Goal: Task Accomplishment & Management: Complete application form

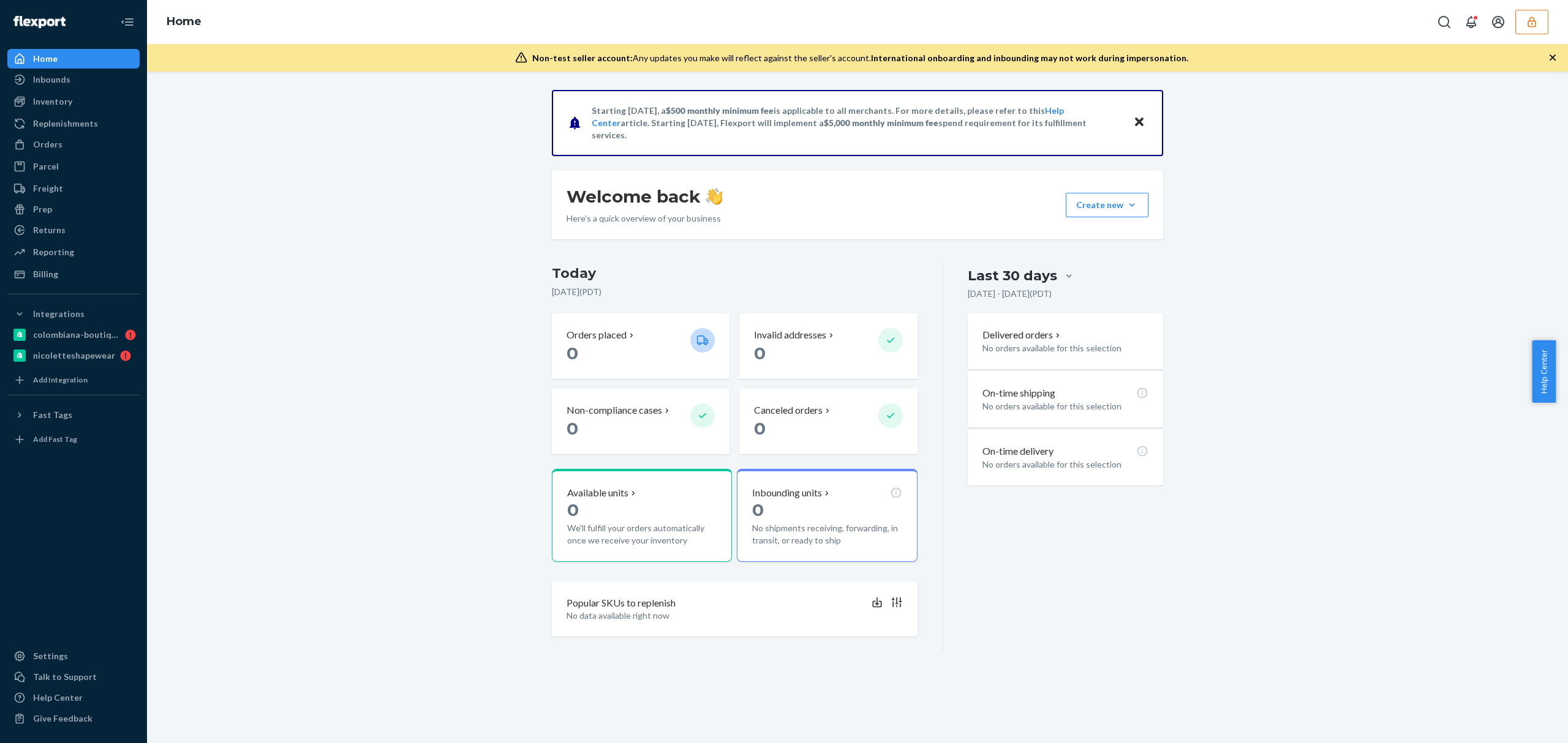
click at [1541, 26] on button "button" at bounding box center [1532, 22] width 33 height 24
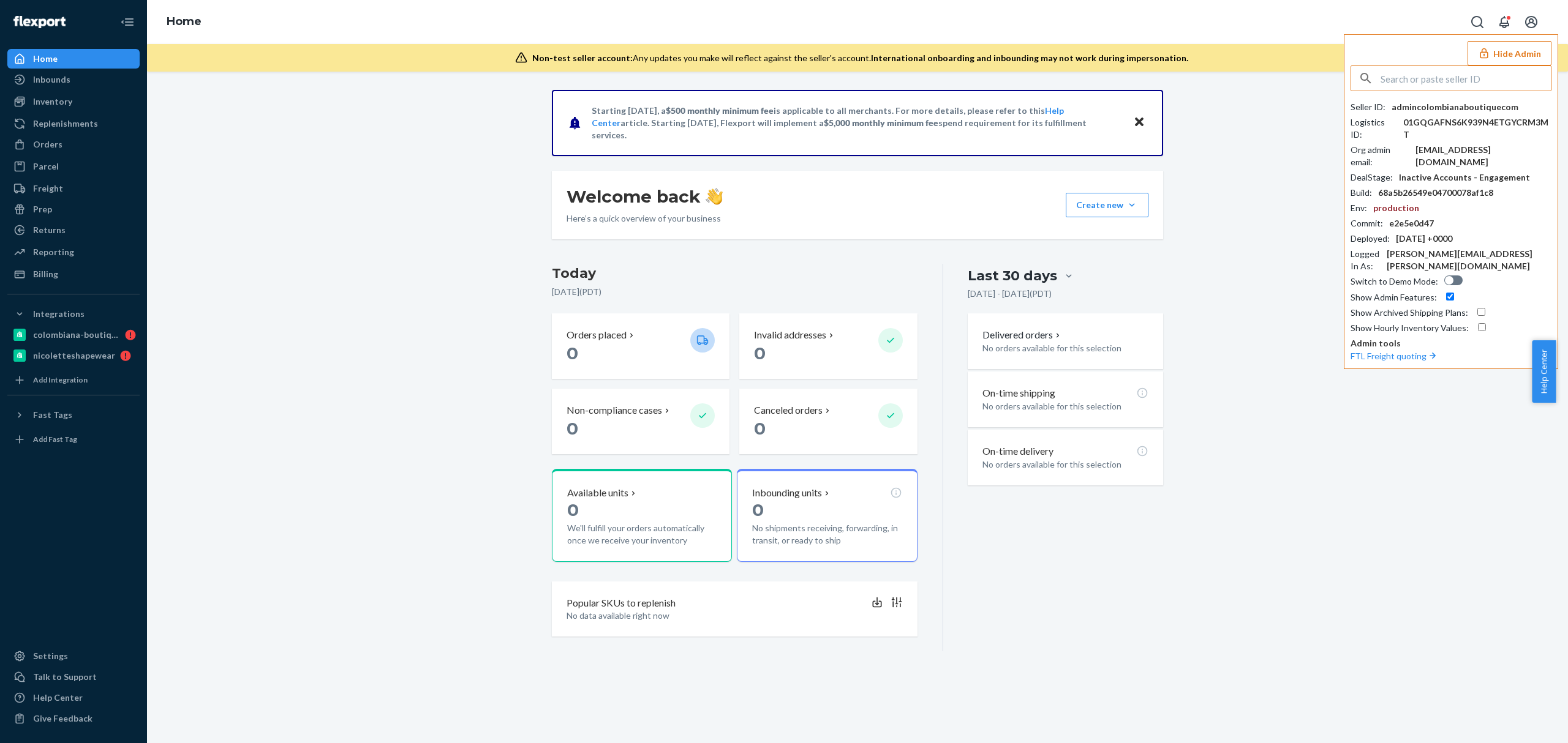
click at [1437, 81] on input "text" at bounding box center [1465, 79] width 170 height 24
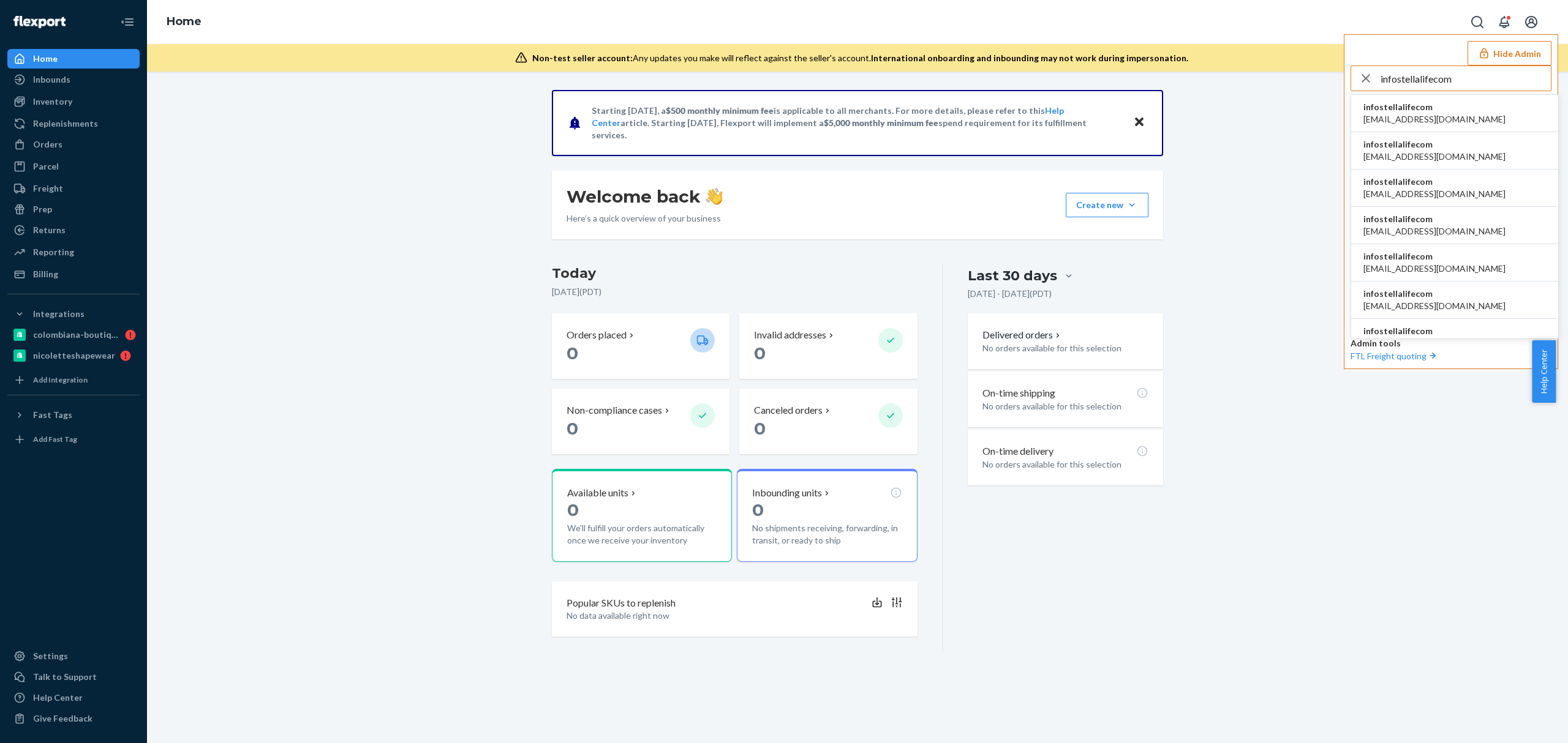
type input "infostellalifecom"
click at [1407, 109] on span "infostellalifecom" at bounding box center [1434, 107] width 142 height 12
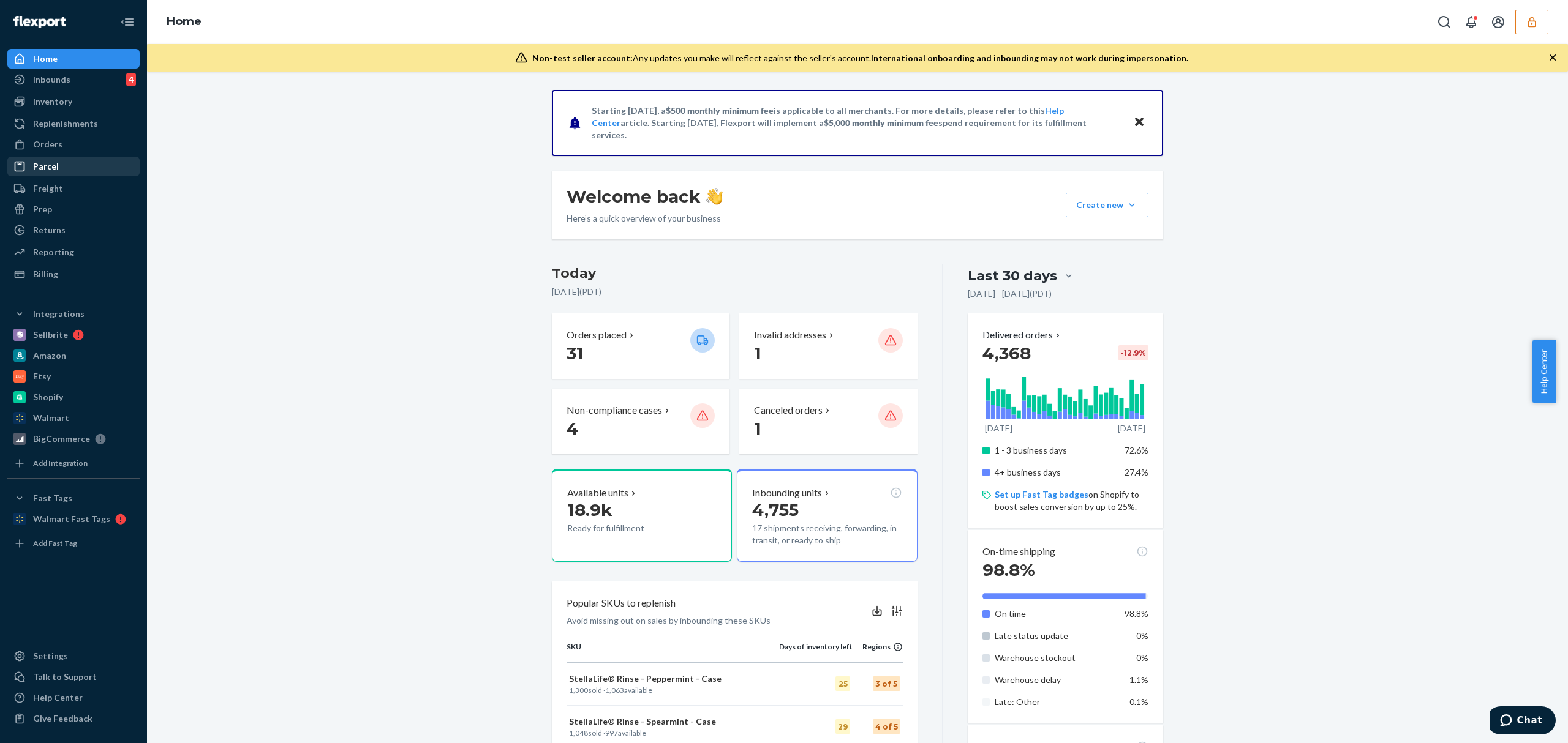
drag, startPoint x: 67, startPoint y: 144, endPoint x: 134, endPoint y: 160, distance: 68.9
click at [66, 145] on div "Orders" at bounding box center [73, 144] width 130 height 17
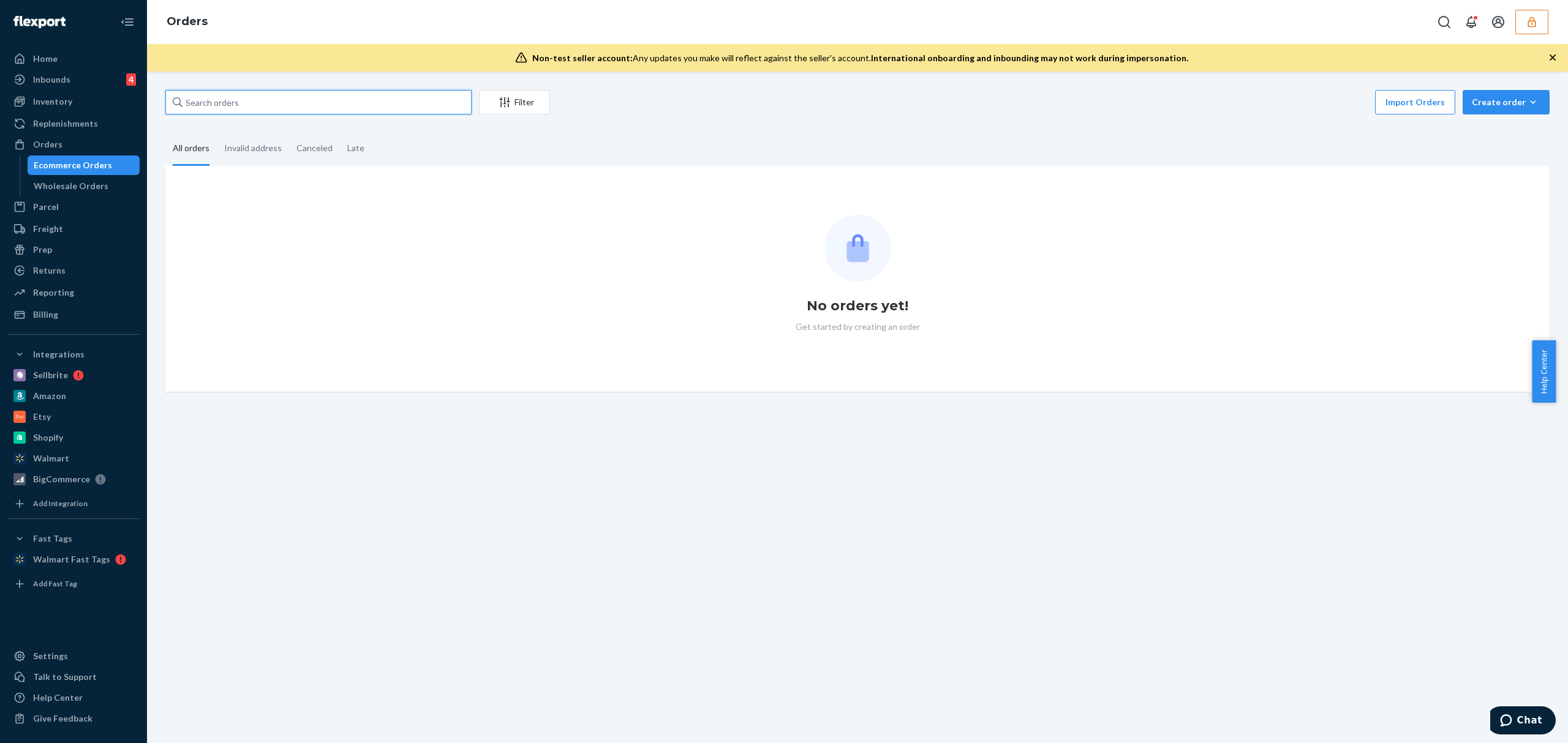
click at [231, 113] on input "text" at bounding box center [319, 102] width 307 height 24
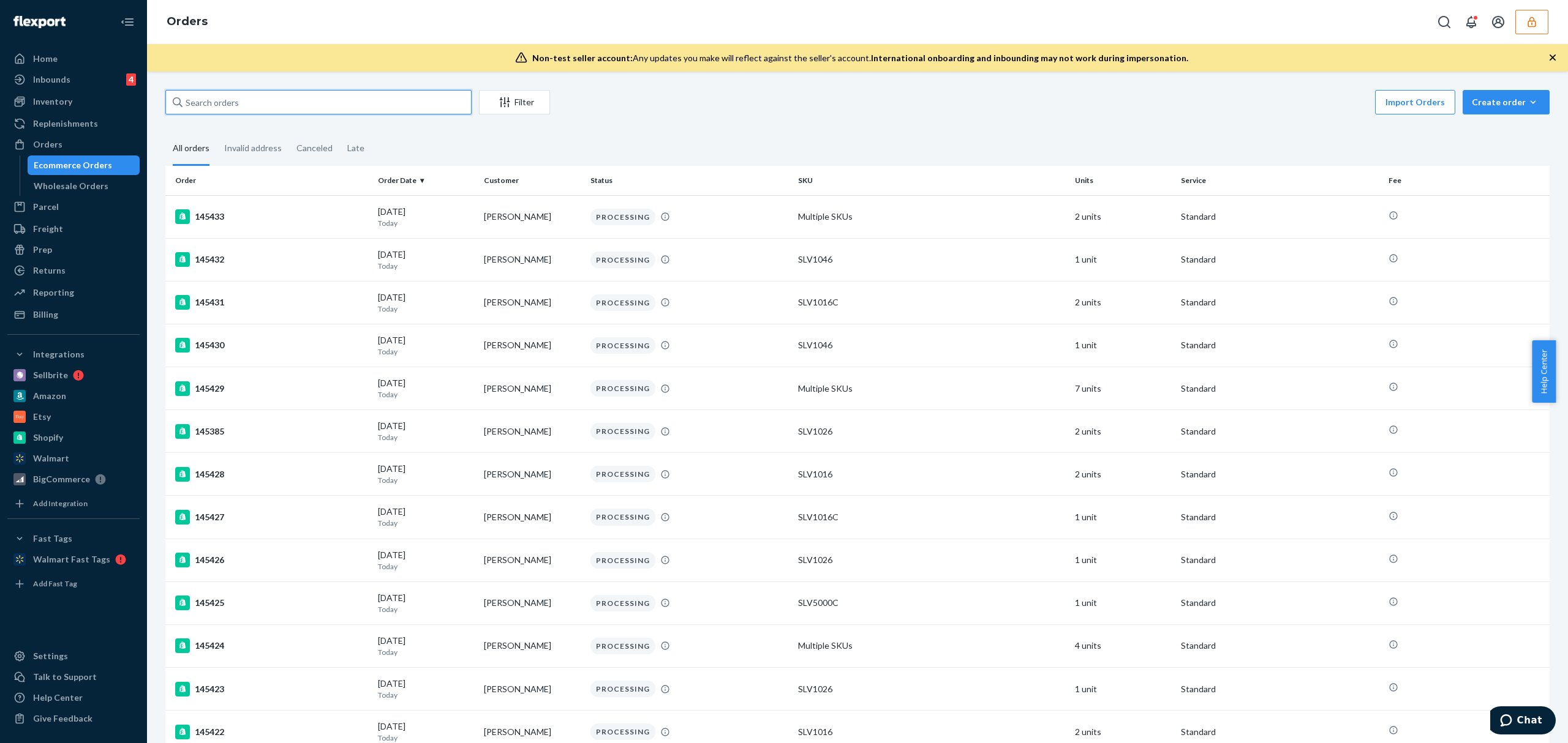
paste input "133299795"
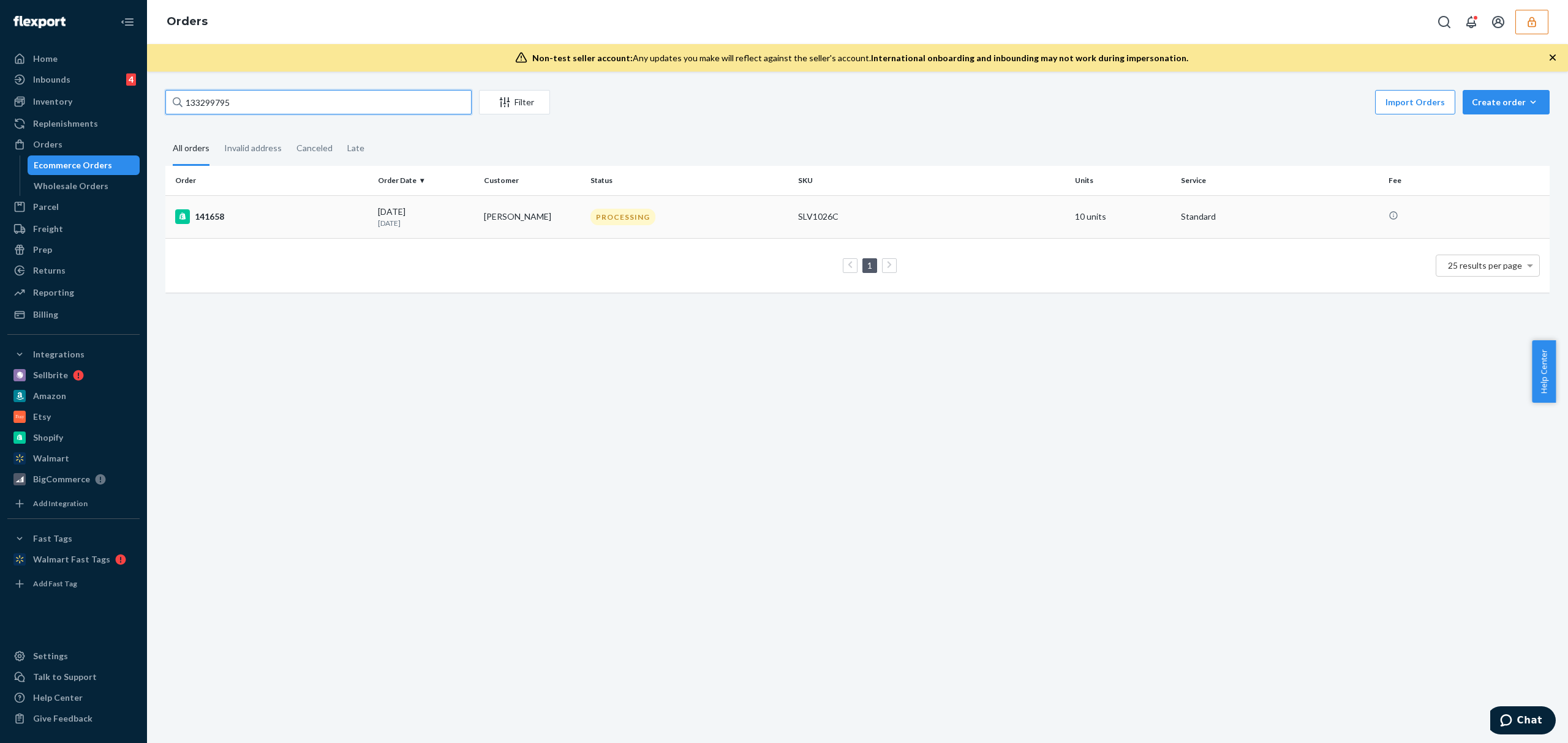
type input "133299795"
click at [272, 214] on div "141658" at bounding box center [271, 217] width 193 height 15
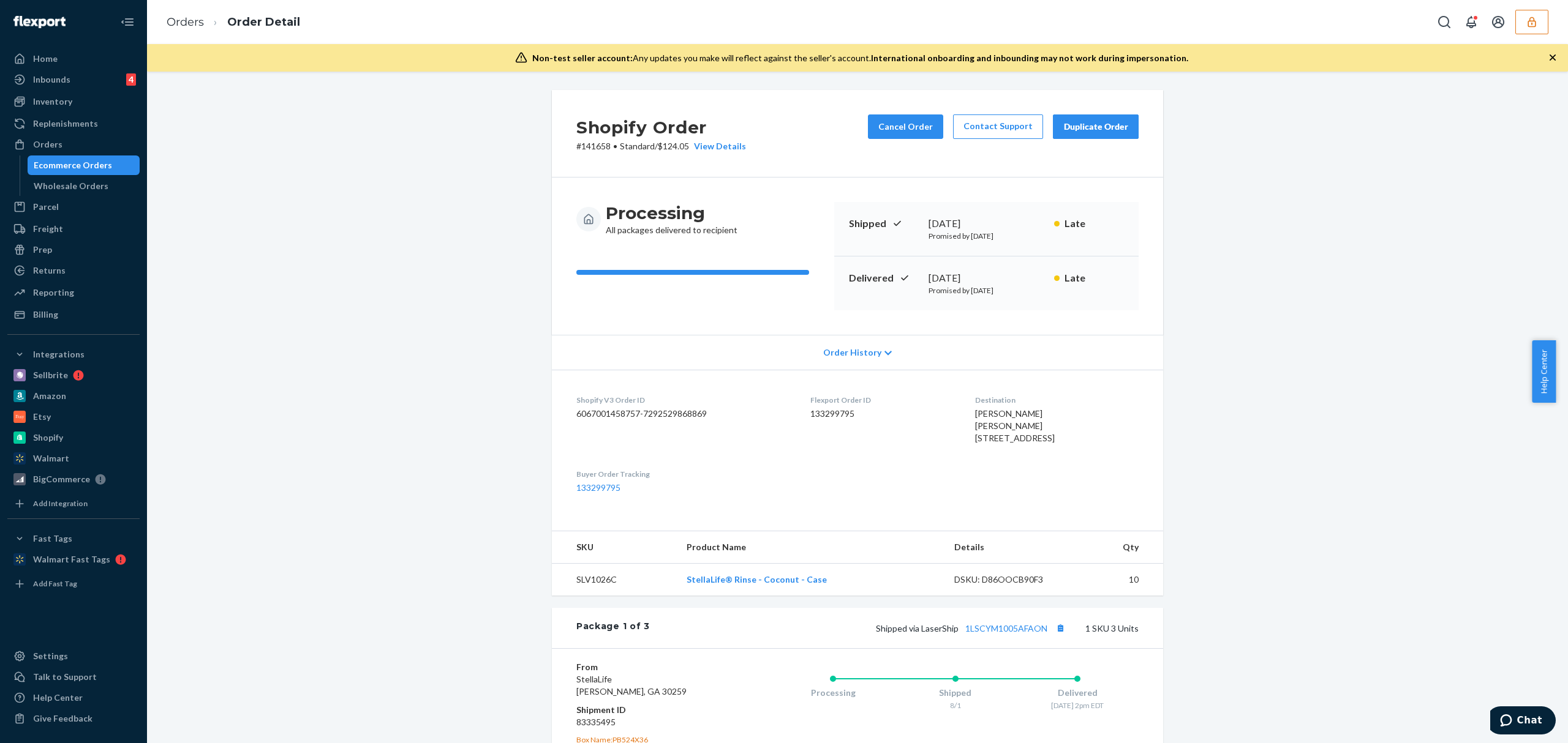
click at [836, 356] on span "Order History" at bounding box center [851, 352] width 58 height 12
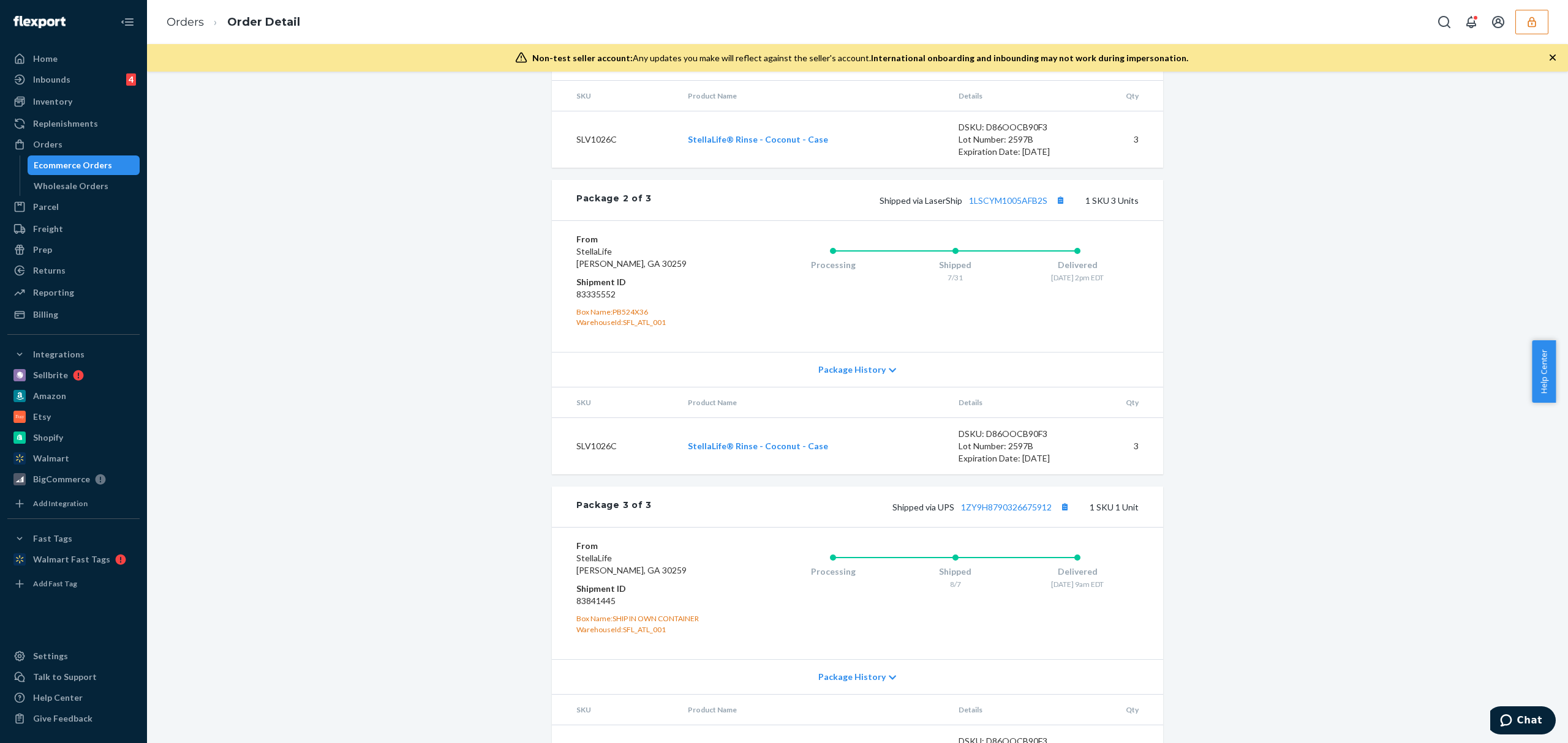
scroll to position [1602, 0]
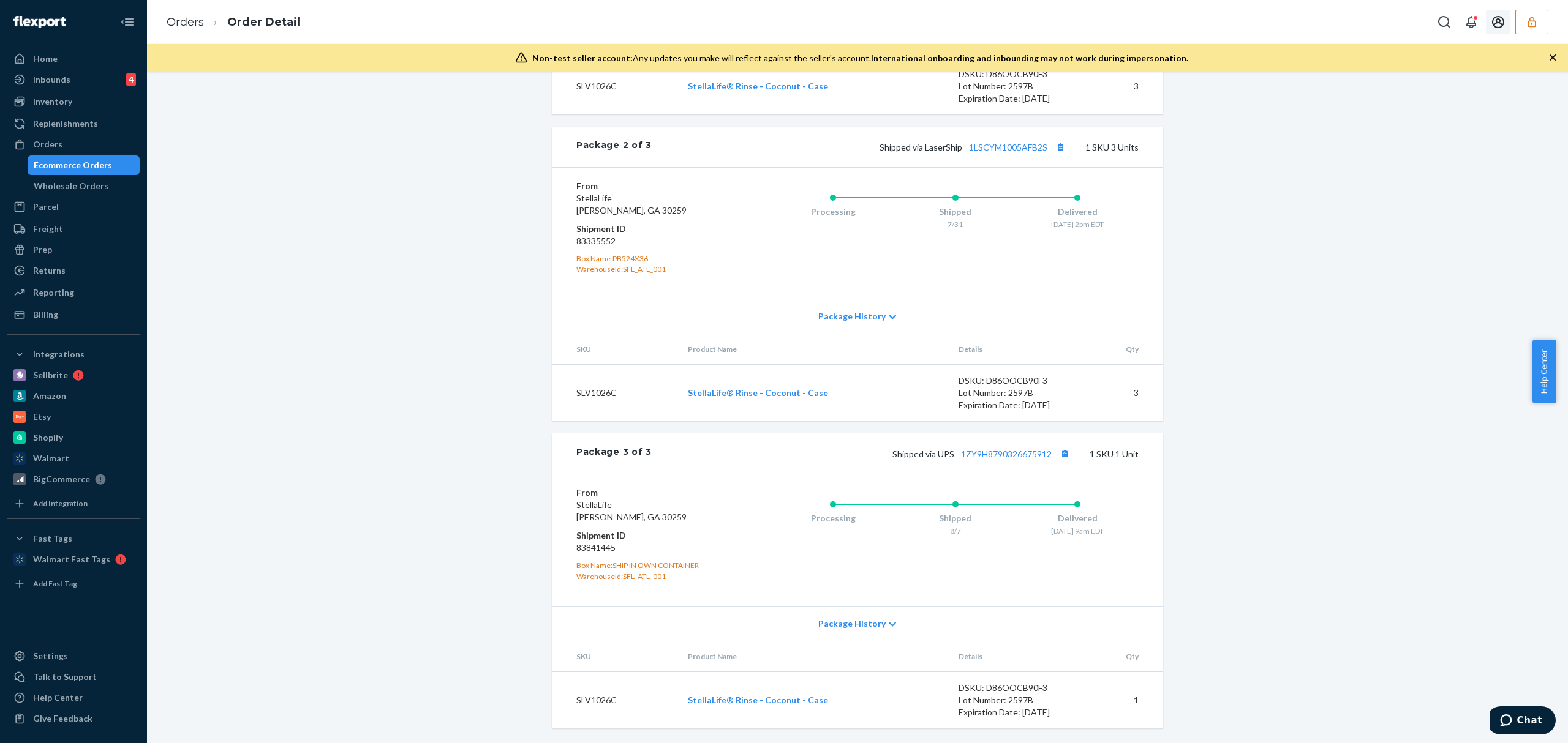
click at [1537, 22] on icon "button" at bounding box center [1532, 22] width 12 height 12
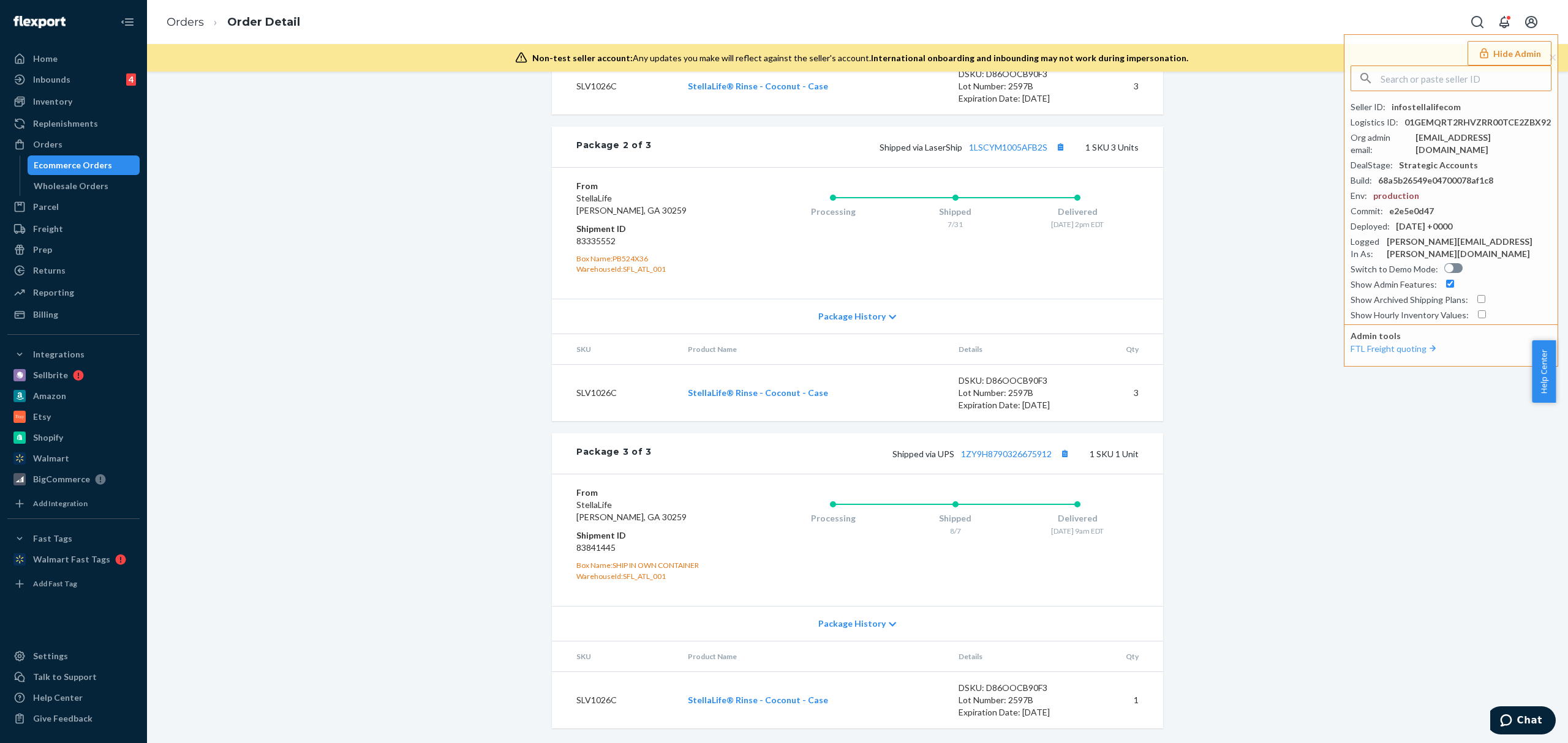
click at [54, 310] on div "Billing" at bounding box center [45, 315] width 25 height 12
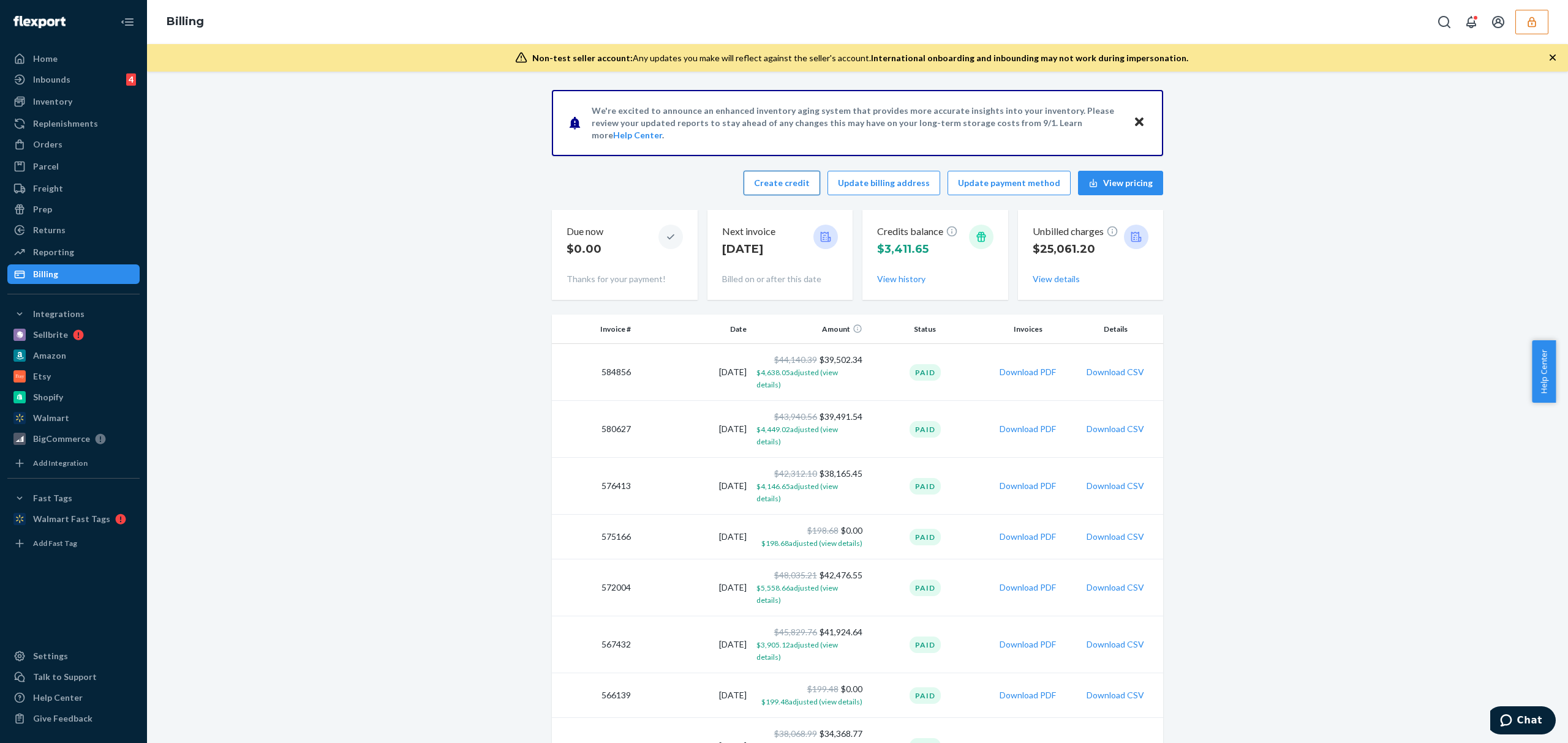
click at [812, 186] on button "Create credit" at bounding box center [781, 183] width 77 height 24
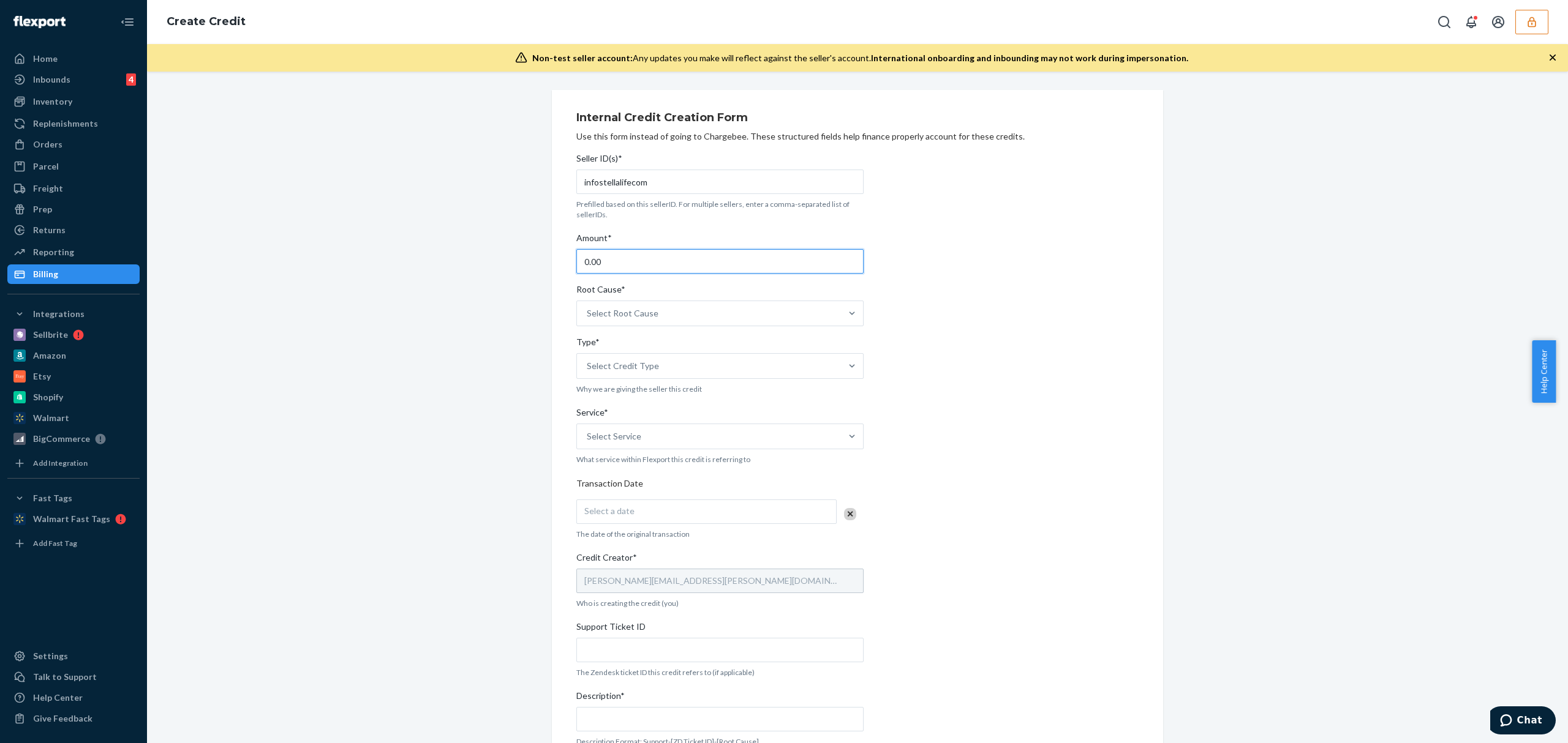
click at [594, 262] on input "0.00" at bounding box center [720, 261] width 288 height 24
paste input "167.6"
type input "167.60"
click at [625, 186] on input "infostellalifecom" at bounding box center [720, 181] width 288 height 24
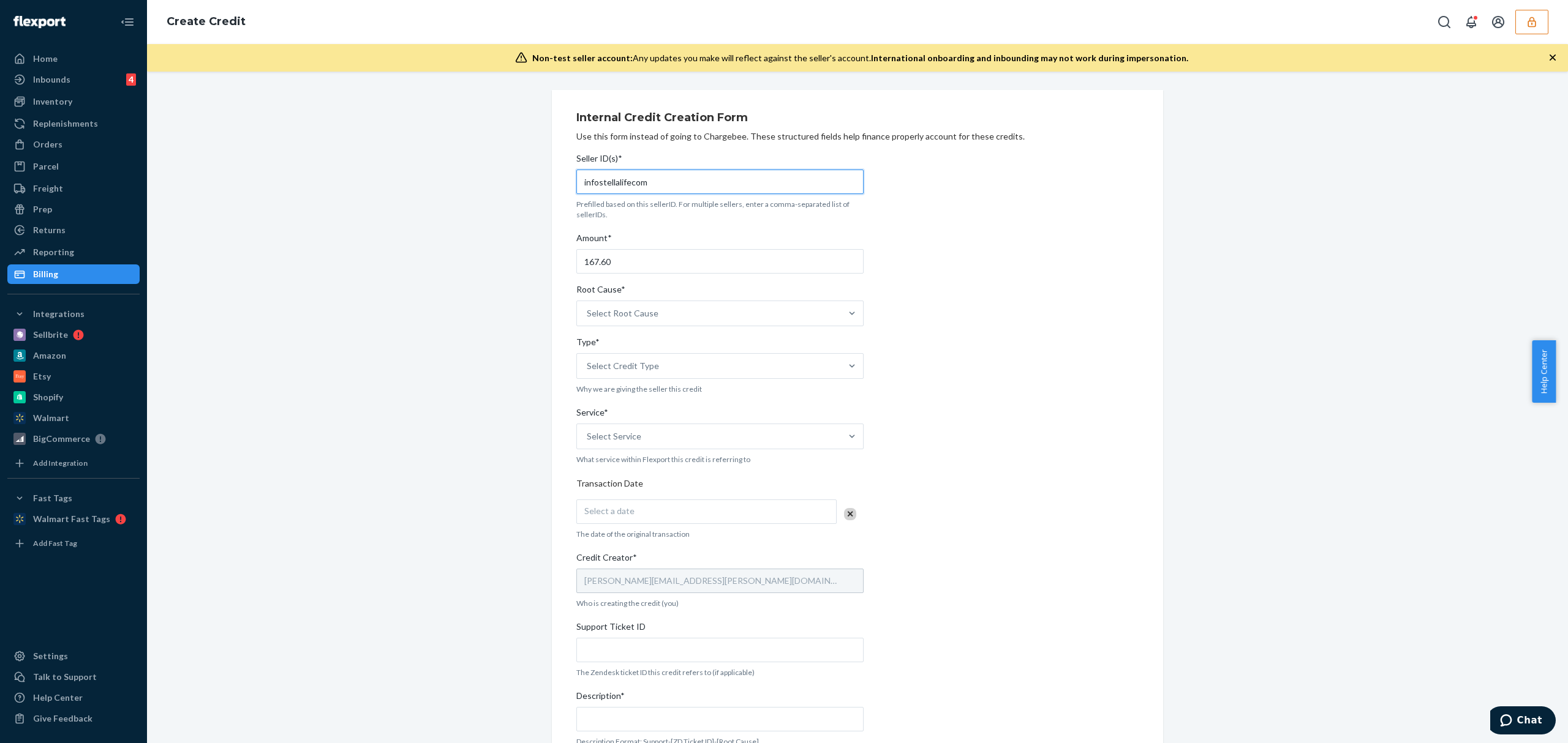
click at [625, 186] on input "infostellalifecom" at bounding box center [720, 181] width 288 height 24
click at [625, 311] on div "Select Root Cause" at bounding box center [623, 313] width 72 height 12
click at [588, 311] on input "Root Cause* Select Root Cause" at bounding box center [587, 313] width 1 height 12
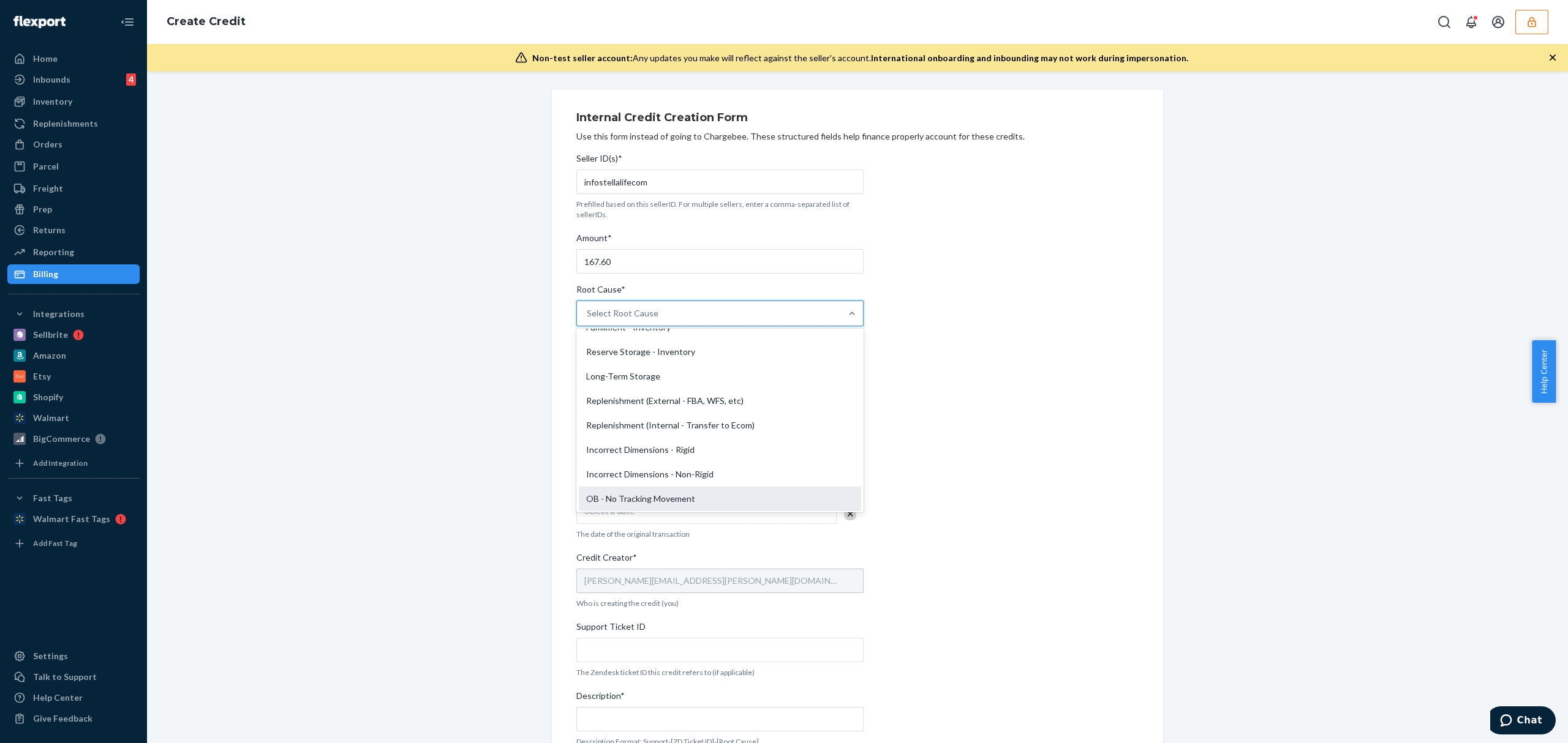
scroll to position [245, 0]
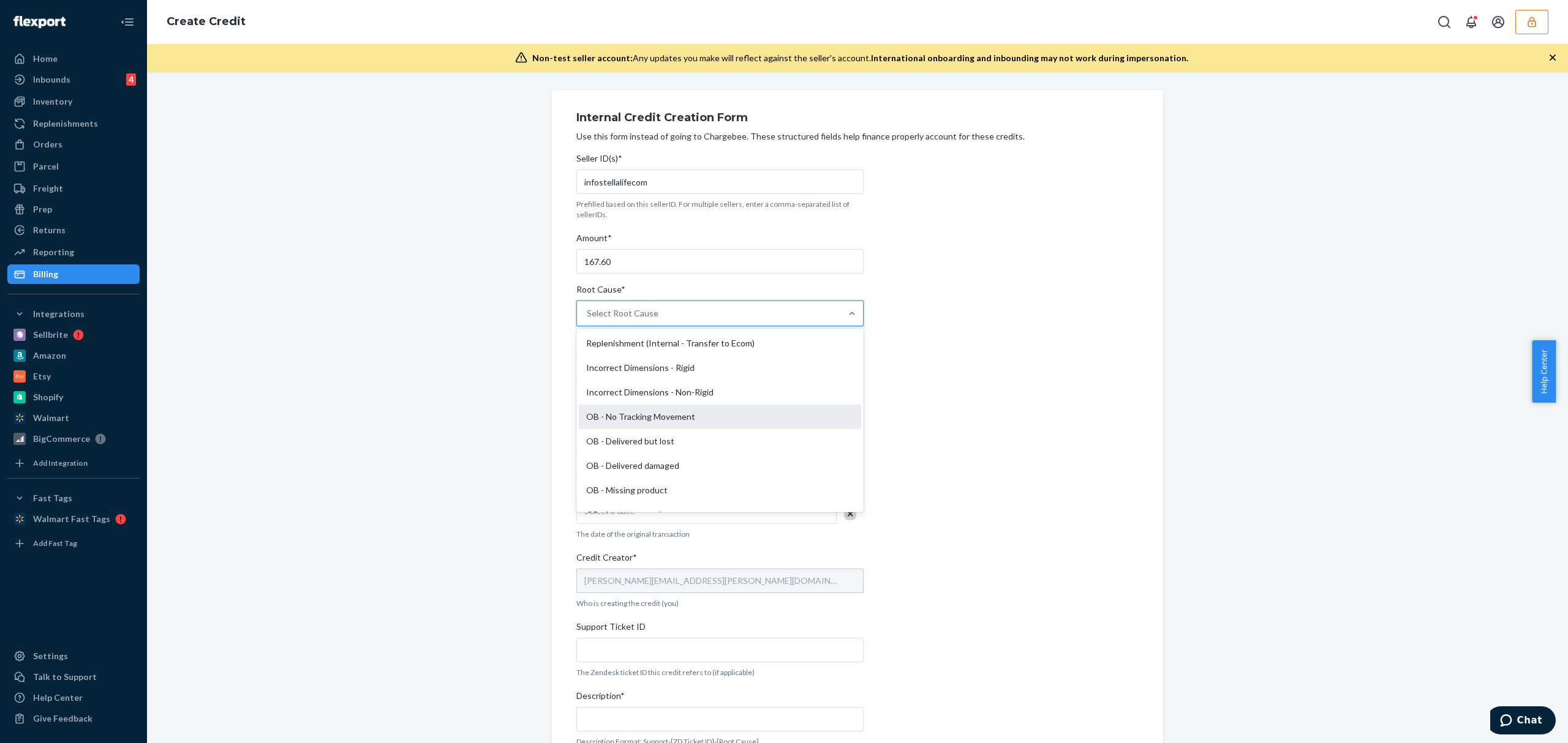
click at [682, 410] on div "OB - No Tracking Movement" at bounding box center [719, 417] width 282 height 24
click at [588, 319] on input "Root Cause* option OB - No Tracking Movement focused, 14 of 29. 29 results avai…" at bounding box center [587, 313] width 1 height 12
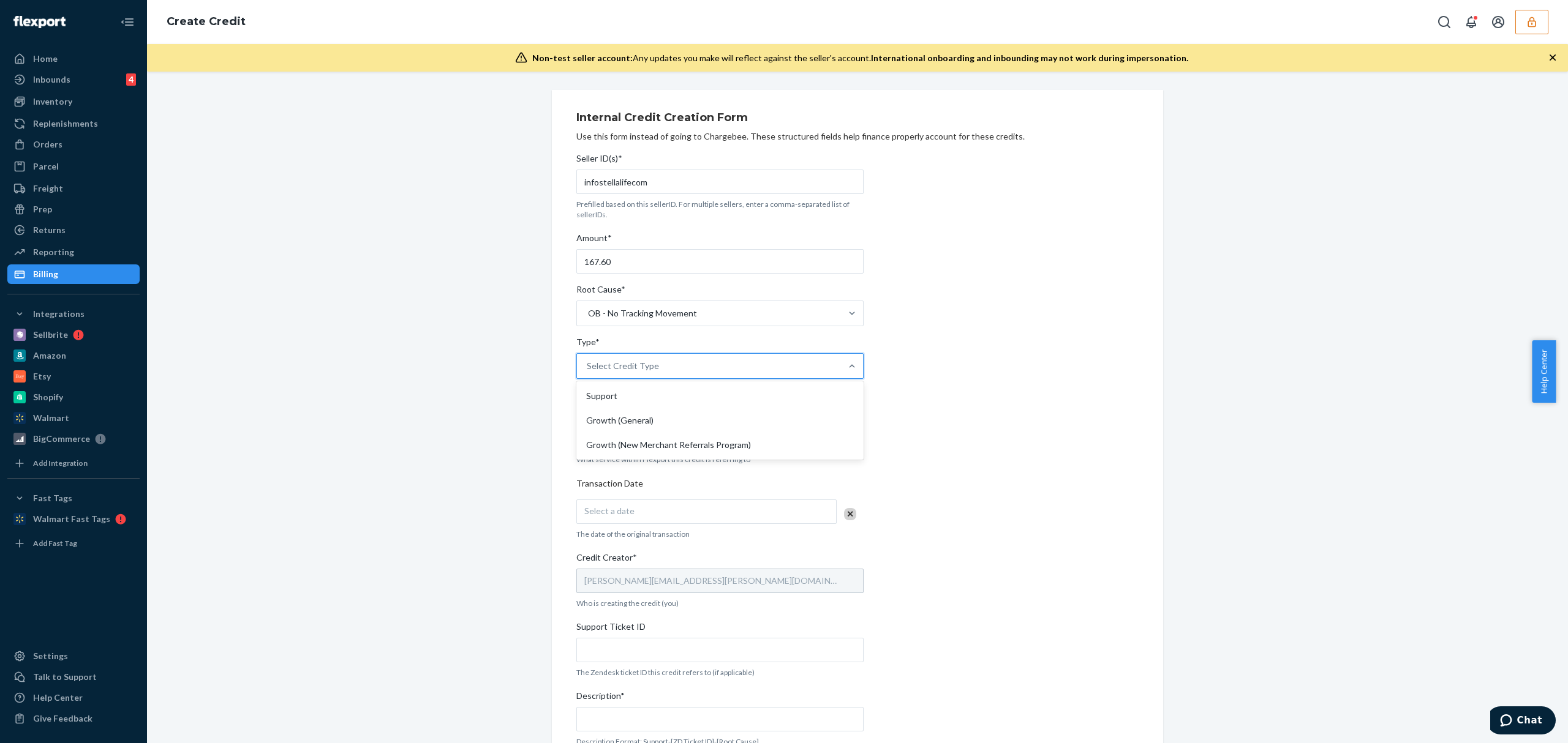
click at [657, 368] on div "Select Credit Type" at bounding box center [709, 366] width 264 height 24
click at [588, 368] on input "Type* option Support focused, 1 of 3. 3 results available. Use Up and Down to c…" at bounding box center [587, 366] width 1 height 12
click at [621, 395] on div "Support" at bounding box center [719, 396] width 282 height 24
click at [588, 372] on input "Type* option Support focused, 1 of 3. 3 results available. Use Up and Down to c…" at bounding box center [587, 366] width 1 height 12
click at [621, 437] on div "Select Service" at bounding box center [614, 437] width 54 height 12
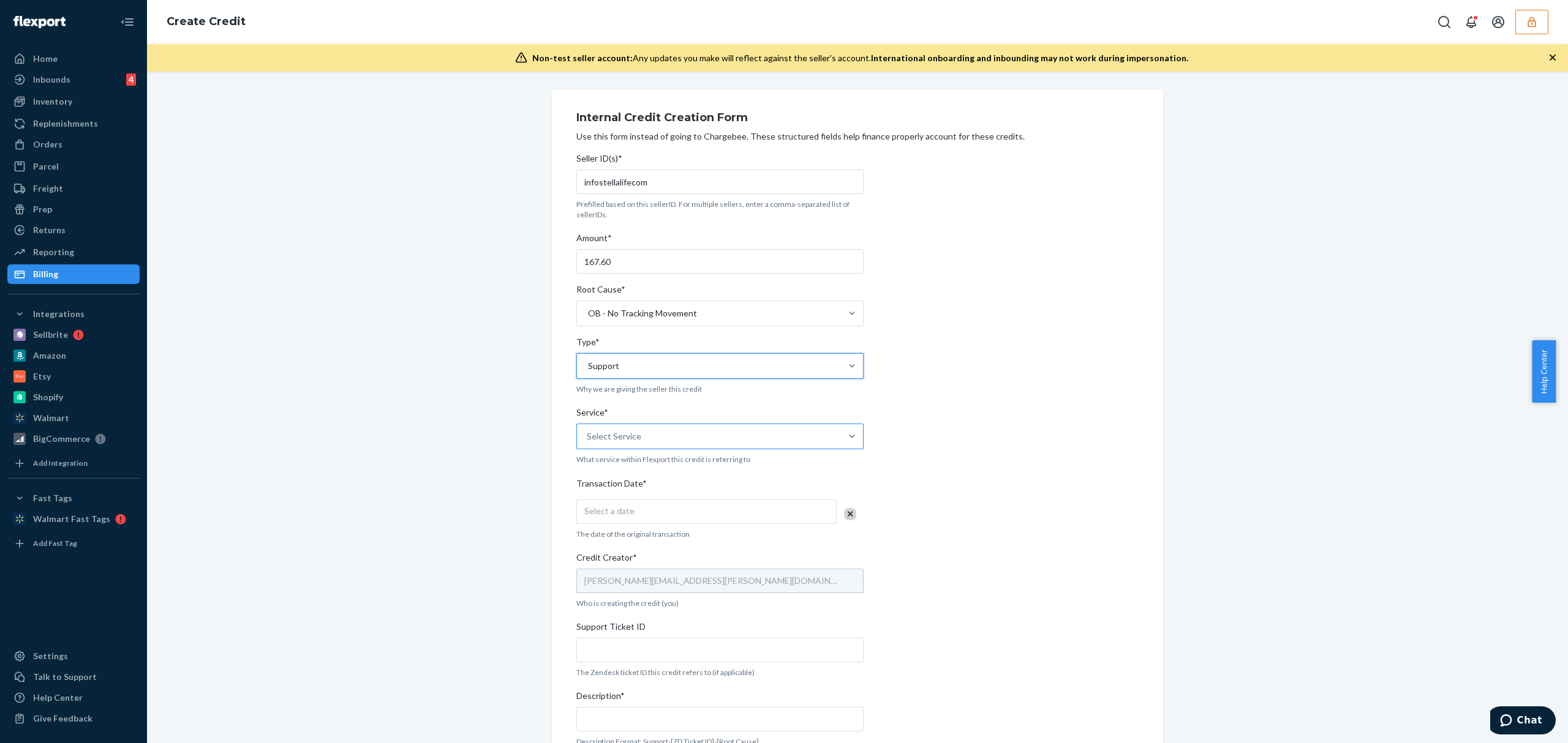
click at [588, 437] on input "Service* Select Service" at bounding box center [587, 437] width 1 height 12
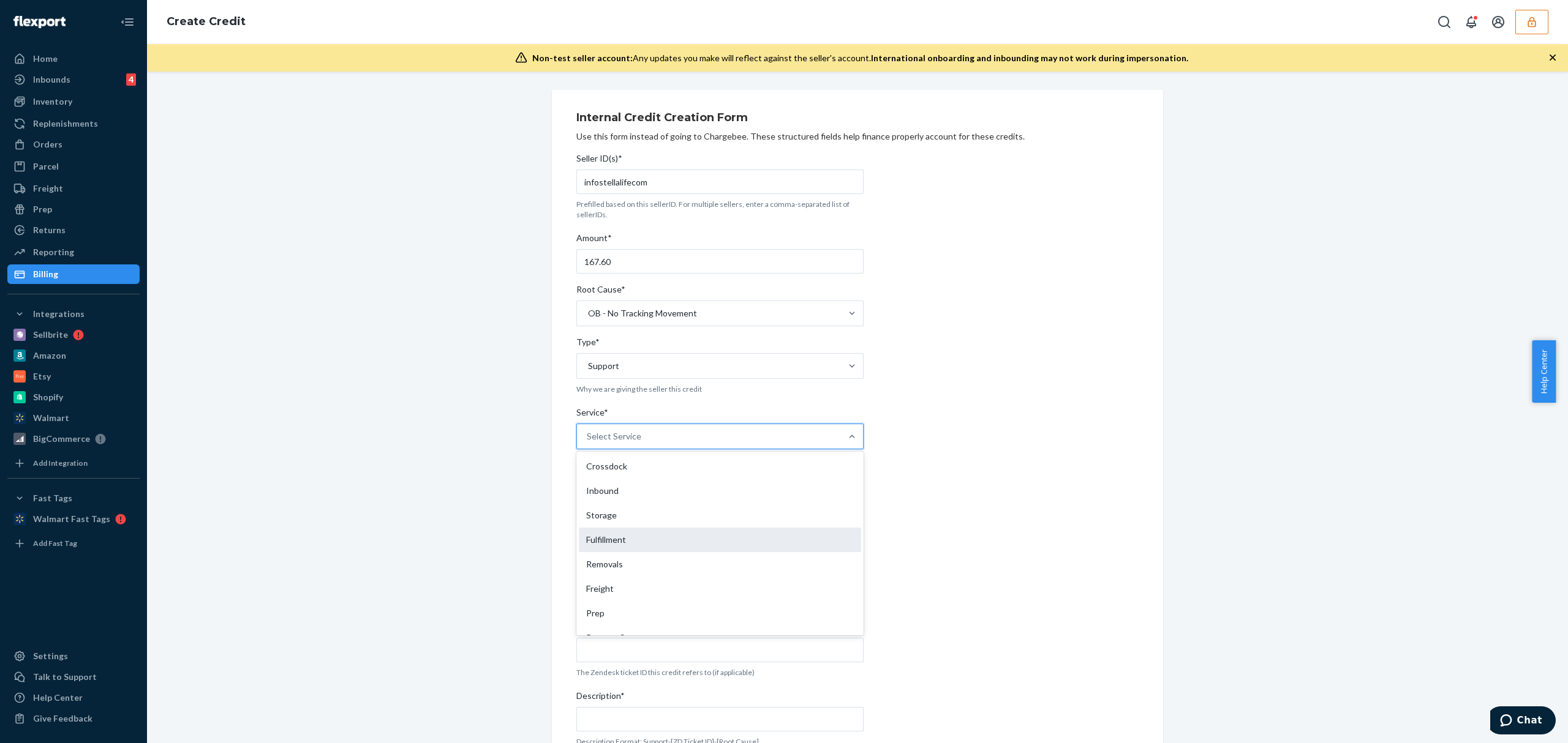
click at [625, 540] on div "Fulfillment" at bounding box center [719, 539] width 282 height 24
click at [588, 443] on input "Service* option Fulfillment focused, 4 of 10. 10 results available. Use Up and …" at bounding box center [587, 437] width 1 height 12
click at [650, 502] on div "Select a date" at bounding box center [706, 512] width 260 height 24
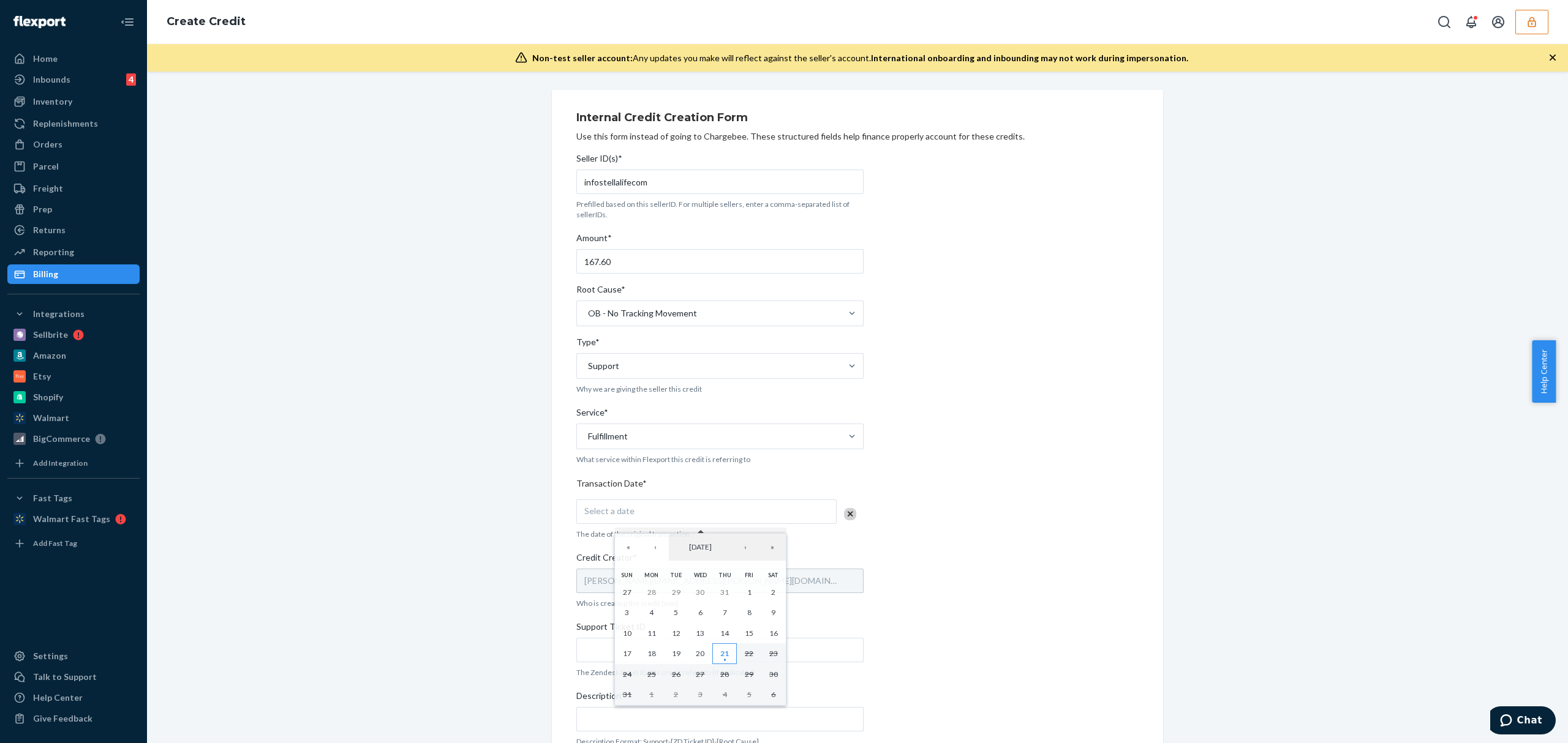
click at [726, 658] on abbr "21" at bounding box center [724, 653] width 9 height 9
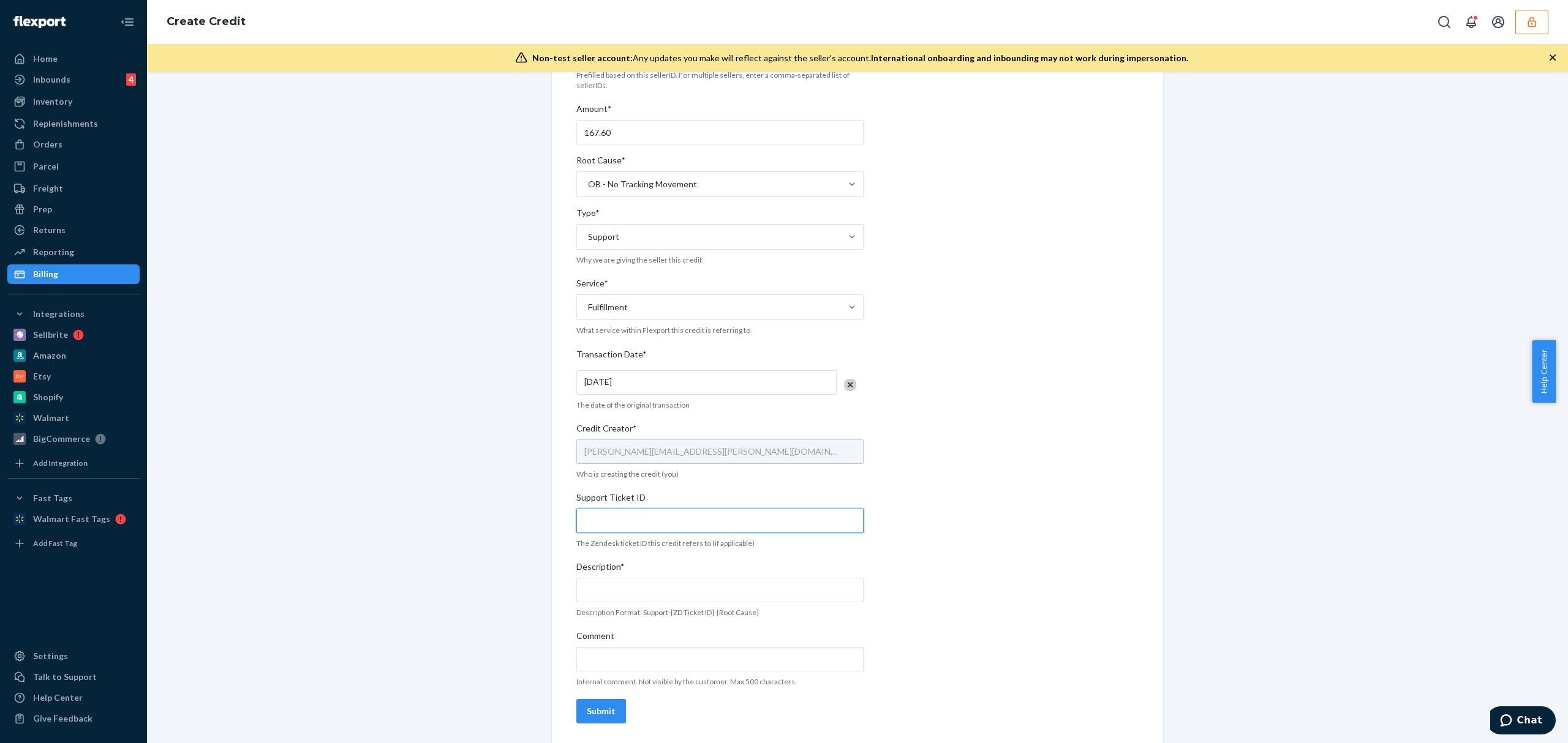
click at [597, 522] on input "Support Ticket ID" at bounding box center [720, 520] width 288 height 24
paste input "#794472"
type input "#794472"
drag, startPoint x: 598, startPoint y: 589, endPoint x: 628, endPoint y: 618, distance: 41.7
click at [598, 590] on input "Description*" at bounding box center [720, 590] width 288 height 24
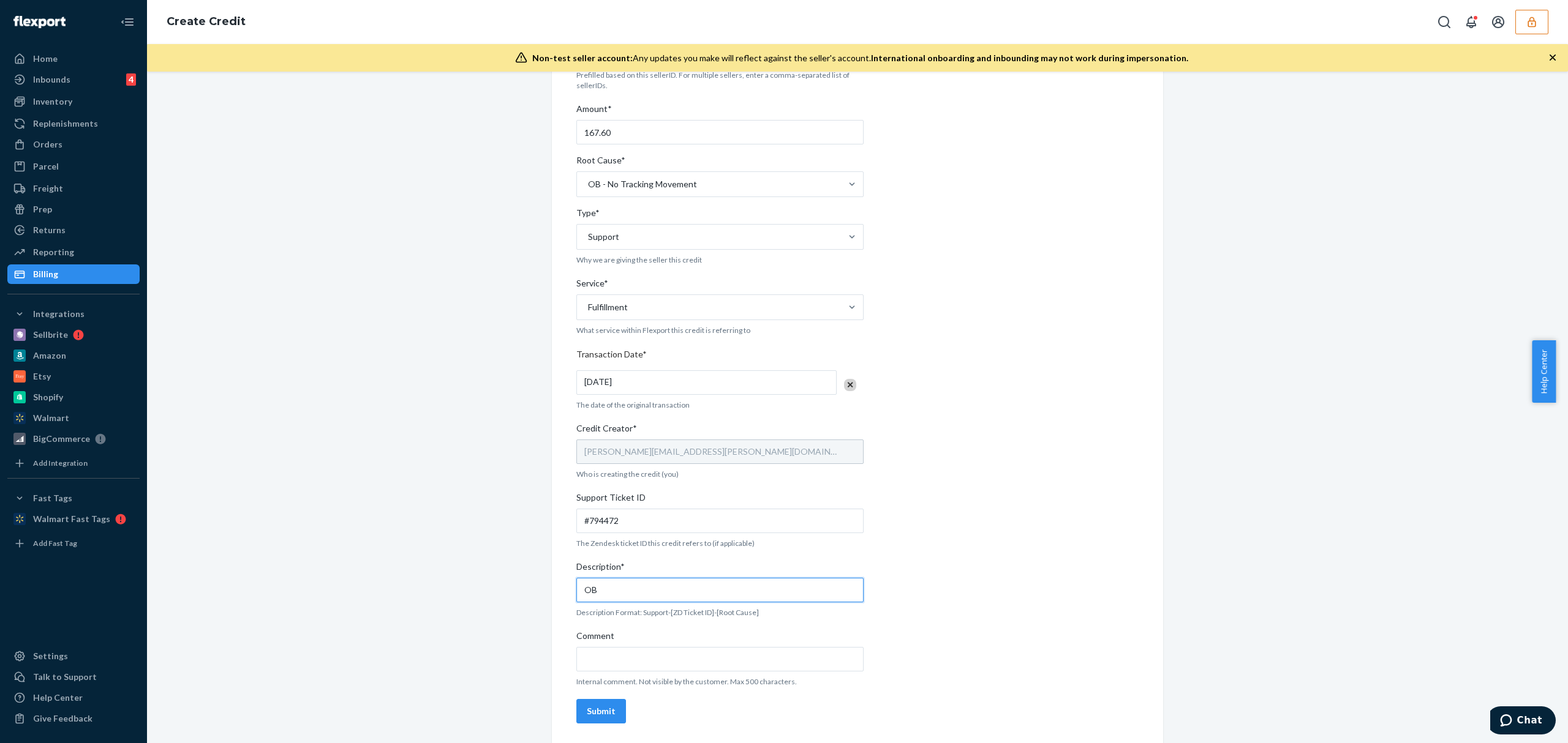
paste input "#794472"
type input "OB #794472 / OB - No tracking movement"
click at [608, 723] on button "Submit" at bounding box center [601, 711] width 49 height 24
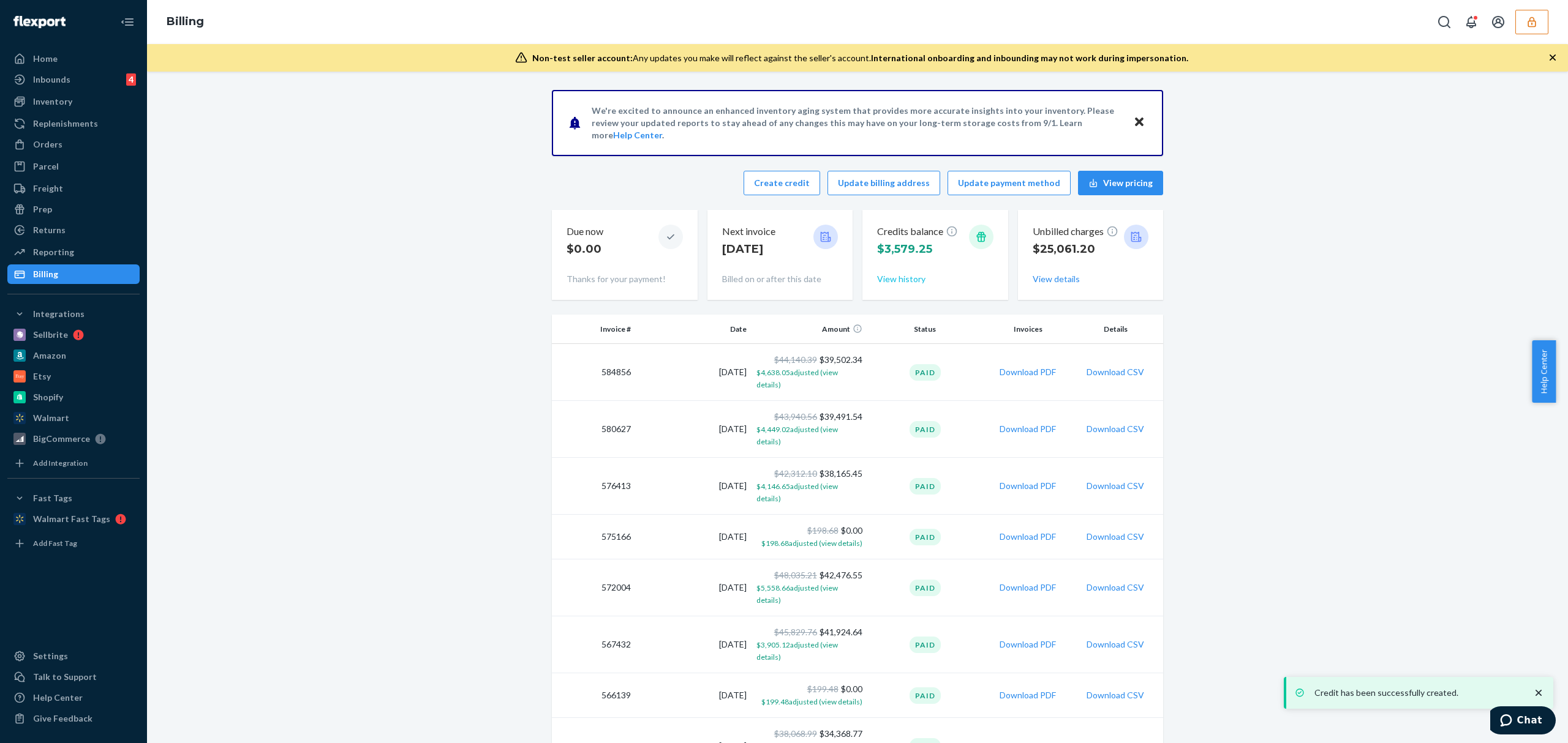
click at [898, 275] on button "View history" at bounding box center [901, 279] width 48 height 12
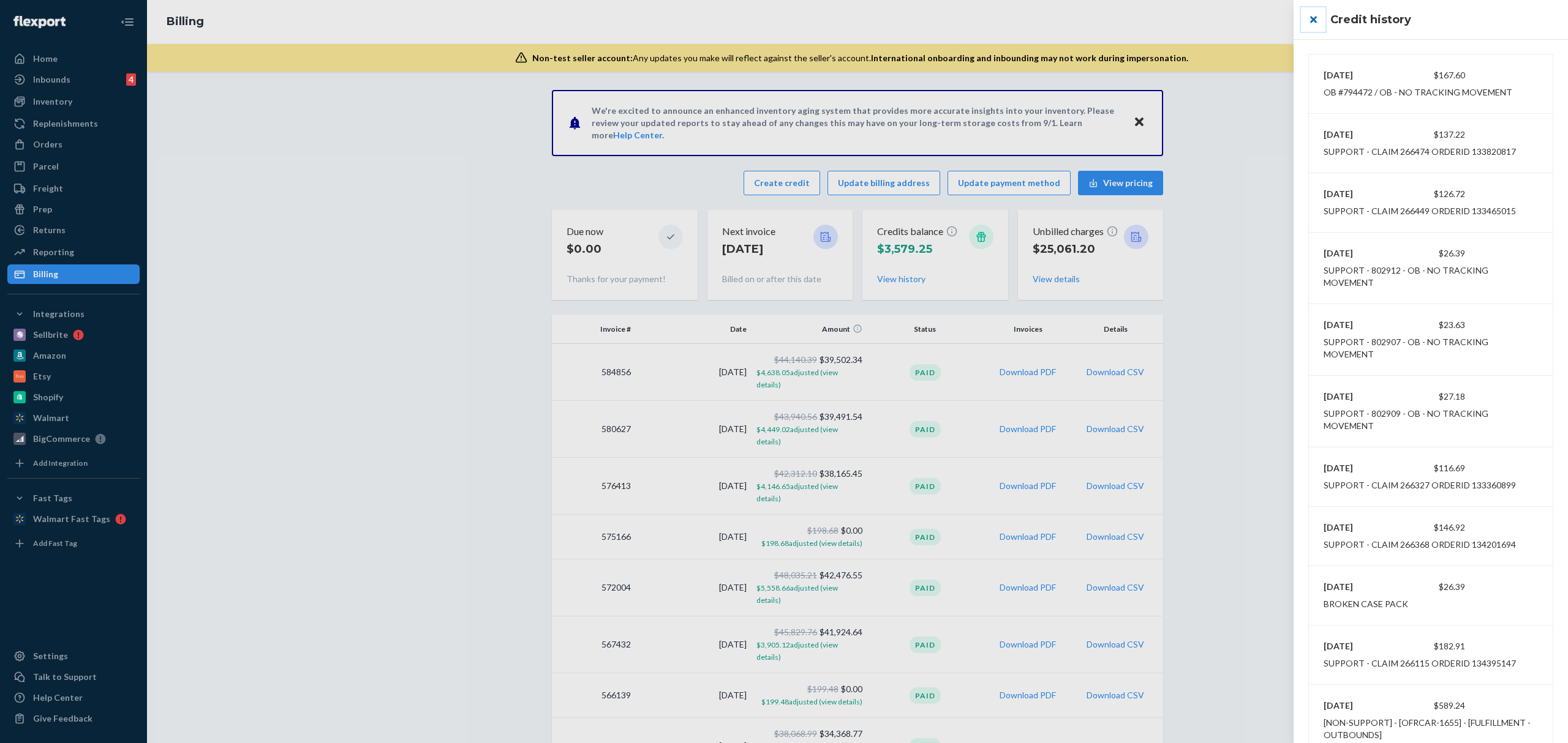
click at [1309, 20] on button "close" at bounding box center [1313, 20] width 24 height 24
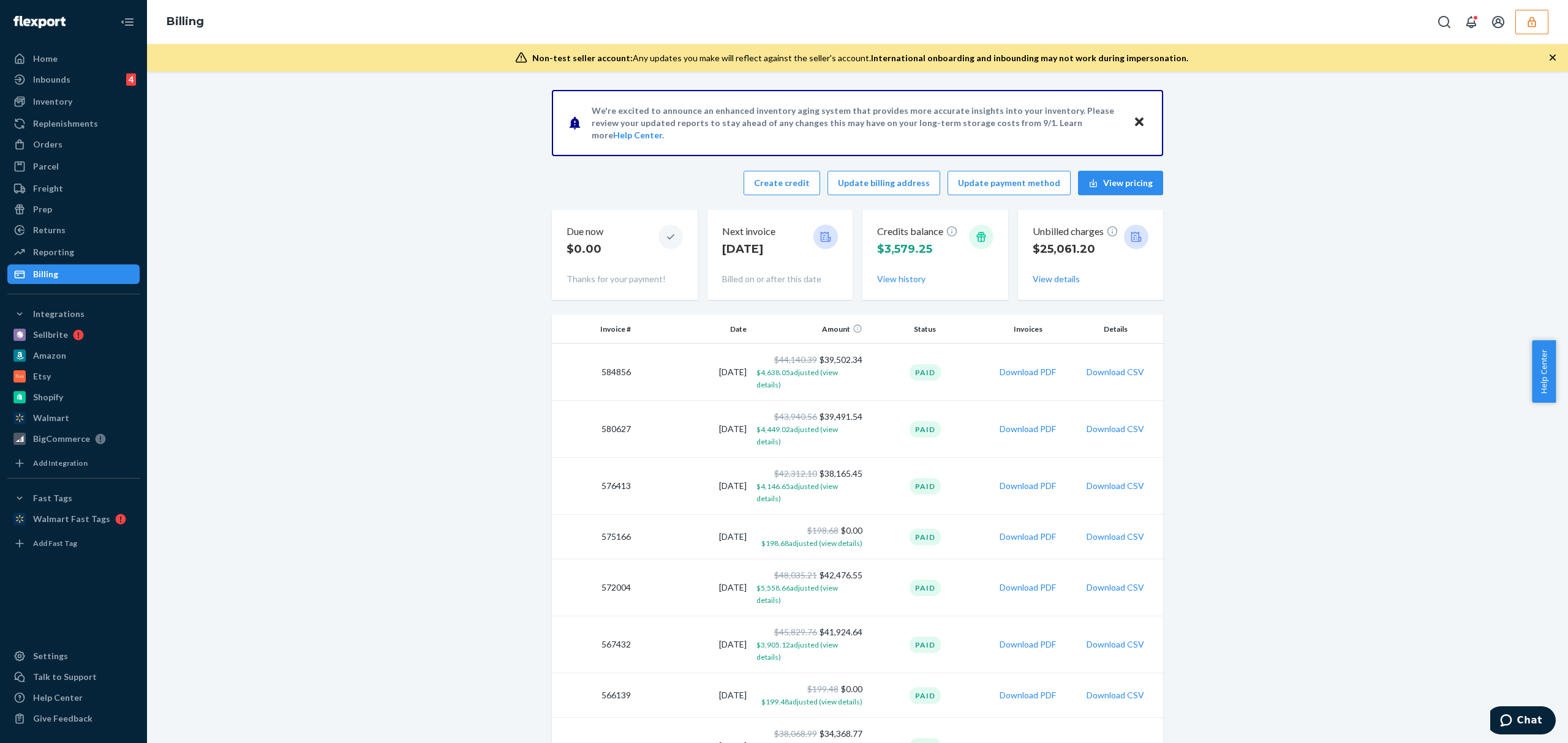
click at [1525, 23] on button "button" at bounding box center [1532, 22] width 33 height 24
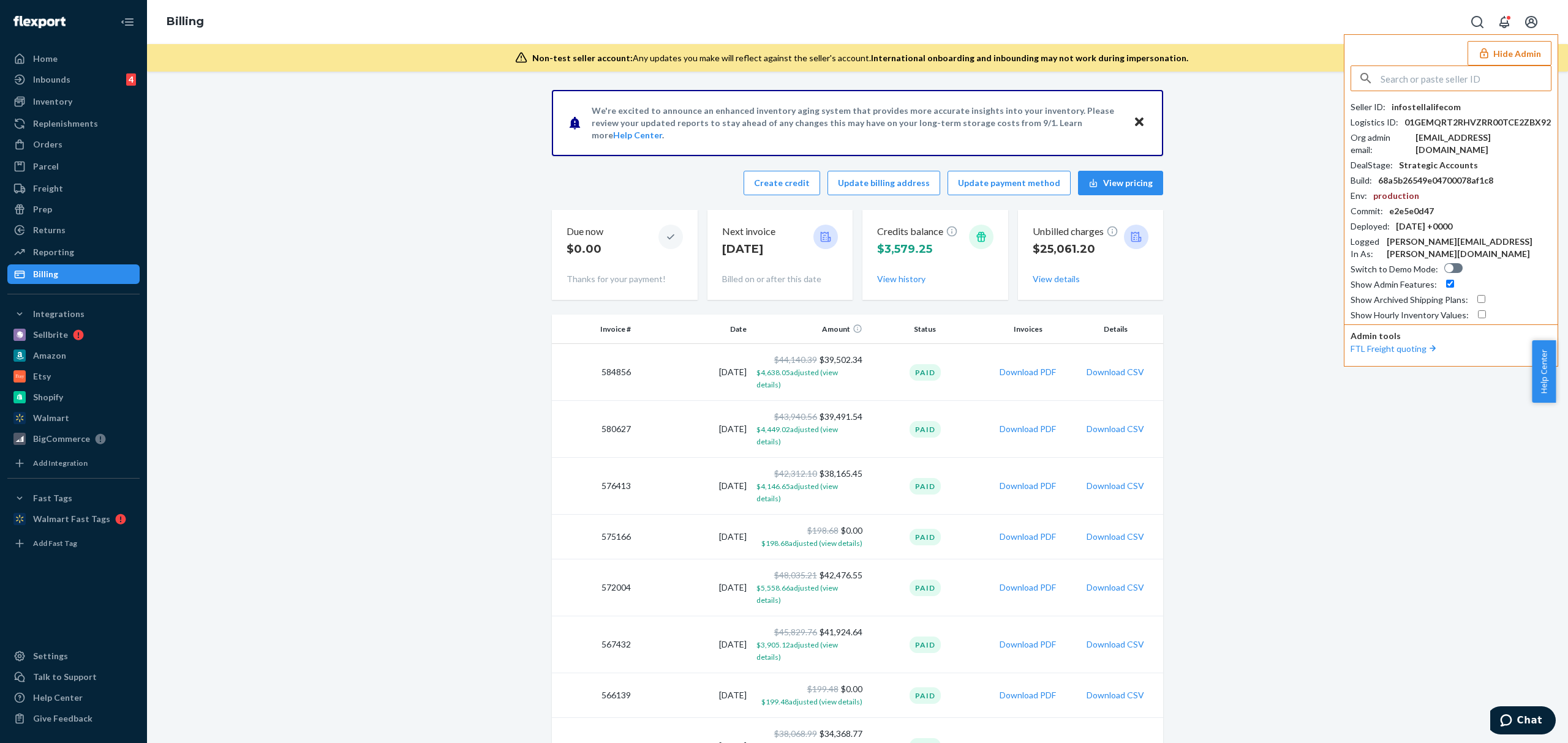
click at [1426, 81] on input "text" at bounding box center [1465, 79] width 170 height 24
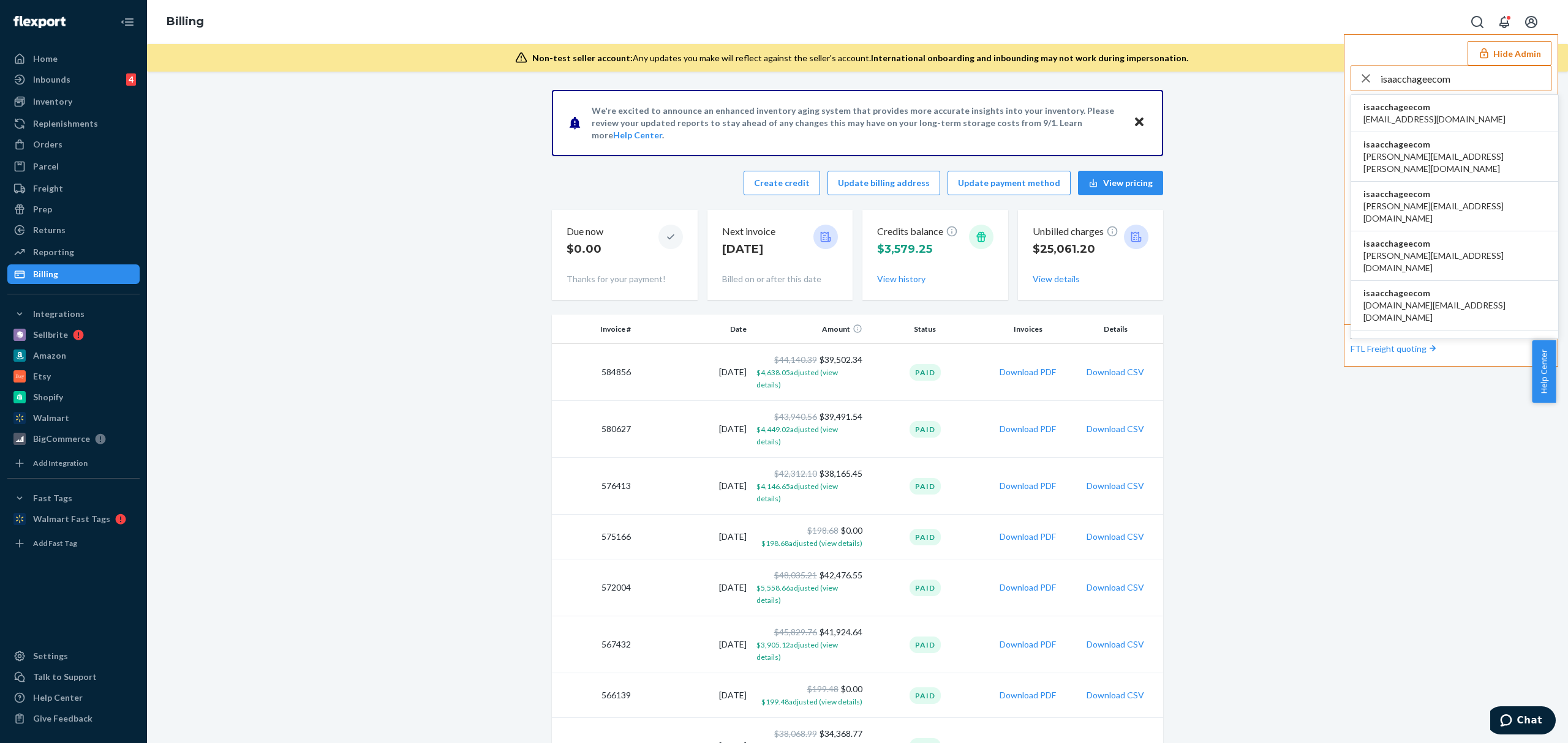
type input "isaacchageecom"
click at [1399, 110] on span "isaacchageecom" at bounding box center [1434, 107] width 142 height 12
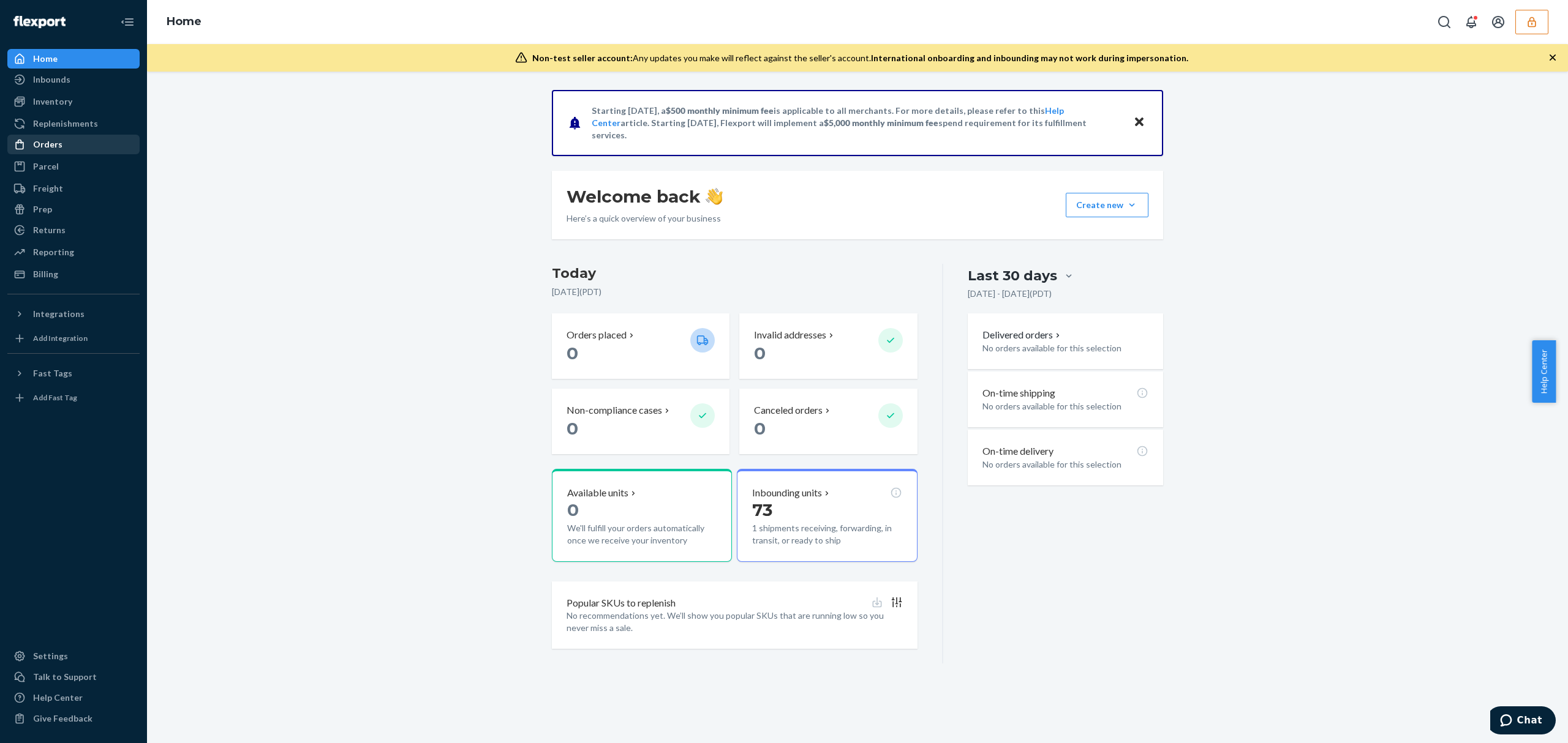
click at [30, 147] on div at bounding box center [23, 144] width 20 height 12
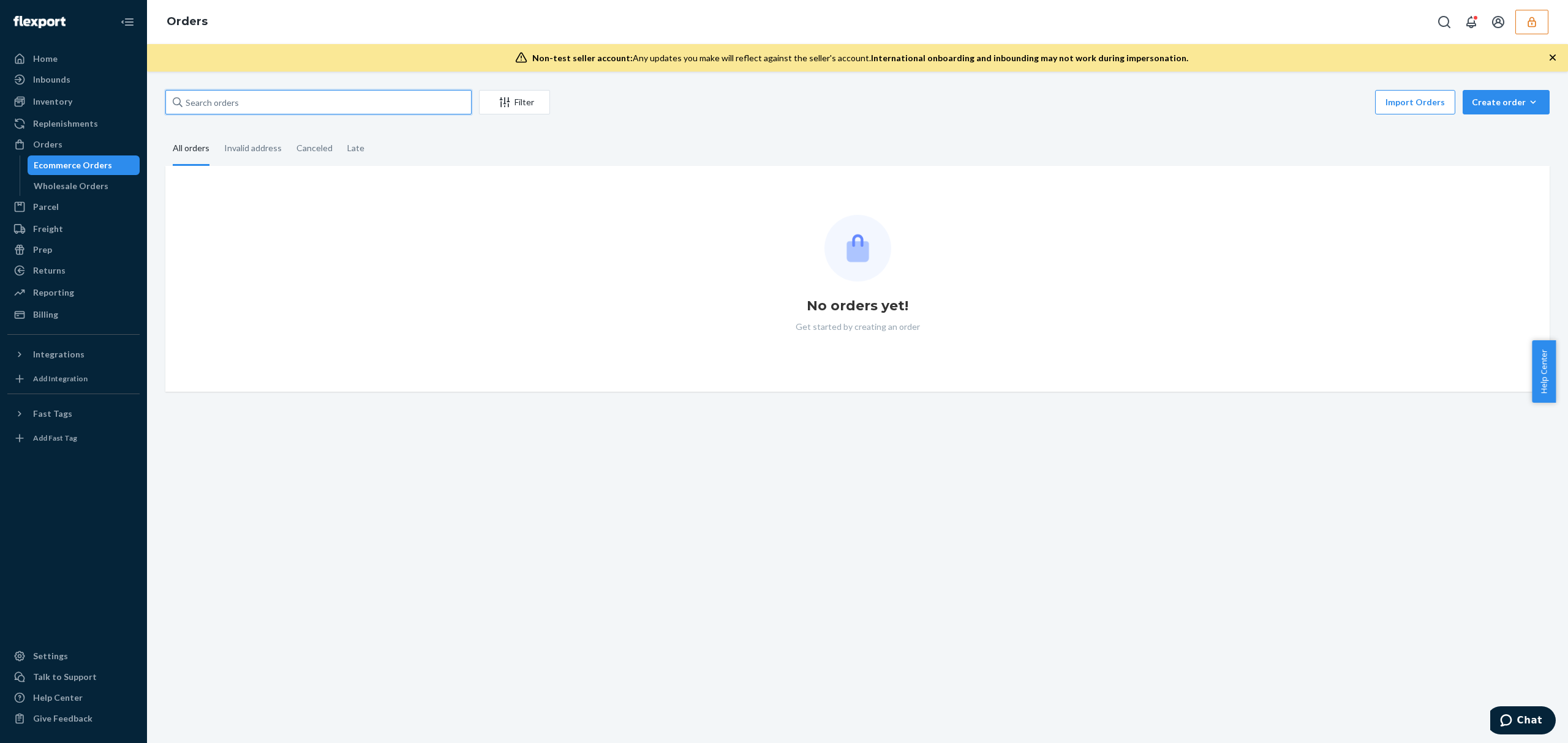
click at [240, 104] on input "text" at bounding box center [319, 102] width 307 height 24
paste input "isaacchageecom"
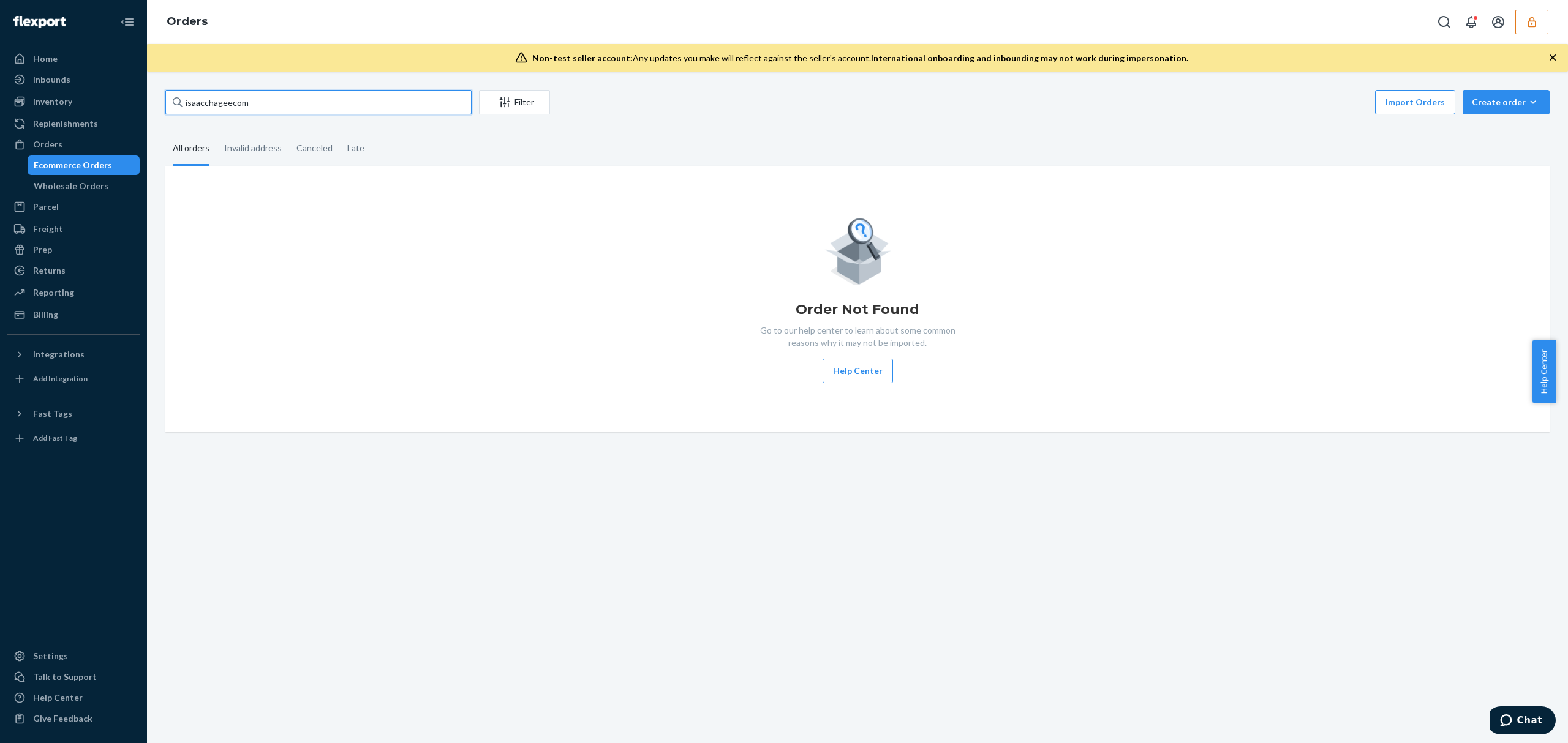
click at [246, 104] on input "isaacchageecom" at bounding box center [319, 102] width 307 height 24
paste input "RPLH27Y66Z1MY"
type input "RPLH27Y66Z1MY"
click at [79, 180] on div "Wholesale Orders" at bounding box center [71, 186] width 75 height 12
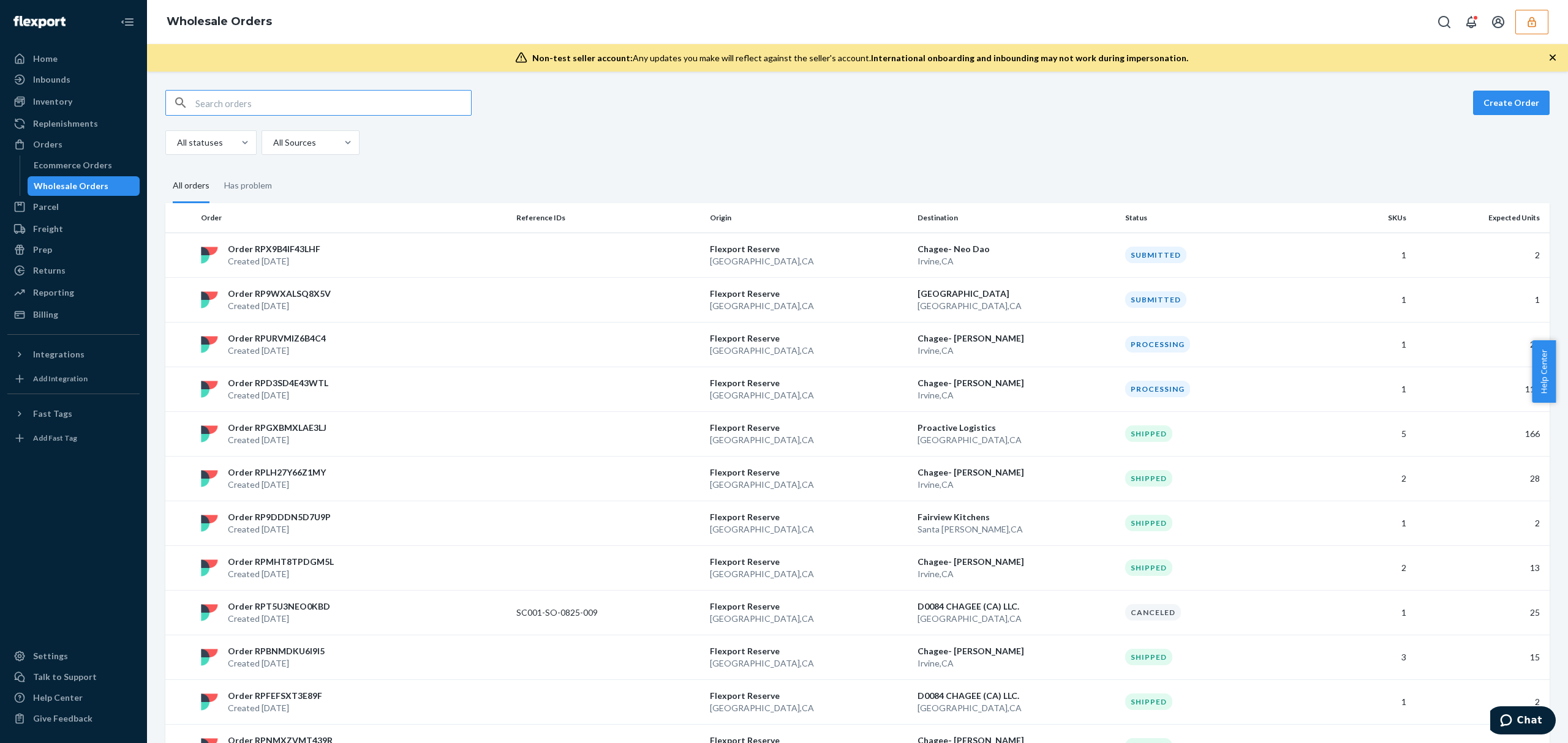
click at [229, 103] on input "text" at bounding box center [332, 103] width 275 height 24
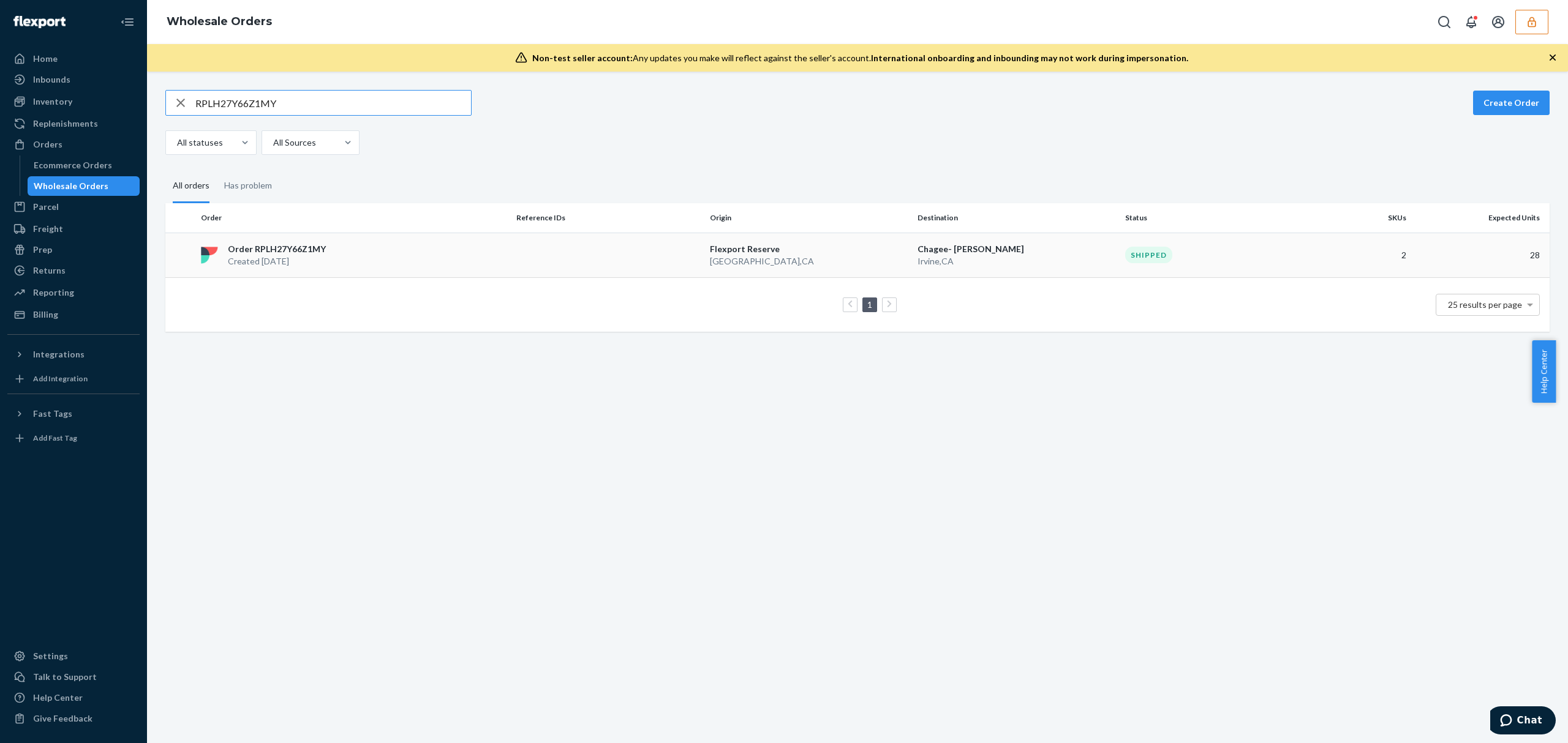
type input "RPLH27Y66Z1MY"
click at [307, 260] on p "Created Aug 13, 2025" at bounding box center [276, 261] width 98 height 12
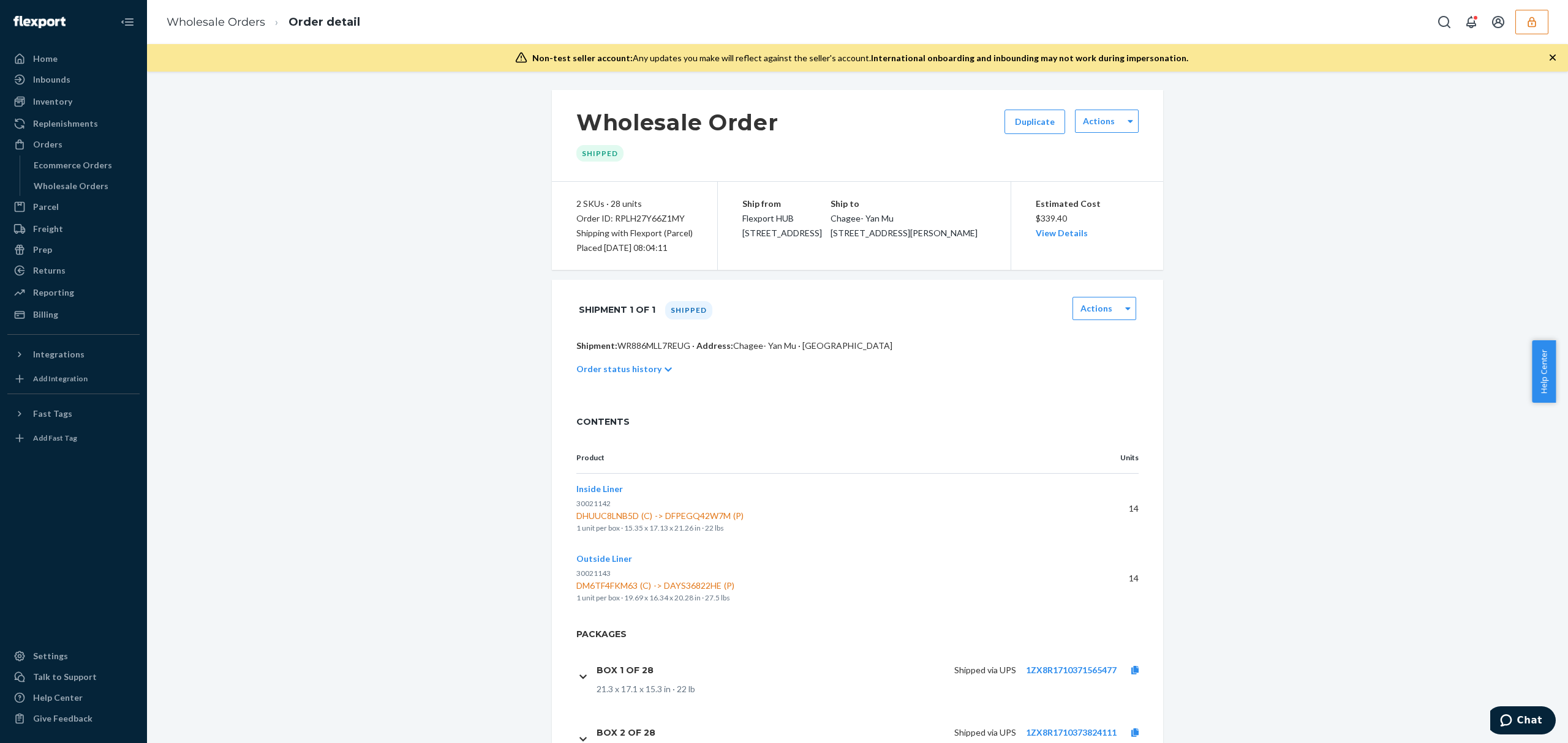
click at [1531, 22] on icon "button" at bounding box center [1531, 22] width 8 height 10
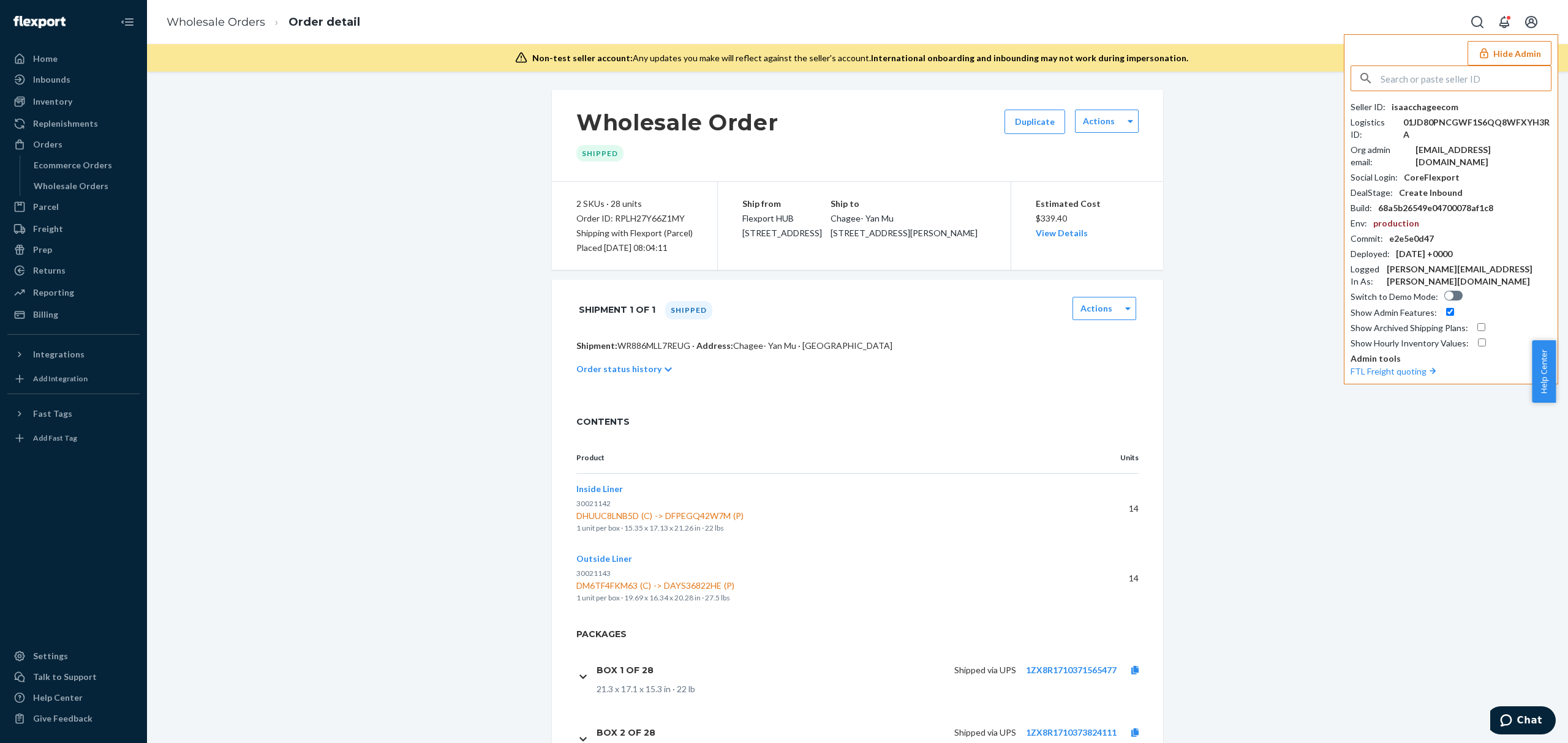
click at [1407, 81] on input "text" at bounding box center [1465, 79] width 170 height 24
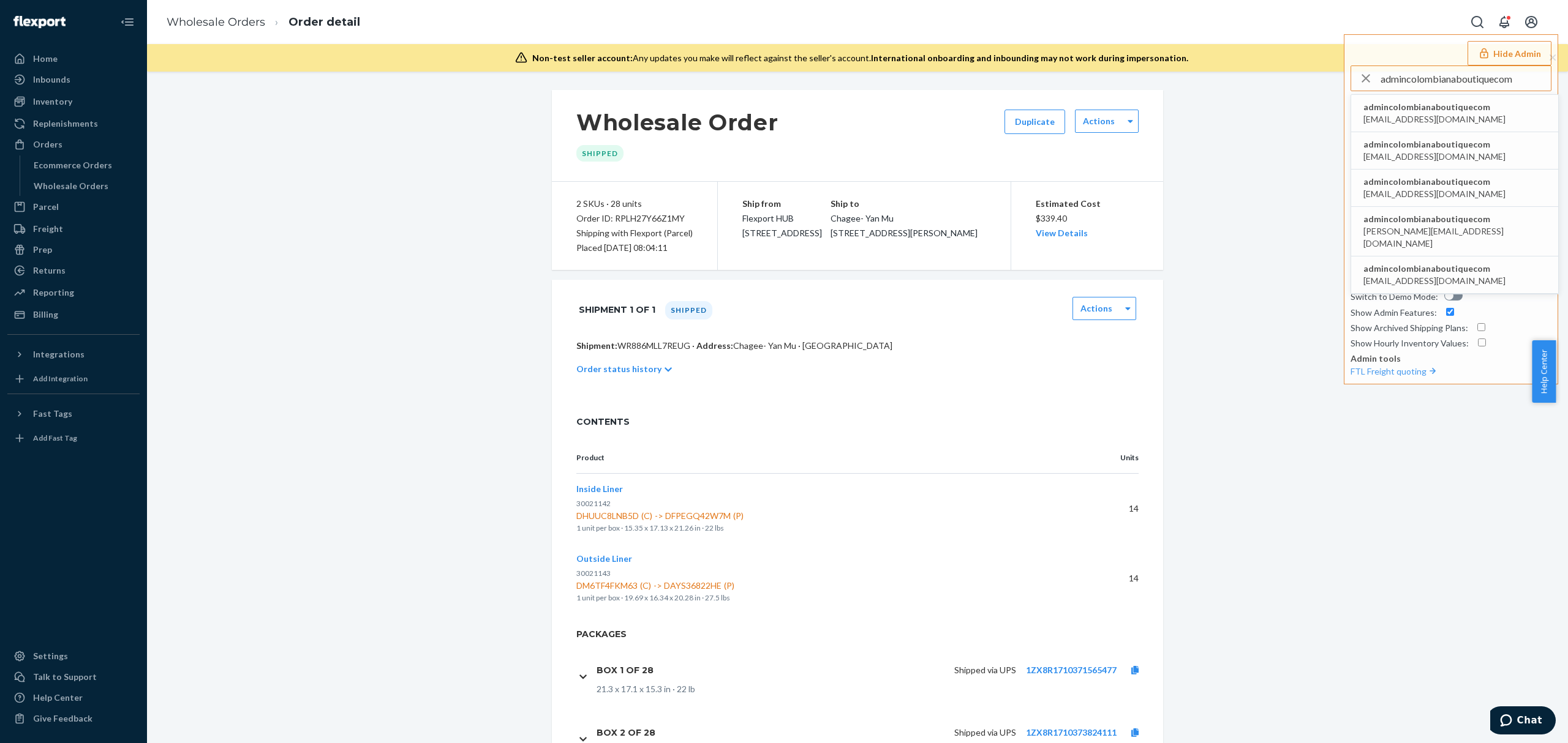
type input "admincolombianaboutiquecom"
click at [1400, 110] on span "admincolombianaboutiquecom" at bounding box center [1434, 107] width 142 height 12
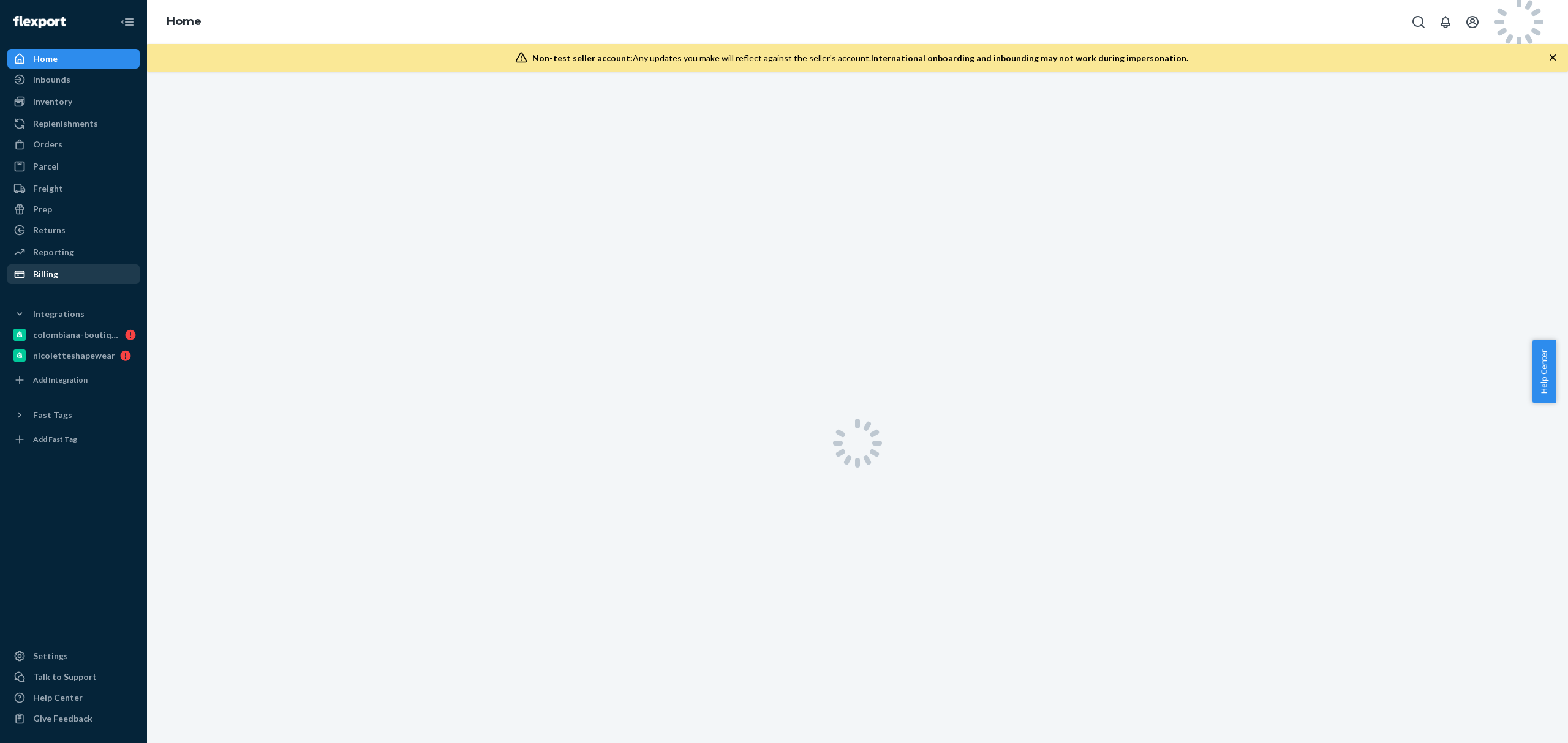
click at [91, 274] on div "Billing" at bounding box center [73, 274] width 130 height 17
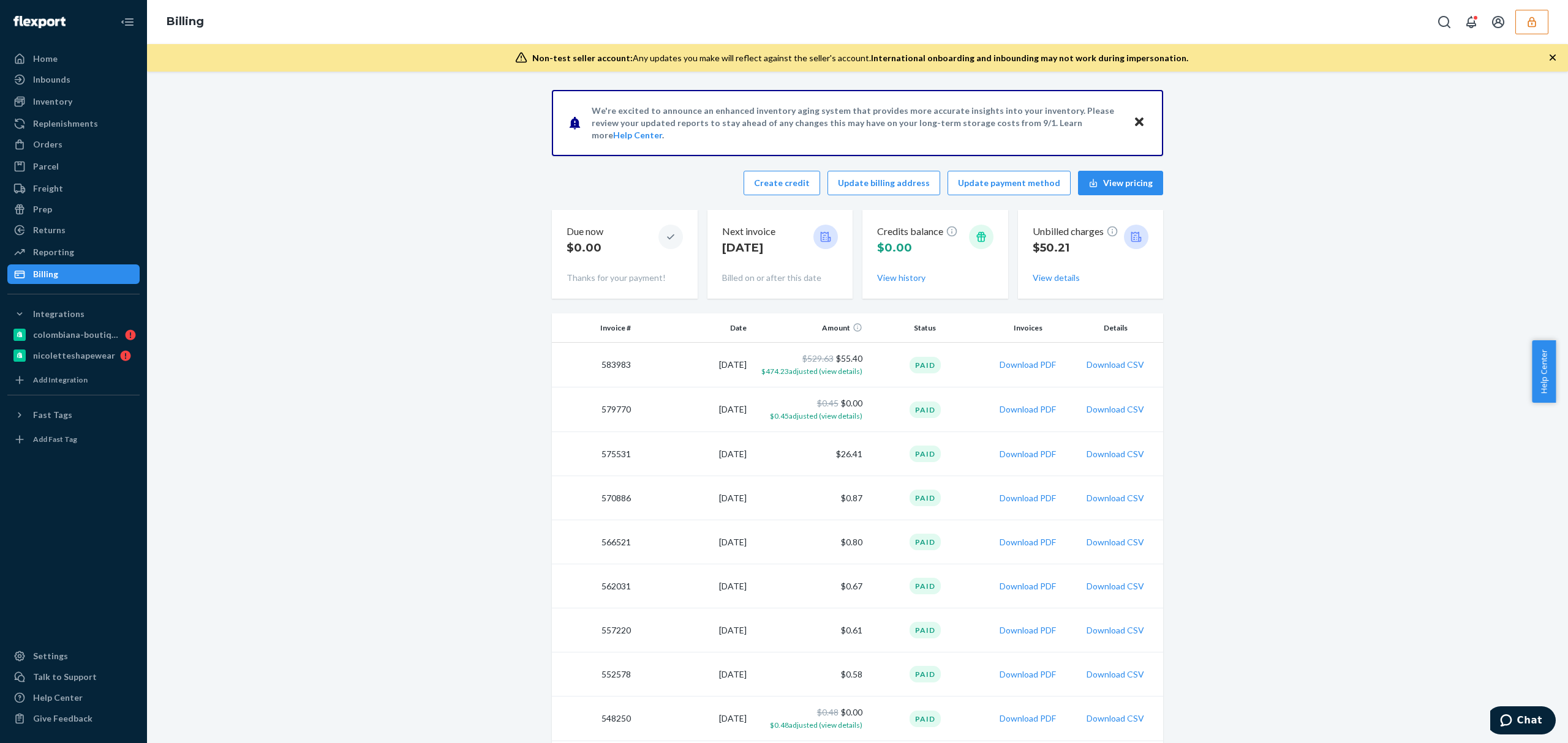
click at [1537, 35] on div "Billing" at bounding box center [857, 22] width 1421 height 44
click at [1536, 22] on icon "button" at bounding box center [1532, 22] width 12 height 12
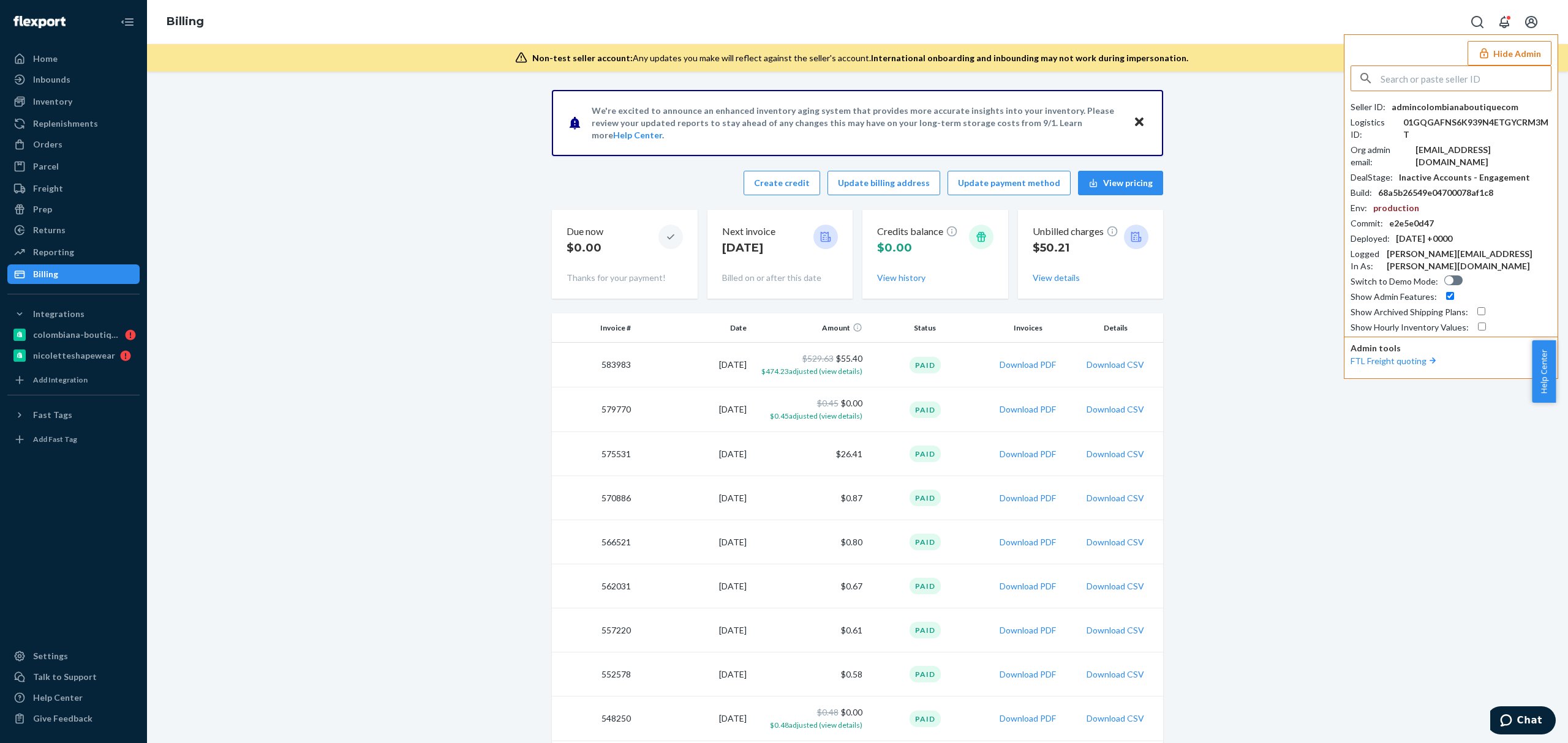
click at [1425, 72] on input "text" at bounding box center [1465, 79] width 170 height 24
paste input "helpcheersvitaminscom"
type input "helpcheersvitaminscom"
click at [1399, 109] on span "helpcheersvitaminscom" at bounding box center [1434, 107] width 142 height 12
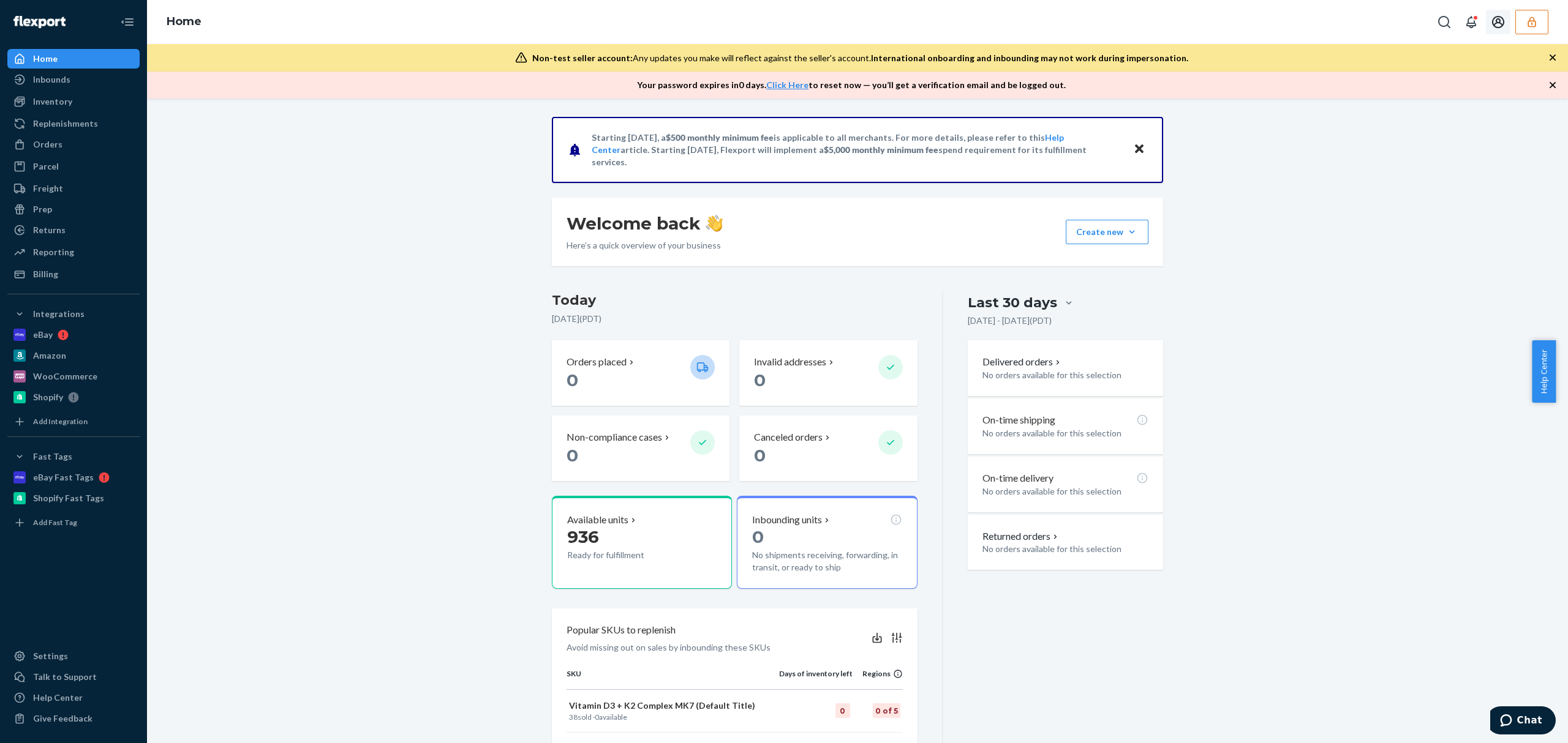
click at [1537, 18] on button "button" at bounding box center [1532, 22] width 33 height 24
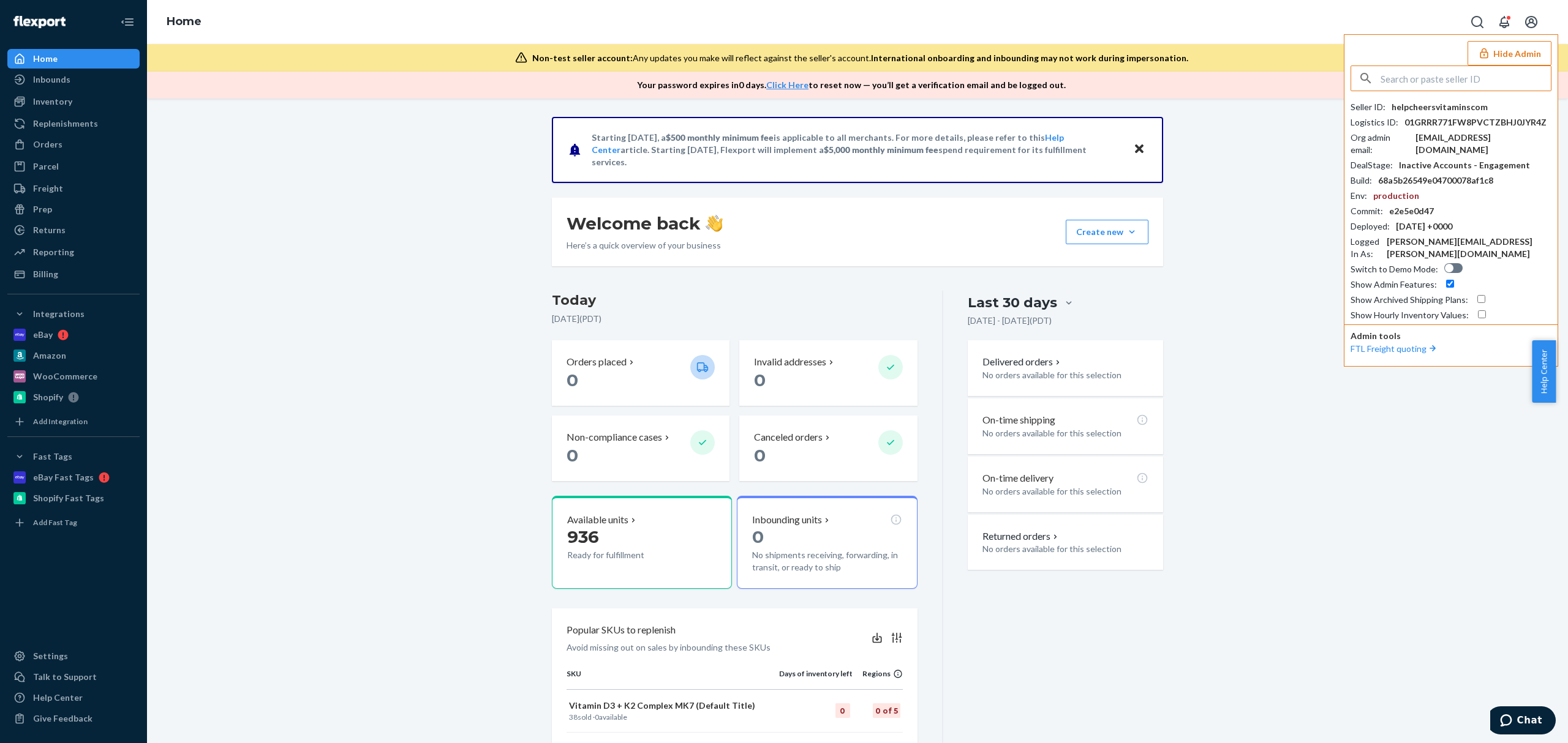
click at [1483, 77] on input "text" at bounding box center [1465, 79] width 170 height 24
type input "kevinarcturuscamocom"
click at [1398, 106] on span "kevinarcturuscamocom" at bounding box center [1434, 107] width 142 height 12
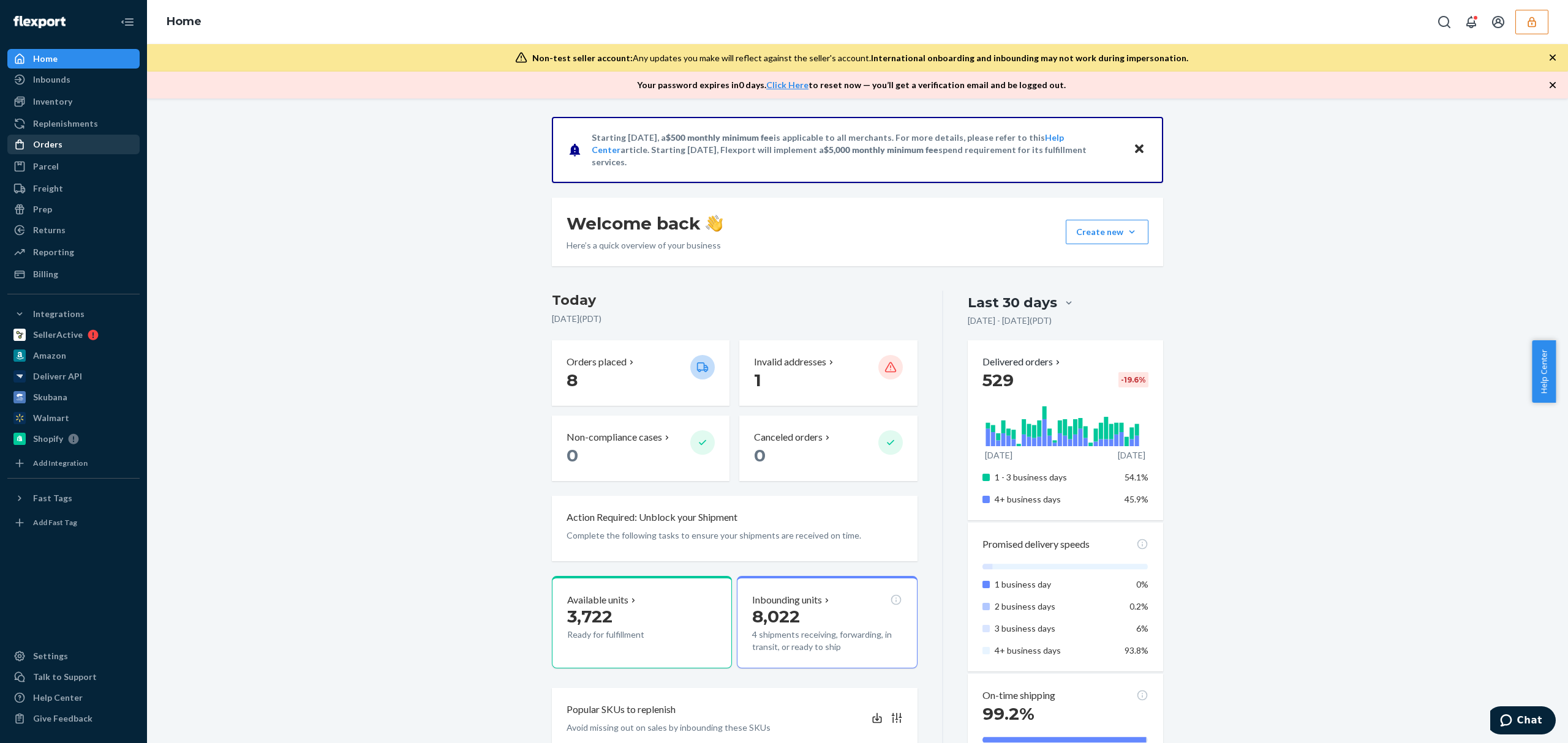
click at [64, 149] on div "Orders Ecommerce Orders Wholesale Orders" at bounding box center [73, 145] width 132 height 21
click at [64, 149] on div "Orders" at bounding box center [73, 144] width 130 height 17
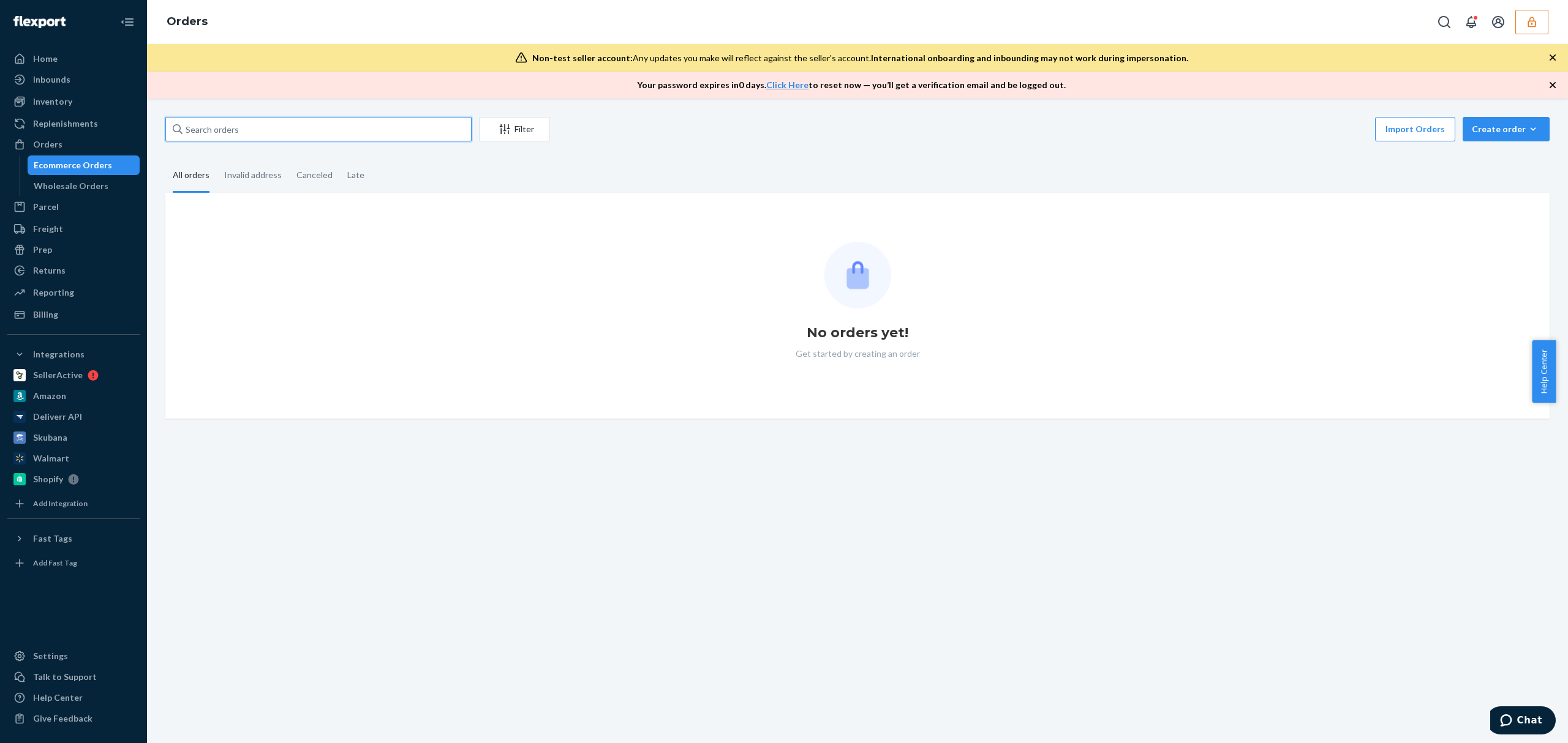
click at [223, 128] on input "text" at bounding box center [319, 129] width 307 height 24
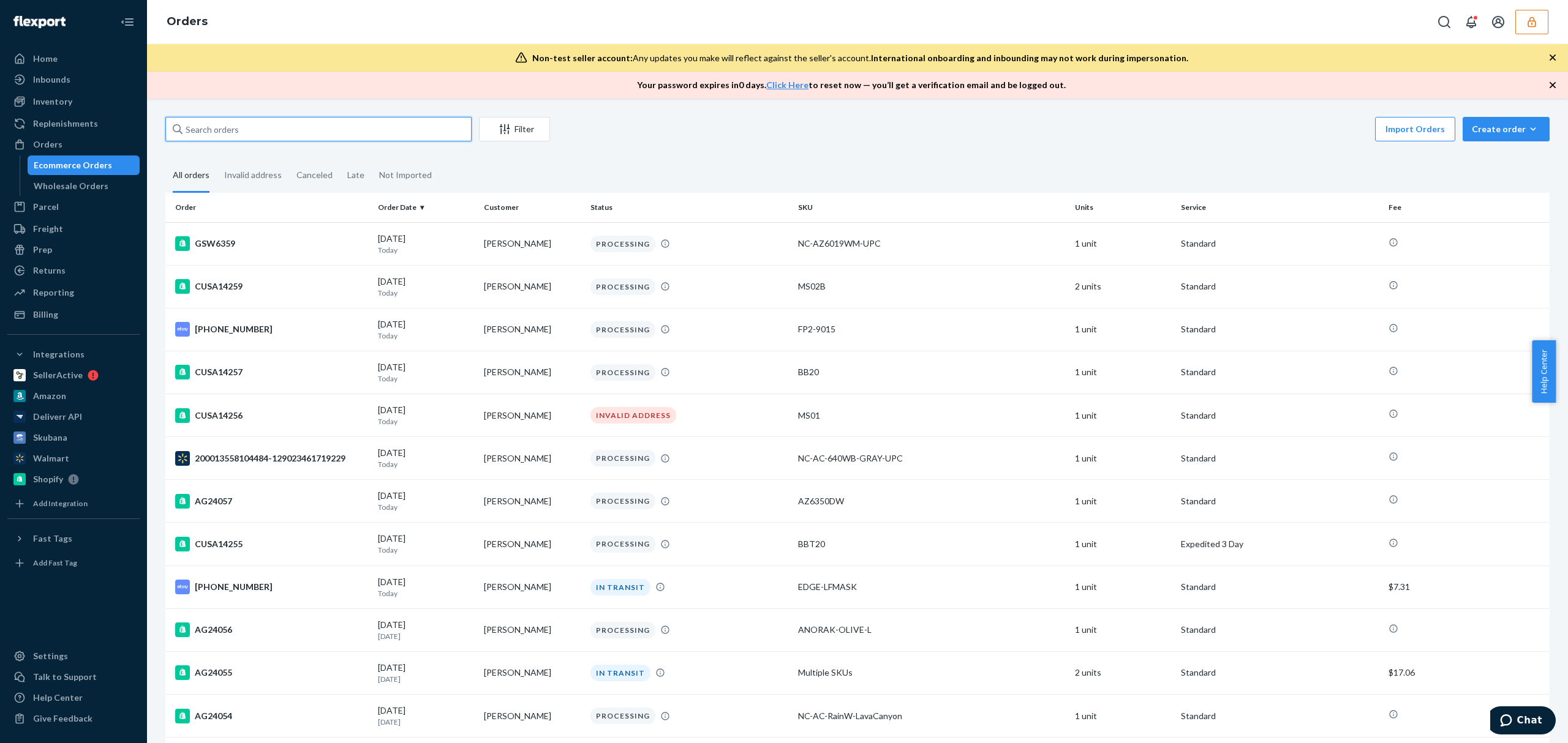
paste input "134202845"
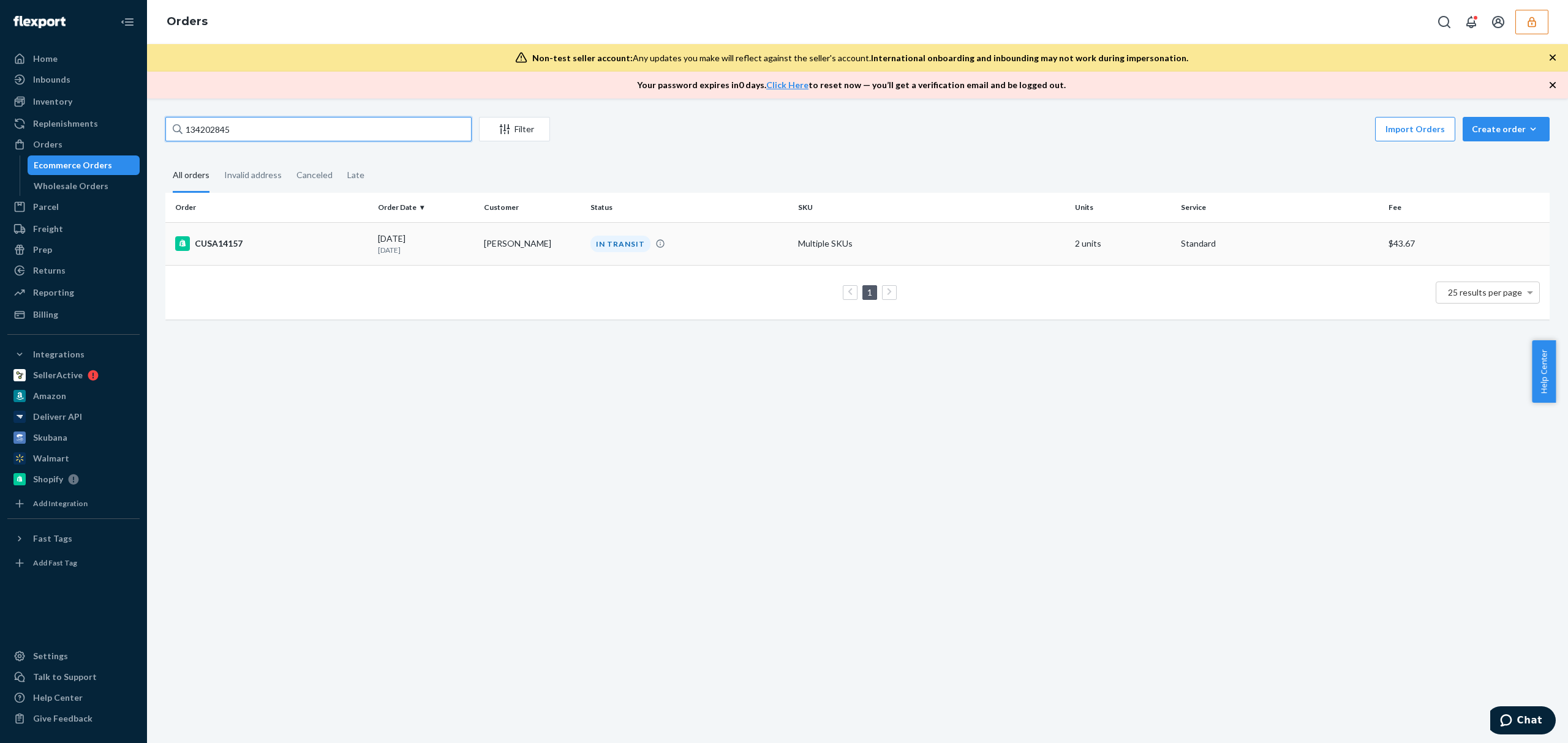
type input "134202845"
click at [237, 245] on div "CUSA14157" at bounding box center [271, 243] width 193 height 15
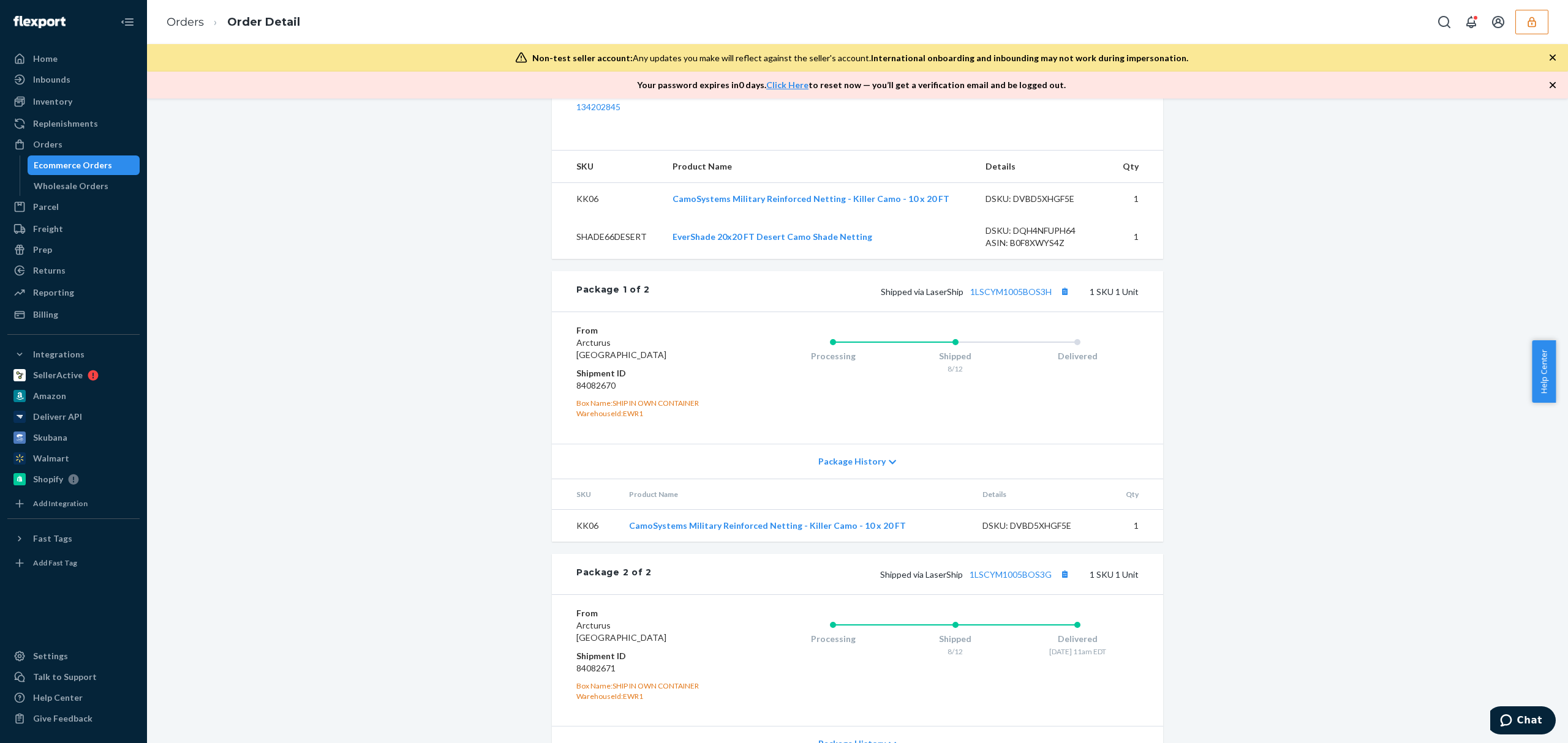
scroll to position [555, 0]
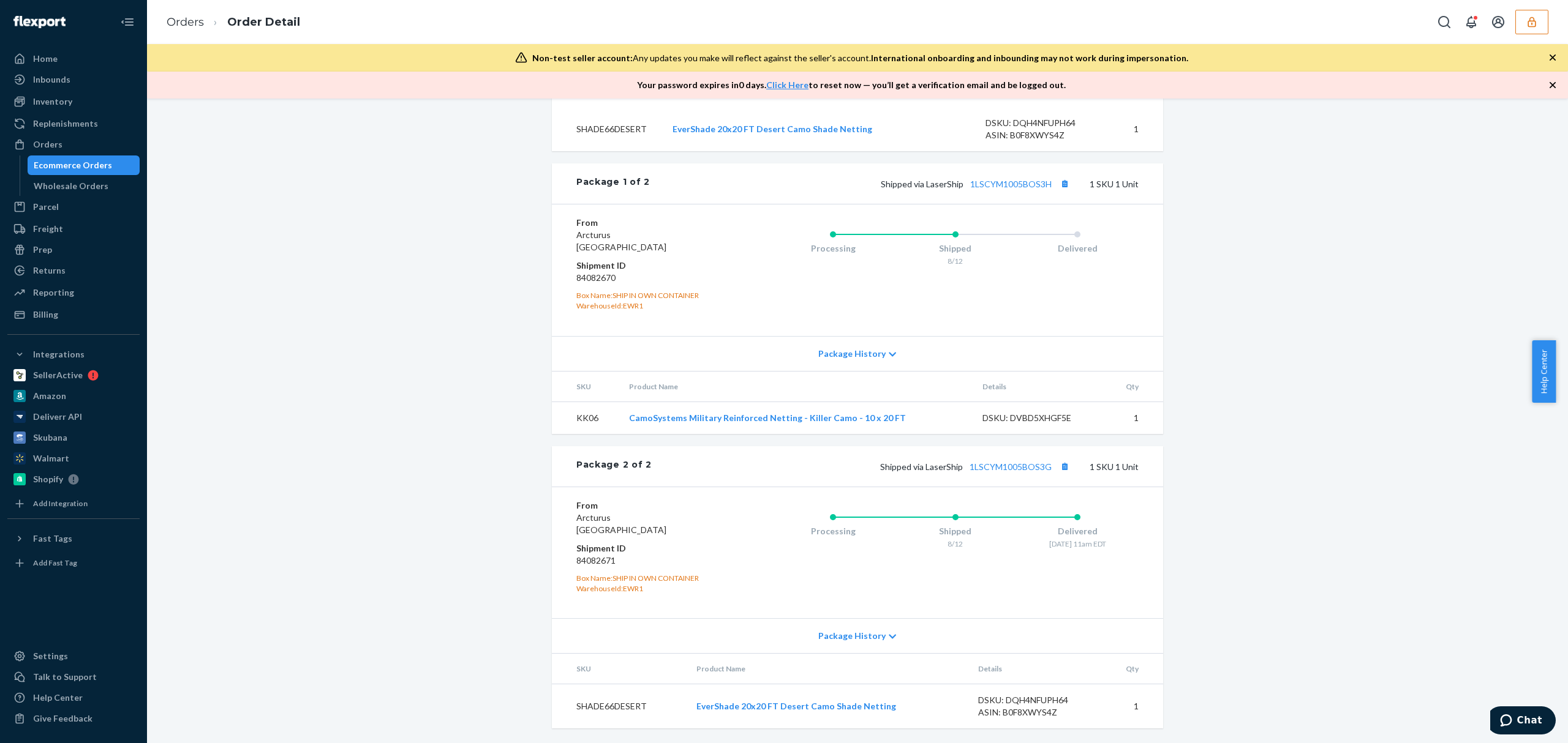
click at [1054, 324] on div "From Arcturus Phillipsburg, NJ 08865 Shipment ID 84082670 Box Name: SHIP IN OWN…" at bounding box center [857, 269] width 611 height 132
click at [1010, 179] on link "1LSCYM1005BOS3H" at bounding box center [1011, 184] width 81 height 10
click at [1529, 24] on icon "button" at bounding box center [1532, 22] width 12 height 12
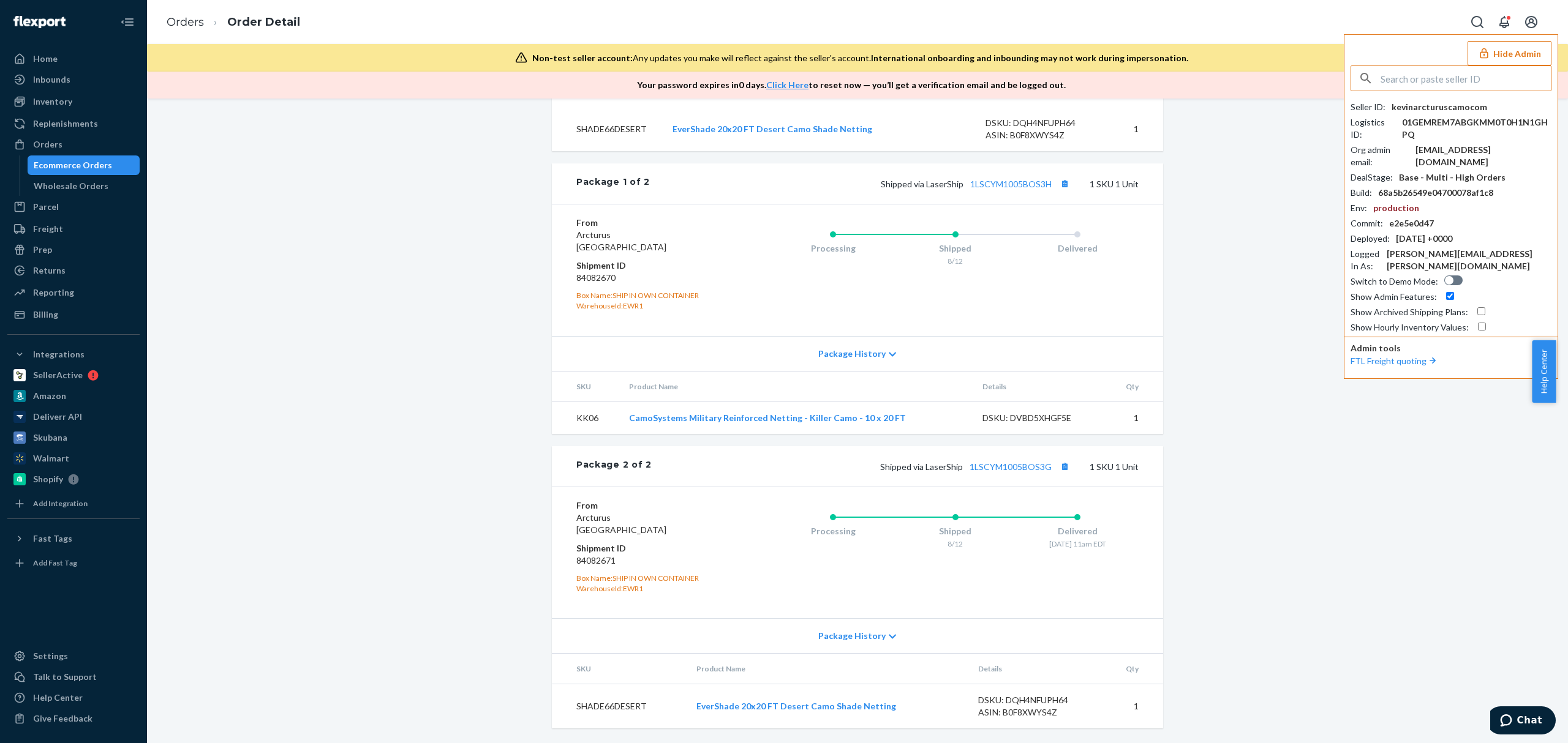
click at [1451, 89] on input "text" at bounding box center [1465, 79] width 170 height 24
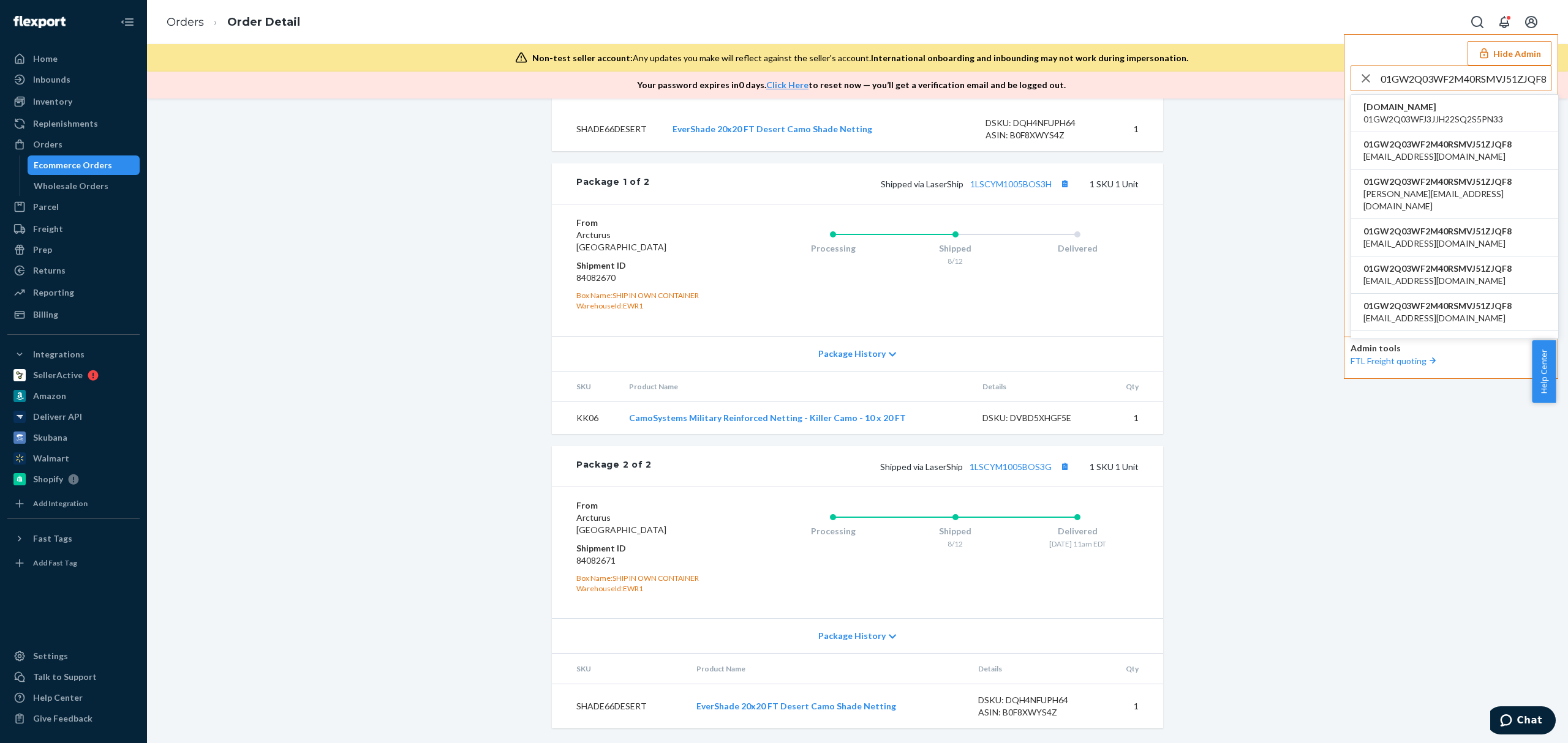
type input "01GW2Q03WF2M40RSMVJ51ZJQF8"
click at [1400, 105] on span "v12-trackside.myshopify.com" at bounding box center [1433, 107] width 140 height 12
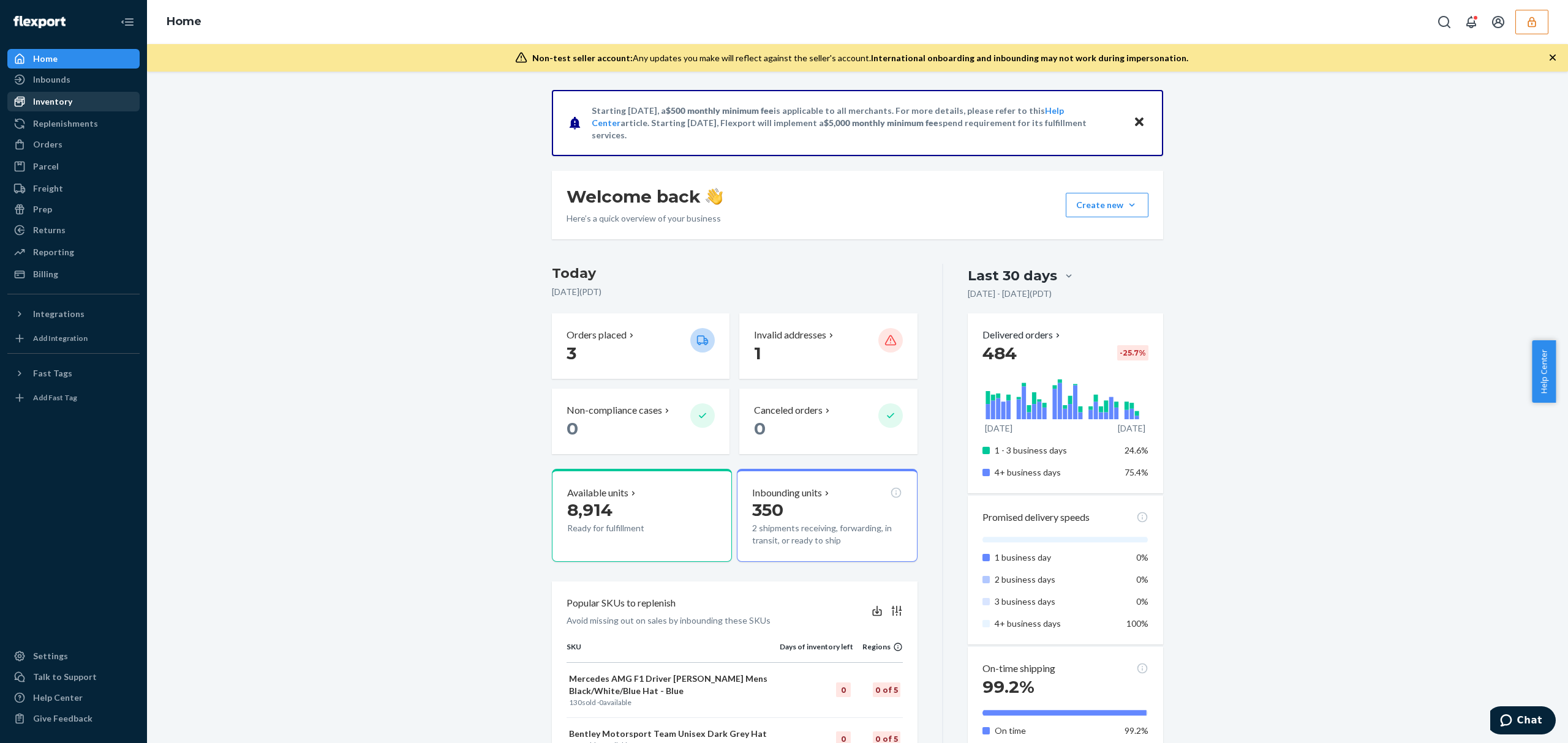
click at [41, 98] on div "Inventory" at bounding box center [52, 102] width 39 height 12
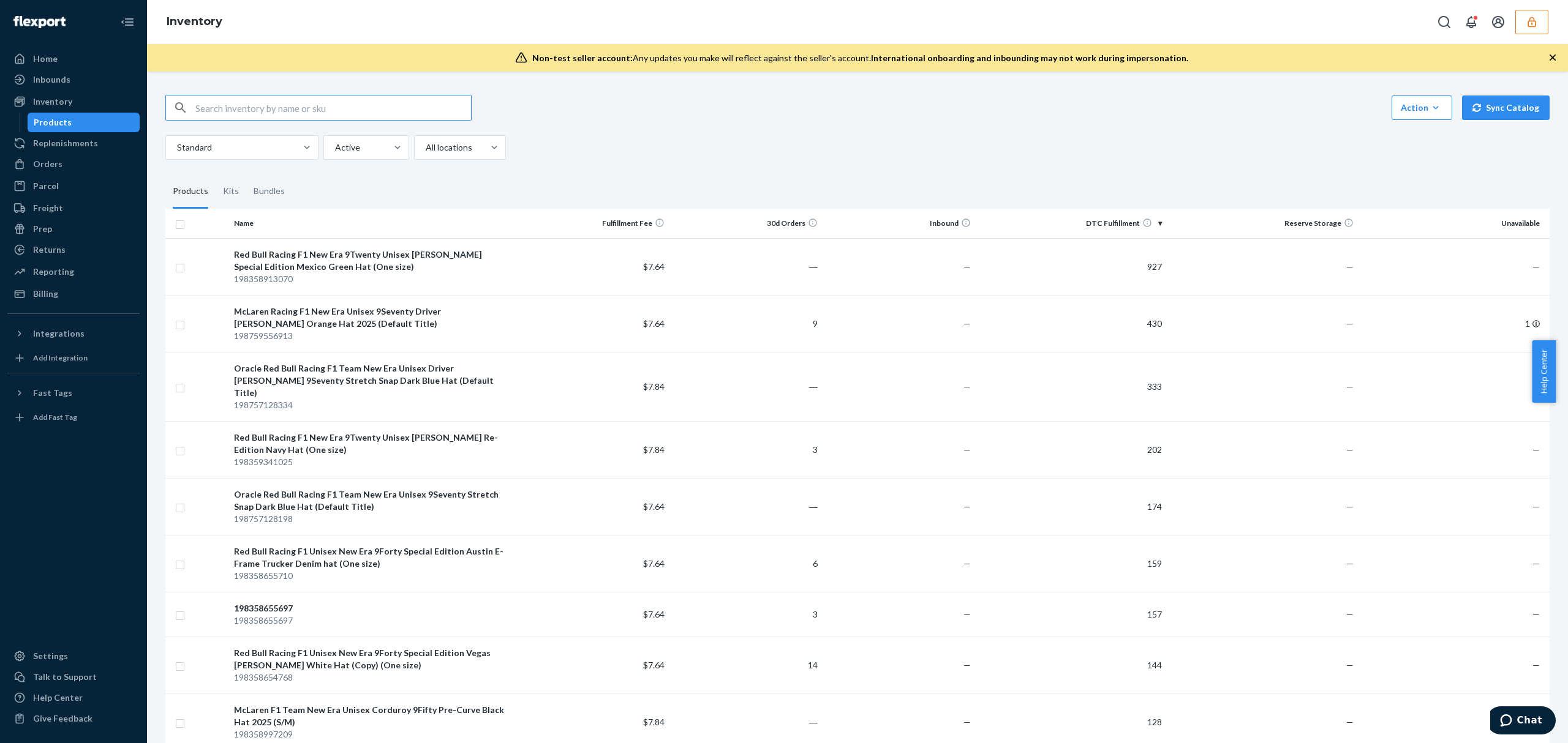
click at [231, 113] on input "text" at bounding box center [332, 108] width 275 height 24
paste input "197619614909"
type input "197619614909"
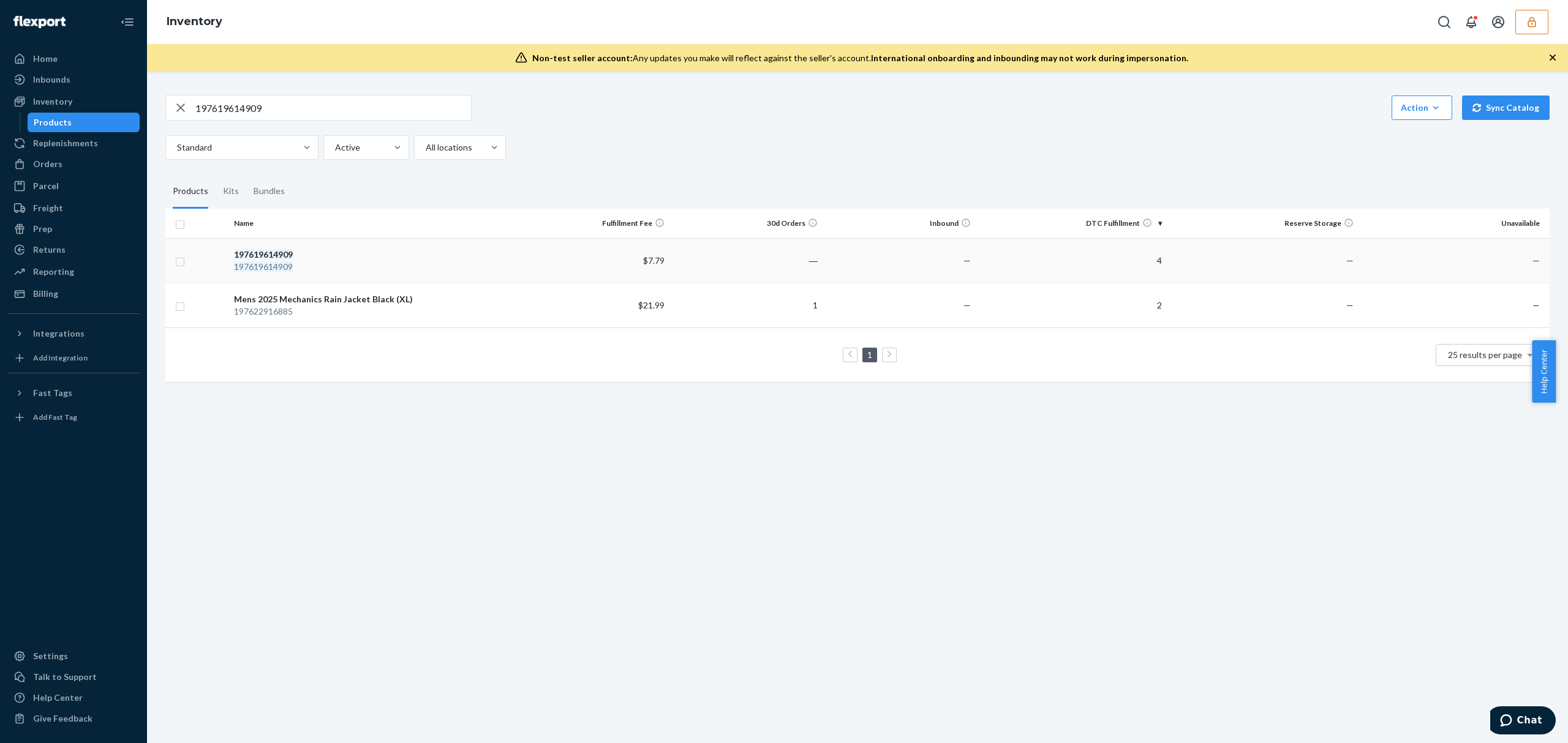
click at [406, 265] on div "197619614909" at bounding box center [372, 267] width 277 height 12
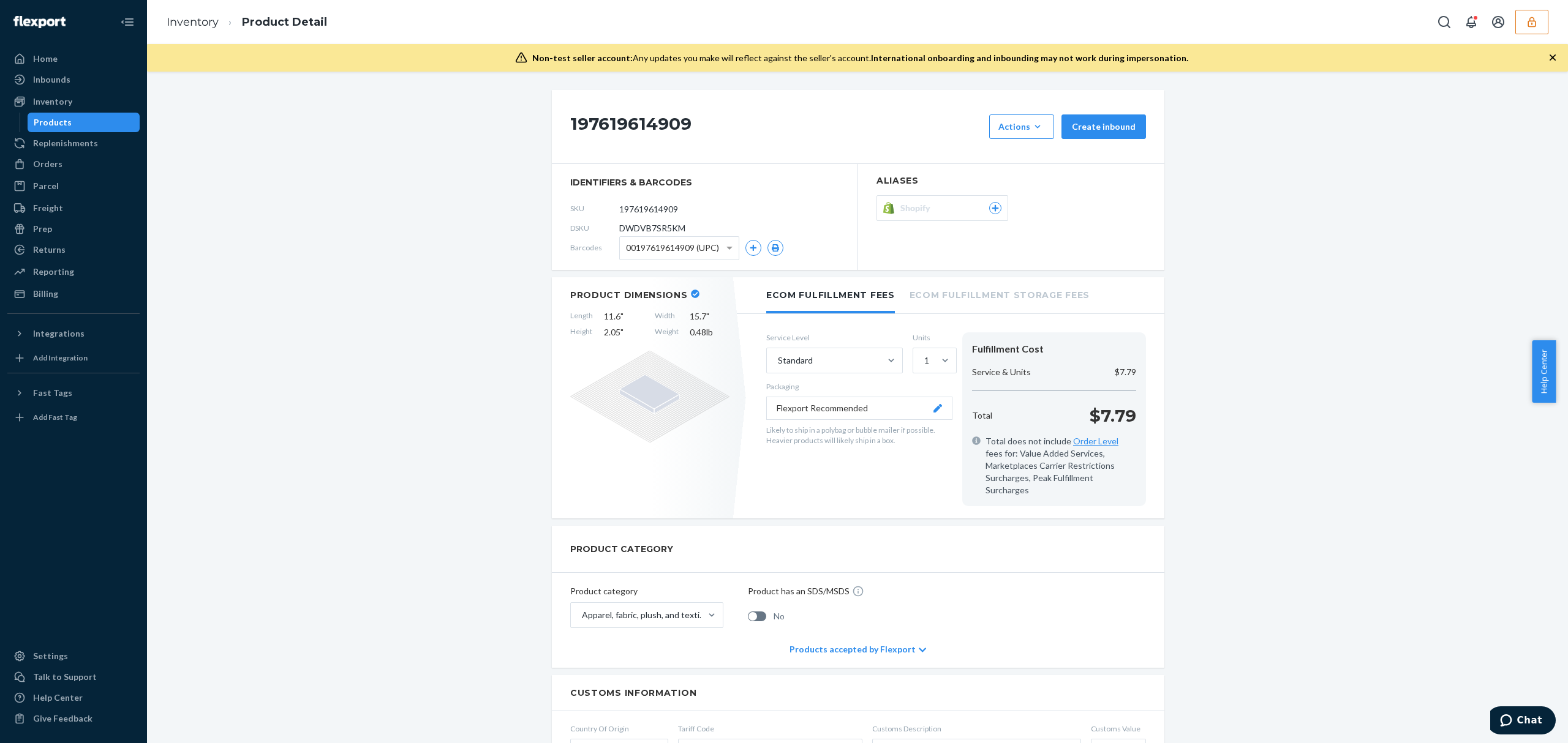
click at [652, 226] on span "DWDVB7SR5KM" at bounding box center [652, 228] width 66 height 12
copy span "DWDVB7SR5KM"
click at [930, 216] on button "Shopify" at bounding box center [942, 208] width 132 height 26
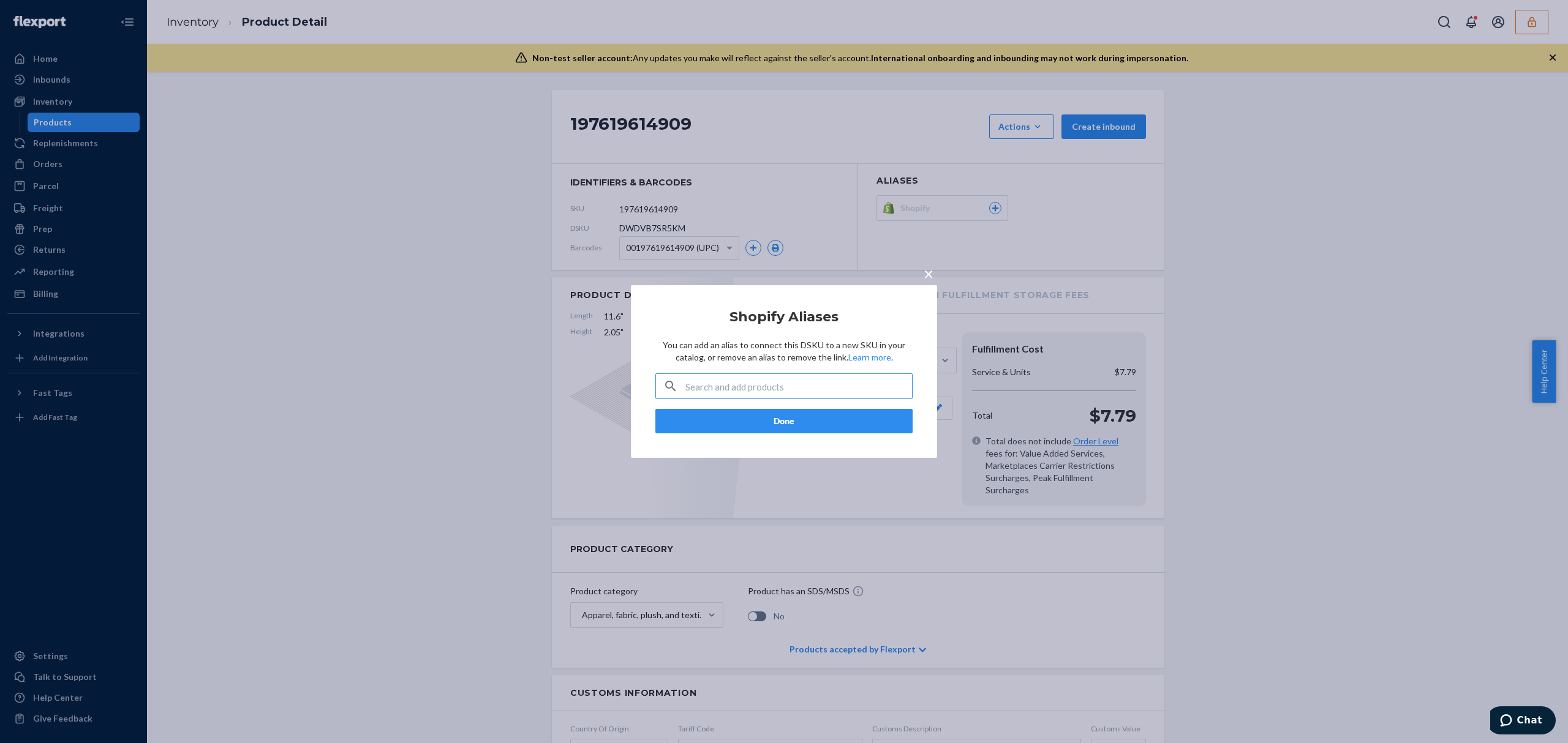
click at [934, 275] on button "×" at bounding box center [928, 271] width 17 height 22
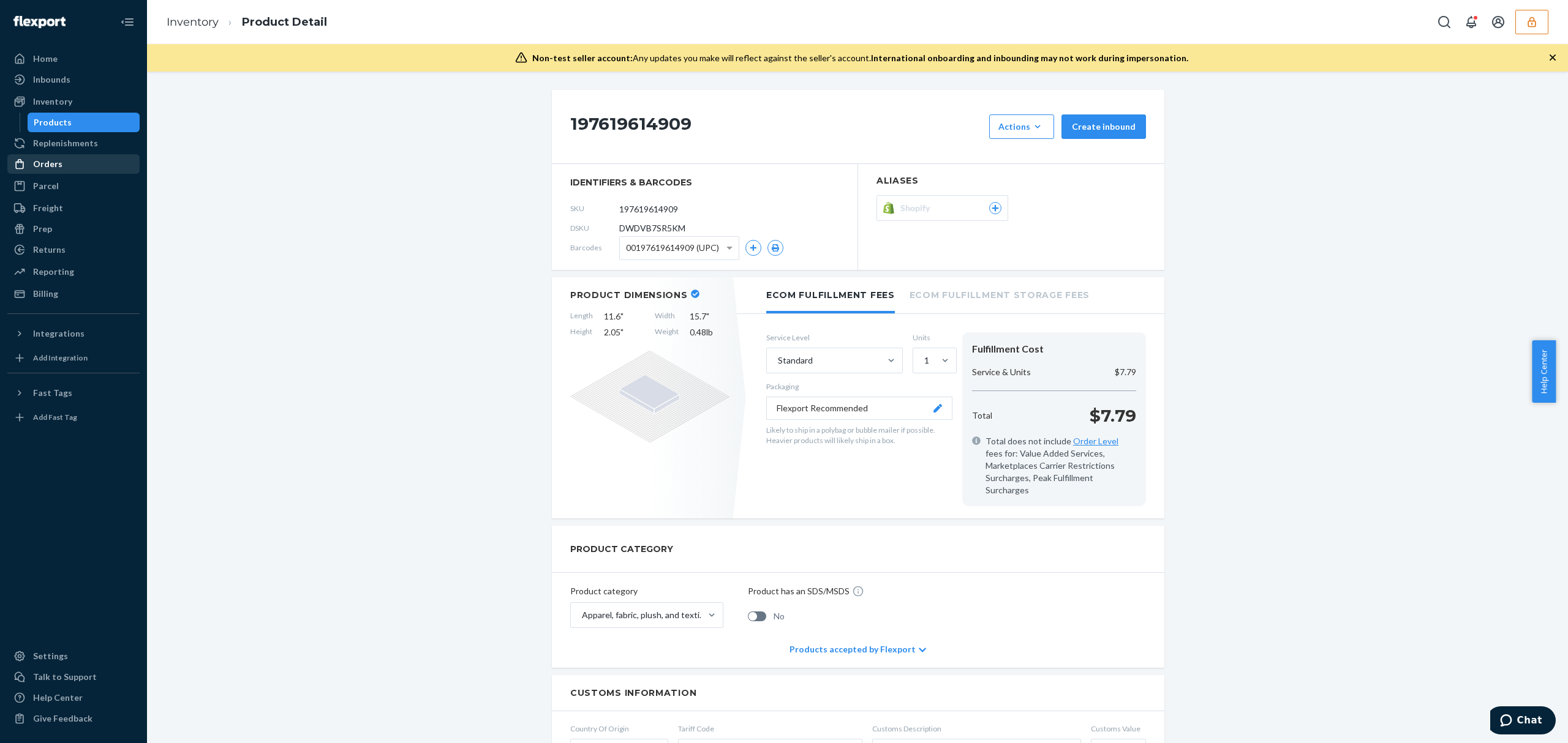
click at [32, 161] on div at bounding box center [23, 164] width 20 height 12
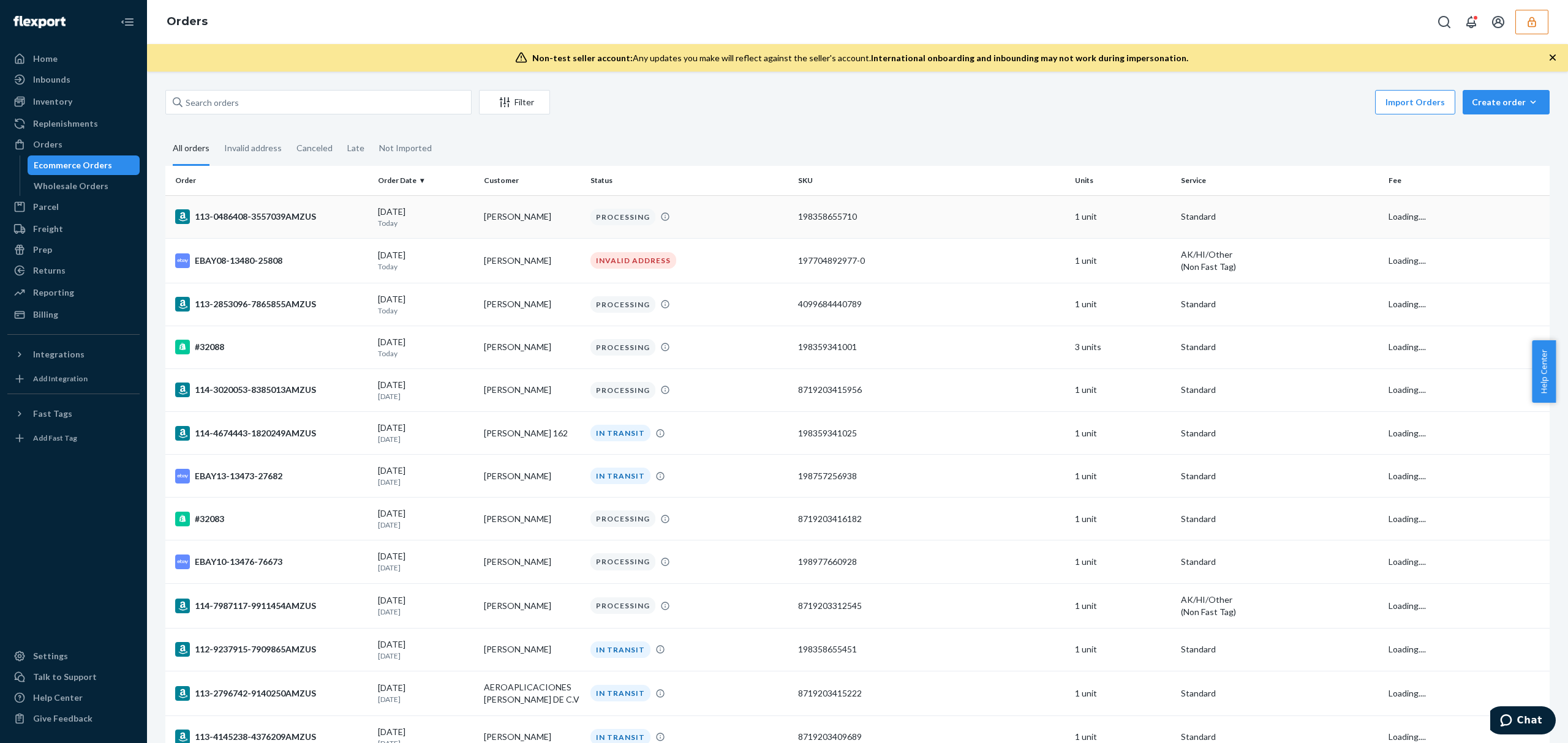
click at [297, 223] on div "113-0486408-3557039AMZUS" at bounding box center [271, 217] width 193 height 15
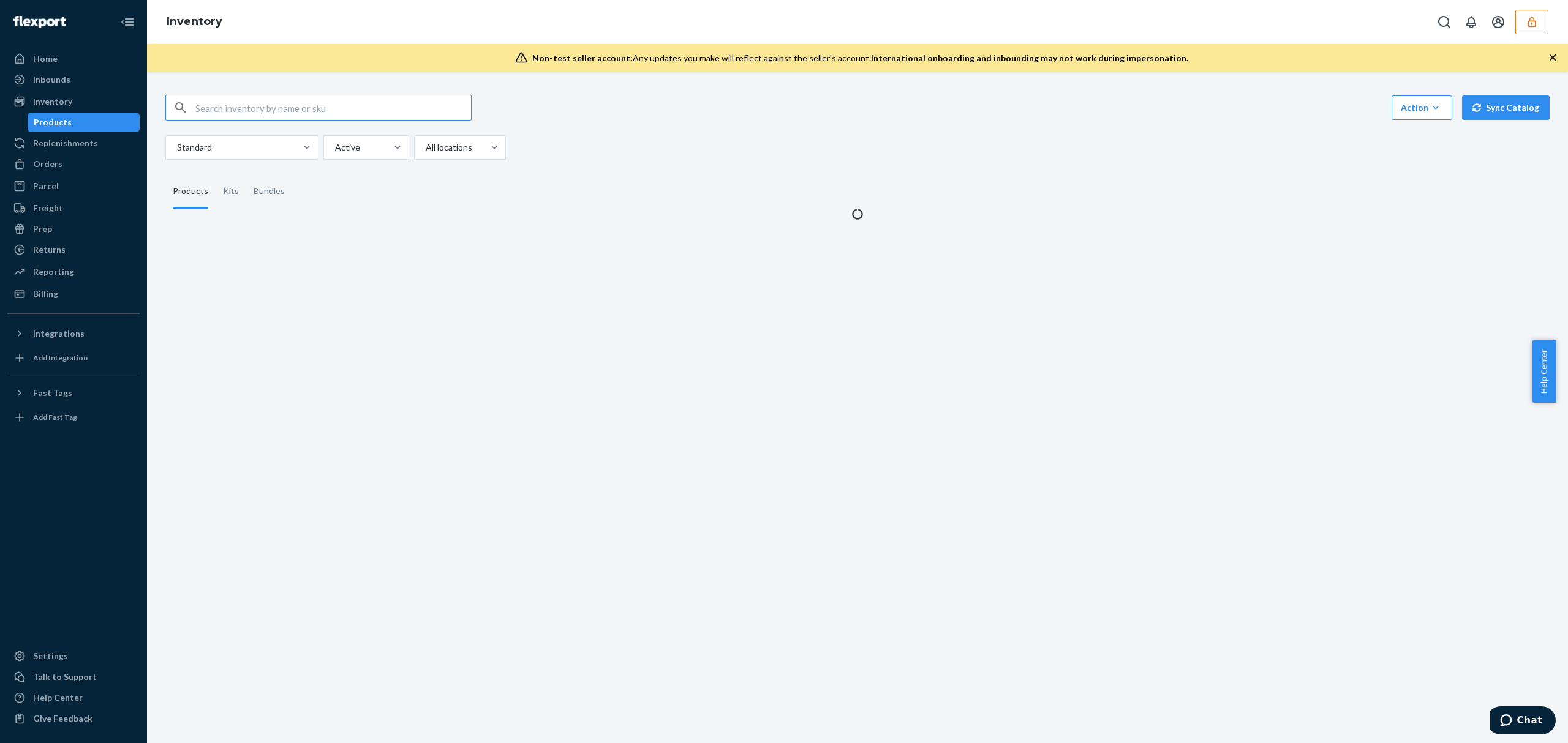
click at [278, 105] on input "text" at bounding box center [332, 108] width 275 height 24
type input "D5NU4BW8M5T"
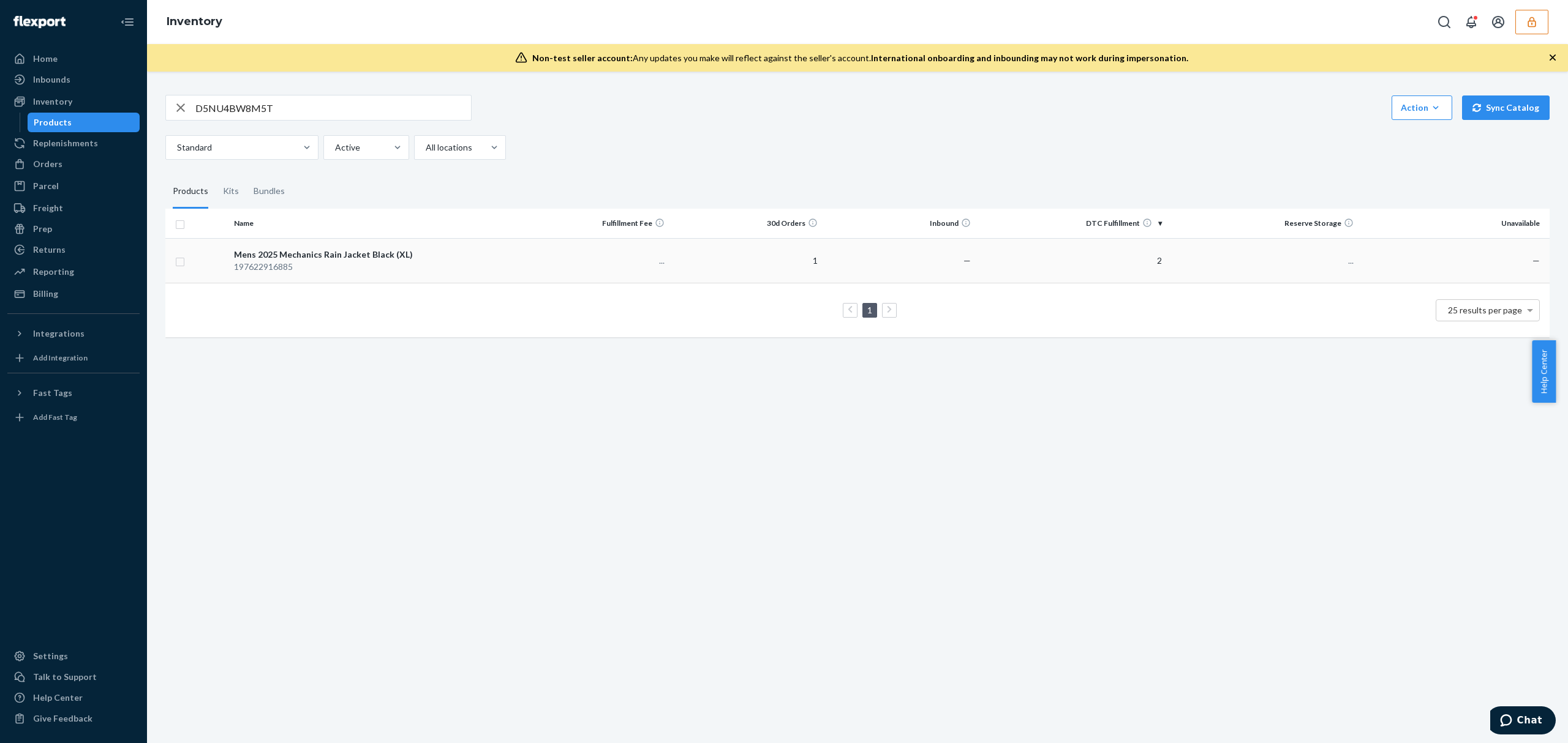
click at [353, 256] on div "Mens 2025 Mechanics Rain Jacket Black (XL)" at bounding box center [372, 255] width 277 height 12
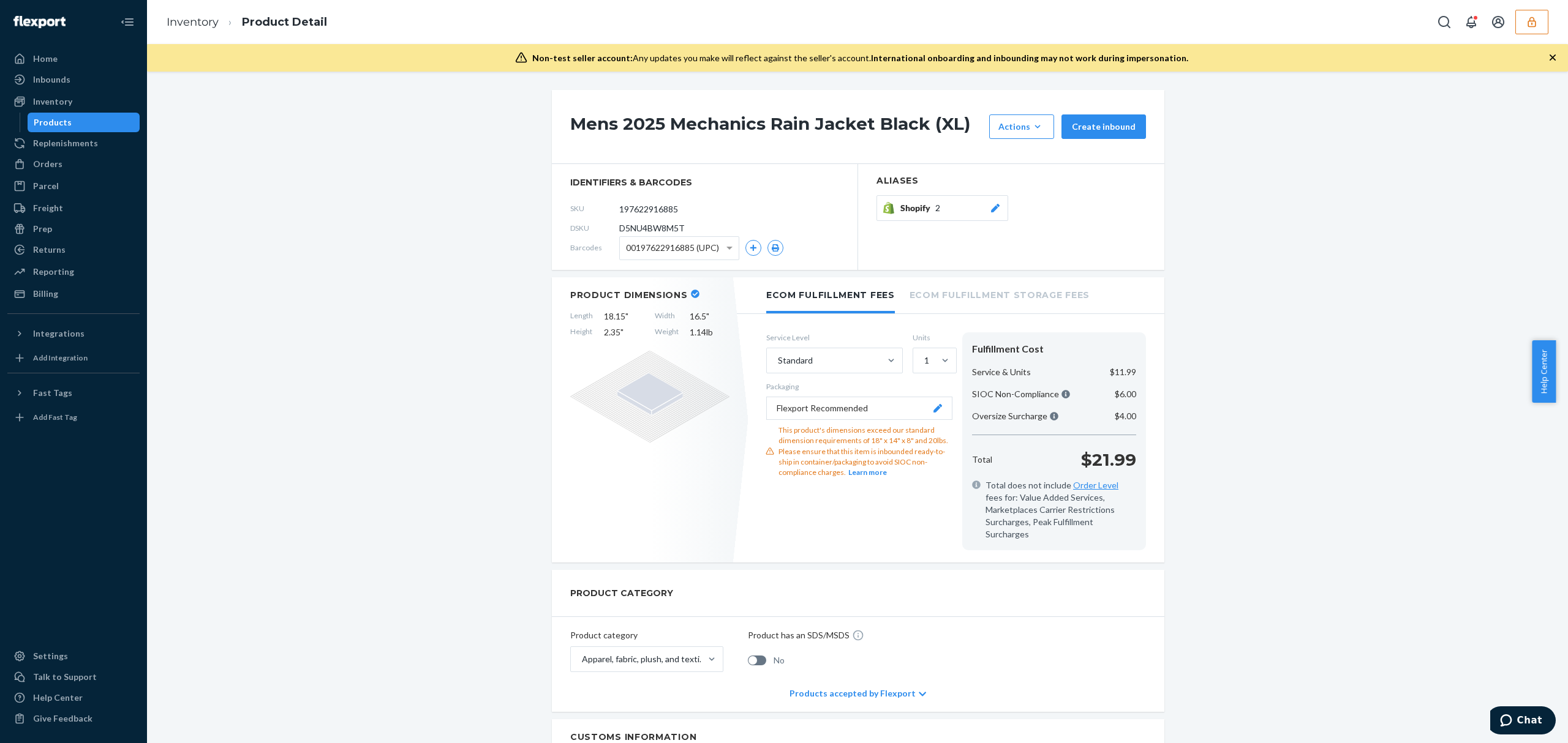
click at [991, 209] on icon at bounding box center [996, 208] width 9 height 9
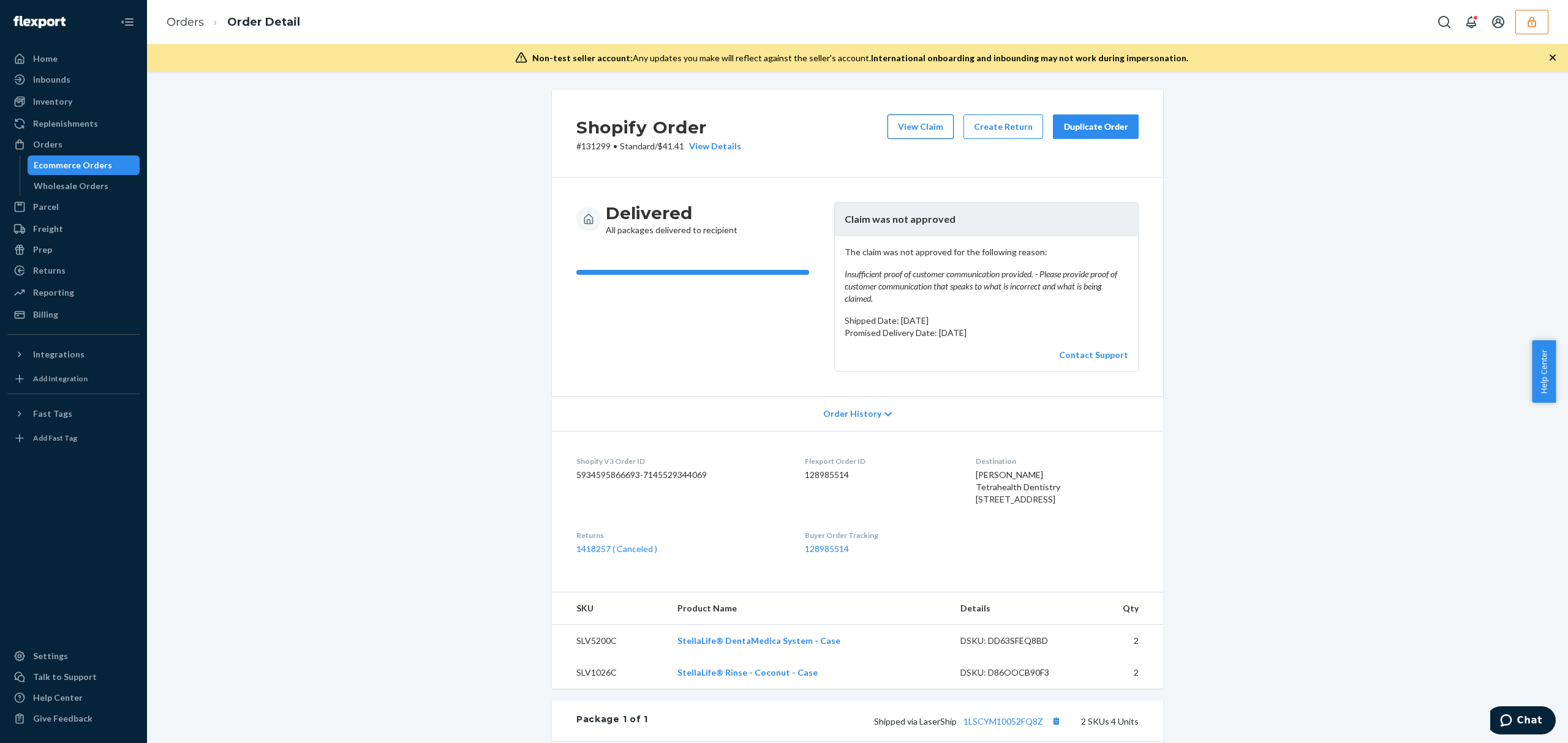
click at [926, 135] on button "View Claim" at bounding box center [920, 127] width 66 height 24
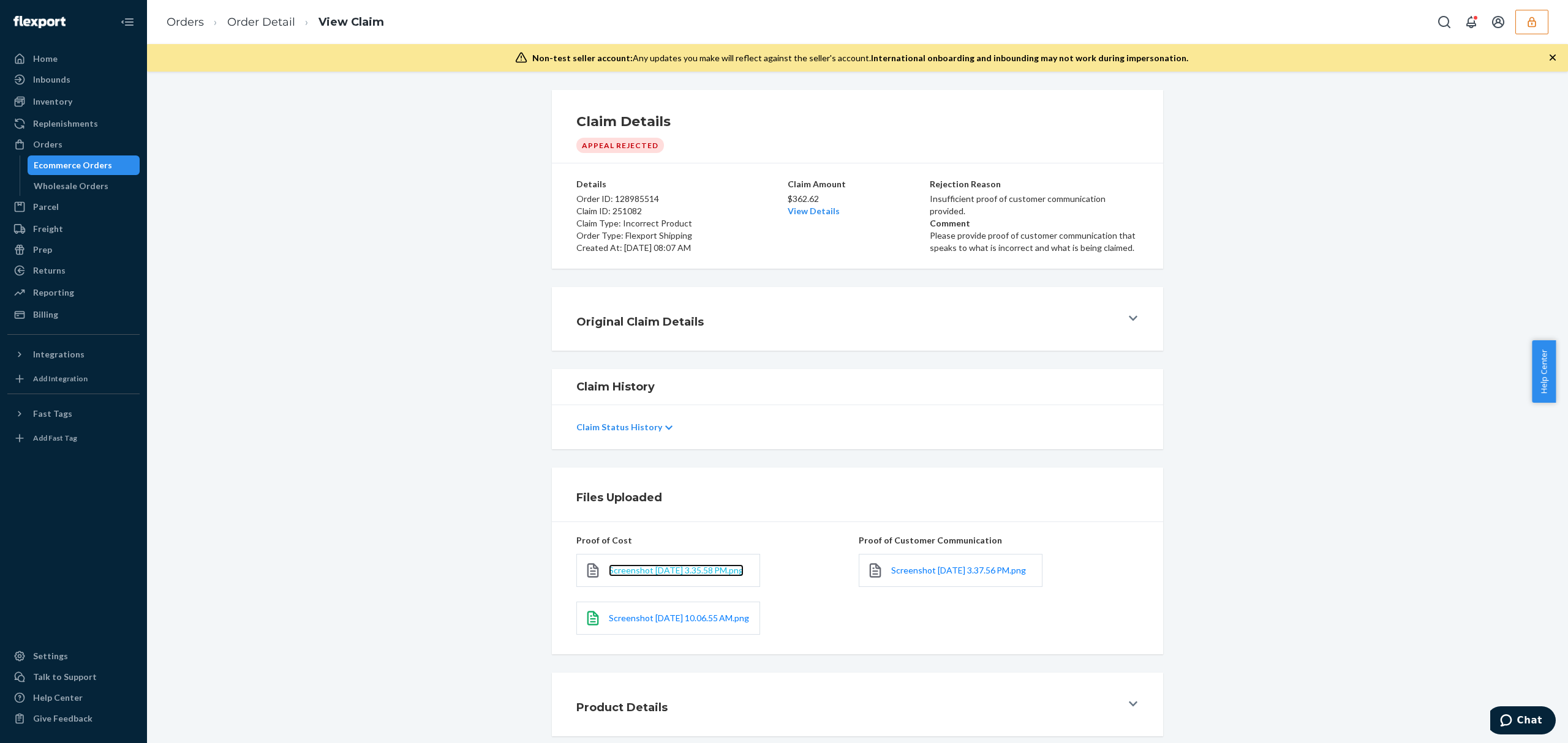
click at [649, 565] on span "Screenshot [DATE] 3.35.58 PM.png" at bounding box center [676, 570] width 135 height 10
click at [623, 623] on span "Screenshot [DATE] 10.06.55 AM.png" at bounding box center [679, 618] width 140 height 10
click at [268, 24] on link "Order Detail" at bounding box center [261, 22] width 68 height 14
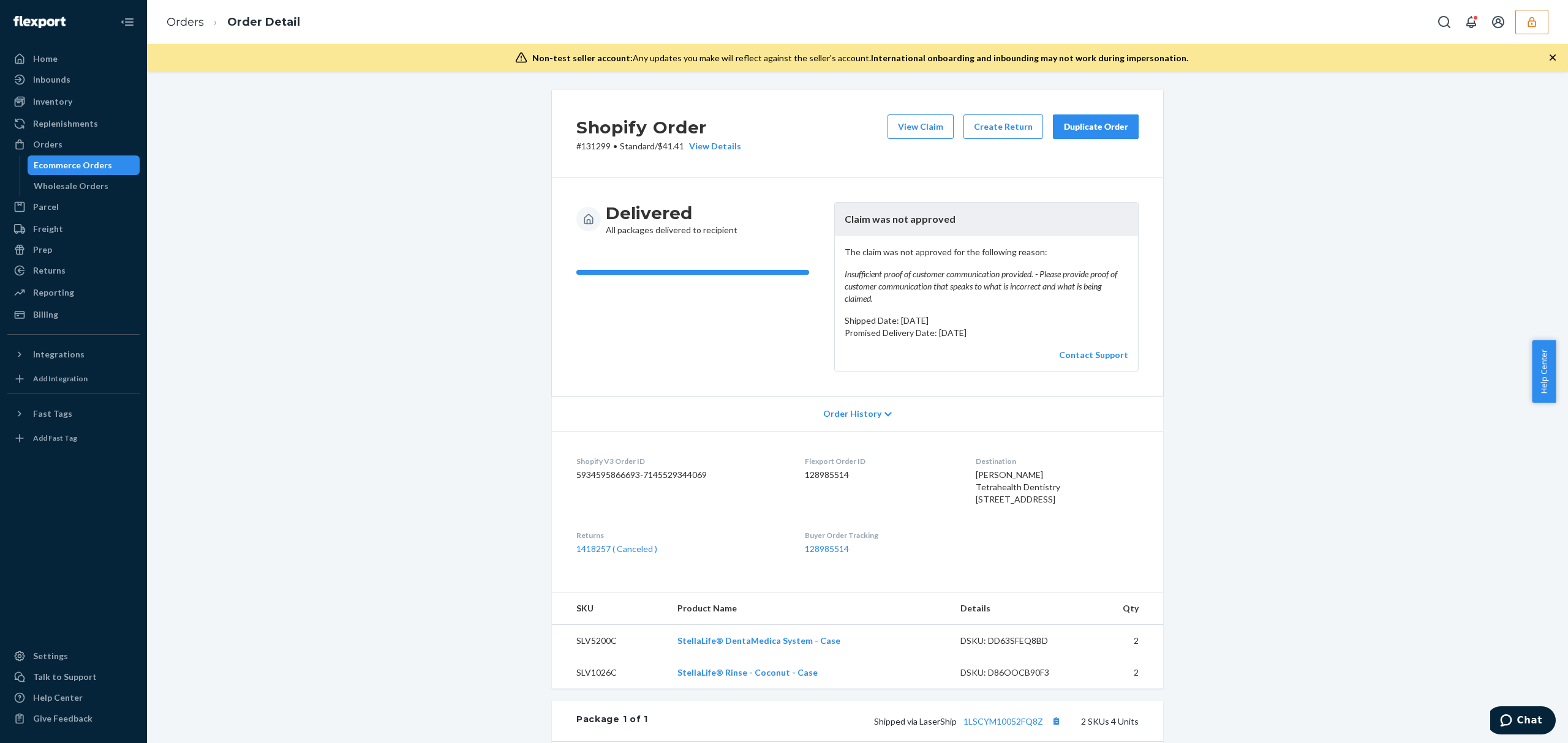
scroll to position [350, 0]
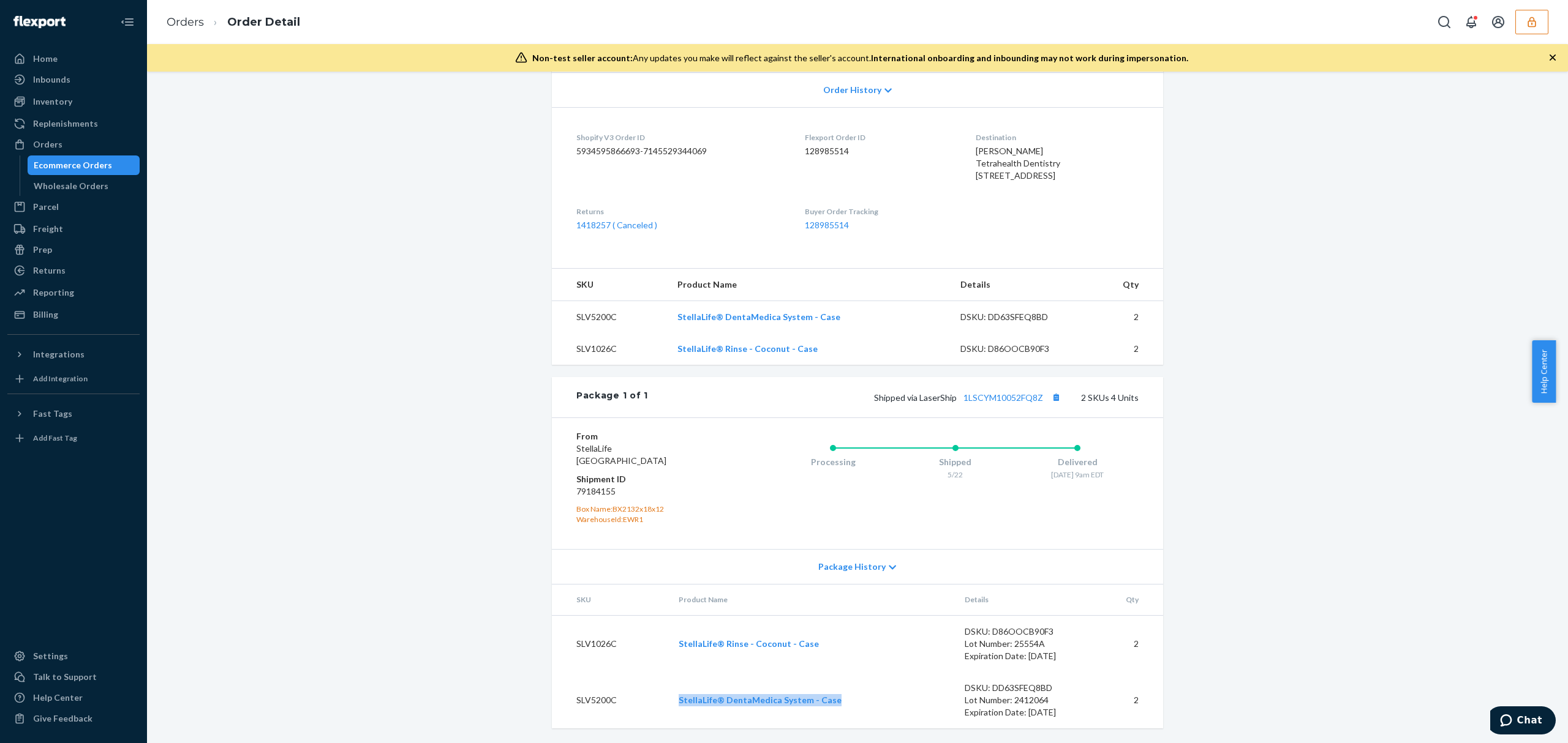
drag, startPoint x: 813, startPoint y: 706, endPoint x: 667, endPoint y: 710, distance: 146.1
click at [669, 710] on td "StellaLife® DentaMedica System - Case" at bounding box center [812, 700] width 286 height 56
copy link "StellaLife® DentaMedica System - Case"
drag, startPoint x: 804, startPoint y: 349, endPoint x: 675, endPoint y: 349, distance: 129.0
click at [675, 349] on td "StellaLife® Rinse - Coconut - Case" at bounding box center [809, 349] width 283 height 32
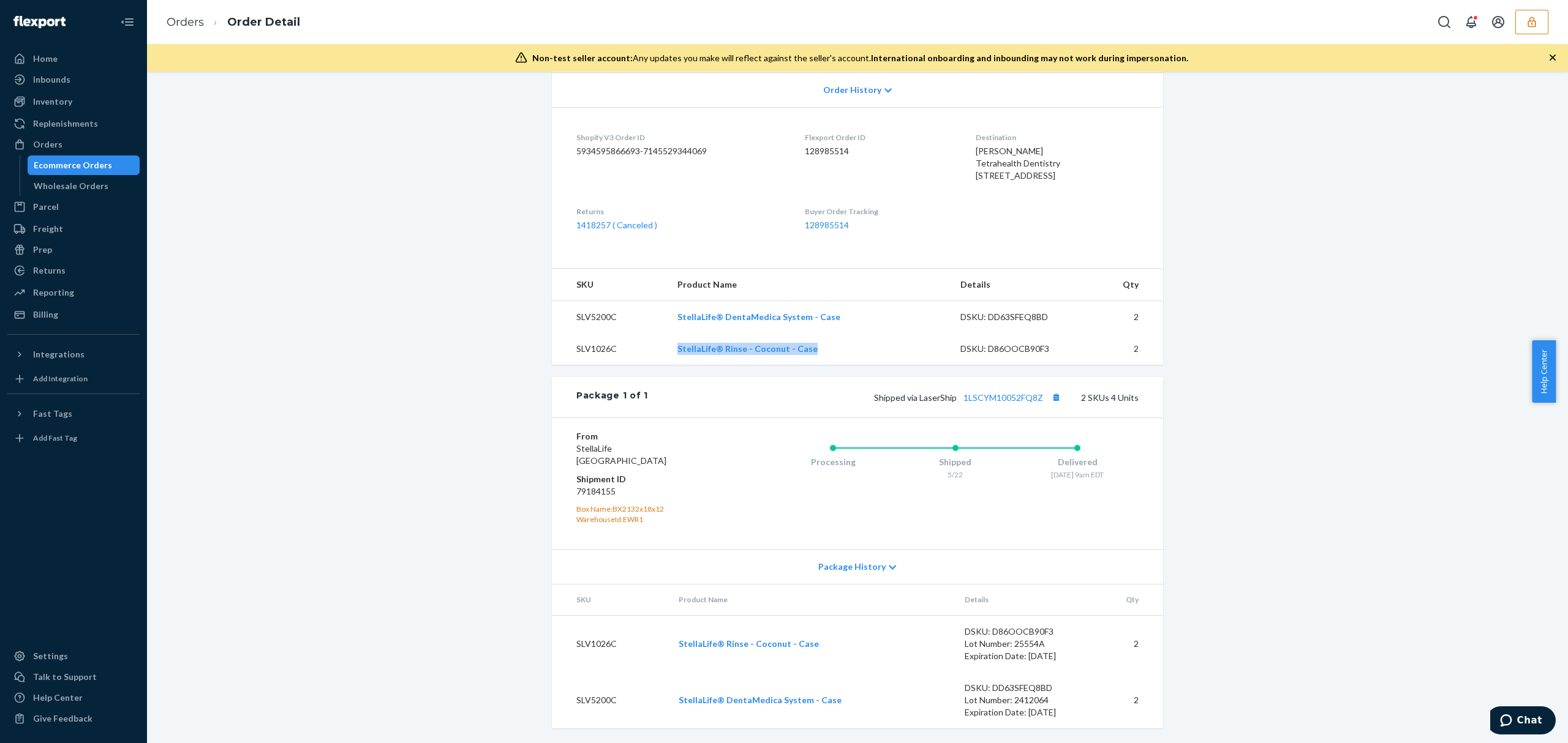
copy link "StellaLife® Rinse - Coconut - Case"
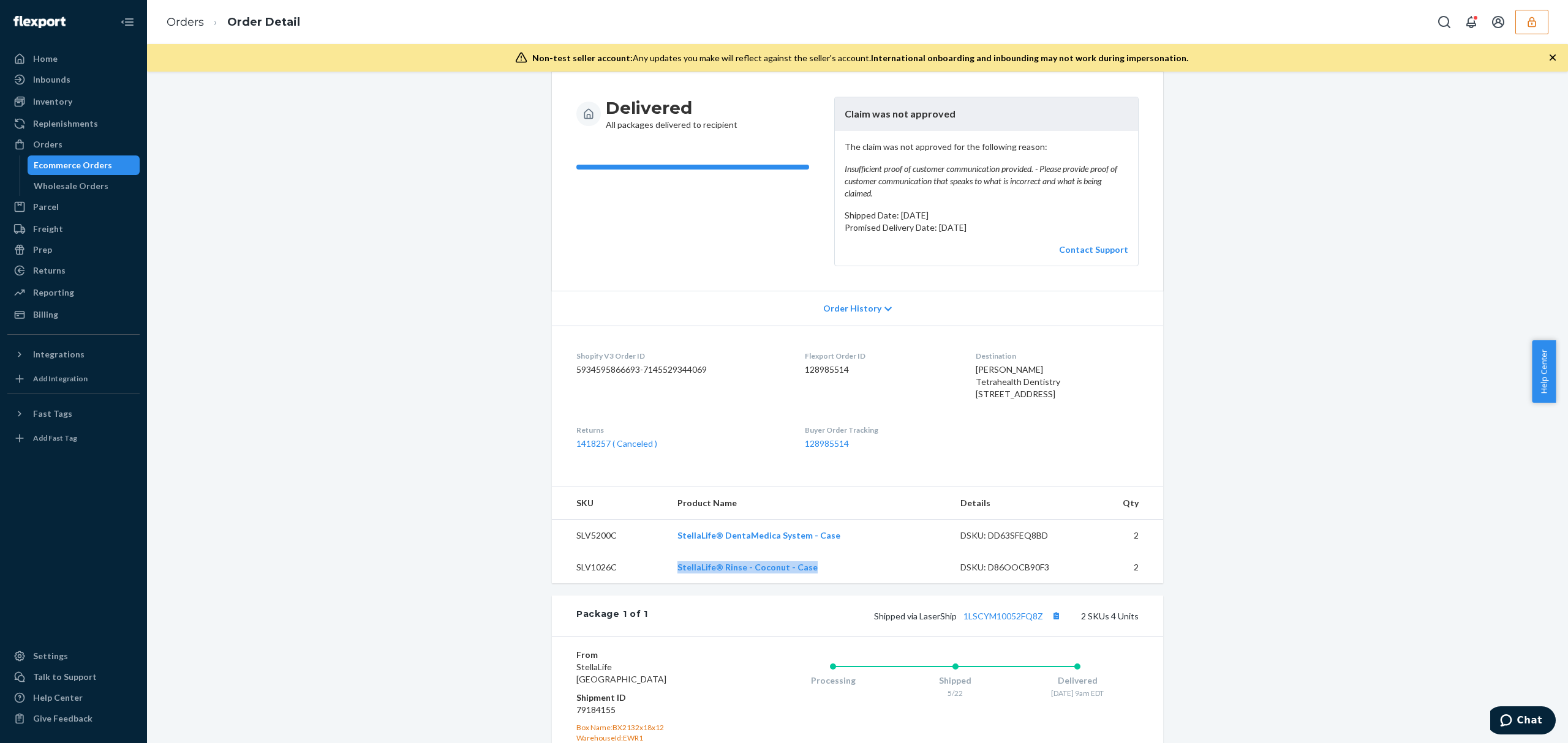
scroll to position [23, 0]
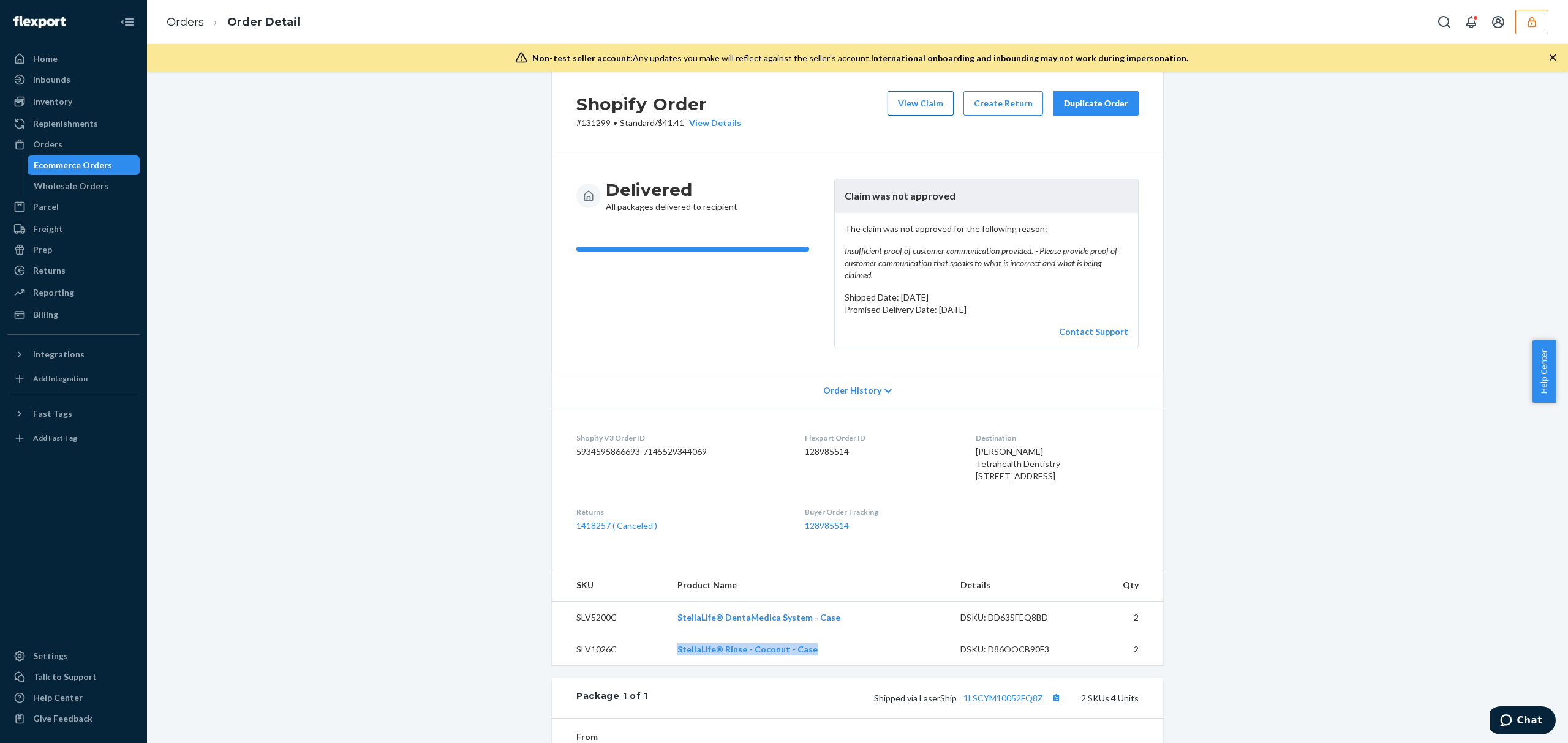
click at [895, 103] on button "View Claim" at bounding box center [920, 104] width 66 height 24
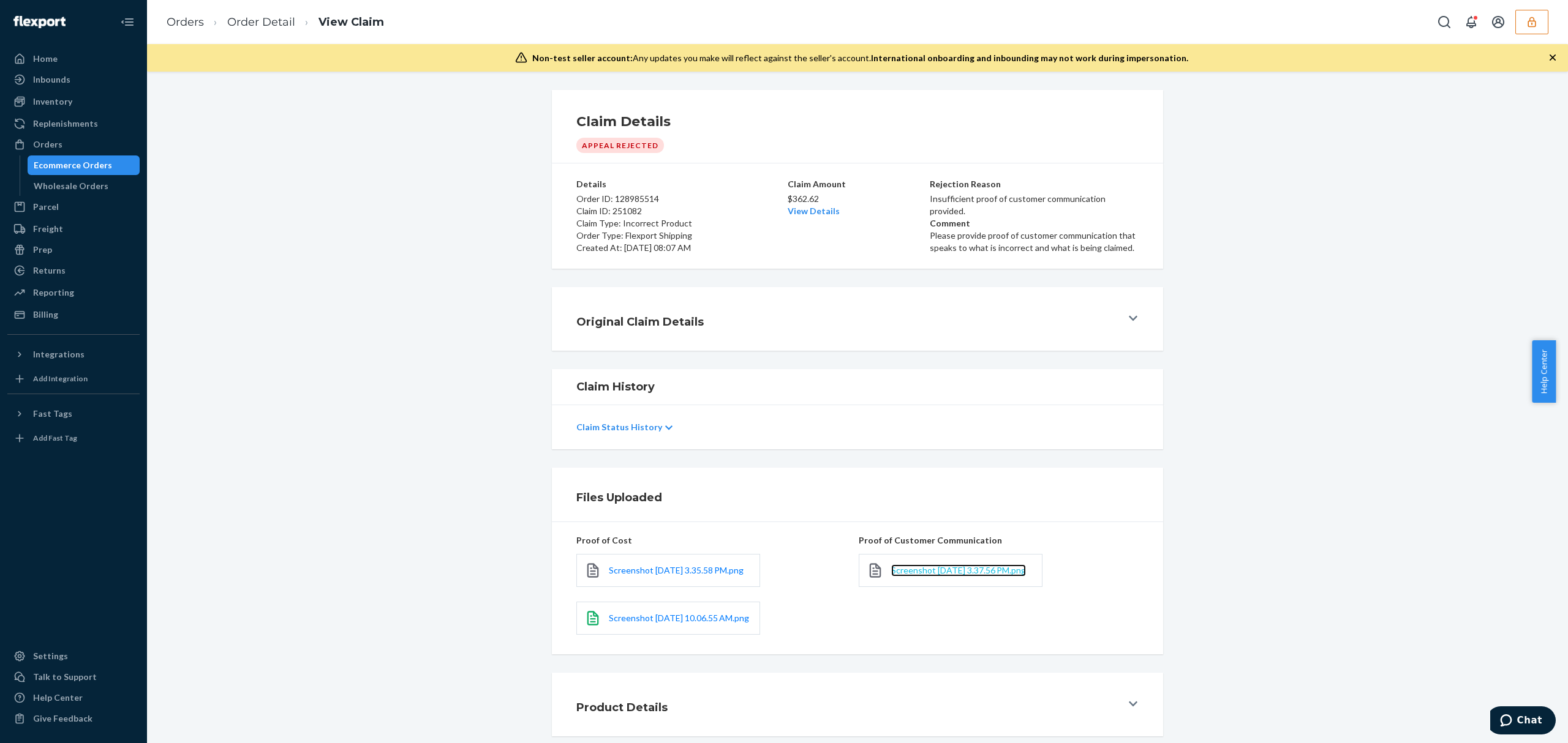
click at [922, 574] on span "Screenshot [DATE] 3.37.56 PM.png" at bounding box center [958, 570] width 135 height 10
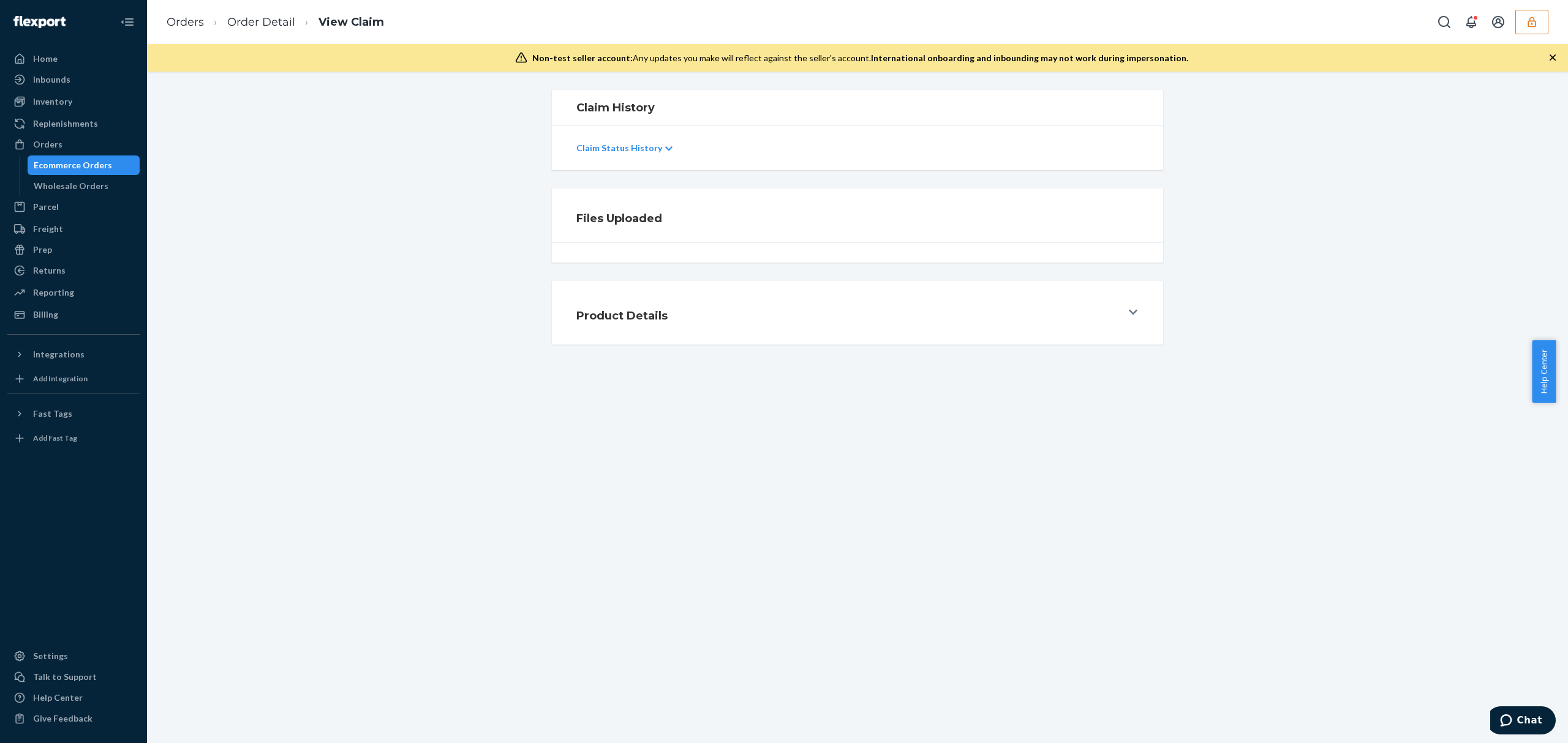
click at [252, 32] on ol "Orders Order Detail View Claim" at bounding box center [275, 22] width 237 height 36
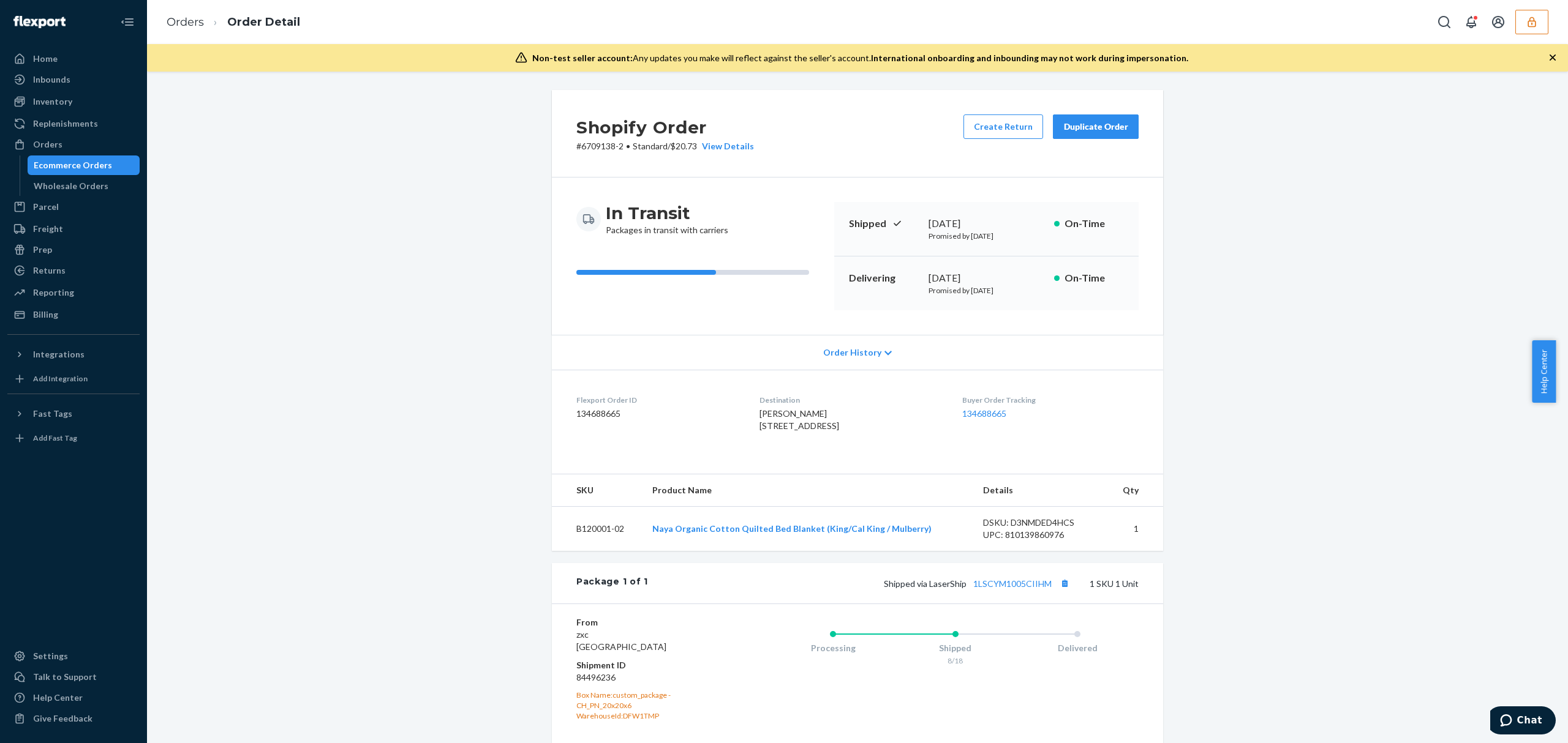
scroll to position [154, 0]
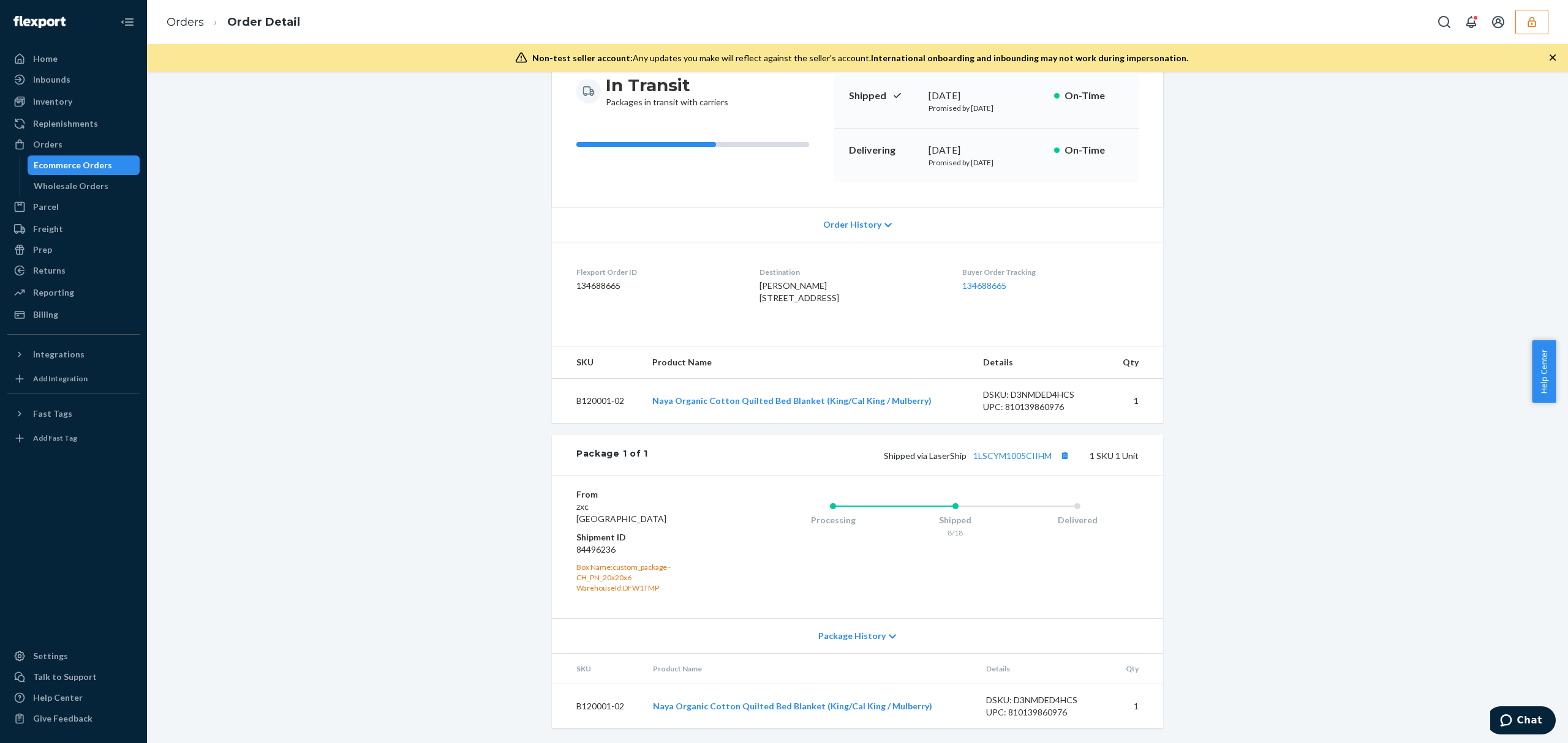
click at [1025, 449] on div "Shipped via LaserShip 1LSCYM1005CIIHM 1 SKU 1 Unit" at bounding box center [894, 456] width 490 height 16
click at [1021, 459] on div "Shipped via LaserShip 1LSCYM1005CIIHM 1 SKU 1 Unit" at bounding box center [894, 456] width 490 height 16
click at [1022, 451] on link "1LSCYM1005CIIHM" at bounding box center [1012, 456] width 79 height 10
click at [1541, 20] on button "button" at bounding box center [1532, 22] width 33 height 24
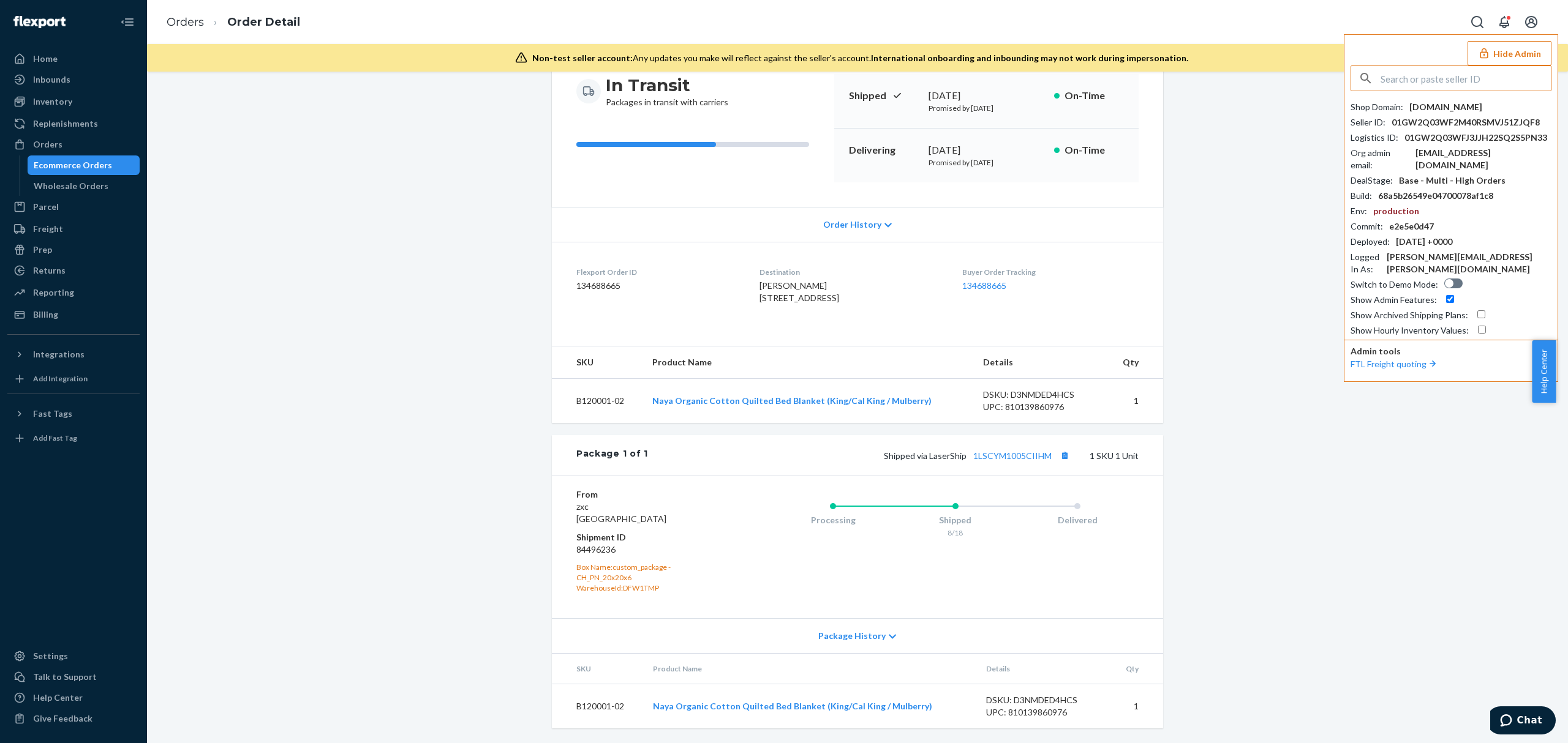
click at [1448, 85] on input "text" at bounding box center [1465, 79] width 170 height 24
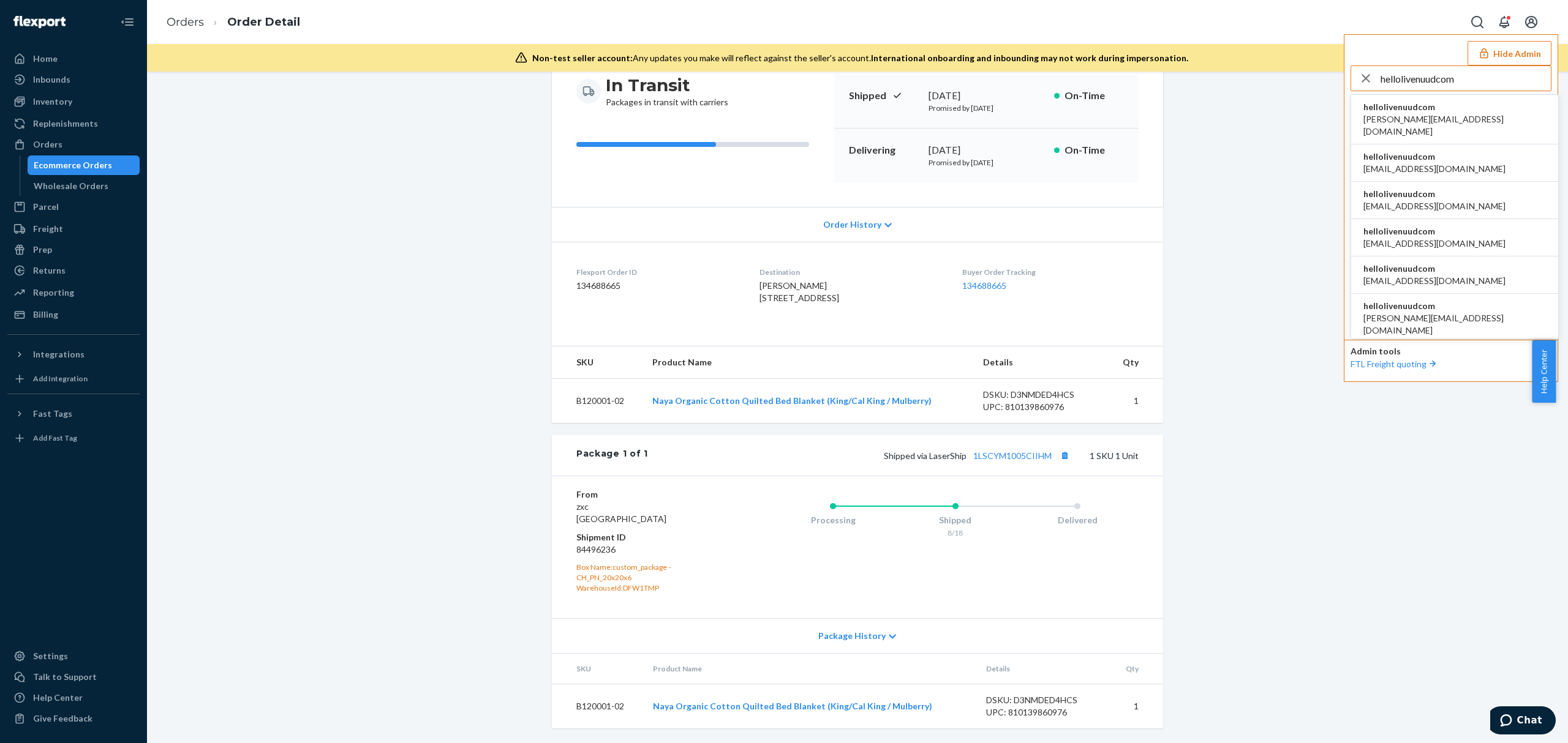
type input "hellolivenuudcom"
click at [1383, 123] on span "[PERSON_NAME][EMAIL_ADDRESS][DOMAIN_NAME]" at bounding box center [1454, 125] width 182 height 24
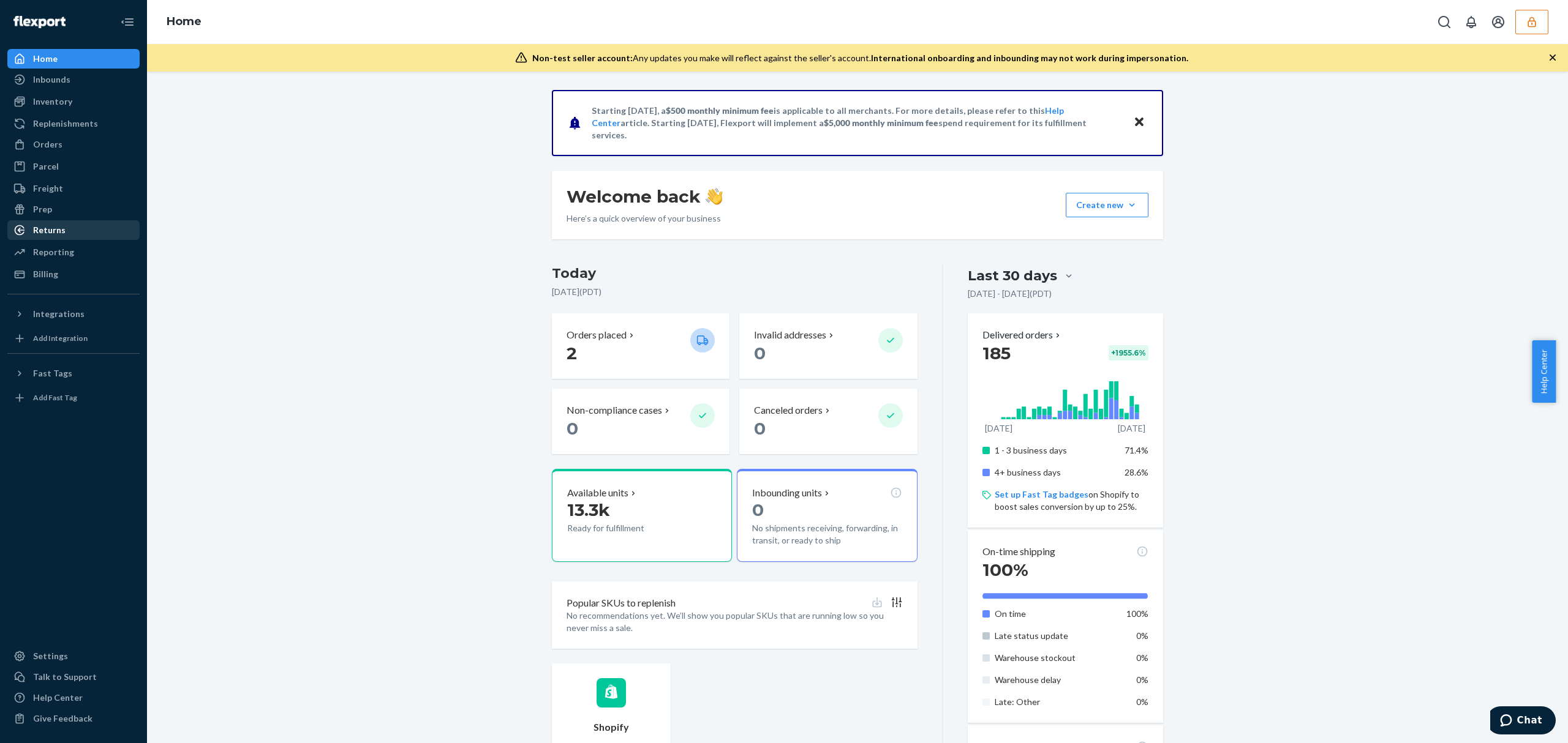
click at [65, 224] on div "Returns" at bounding box center [73, 230] width 130 height 17
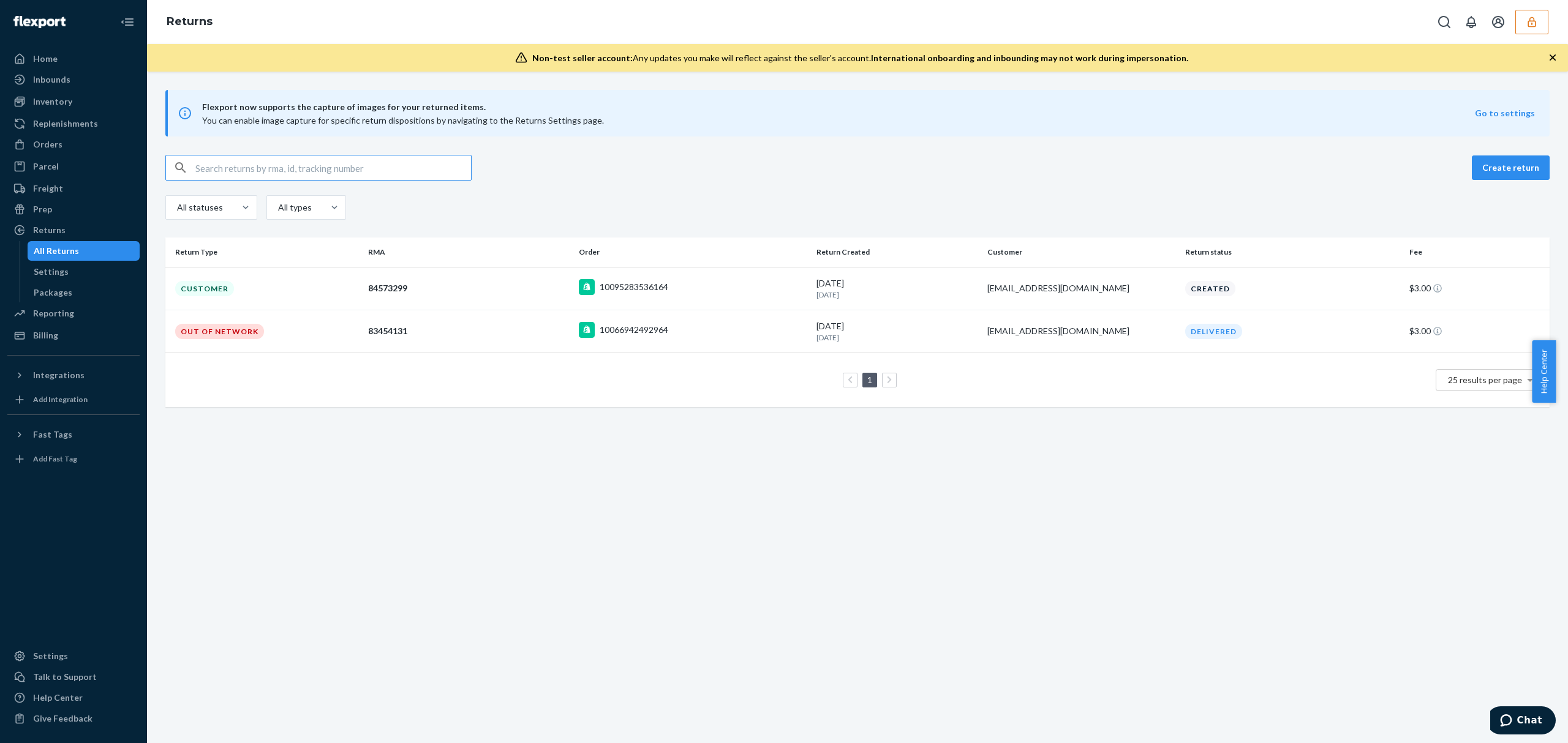
click at [272, 176] on input "text" at bounding box center [332, 167] width 275 height 24
type input "83454131"
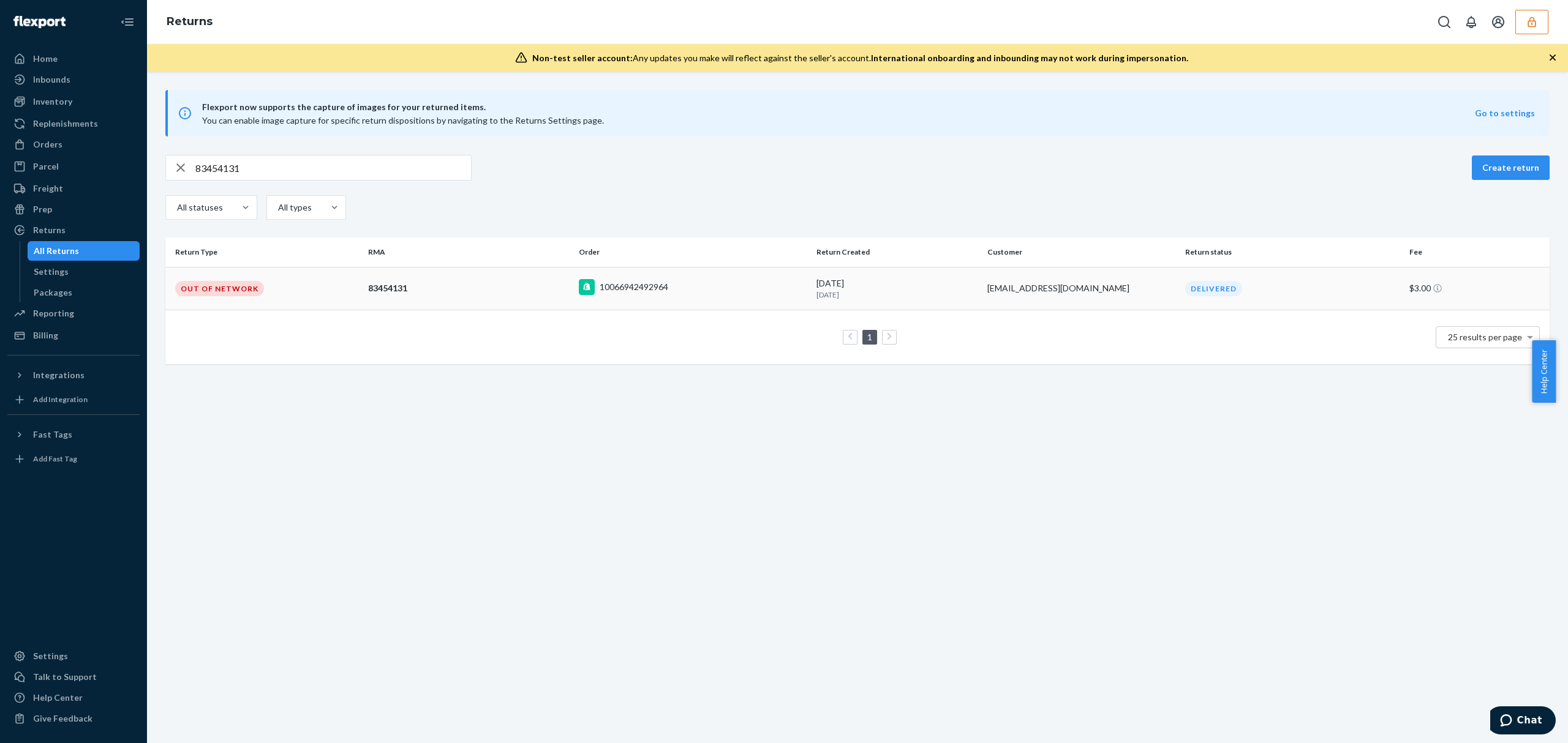
click at [316, 270] on td "Out of Network" at bounding box center [264, 288] width 198 height 43
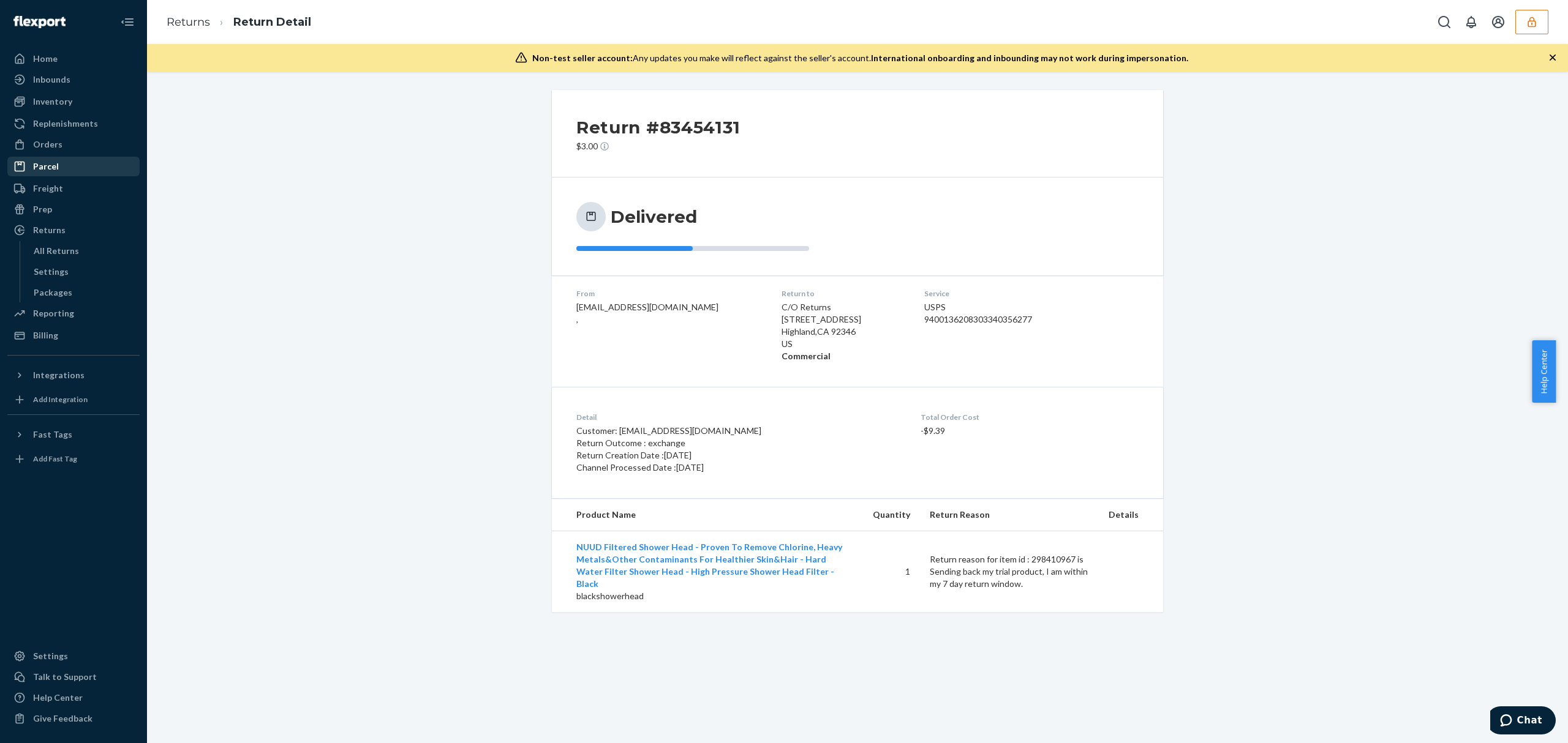
click at [61, 158] on div "Parcel" at bounding box center [73, 167] width 130 height 17
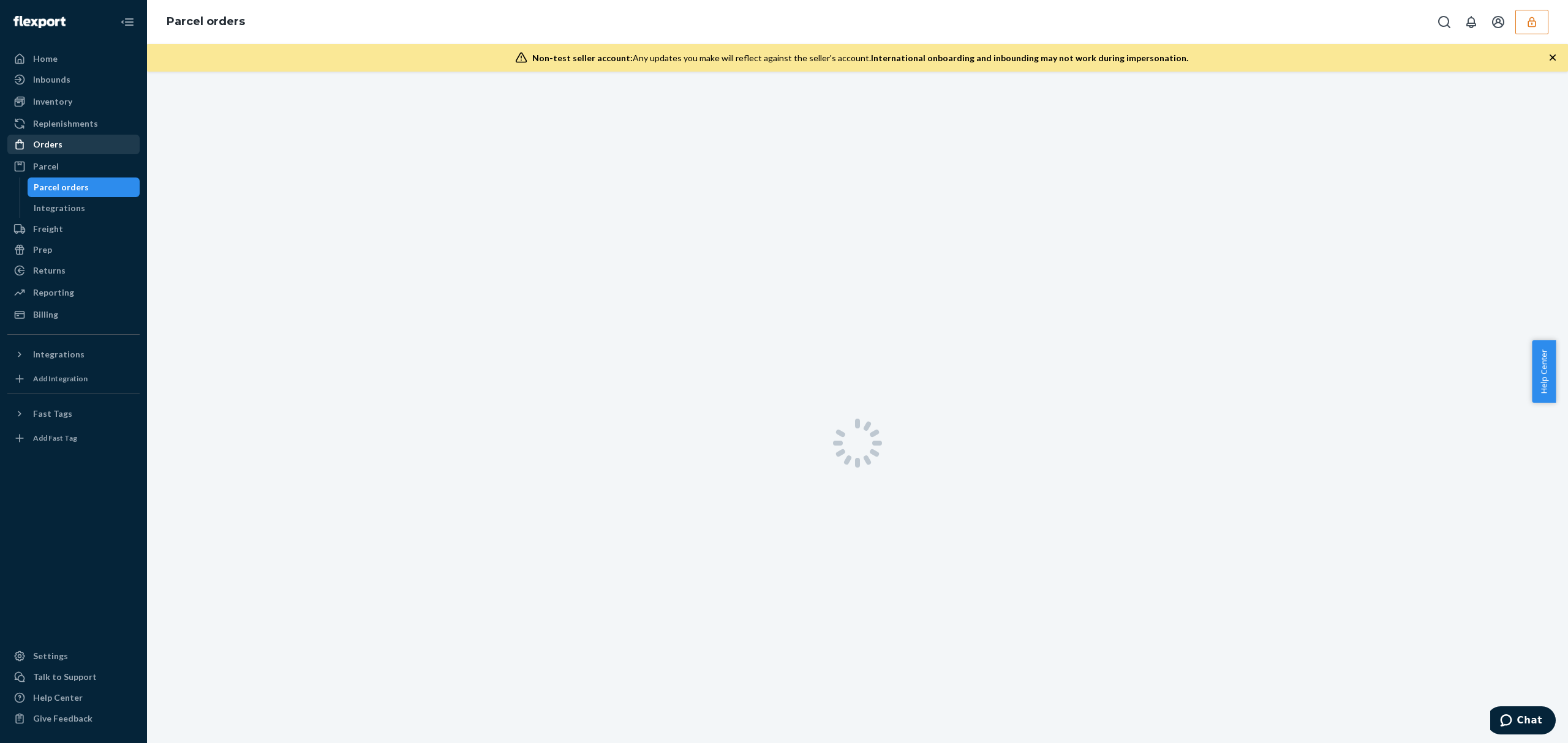
click at [57, 142] on div "Orders" at bounding box center [47, 144] width 29 height 12
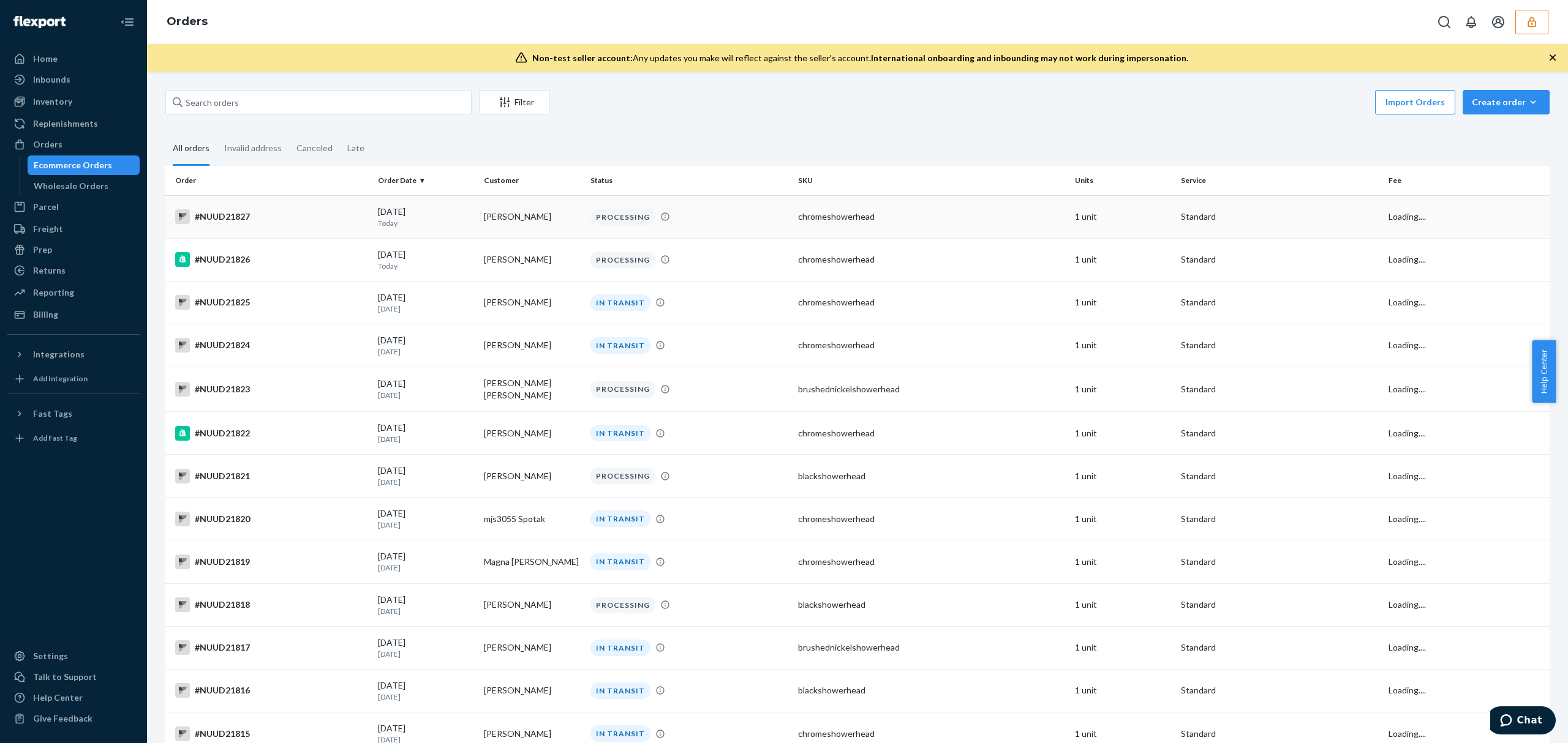
click at [324, 218] on div "#NUUD21827" at bounding box center [271, 217] width 193 height 15
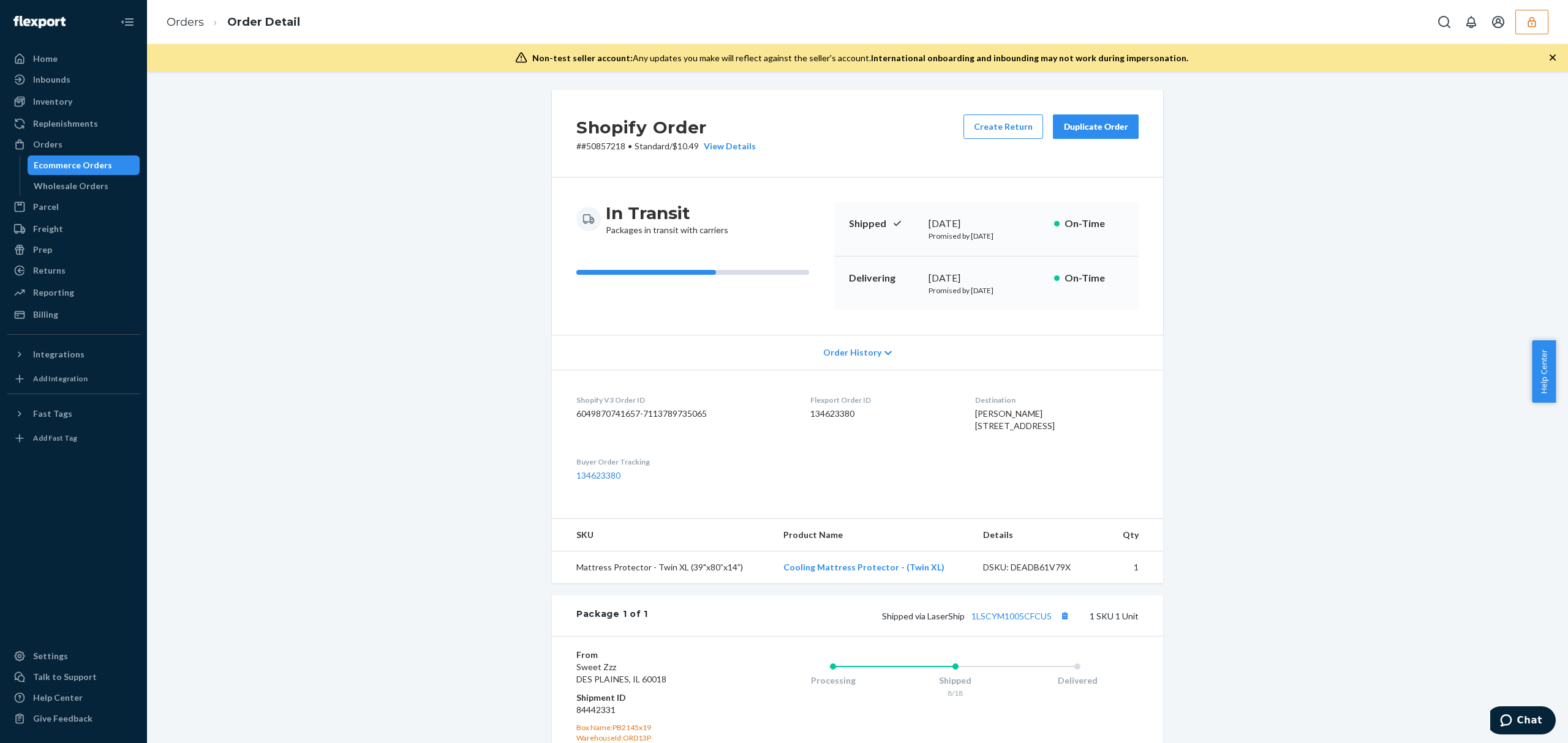
scroll to position [164, 0]
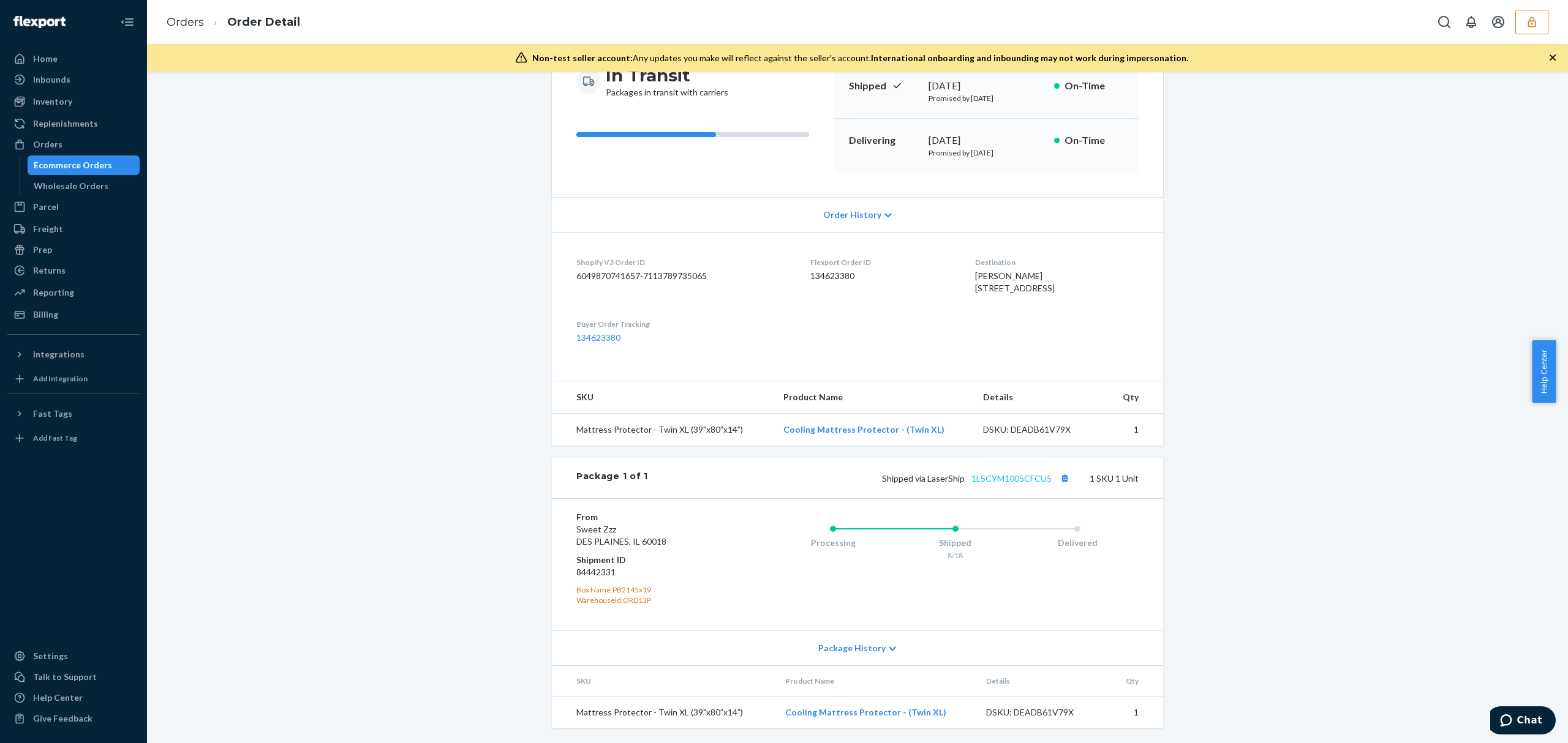
click at [994, 473] on div "Package 1 of 1 Shipped via LaserShip 1LSCYM1005CFCU5 1 SKU 1 Unit" at bounding box center [857, 478] width 611 height 41
click at [991, 476] on link "1LSCYM1005CFCU5" at bounding box center [1011, 478] width 80 height 10
click at [1529, 20] on icon "button" at bounding box center [1532, 22] width 12 height 12
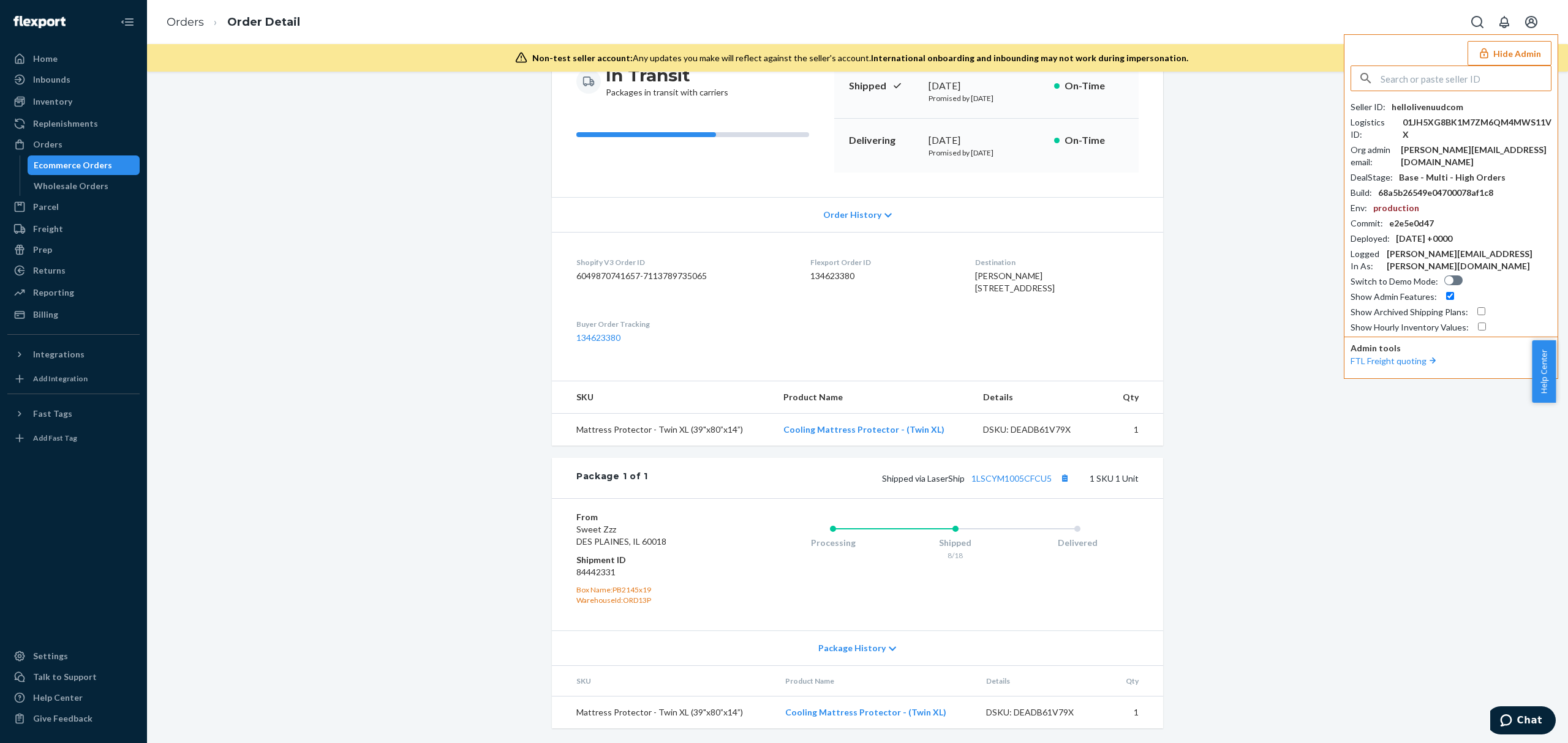
click at [1473, 71] on input "text" at bounding box center [1465, 79] width 170 height 24
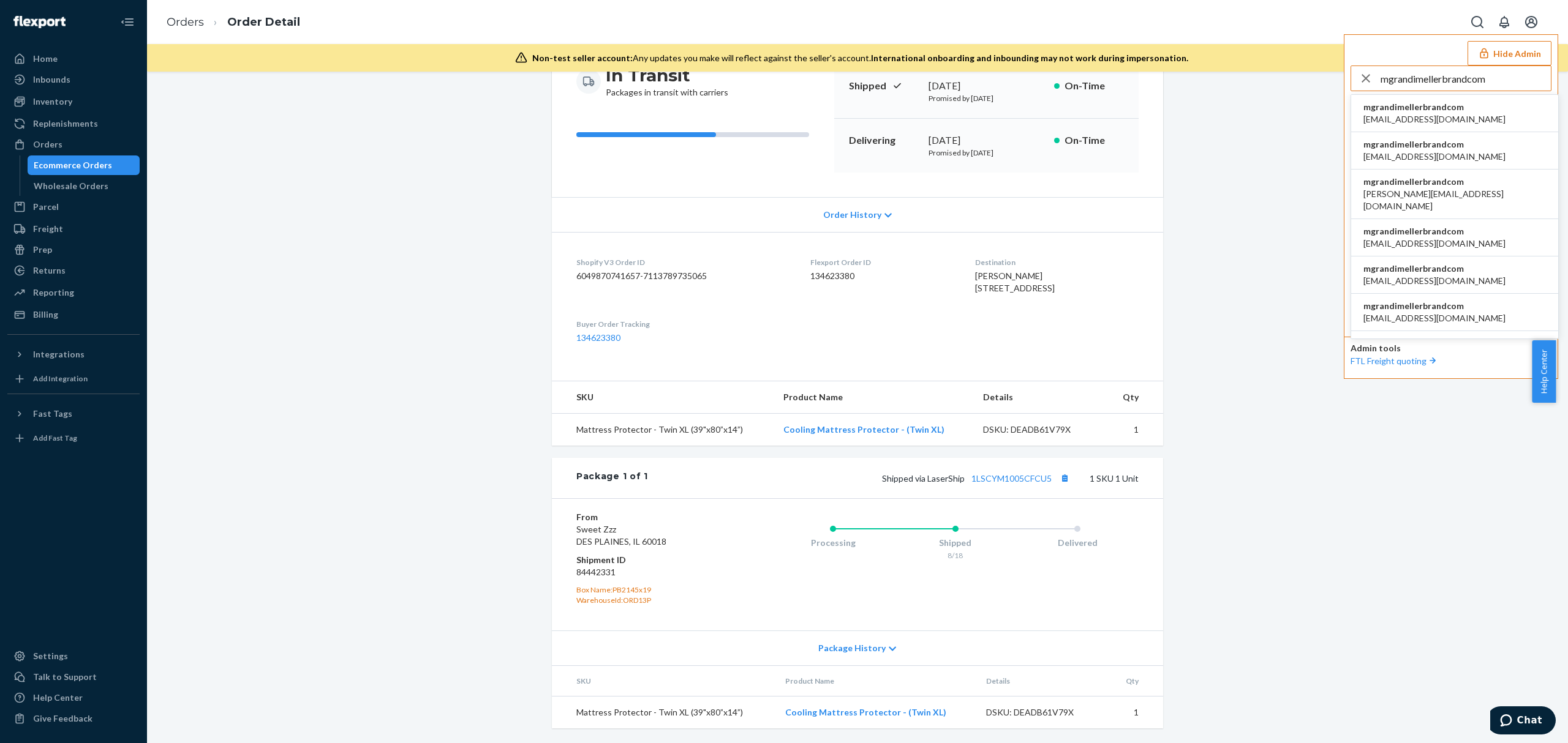
type input "mgrandimellerbrandcom"
click at [1398, 110] on span "mgrandimellerbrandcom" at bounding box center [1434, 107] width 142 height 12
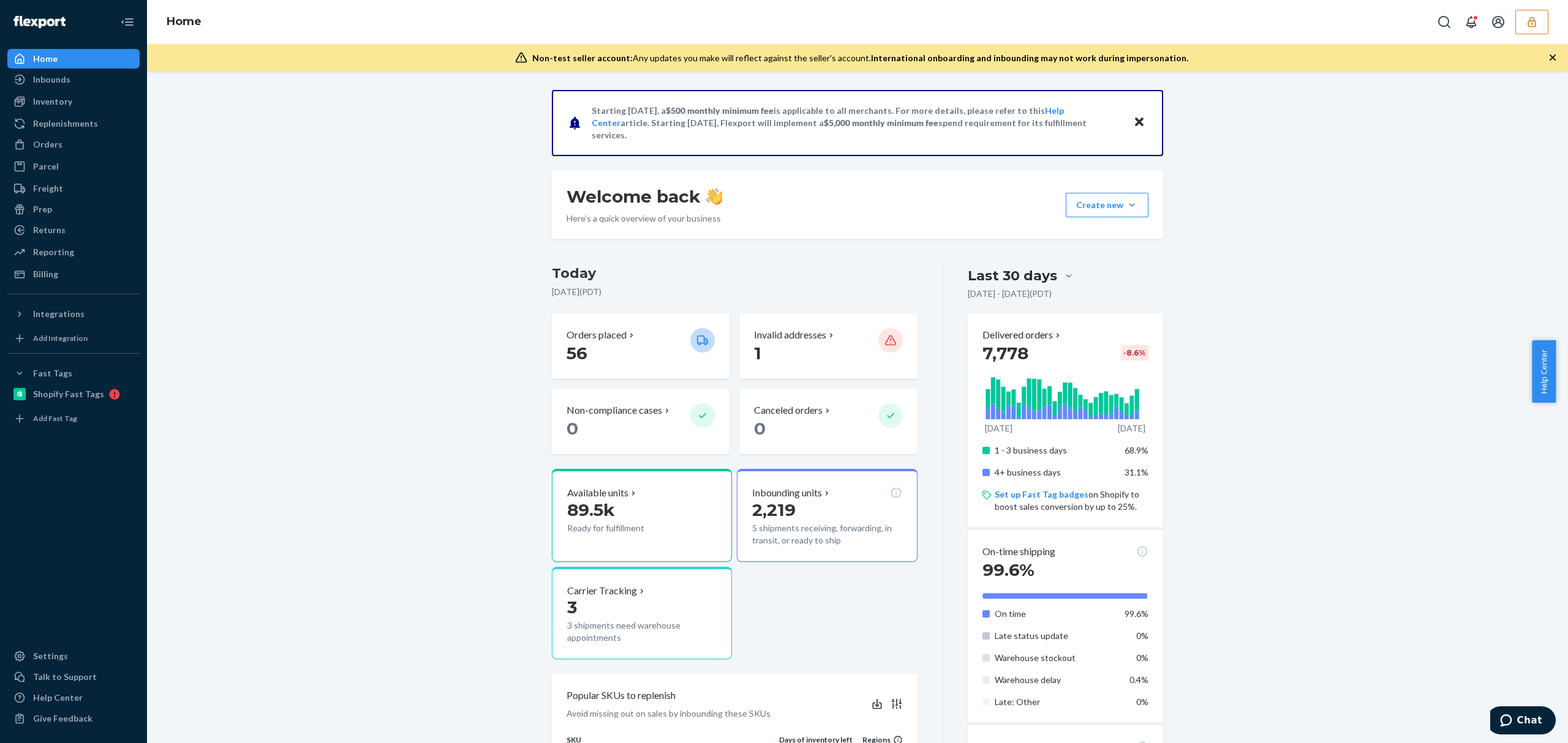
click at [1532, 23] on icon "button" at bounding box center [1531, 22] width 8 height 10
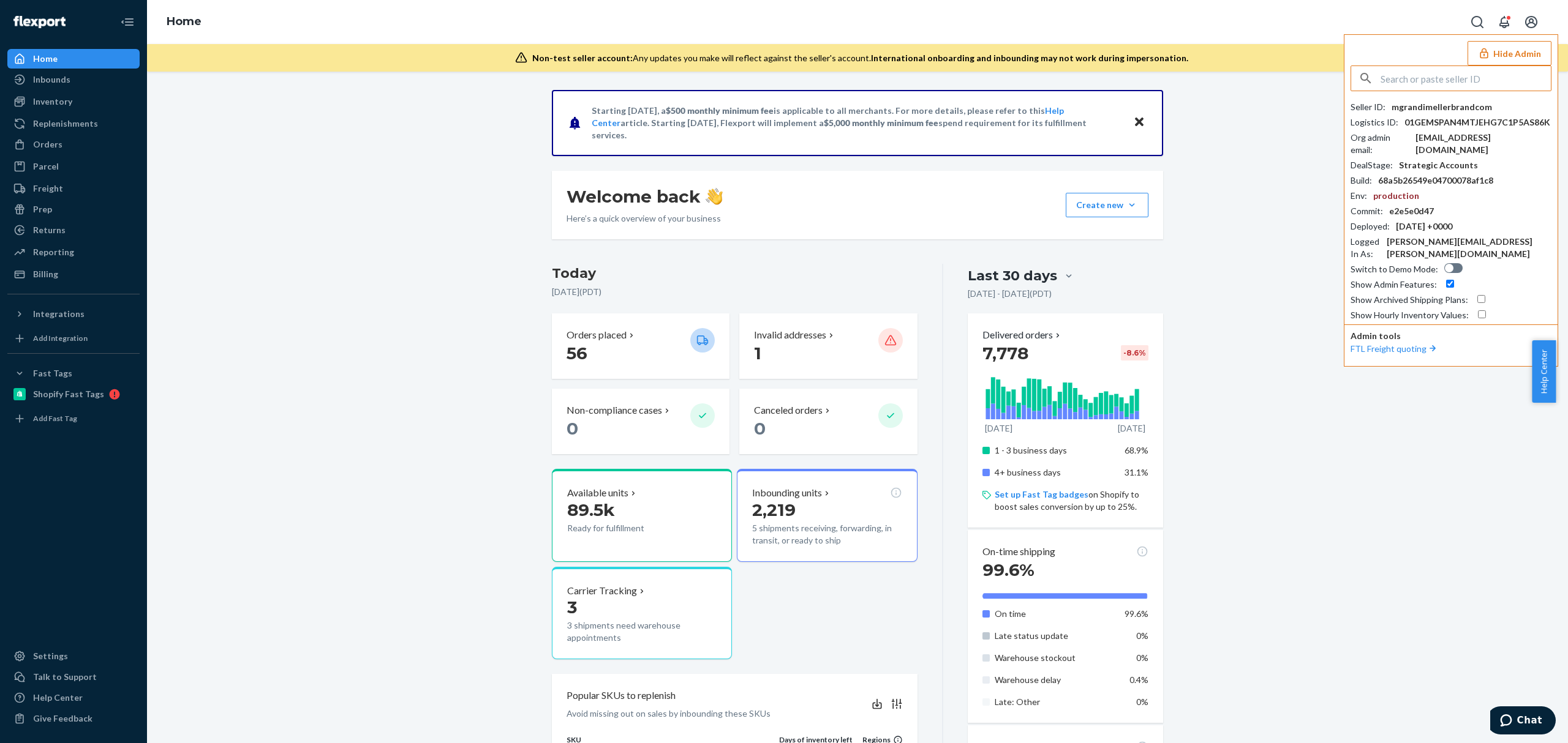
click at [1461, 82] on input "text" at bounding box center [1465, 79] width 170 height 24
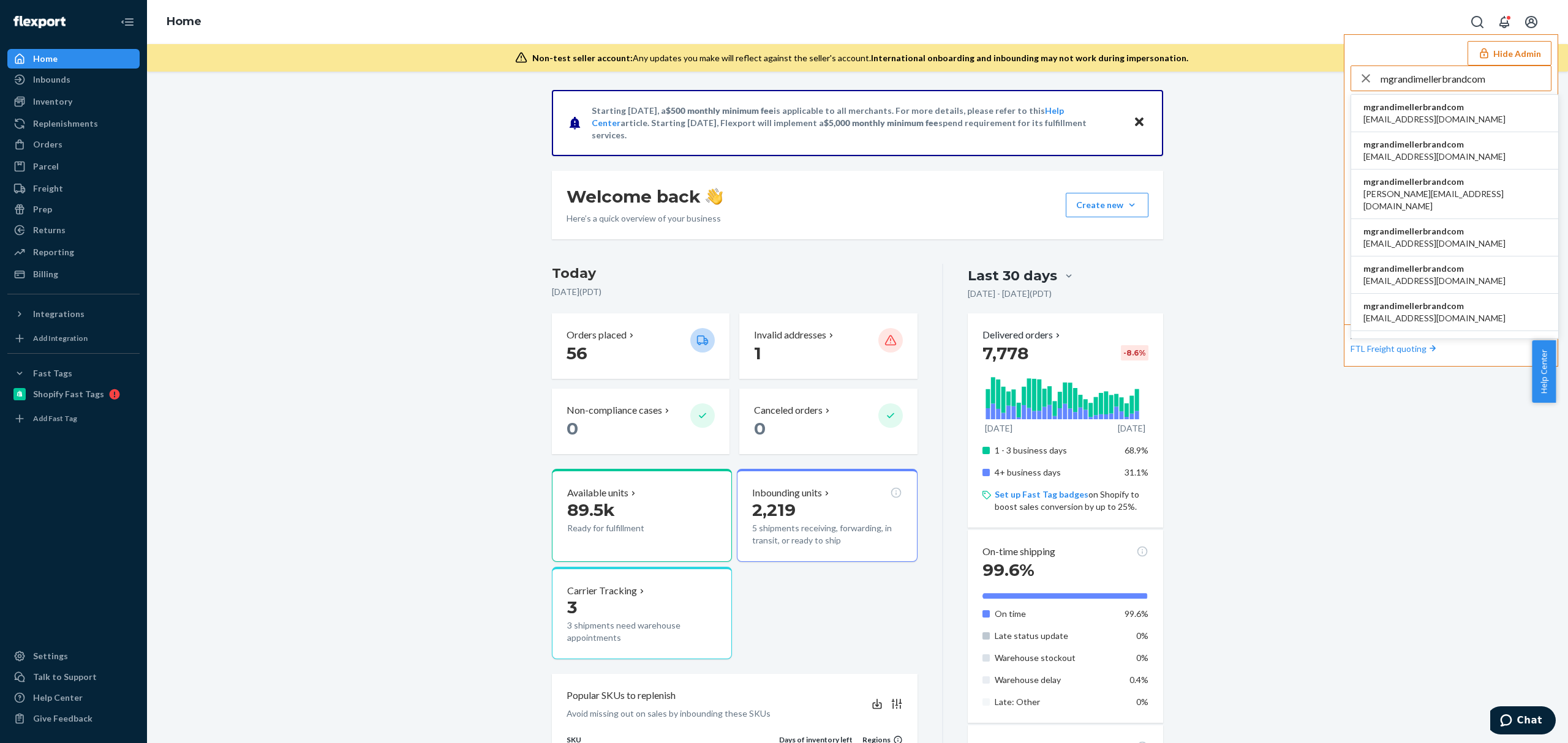
type input "mgrandimellerbrandcom"
click at [1426, 108] on span "mgrandimellerbrandcom" at bounding box center [1434, 107] width 142 height 12
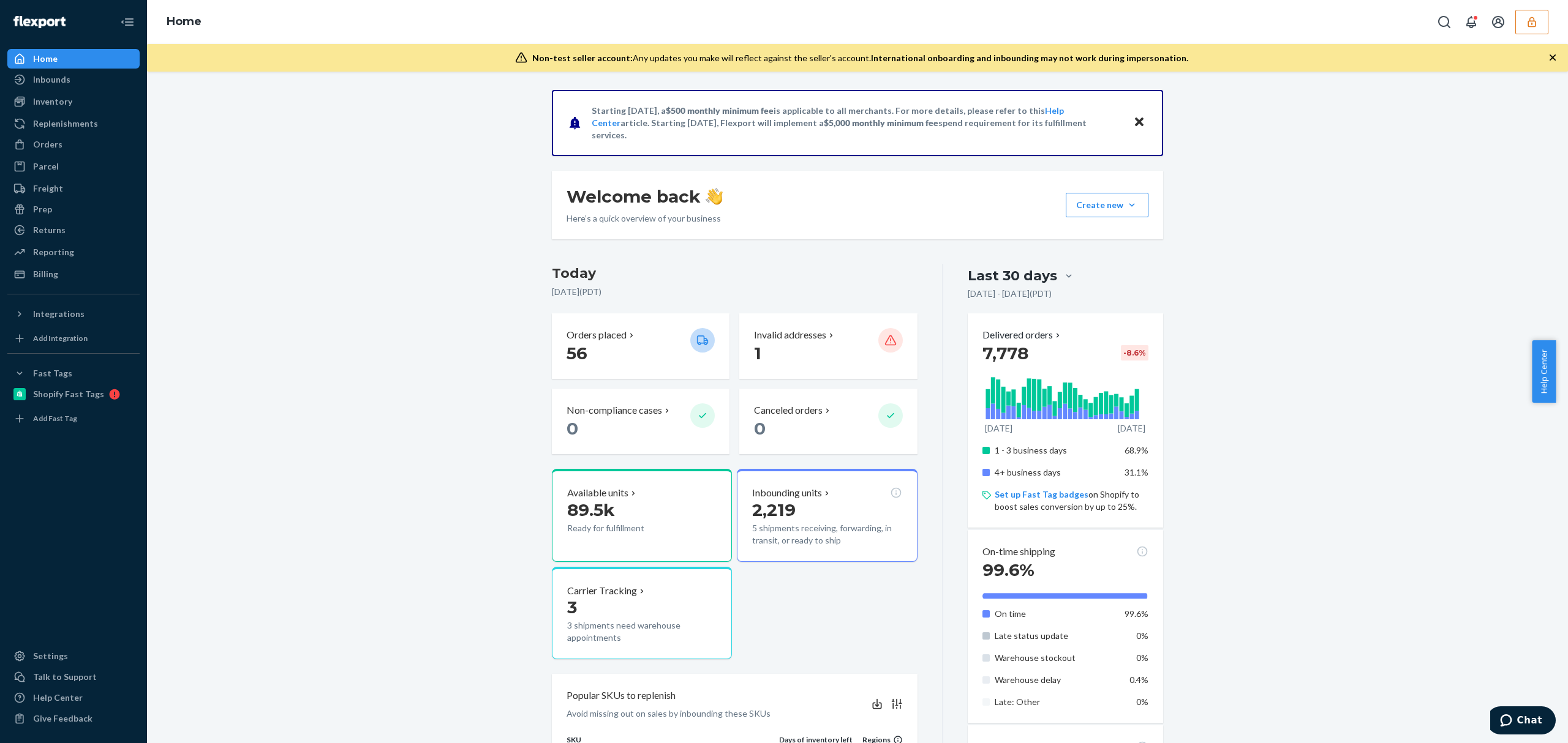
click at [916, 181] on div "Welcome back Here’s a quick overview of your business Create new Create new inb…" at bounding box center [857, 205] width 611 height 68
click at [58, 148] on div "Orders" at bounding box center [47, 144] width 29 height 12
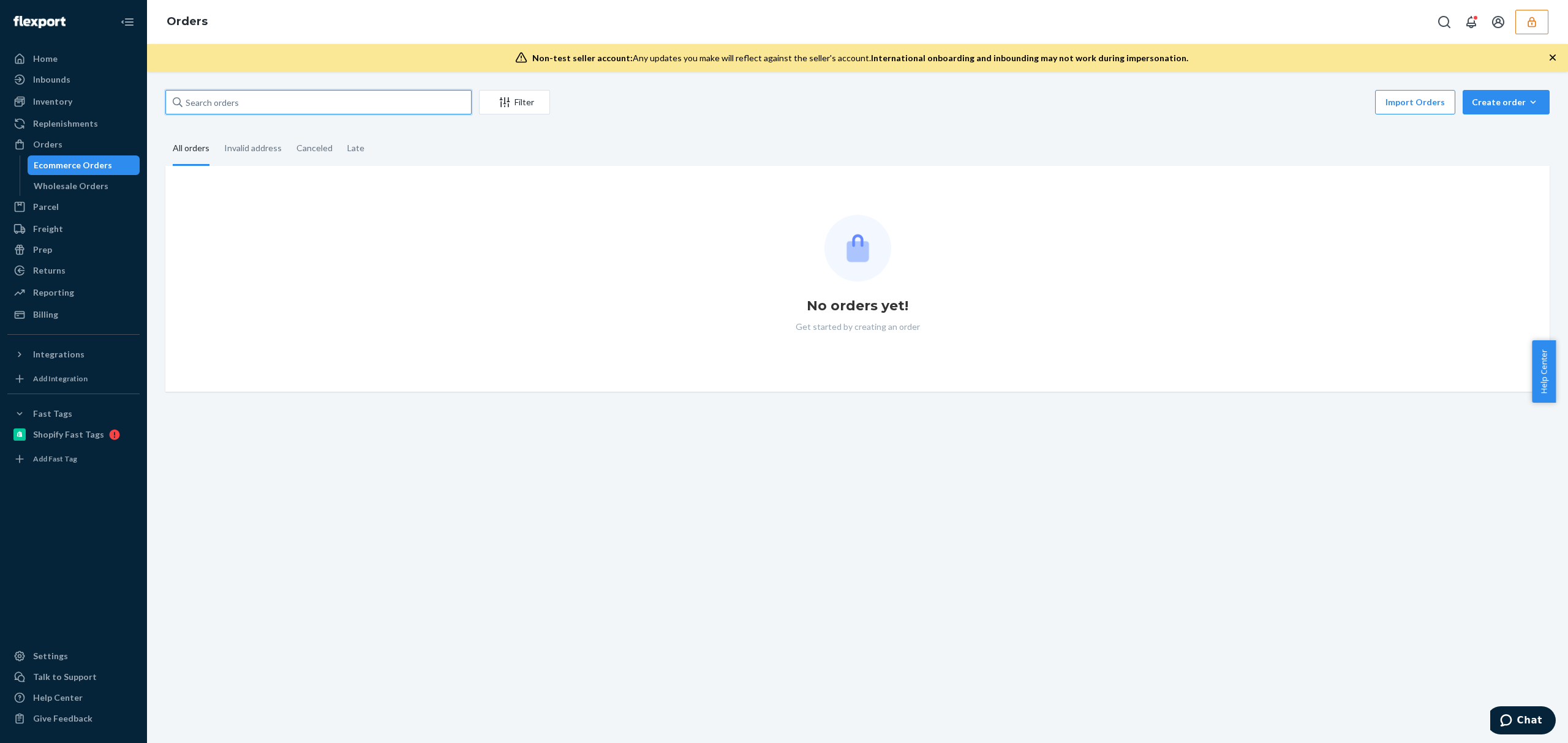
click at [231, 93] on input "text" at bounding box center [319, 102] width 307 height 24
paste input "134234509"
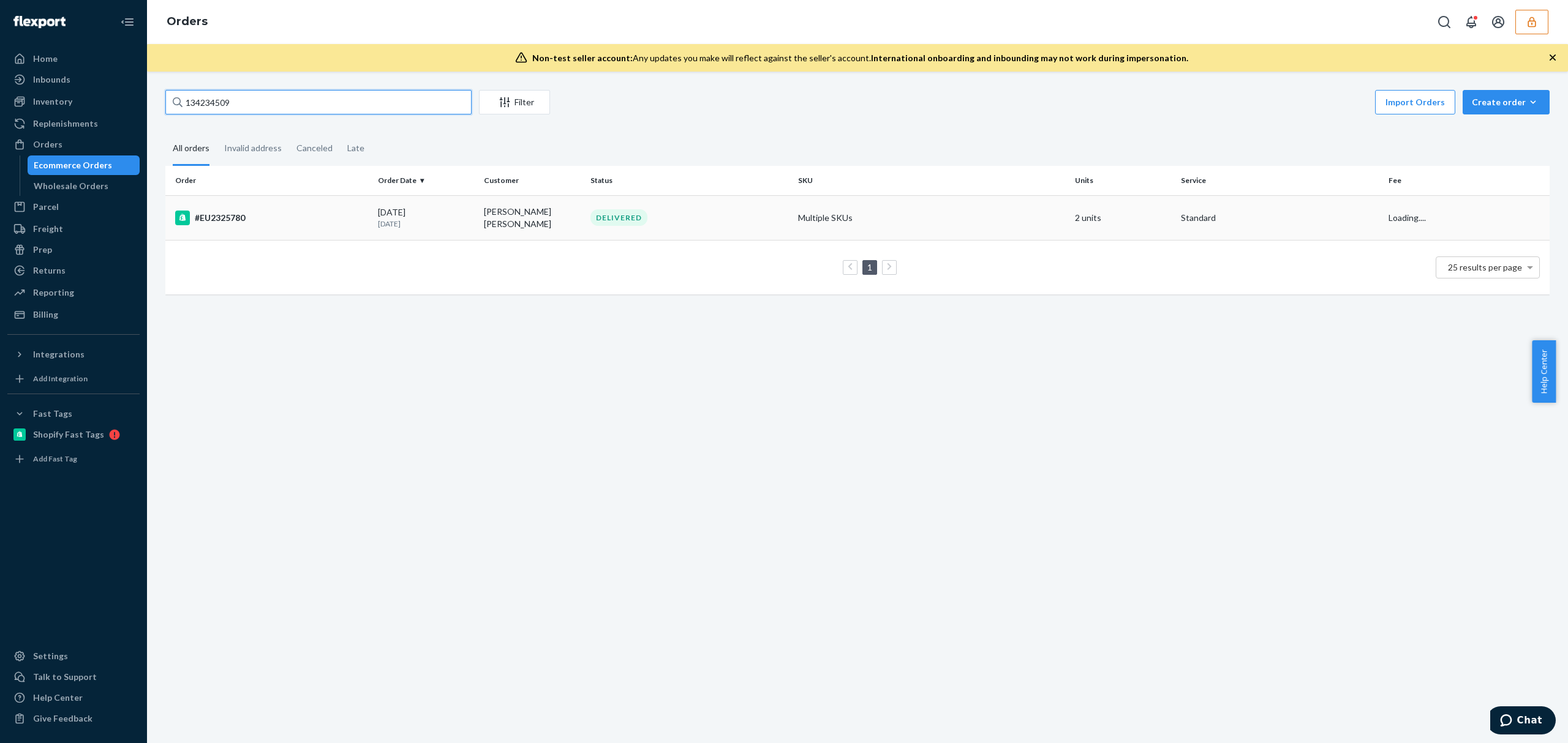
type input "134234509"
click at [250, 221] on div "#EU2325780" at bounding box center [271, 217] width 193 height 15
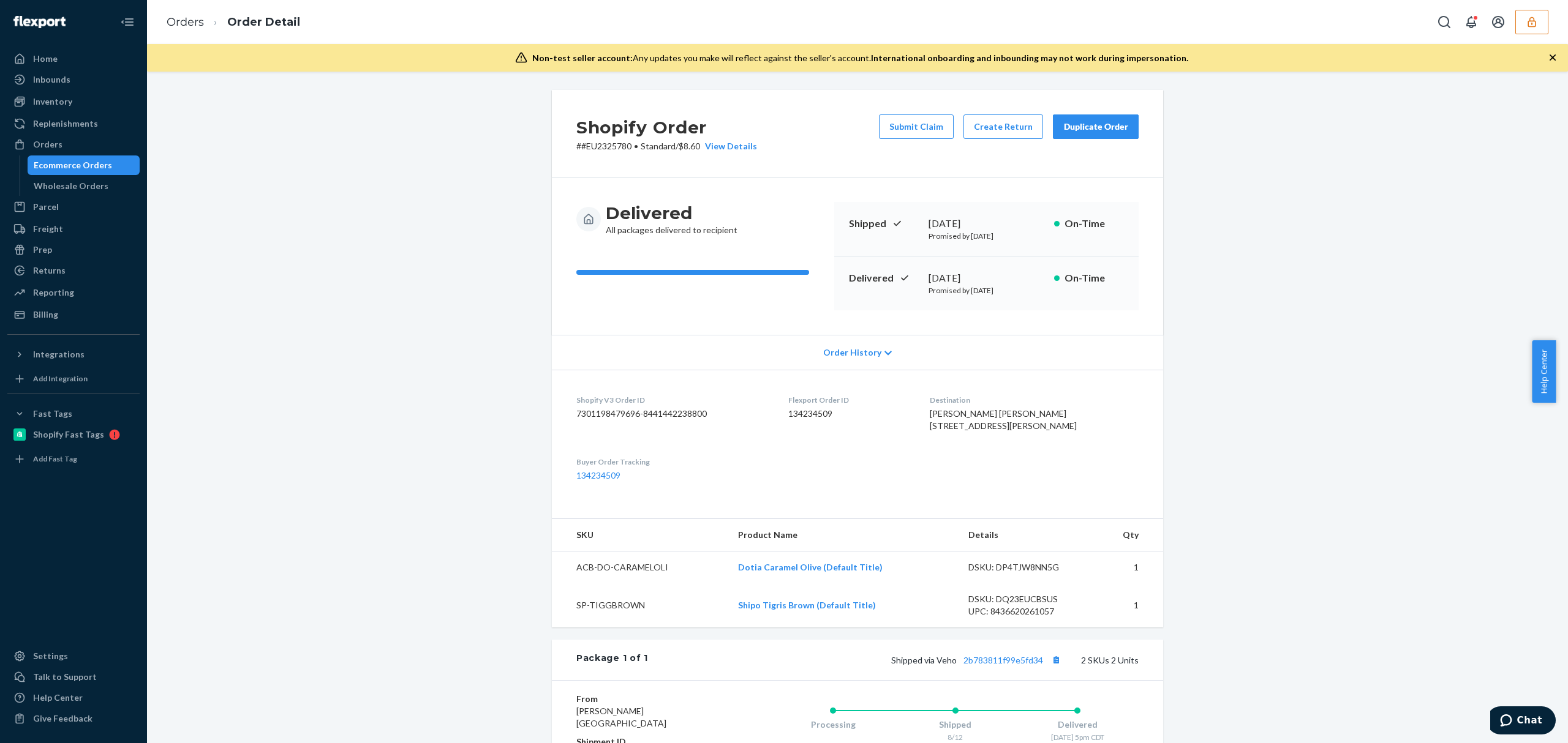
scroll to position [264, 0]
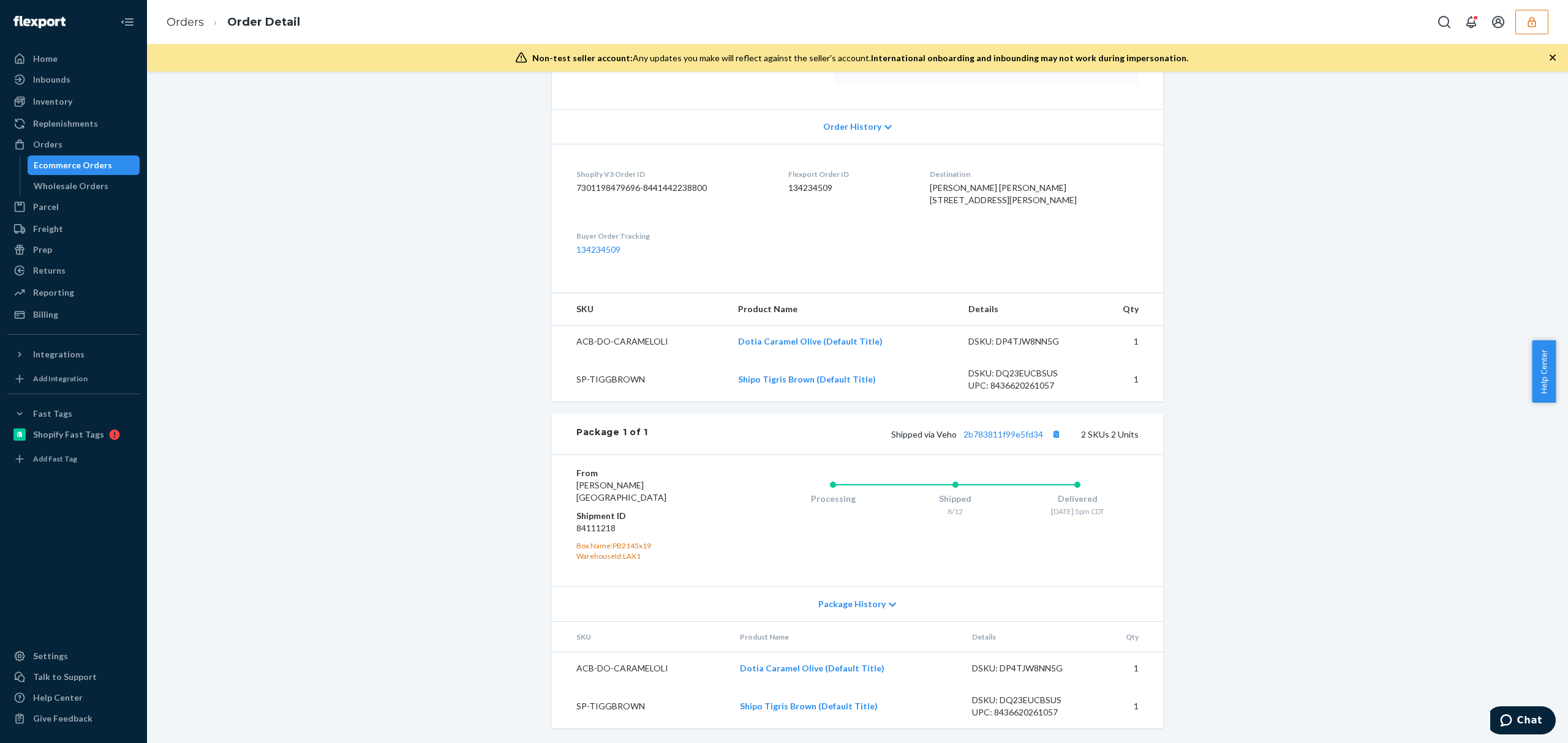
click at [846, 121] on span "Order History" at bounding box center [851, 127] width 58 height 12
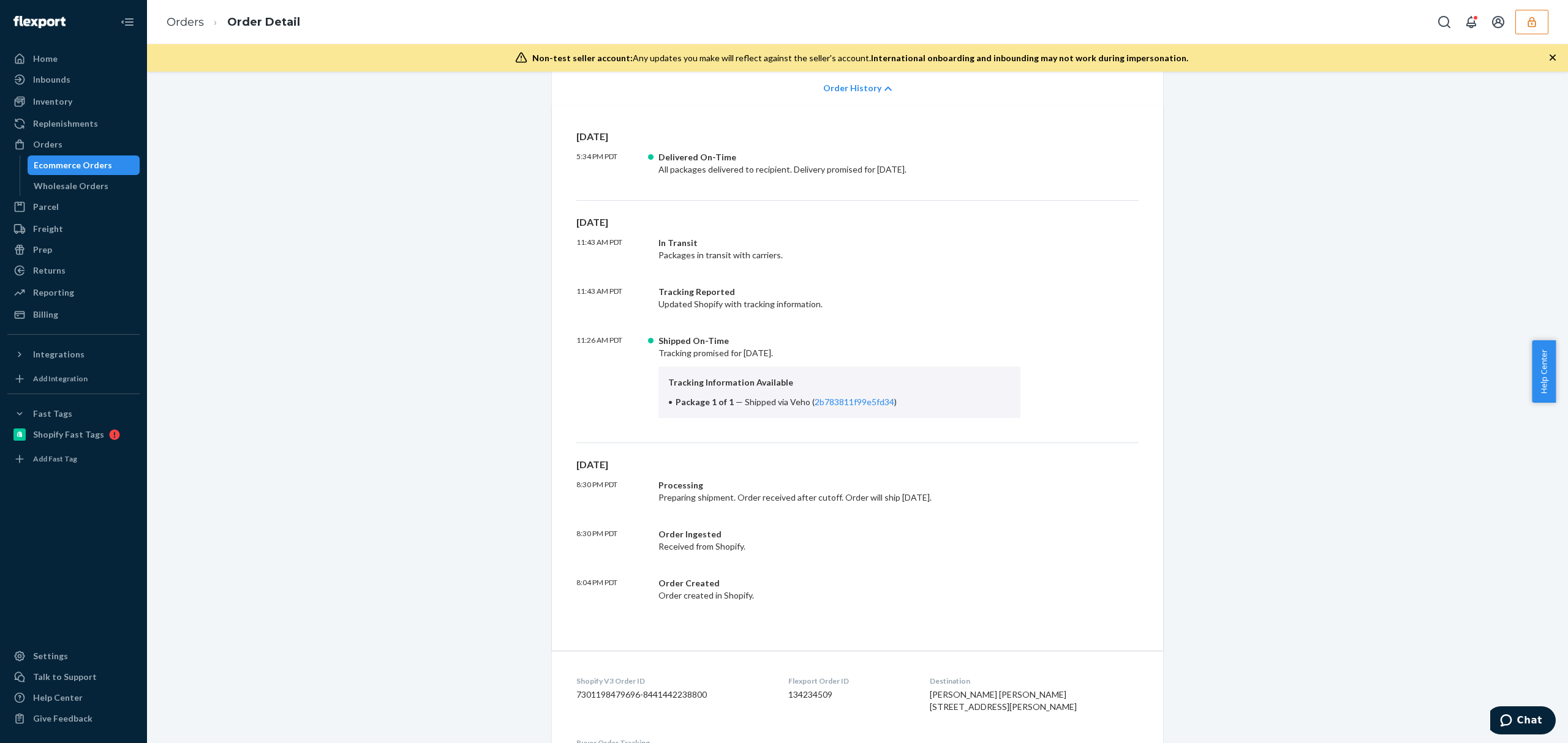
scroll to position [0, 0]
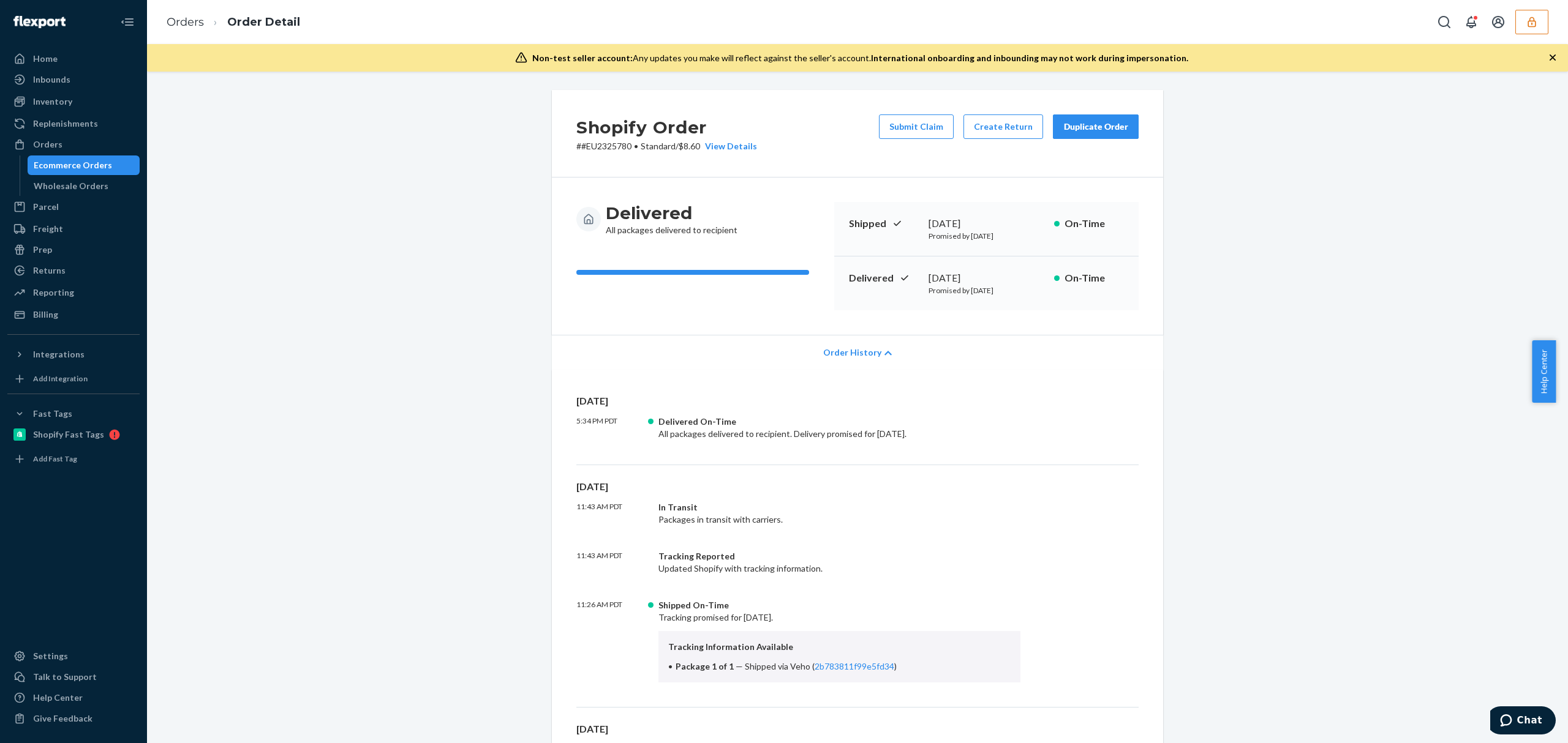
click at [844, 350] on span "Order History" at bounding box center [851, 352] width 58 height 12
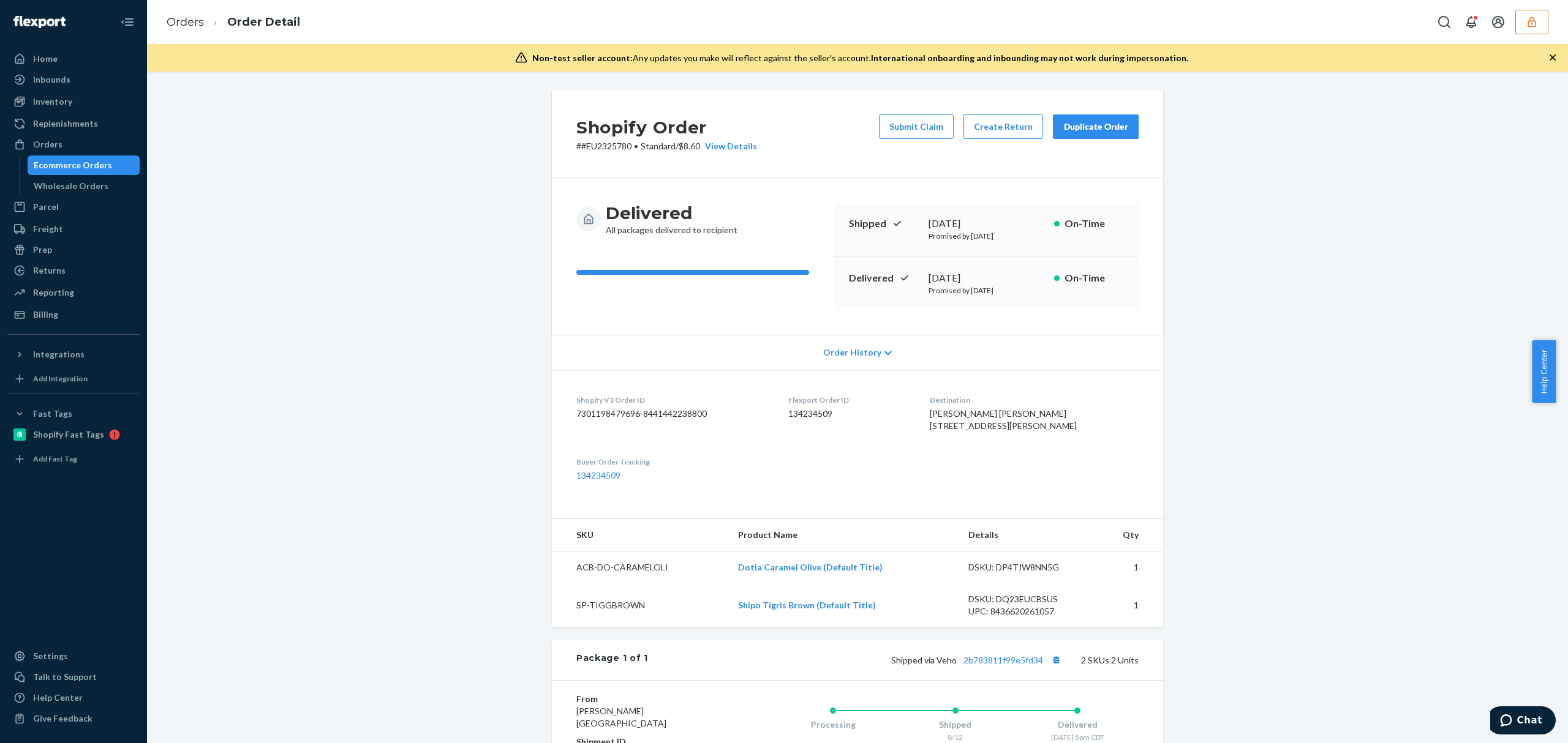
click at [1520, 30] on button "button" at bounding box center [1532, 22] width 33 height 24
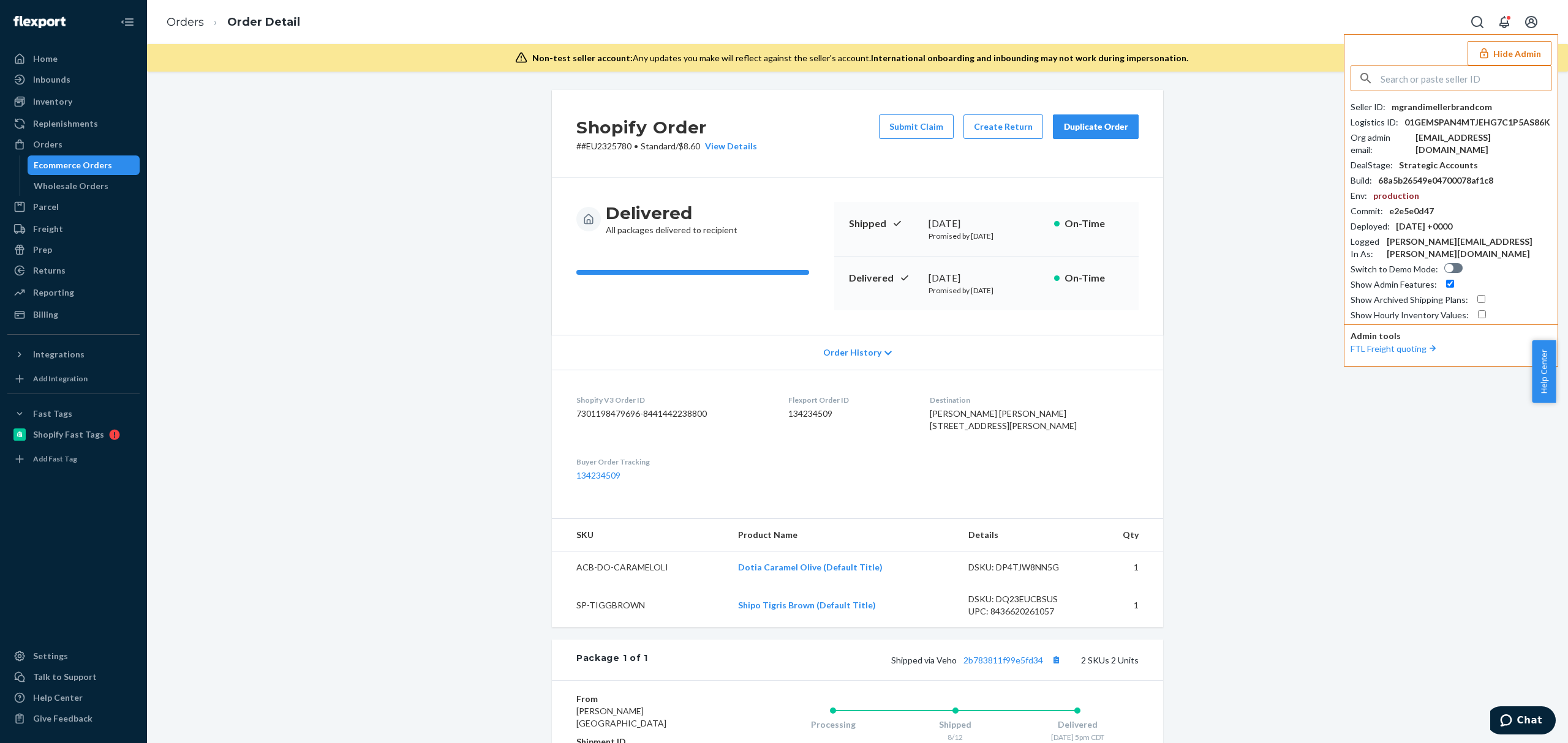
click at [1451, 76] on input "text" at bounding box center [1465, 79] width 170 height 24
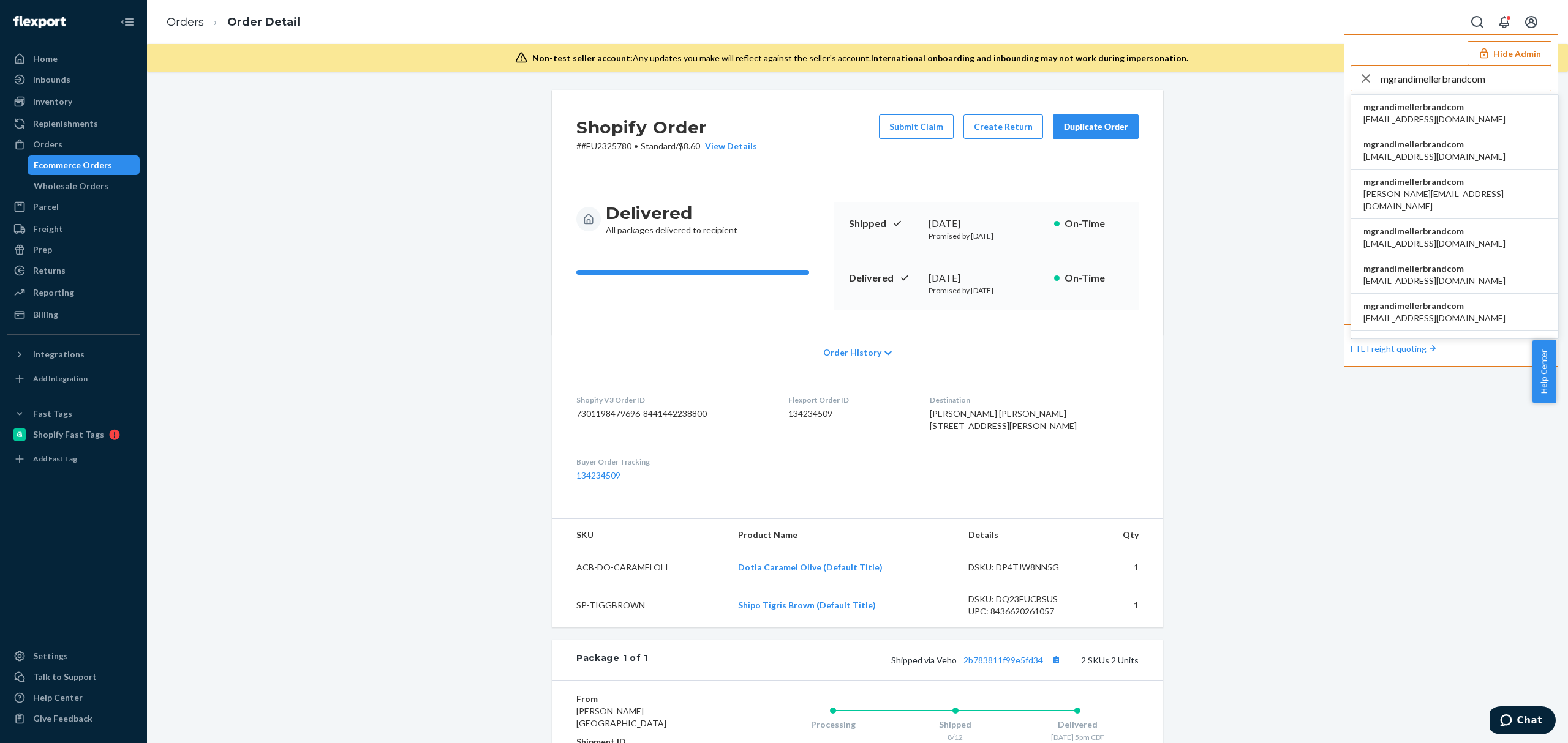
type input "mgrandimellerbrandcom"
click at [1424, 116] on span "[EMAIL_ADDRESS][DOMAIN_NAME]" at bounding box center [1434, 119] width 142 height 12
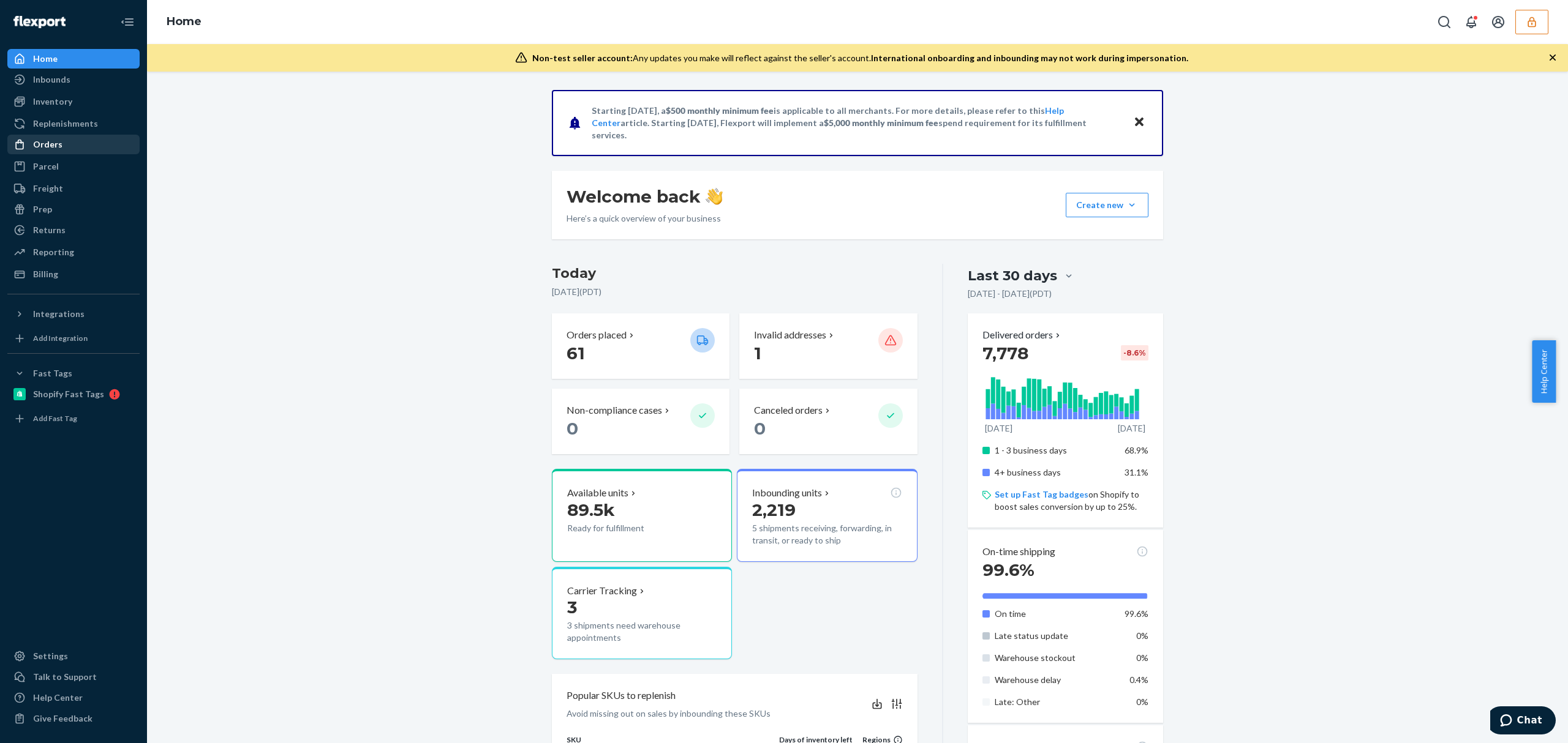
click at [45, 140] on div "Orders" at bounding box center [47, 144] width 29 height 12
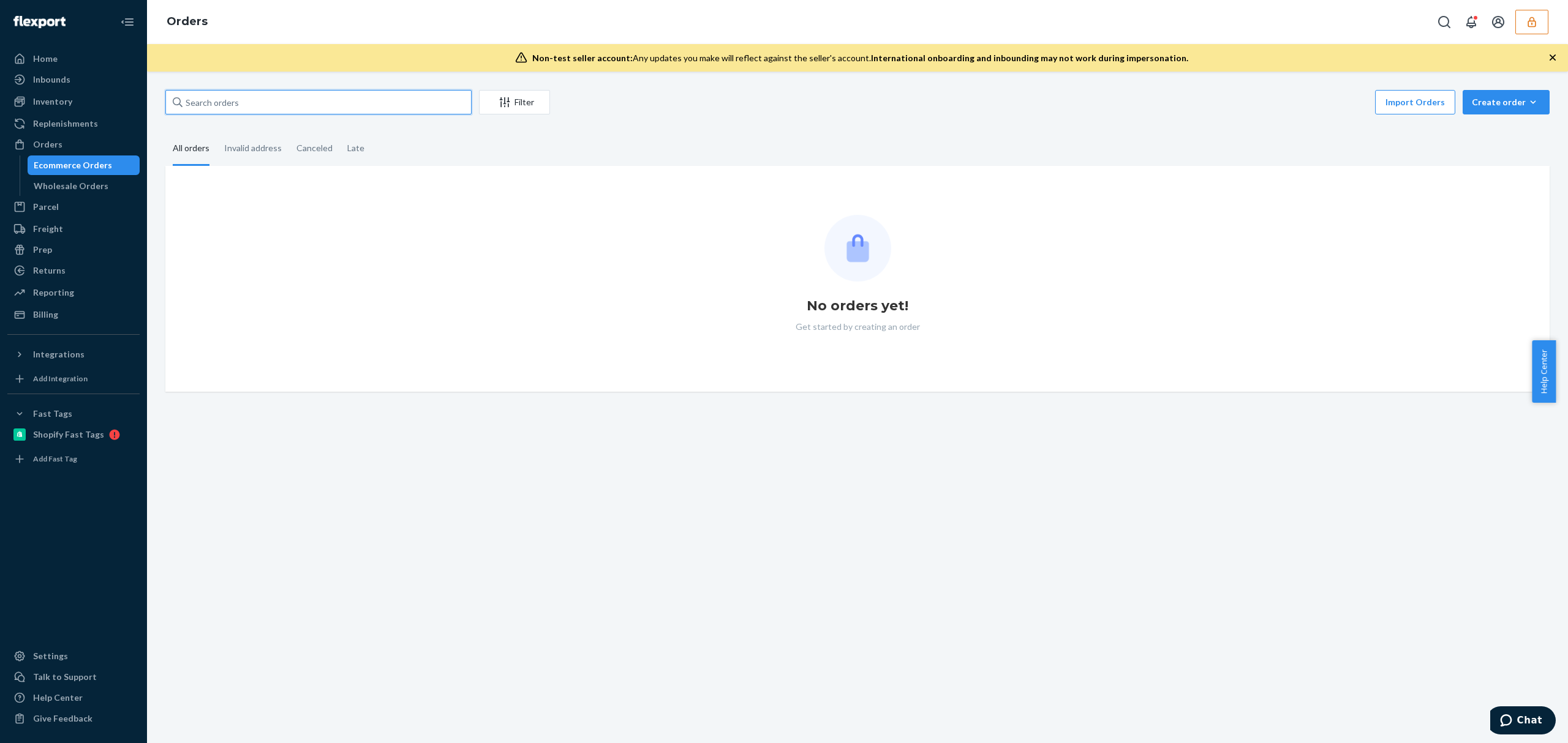
click at [260, 96] on input "text" at bounding box center [319, 102] width 307 height 24
paste input "EU2325780DELIVERRSPLIT8441442238800"
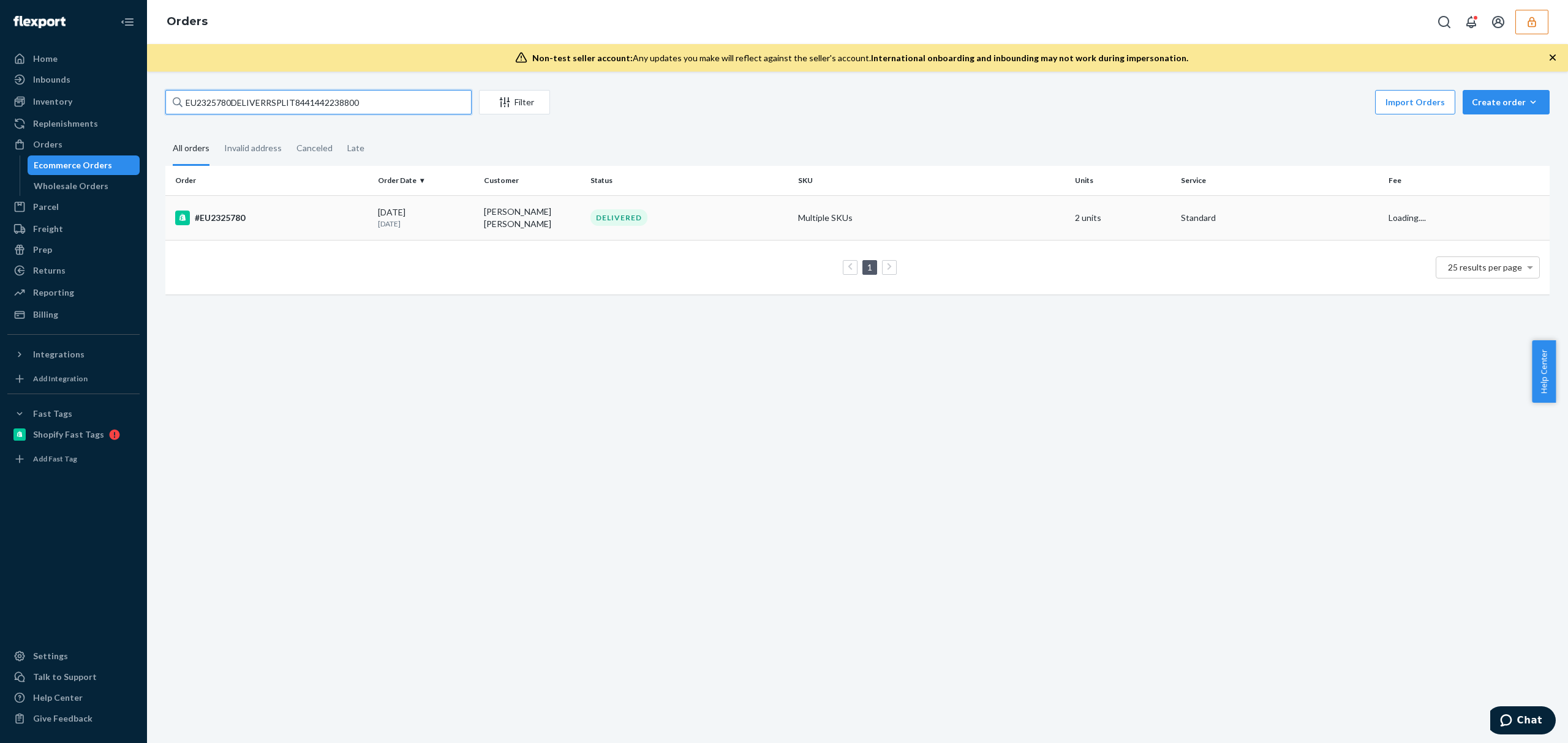
type input "EU2325780DELIVERRSPLIT8441442238800"
click at [305, 211] on div "#EU2325780" at bounding box center [271, 217] width 193 height 15
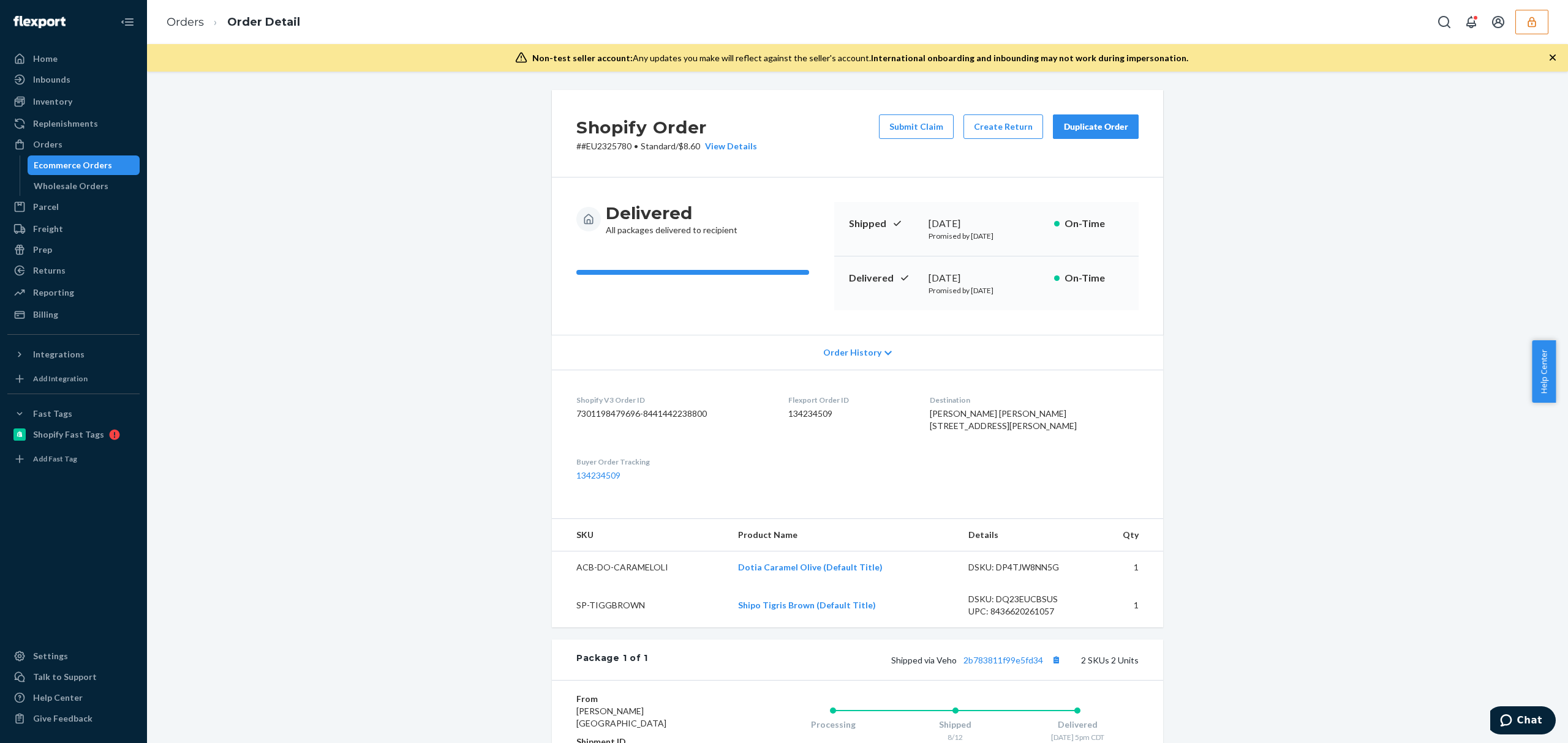
click at [850, 350] on span "Order History" at bounding box center [851, 352] width 58 height 12
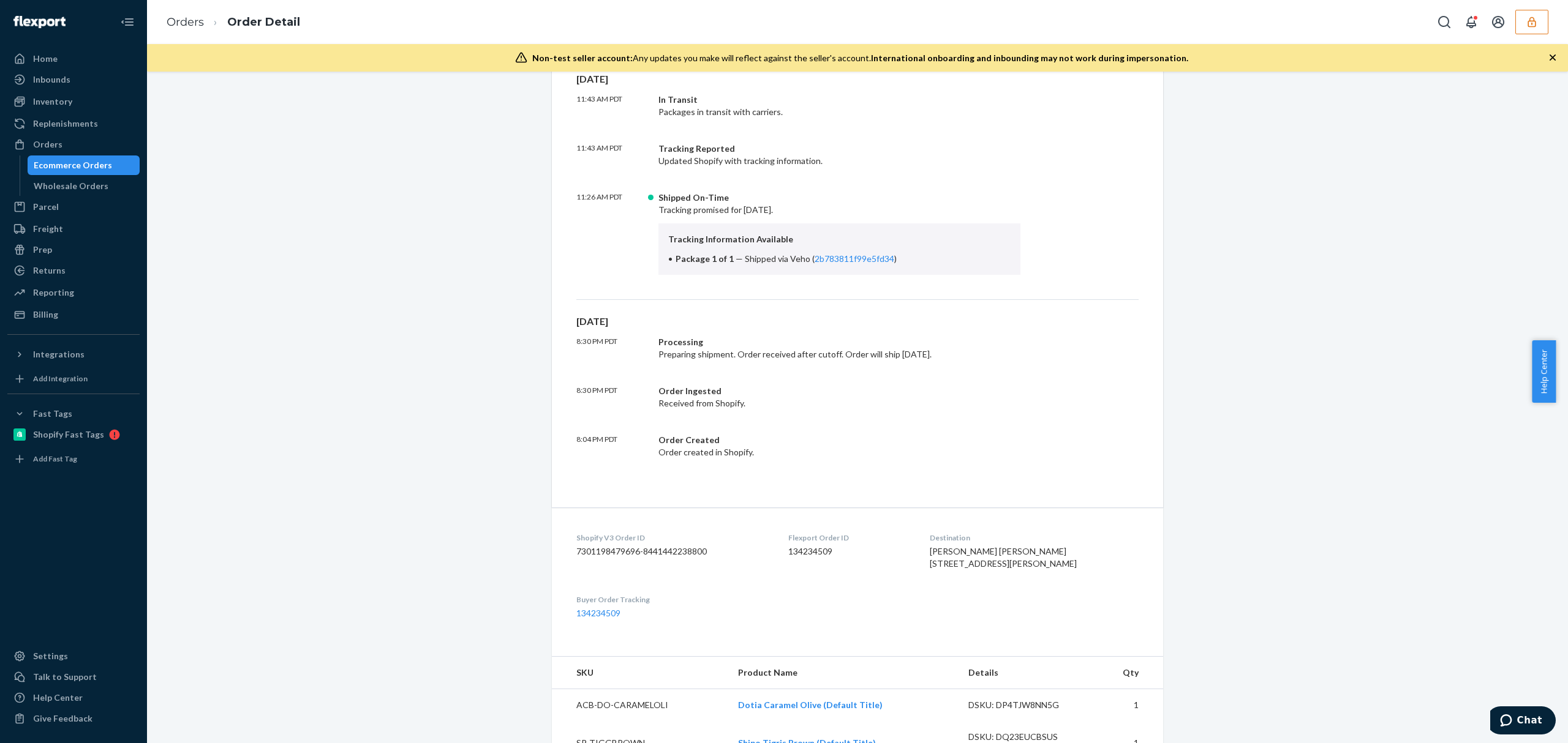
scroll to position [245, 0]
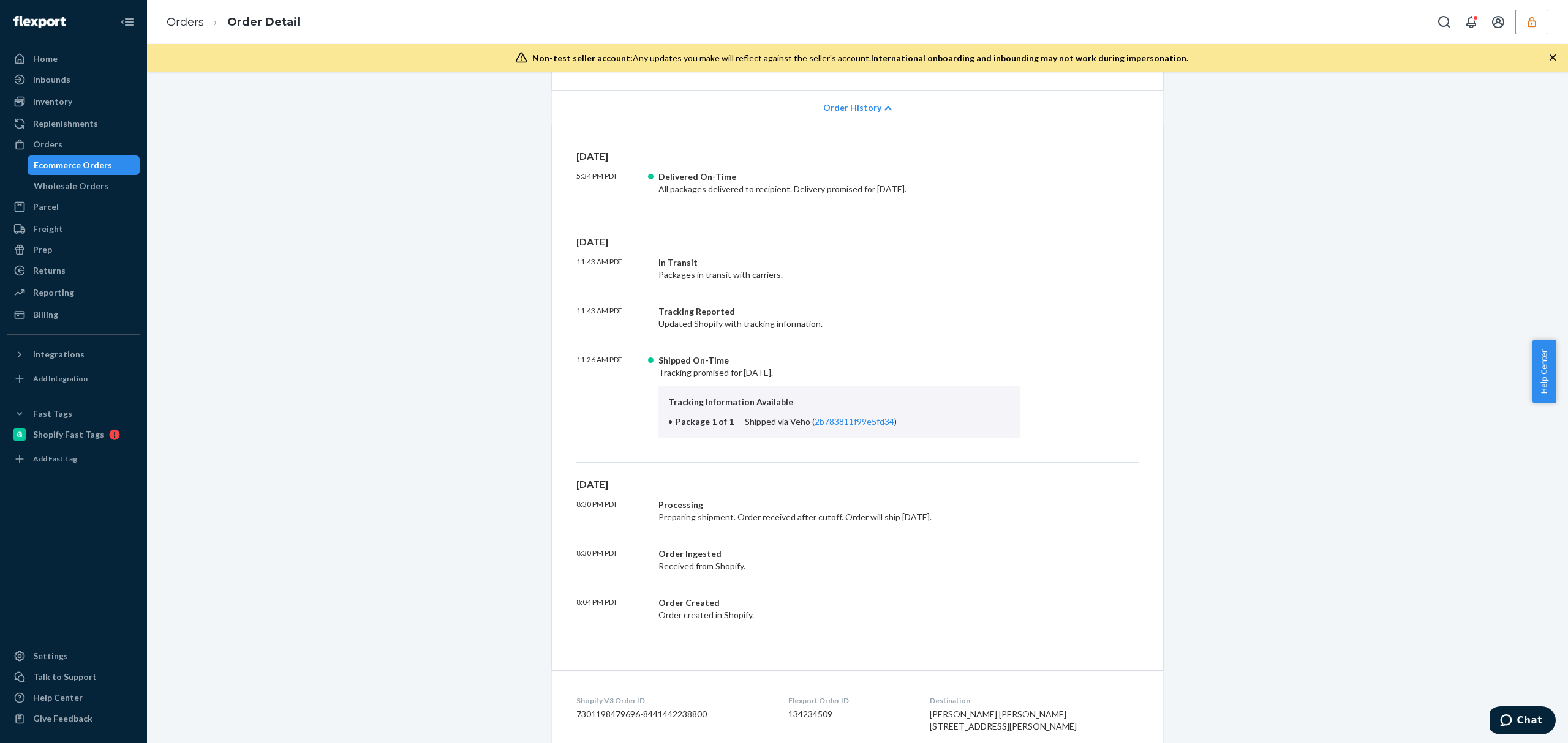
click at [850, 111] on span "Order History" at bounding box center [851, 108] width 58 height 12
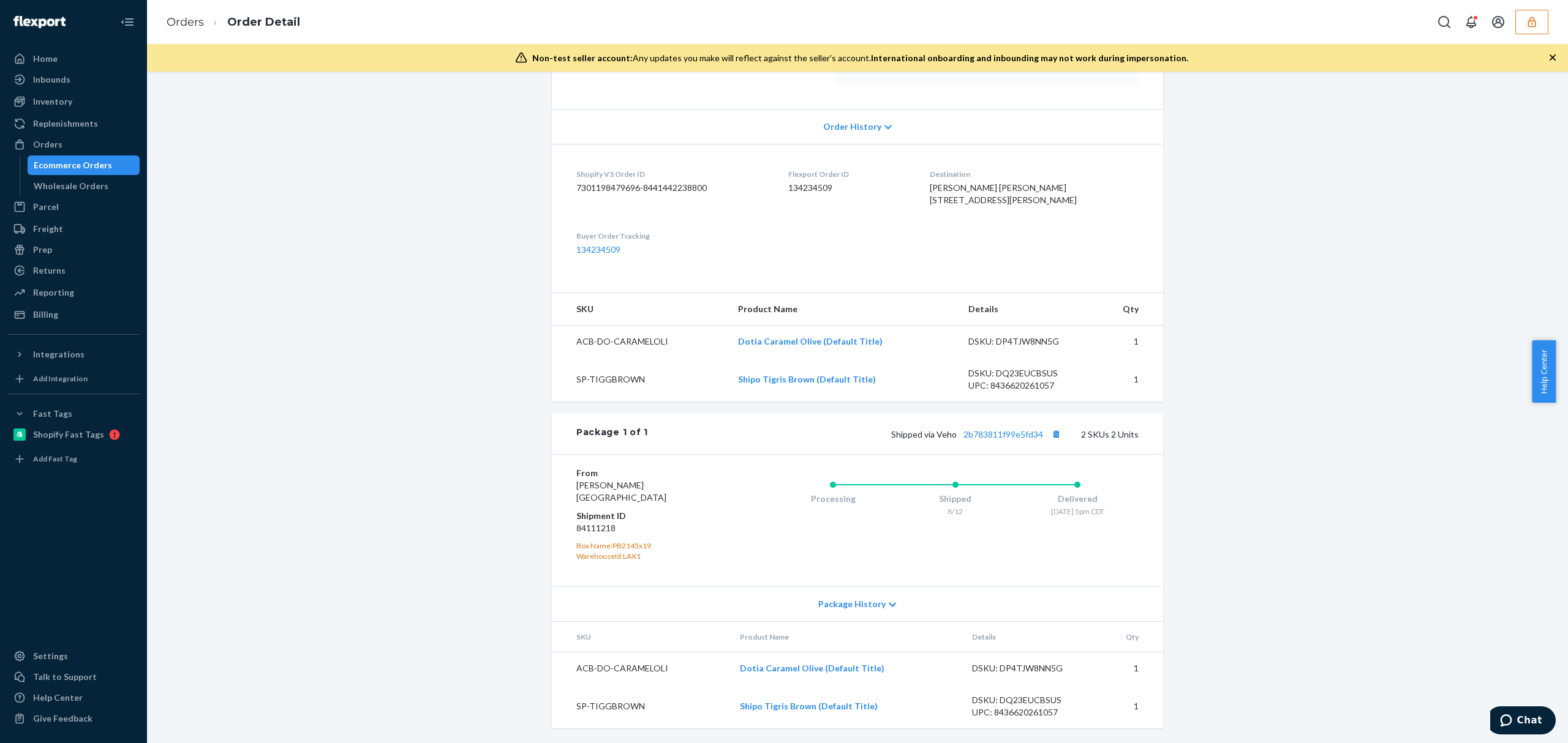
scroll to position [264, 0]
click at [605, 532] on dd "84111218" at bounding box center [650, 528] width 147 height 12
copy dd "84111218"
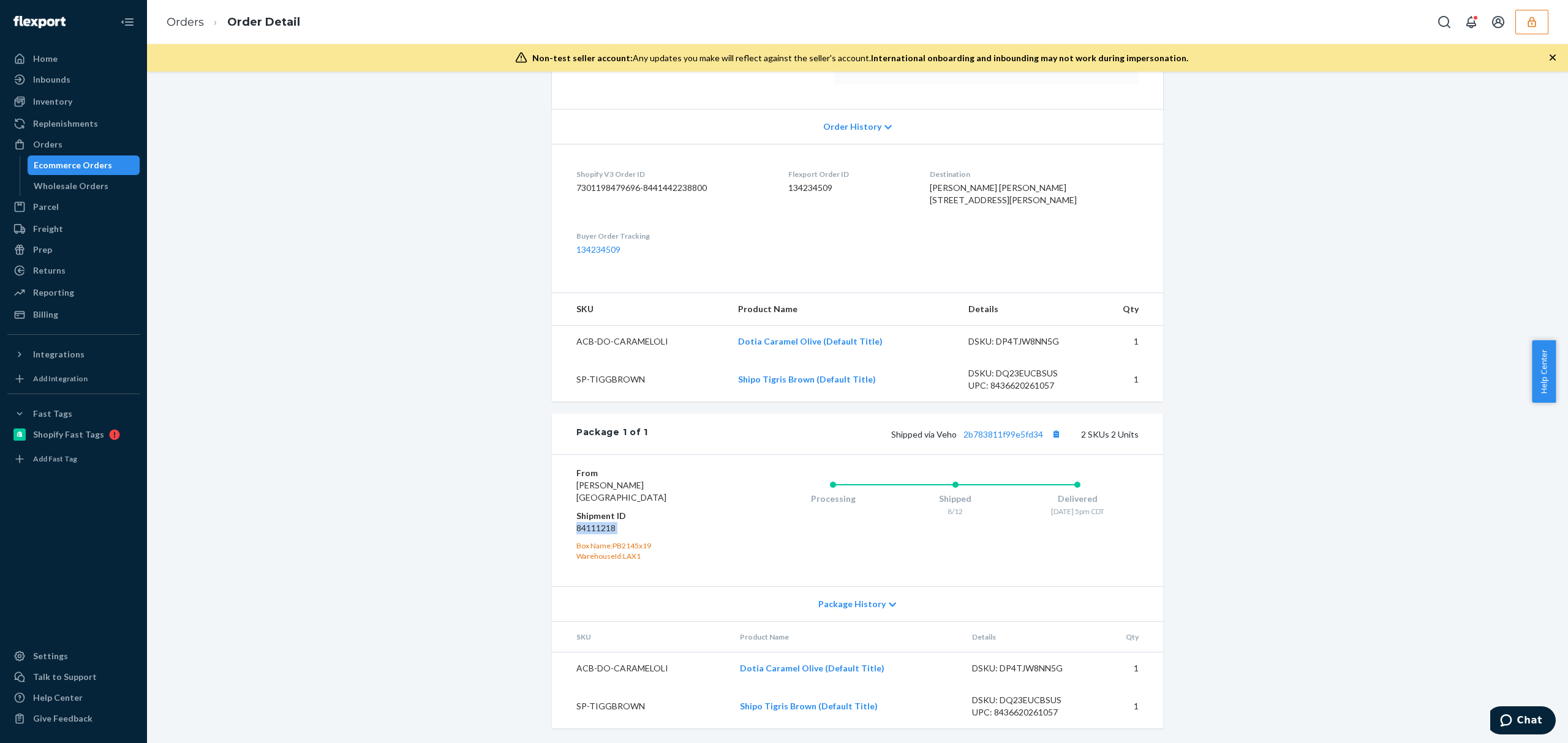
scroll to position [0, 0]
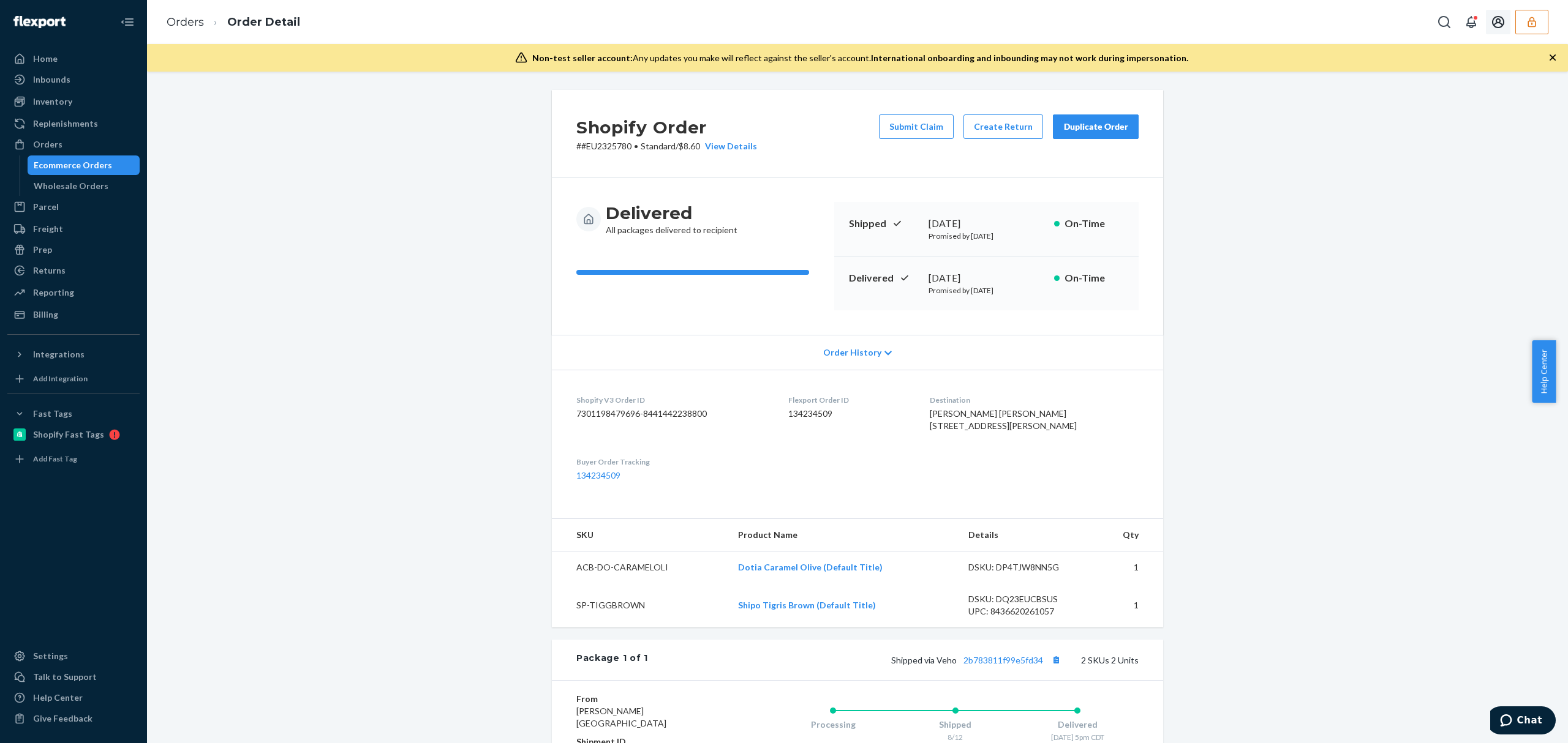
click at [1529, 23] on icon "button" at bounding box center [1532, 22] width 12 height 12
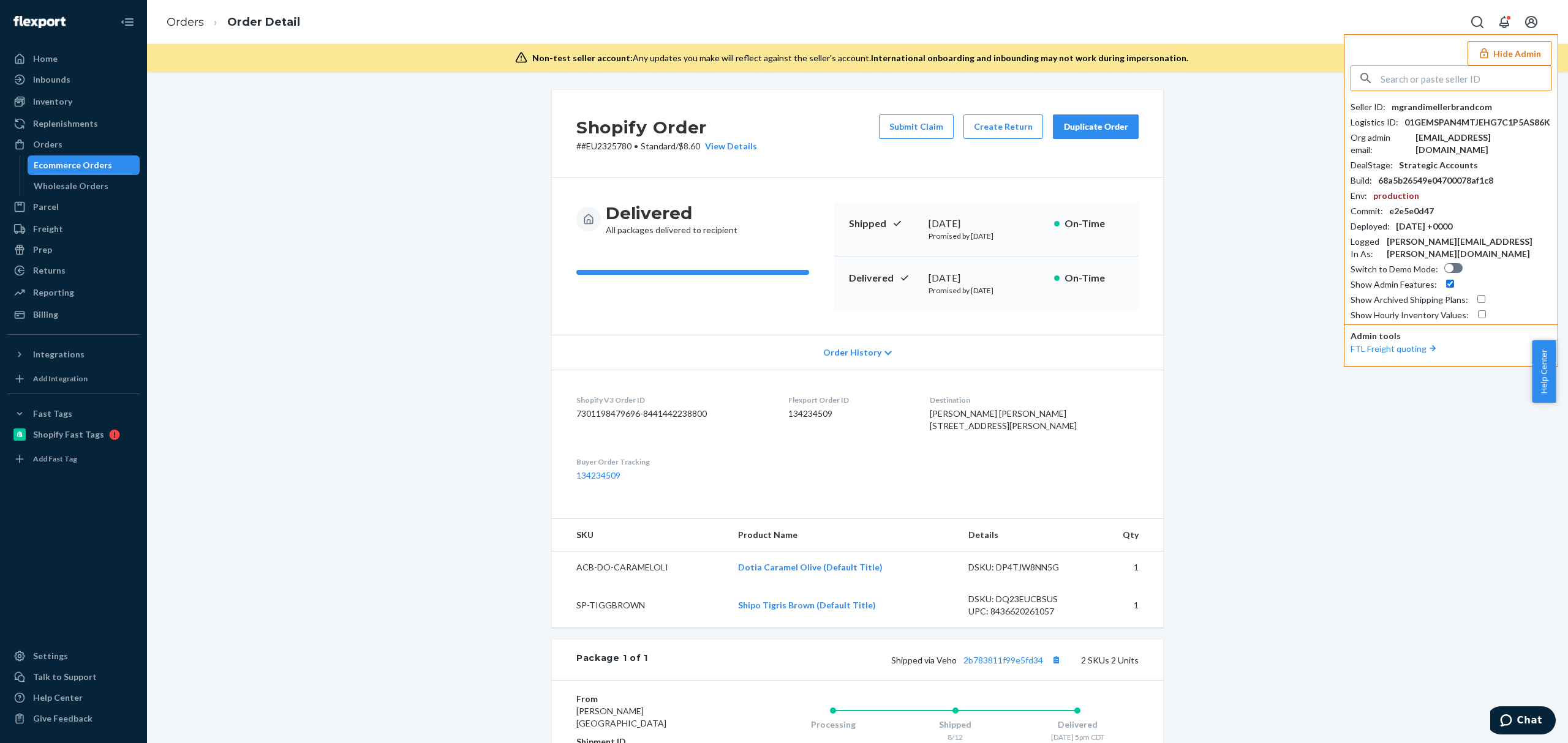
click at [1464, 85] on input "text" at bounding box center [1465, 79] width 170 height 24
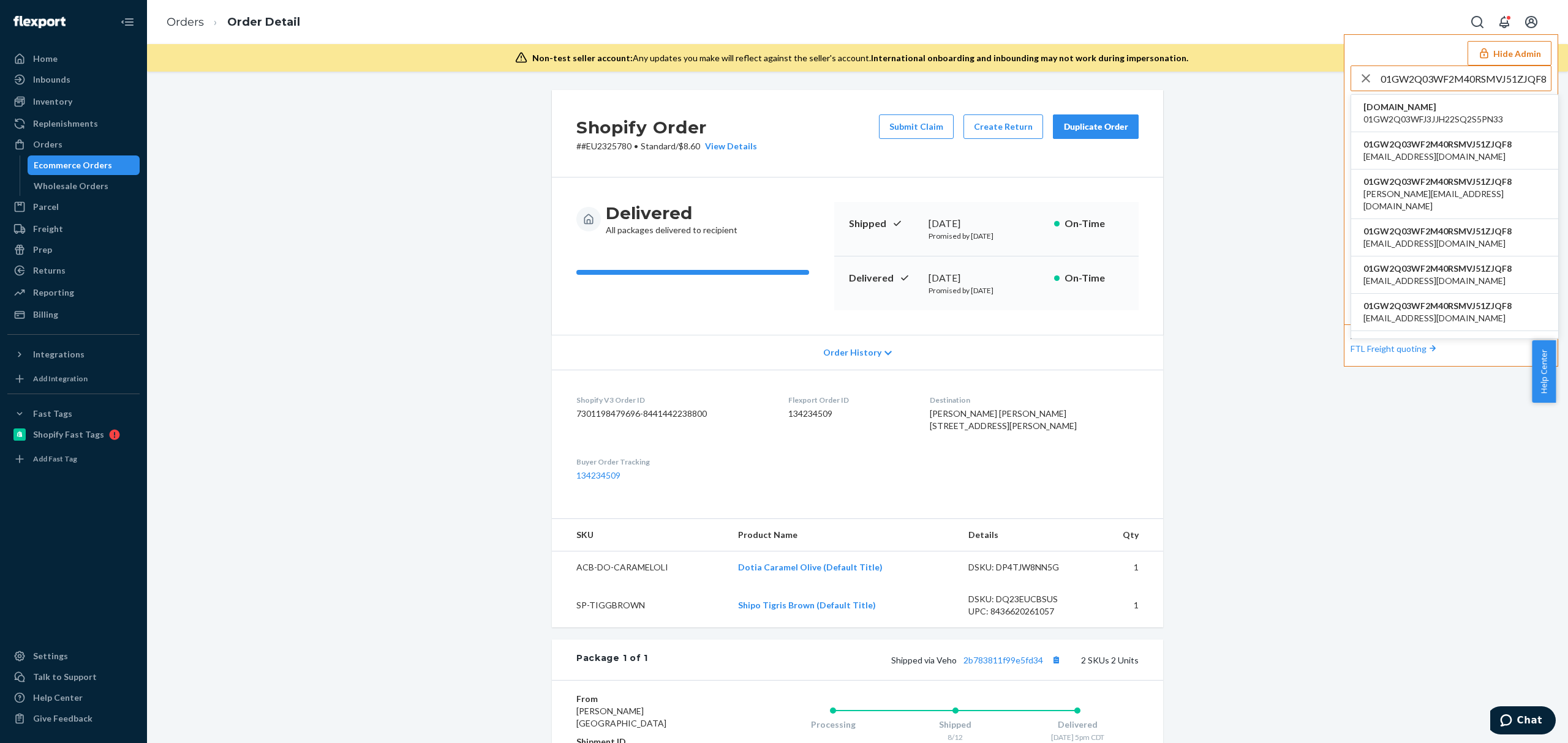
type input "01GW2Q03WF2M40RSMVJ51ZJQF8"
click at [1393, 116] on span "01GW2Q03WFJ3JJH22SQ2S5PN33" at bounding box center [1433, 119] width 140 height 12
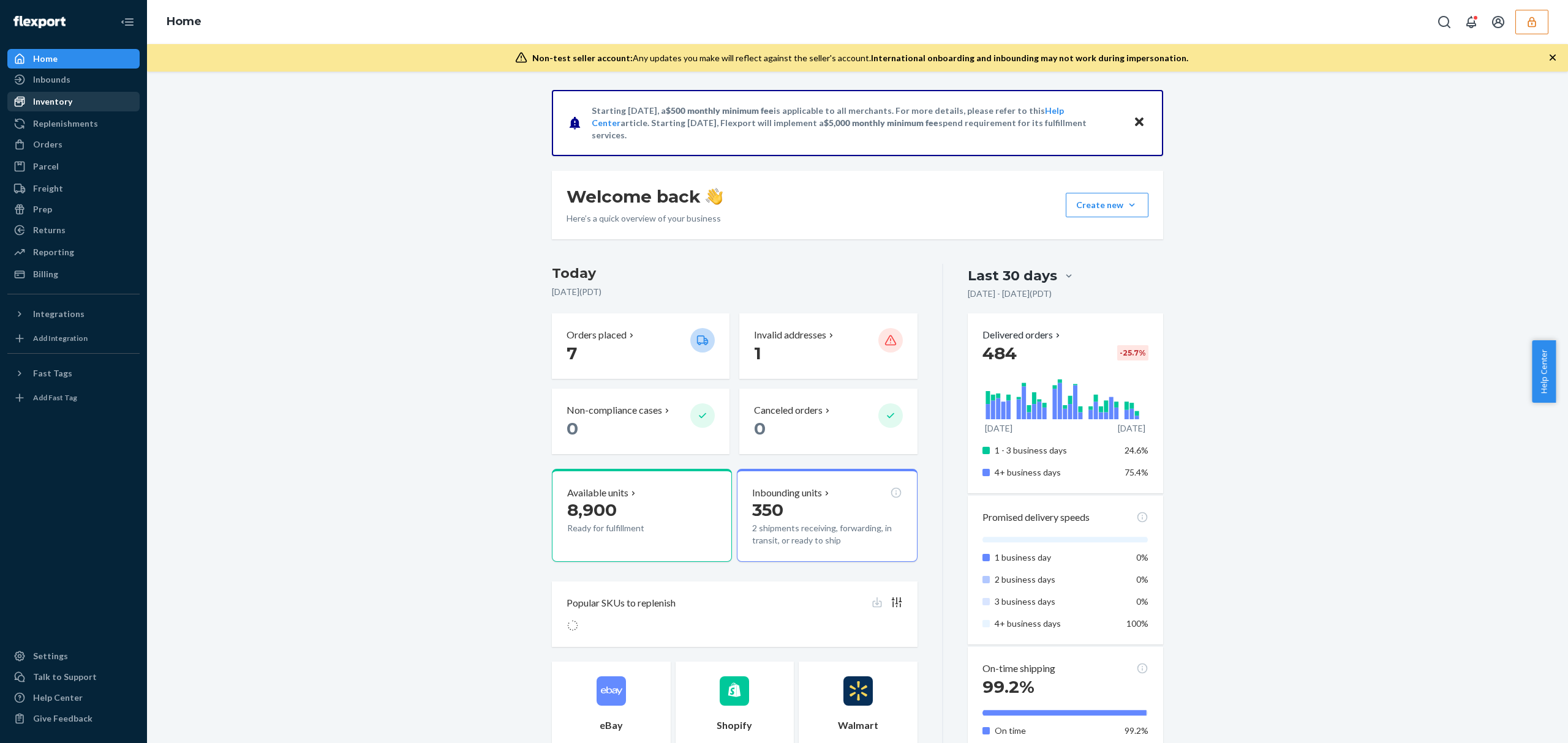
click at [49, 104] on div "Inventory" at bounding box center [52, 102] width 39 height 12
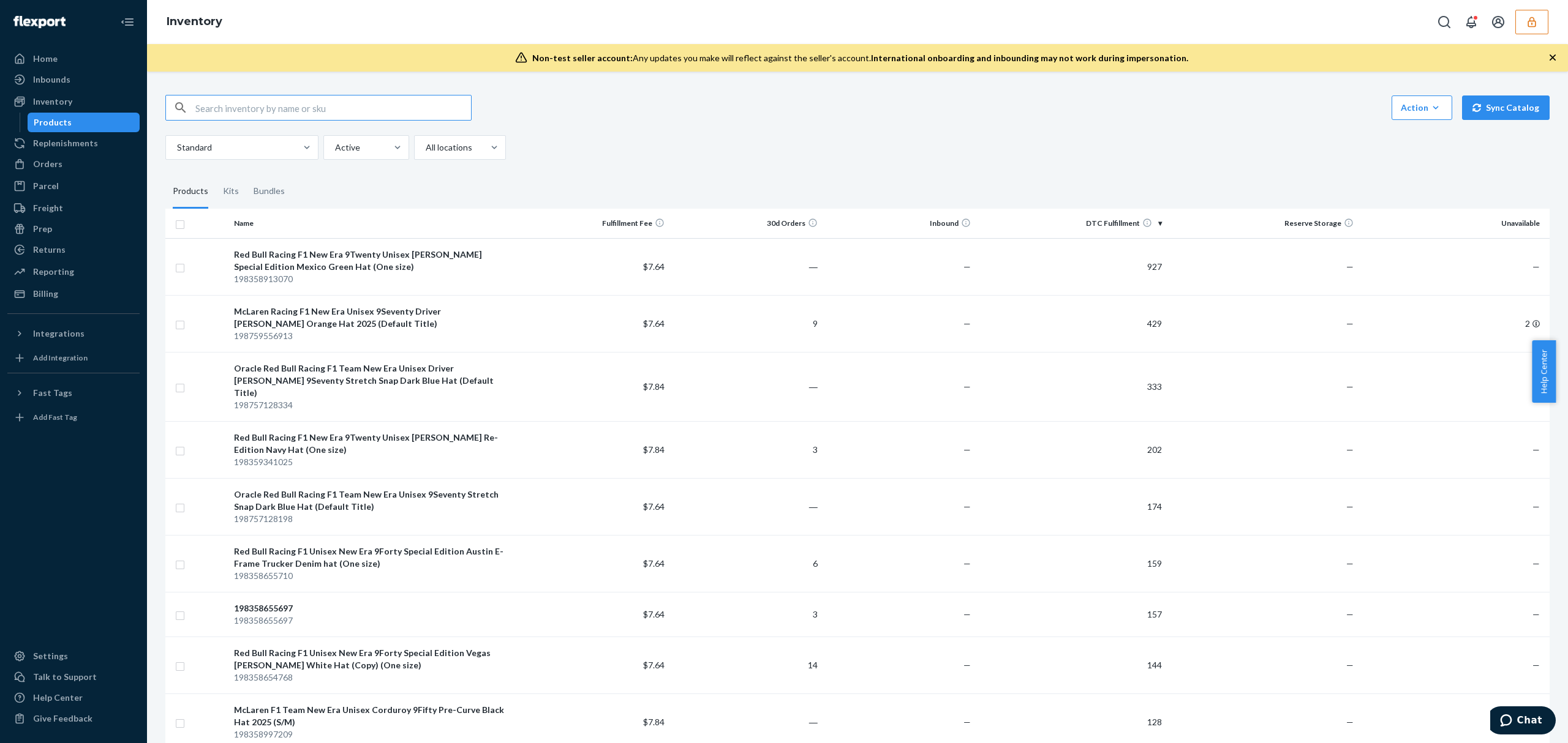
click at [204, 113] on input "text" at bounding box center [332, 108] width 275 height 24
paste input "DWDVB7SR5KM"
type input "DWDVB7SR5KM"
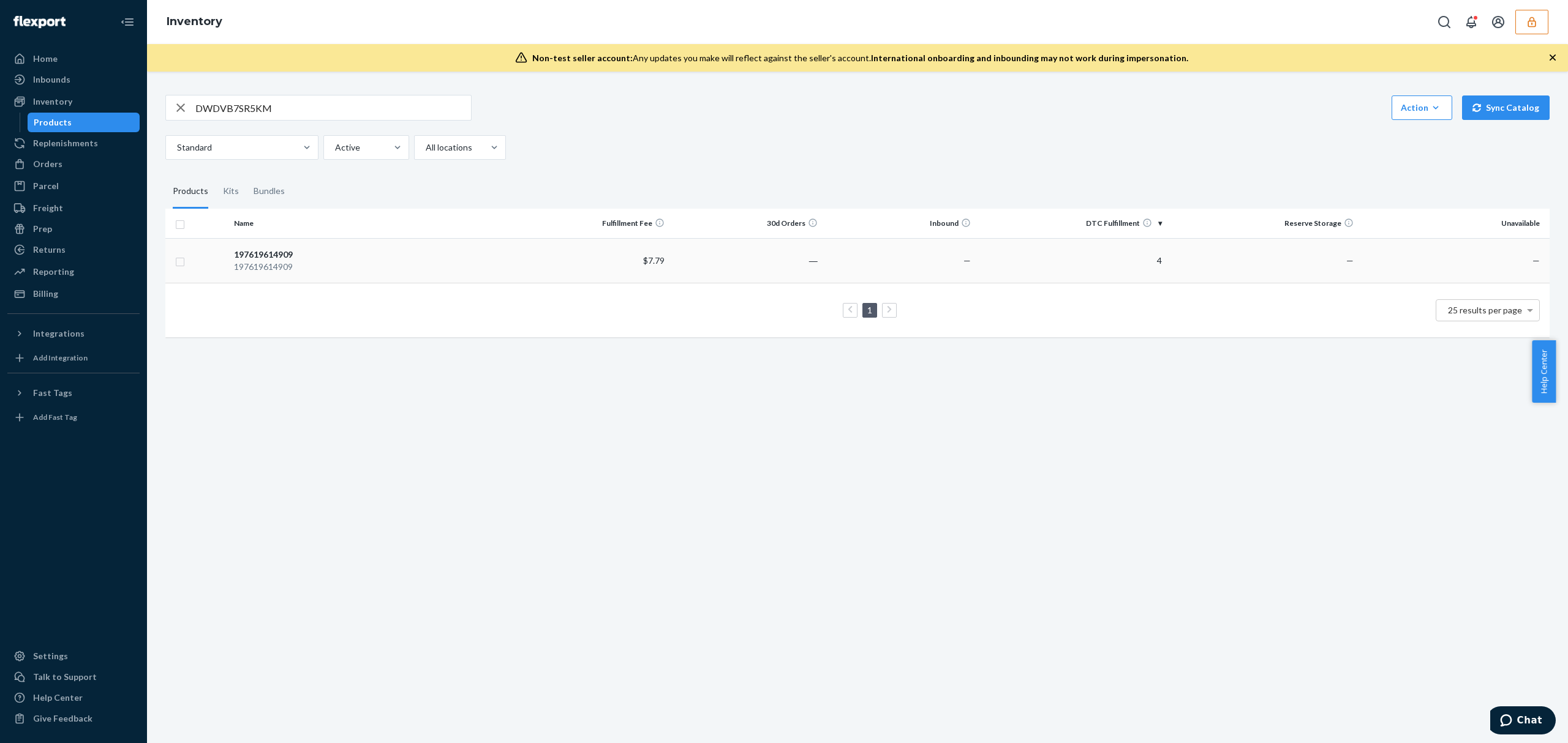
click at [524, 266] on td "$7.79" at bounding box center [592, 261] width 153 height 45
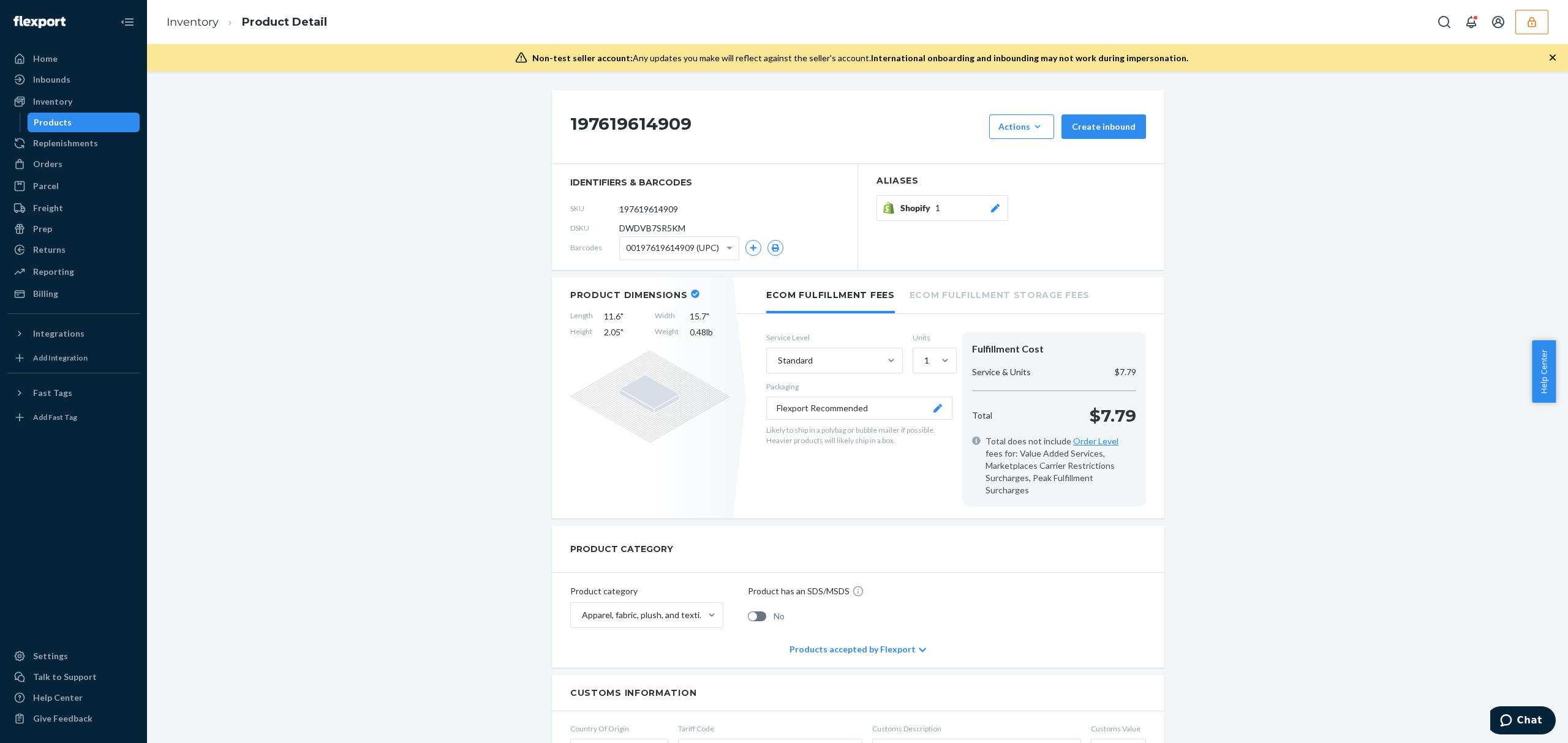
click at [989, 216] on button "Shopify 1" at bounding box center [942, 208] width 132 height 26
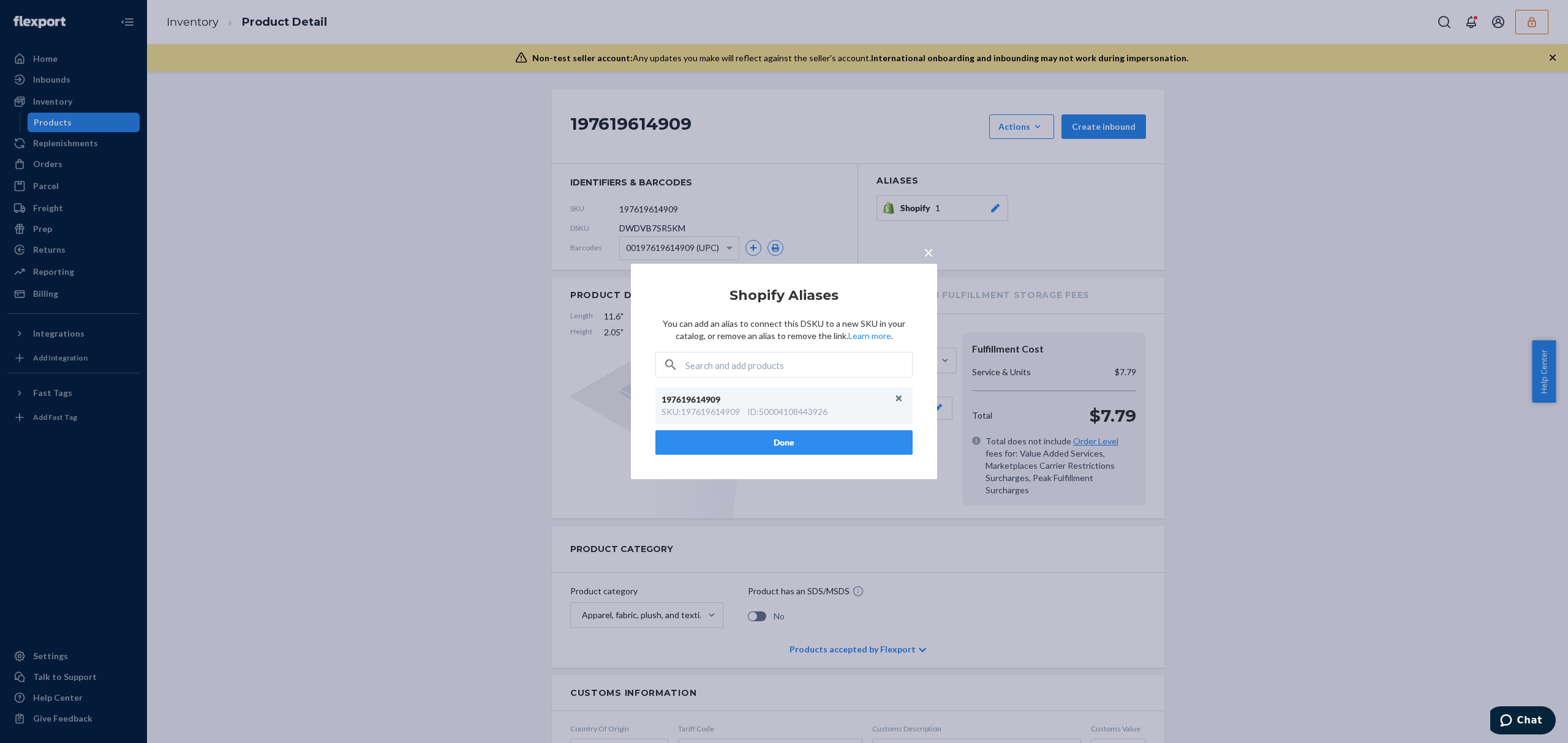
click at [930, 250] on span "×" at bounding box center [928, 252] width 9 height 21
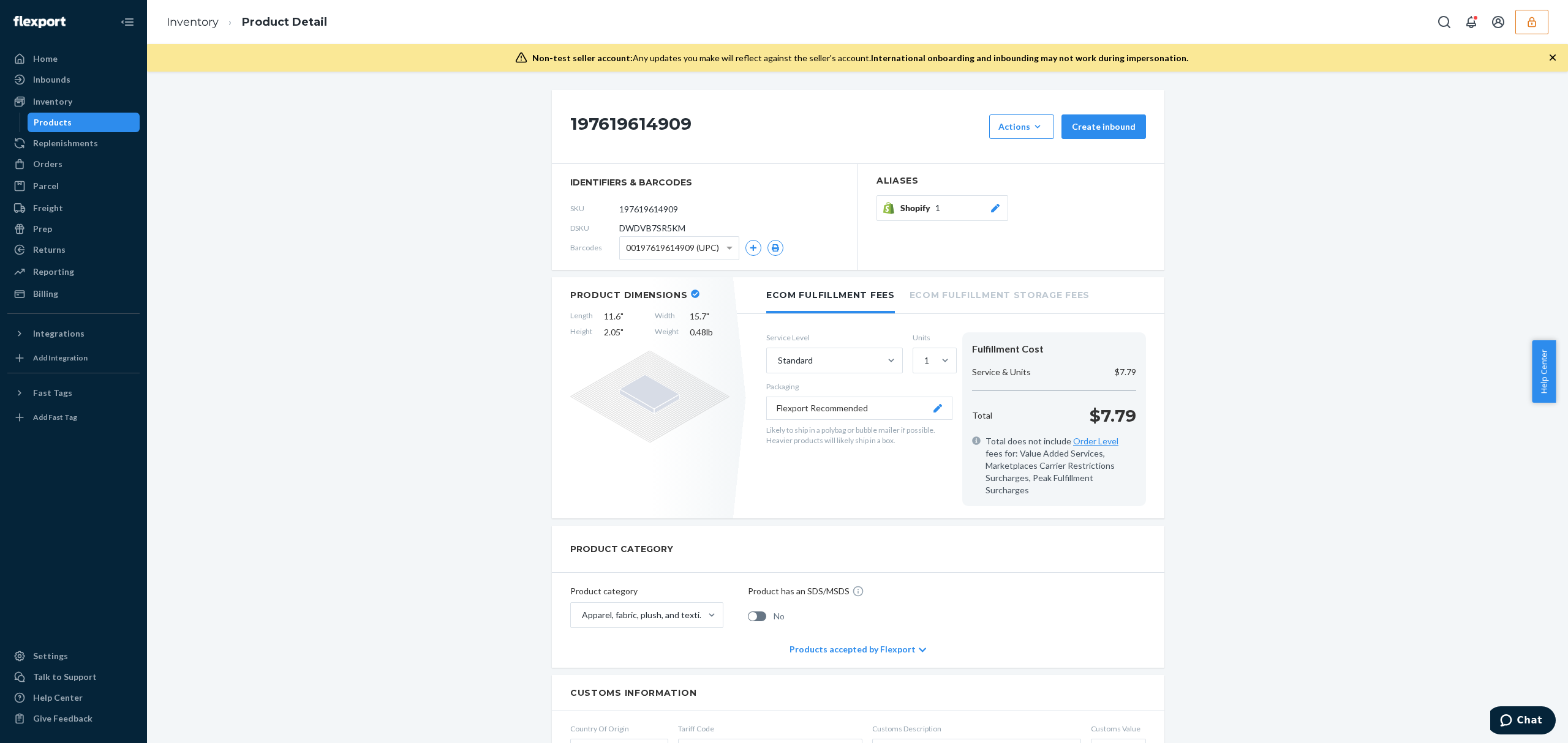
click at [1089, 266] on section "Aliases Shopify 1" at bounding box center [1011, 217] width 307 height 106
drag, startPoint x: 1525, startPoint y: 18, endPoint x: 1527, endPoint y: 25, distance: 7.3
click at [1527, 21] on button "button" at bounding box center [1532, 22] width 33 height 24
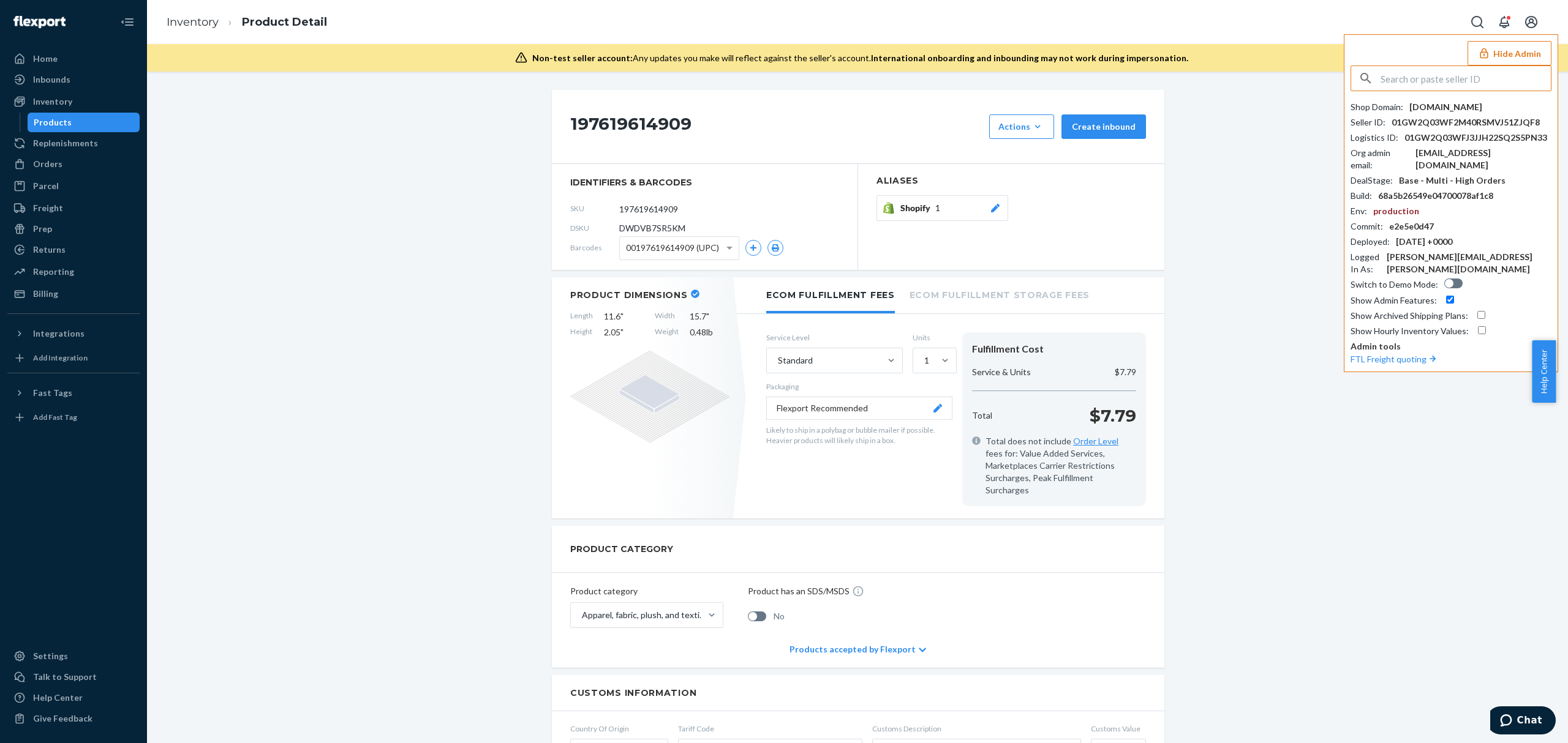
click at [1441, 70] on input "text" at bounding box center [1465, 79] width 170 height 24
type input "onlinehrcottoncom"
click at [1402, 109] on span "onlinehrcottoncom" at bounding box center [1434, 107] width 142 height 12
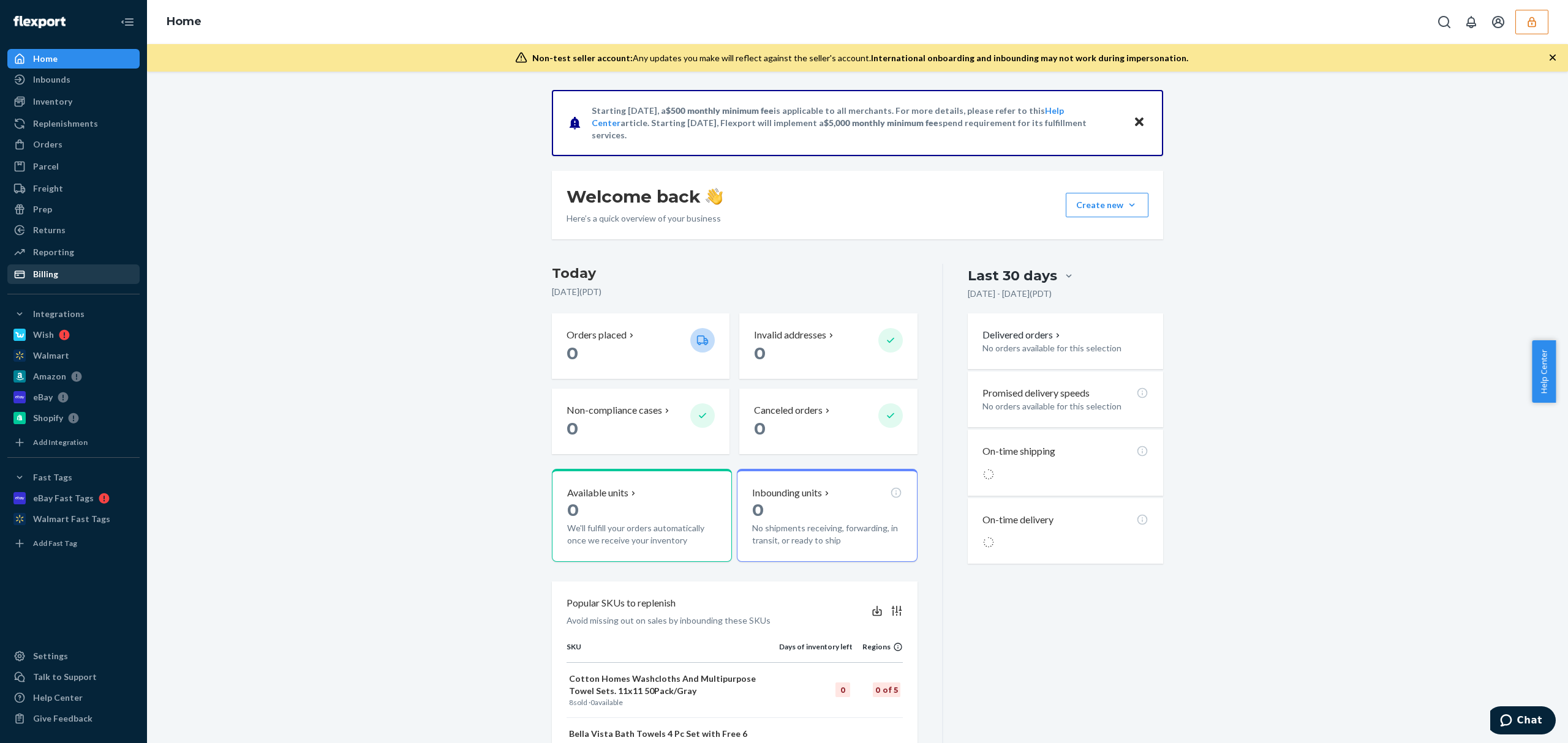
click at [77, 273] on div "Billing" at bounding box center [73, 274] width 130 height 17
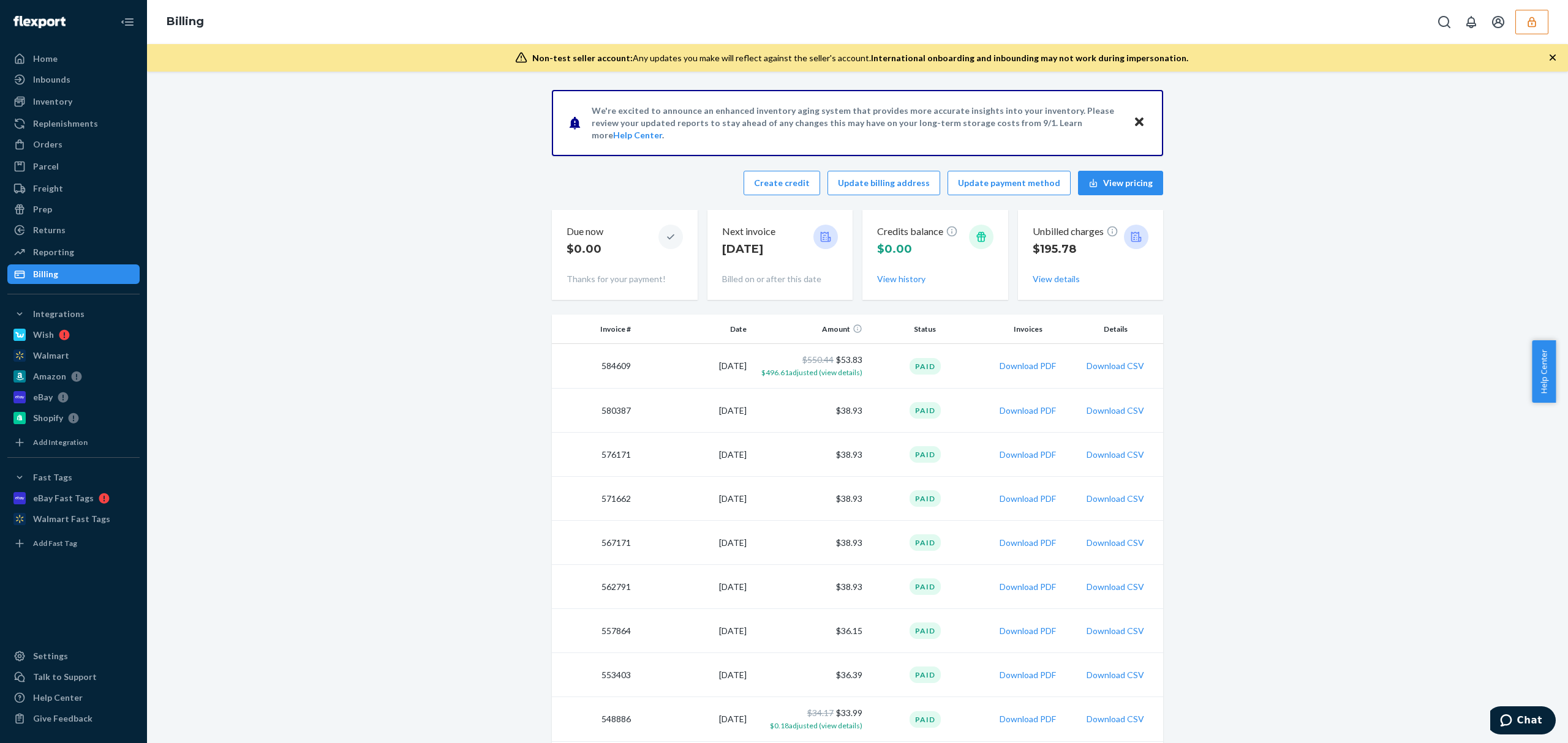
click at [1530, 22] on icon "button" at bounding box center [1532, 22] width 12 height 12
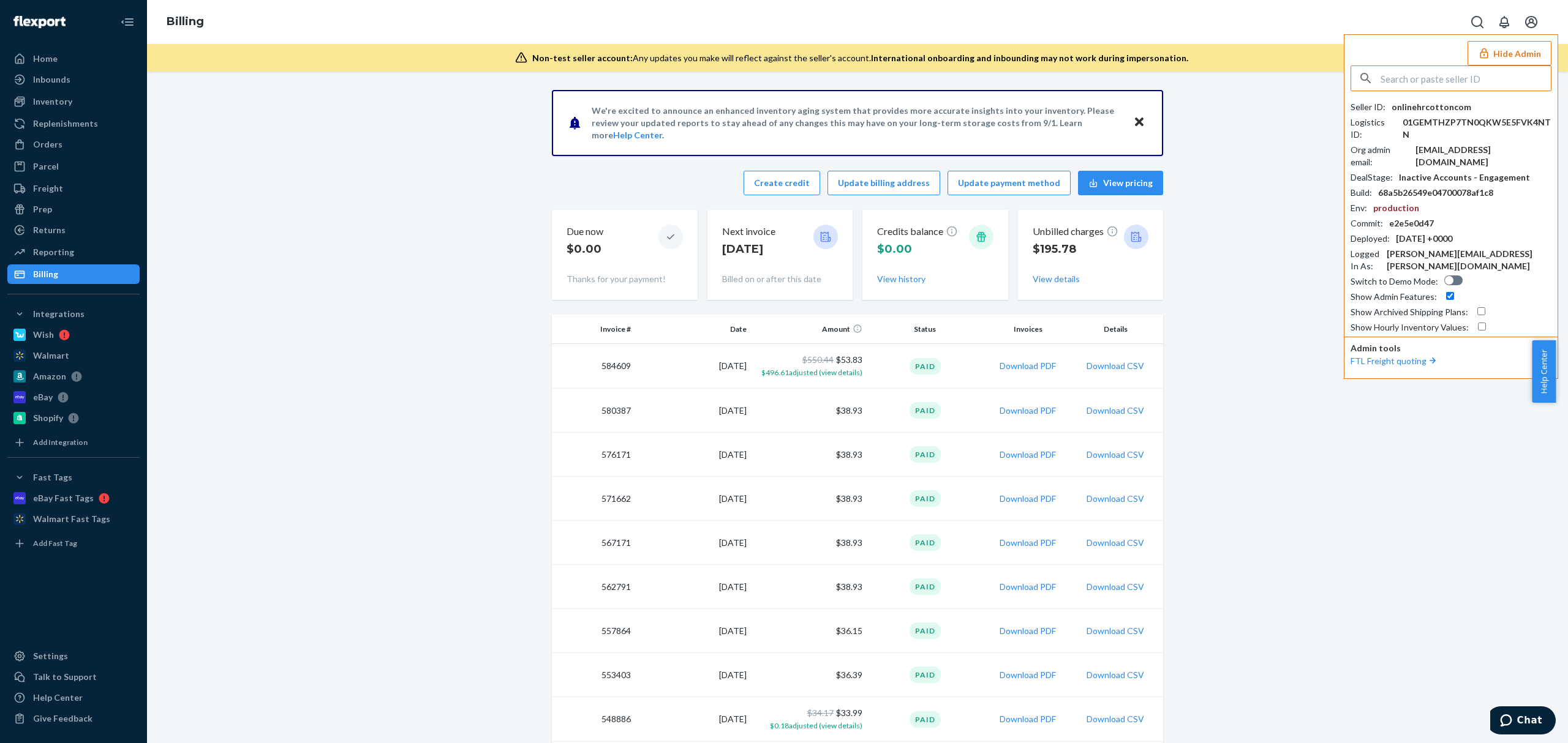
click at [1415, 83] on input "text" at bounding box center [1465, 79] width 170 height 24
type input "01GZ2MQX0P8M3NT26VMC2F78WE"
click at [1395, 110] on span "[PERSON_NAME][DOMAIN_NAME]" at bounding box center [1438, 107] width 149 height 12
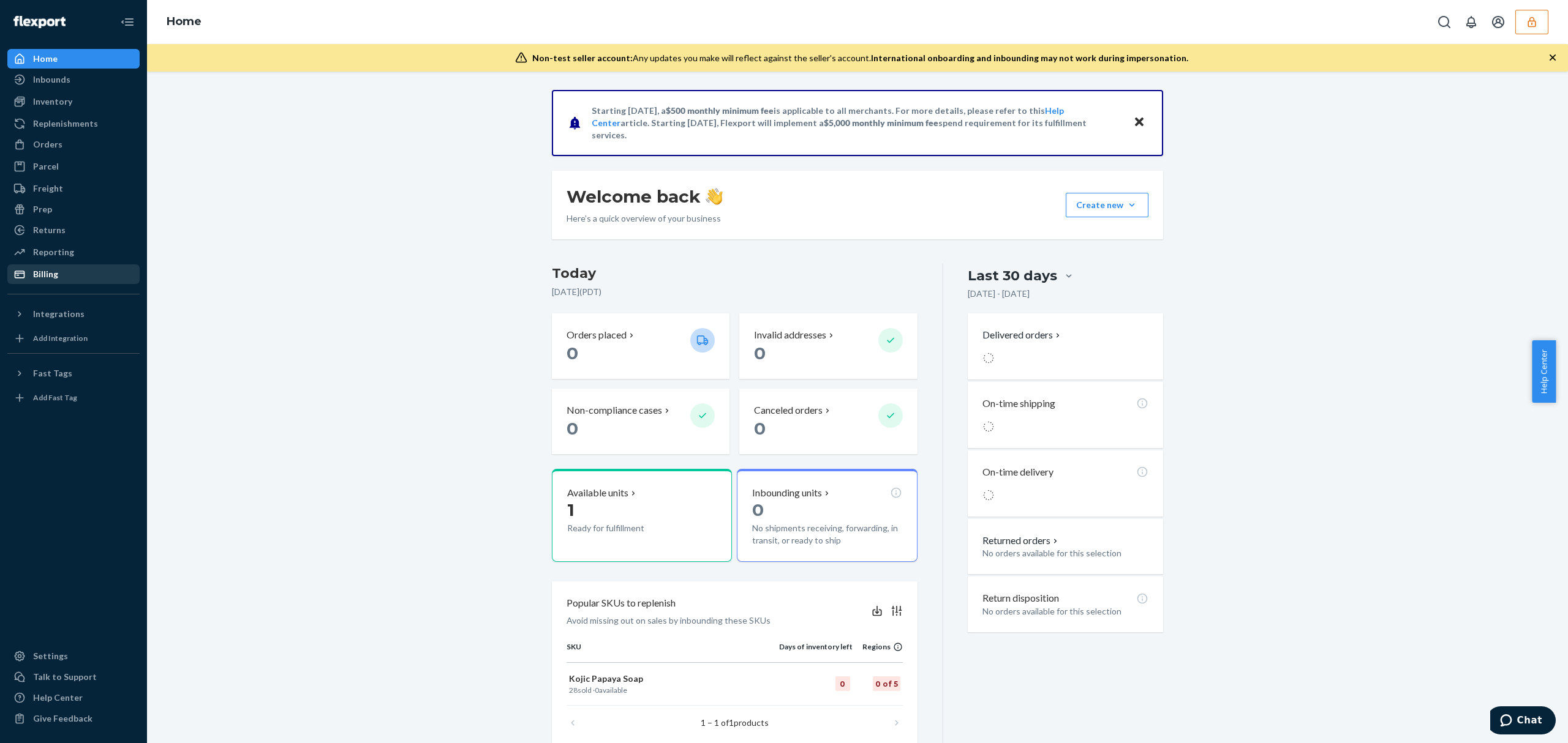
click at [58, 280] on div "Billing" at bounding box center [73, 274] width 130 height 17
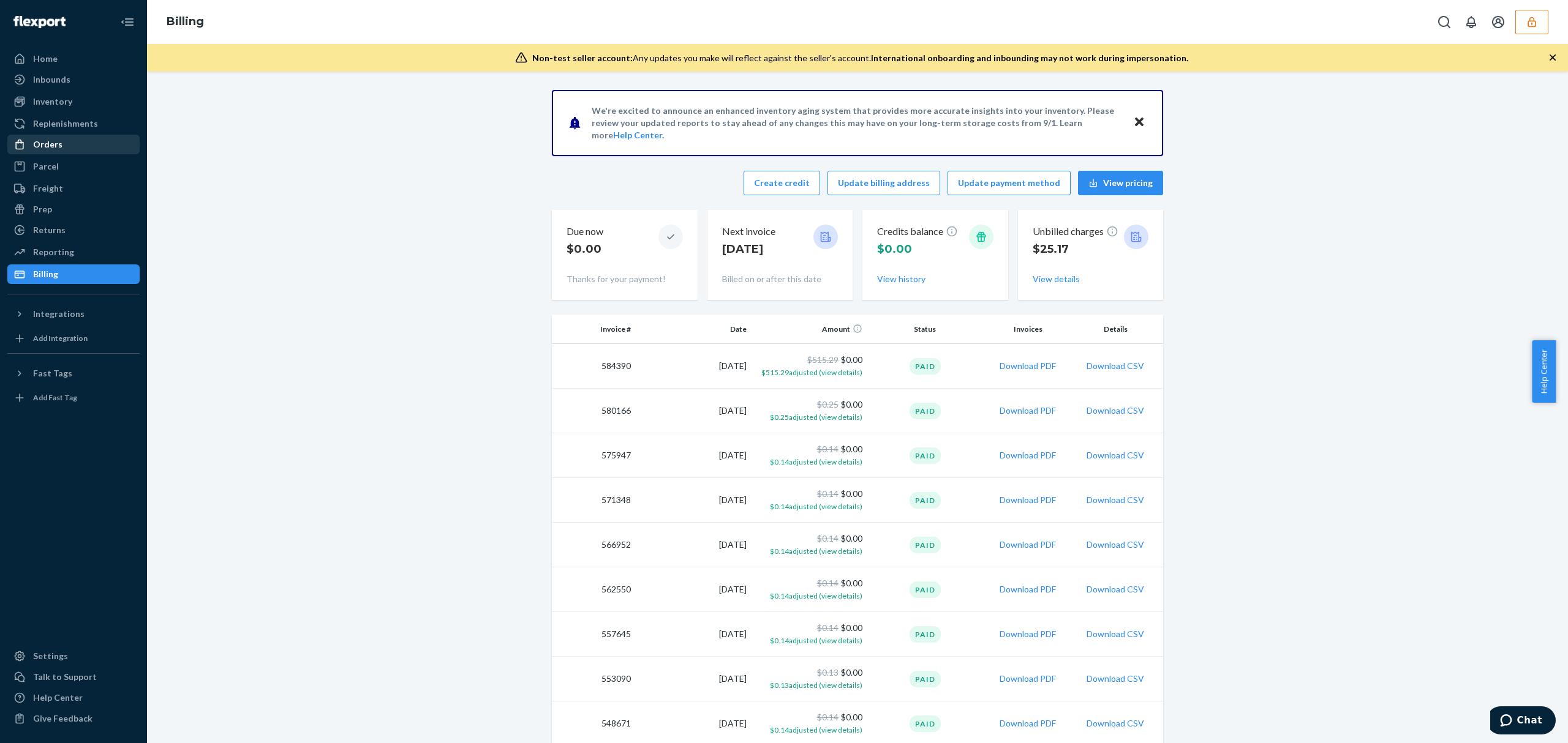
click at [66, 143] on div "Orders" at bounding box center [73, 144] width 130 height 17
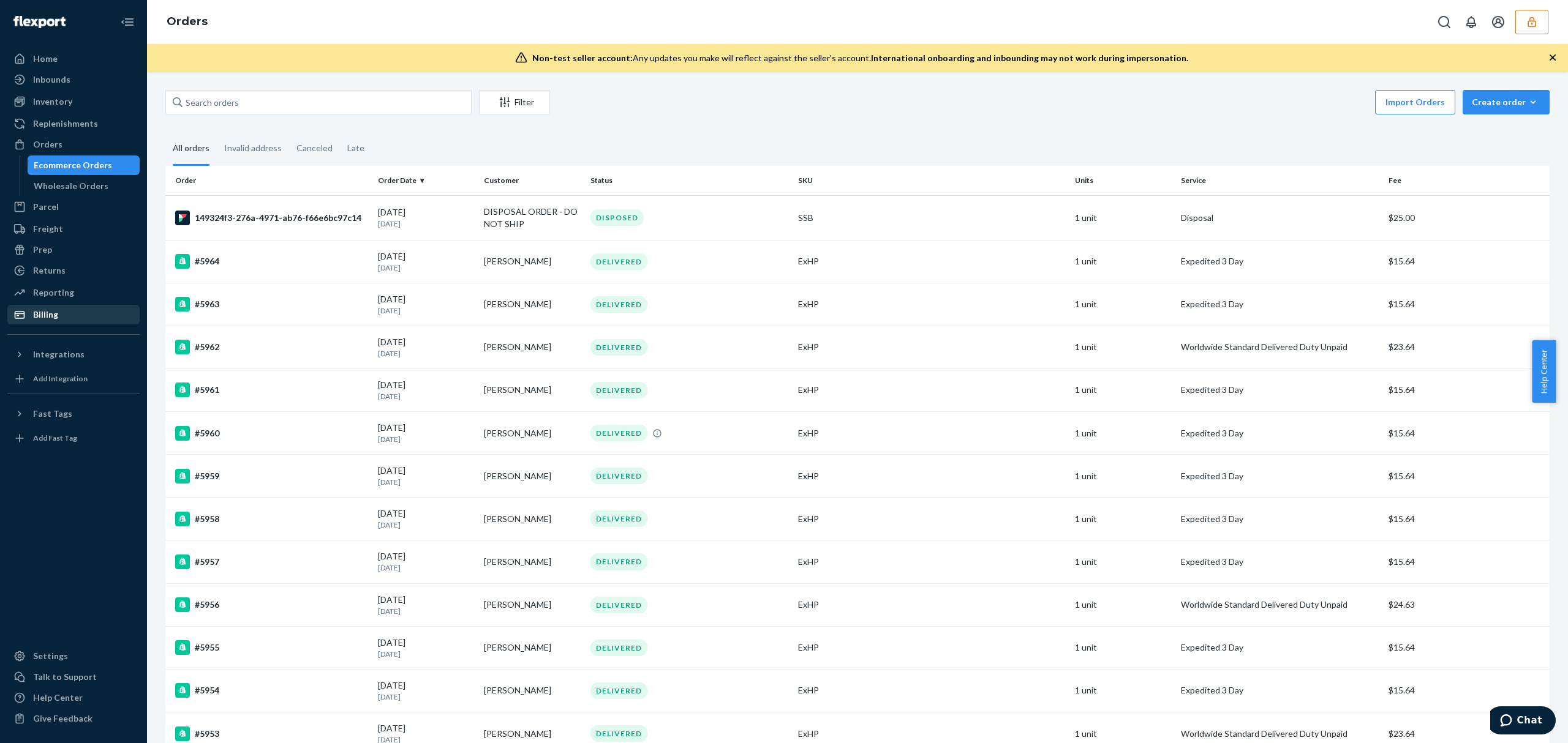
click at [49, 312] on div "Billing" at bounding box center [45, 315] width 25 height 12
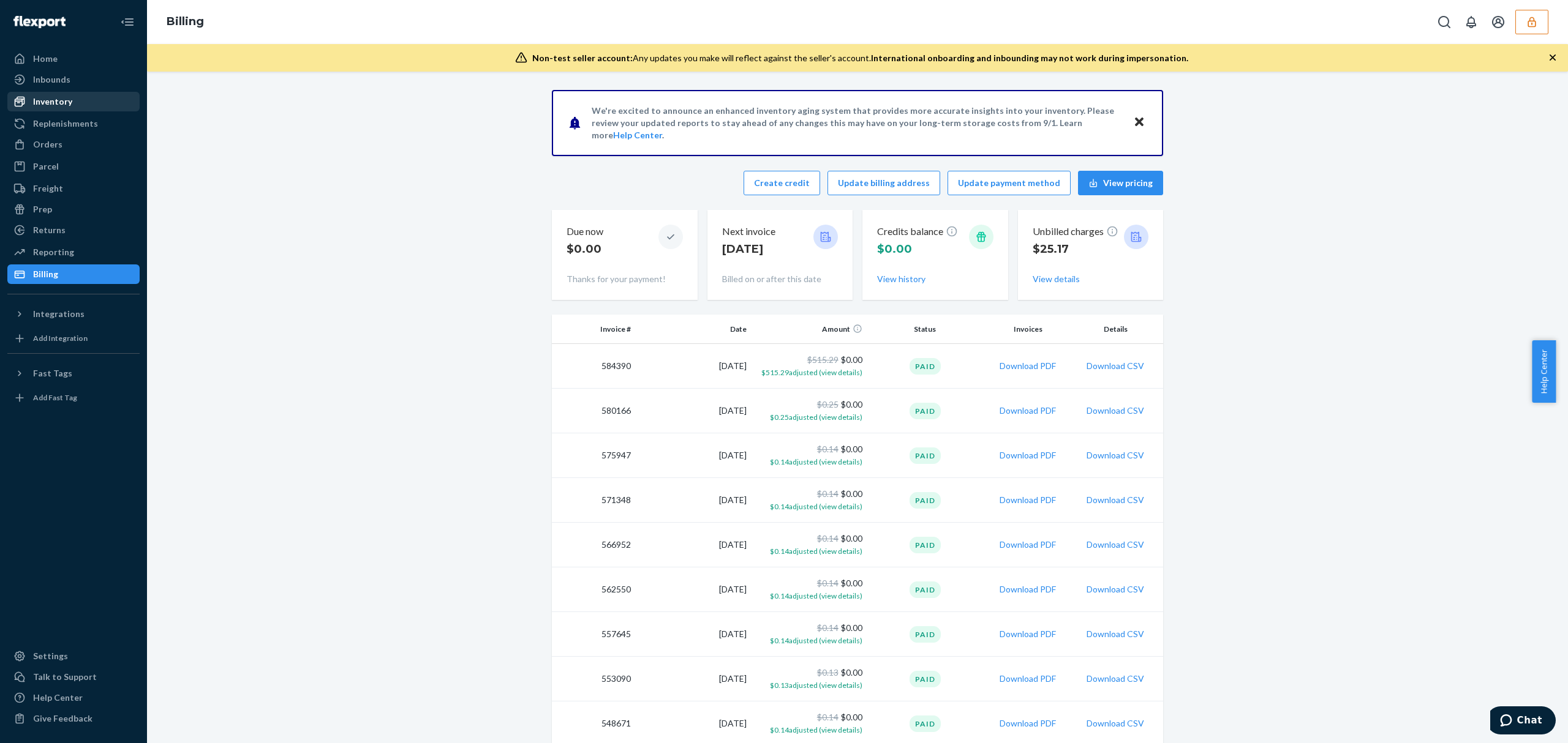
click at [49, 98] on div "Inventory" at bounding box center [52, 102] width 39 height 12
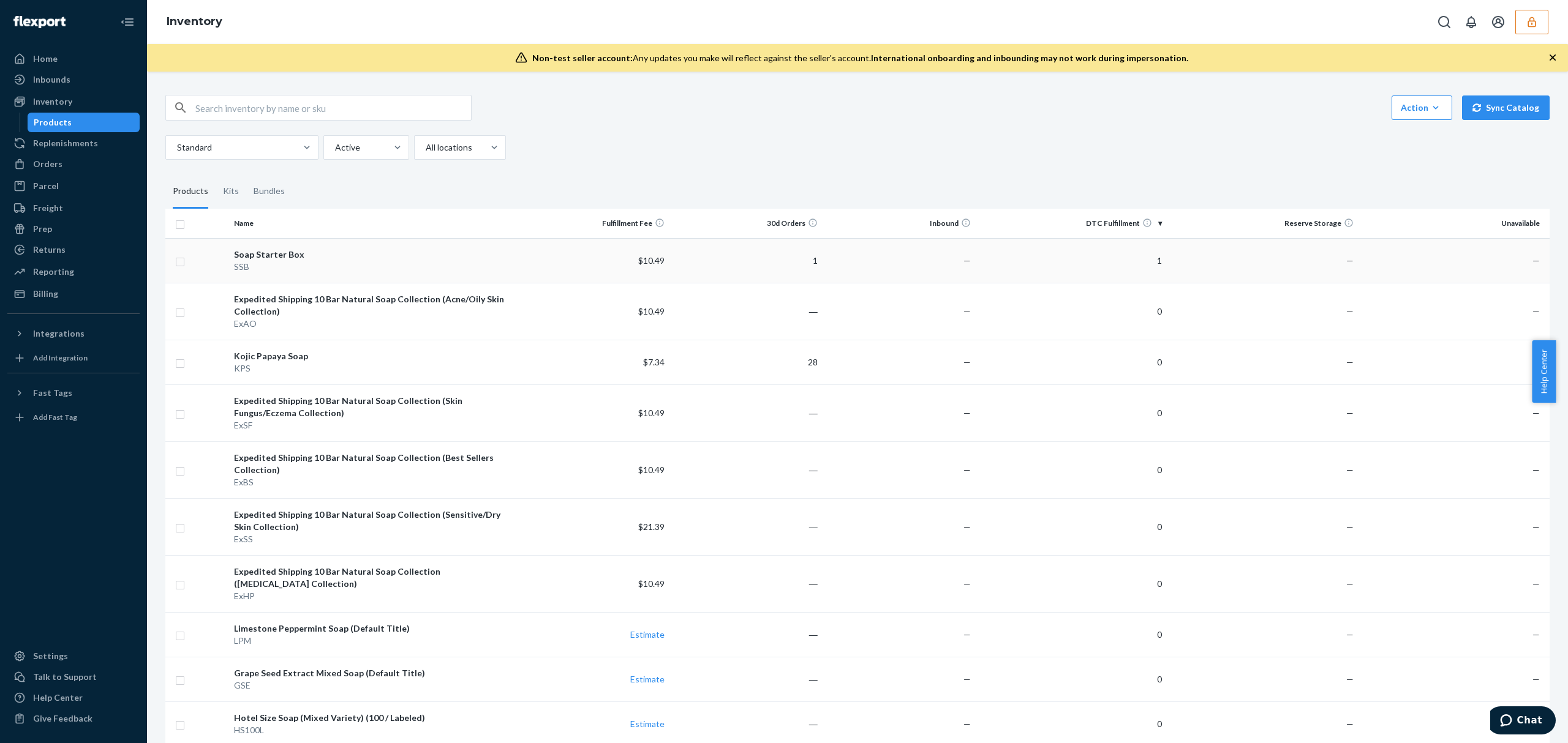
click at [1040, 271] on td "1" at bounding box center [1071, 261] width 191 height 45
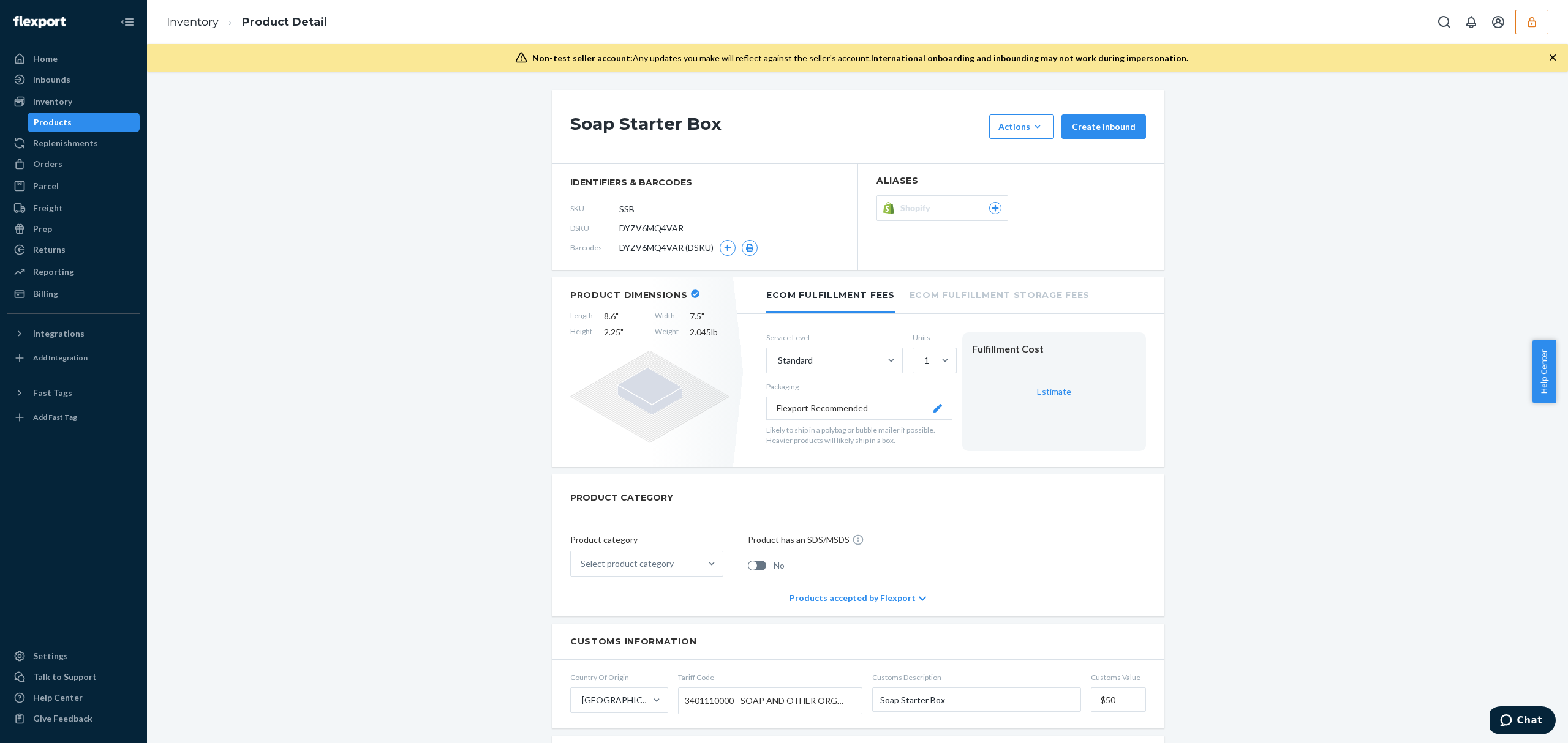
click at [652, 226] on span "DYZV6MQ4VAR" at bounding box center [651, 228] width 64 height 12
click at [654, 226] on span "DYZV6MQ4VAR" at bounding box center [651, 228] width 64 height 12
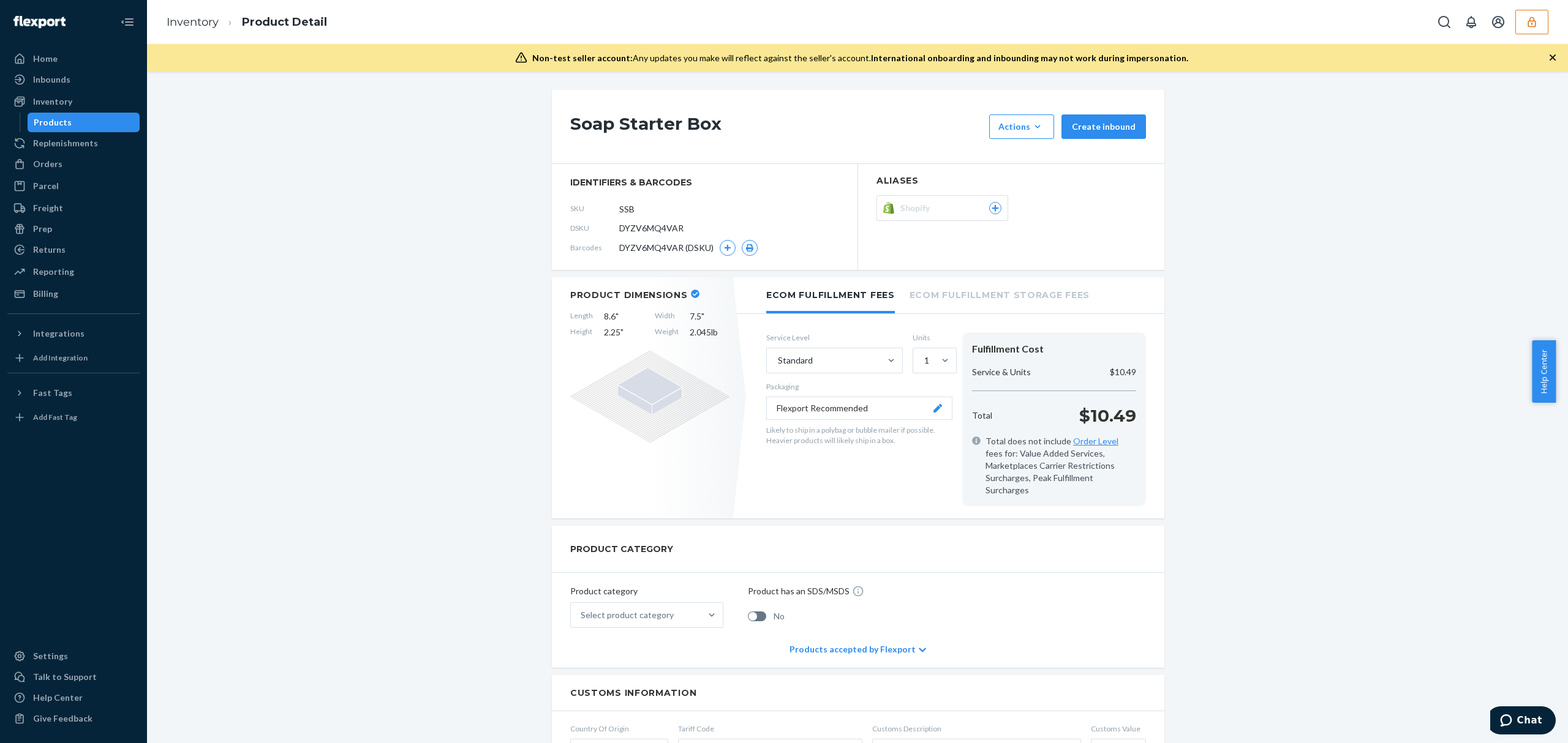
click at [648, 229] on span "DYZV6MQ4VAR" at bounding box center [651, 228] width 64 height 12
copy span "DYZV6MQ4VAR"
click at [52, 97] on div "Inventory" at bounding box center [52, 102] width 39 height 12
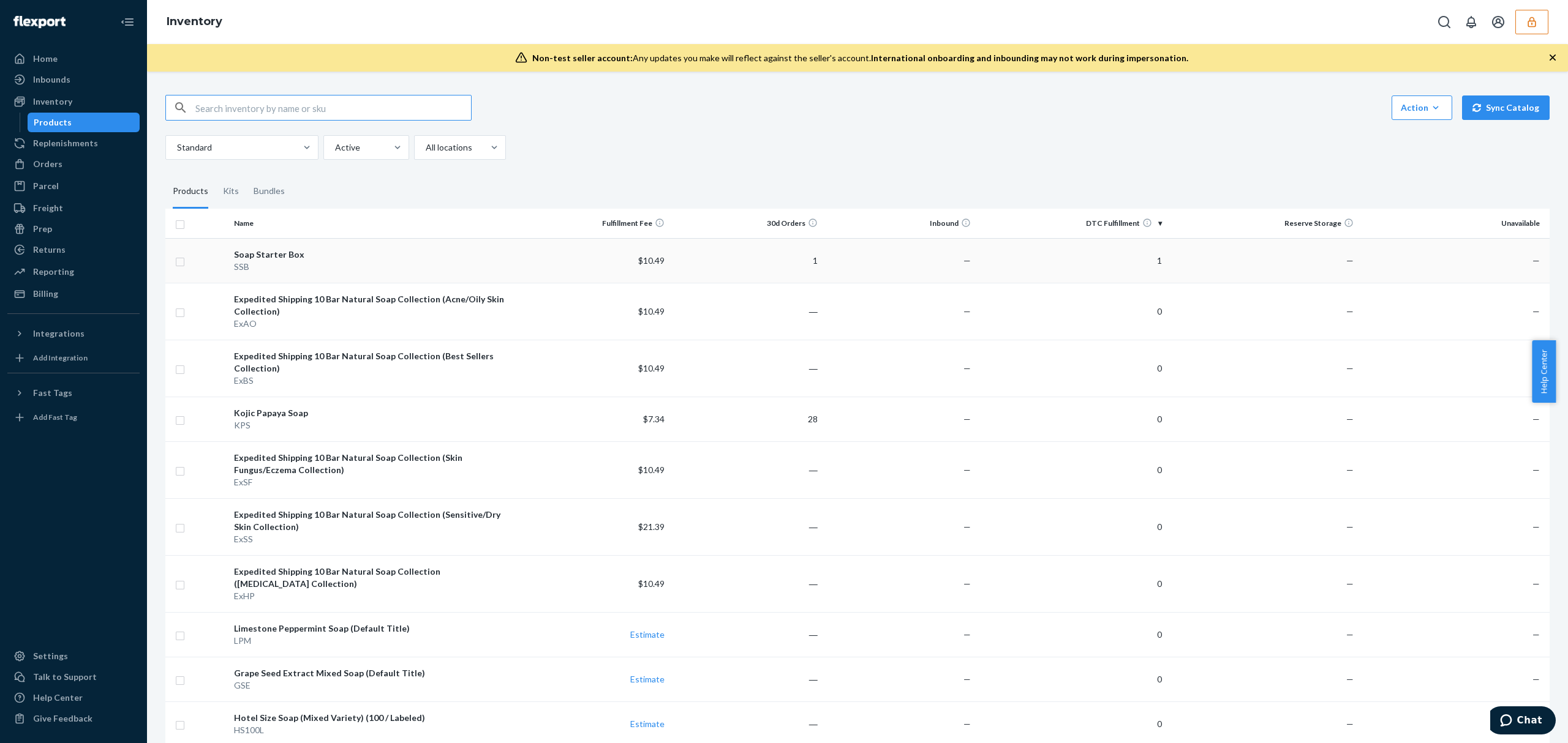
click at [719, 249] on td "1" at bounding box center [745, 261] width 153 height 45
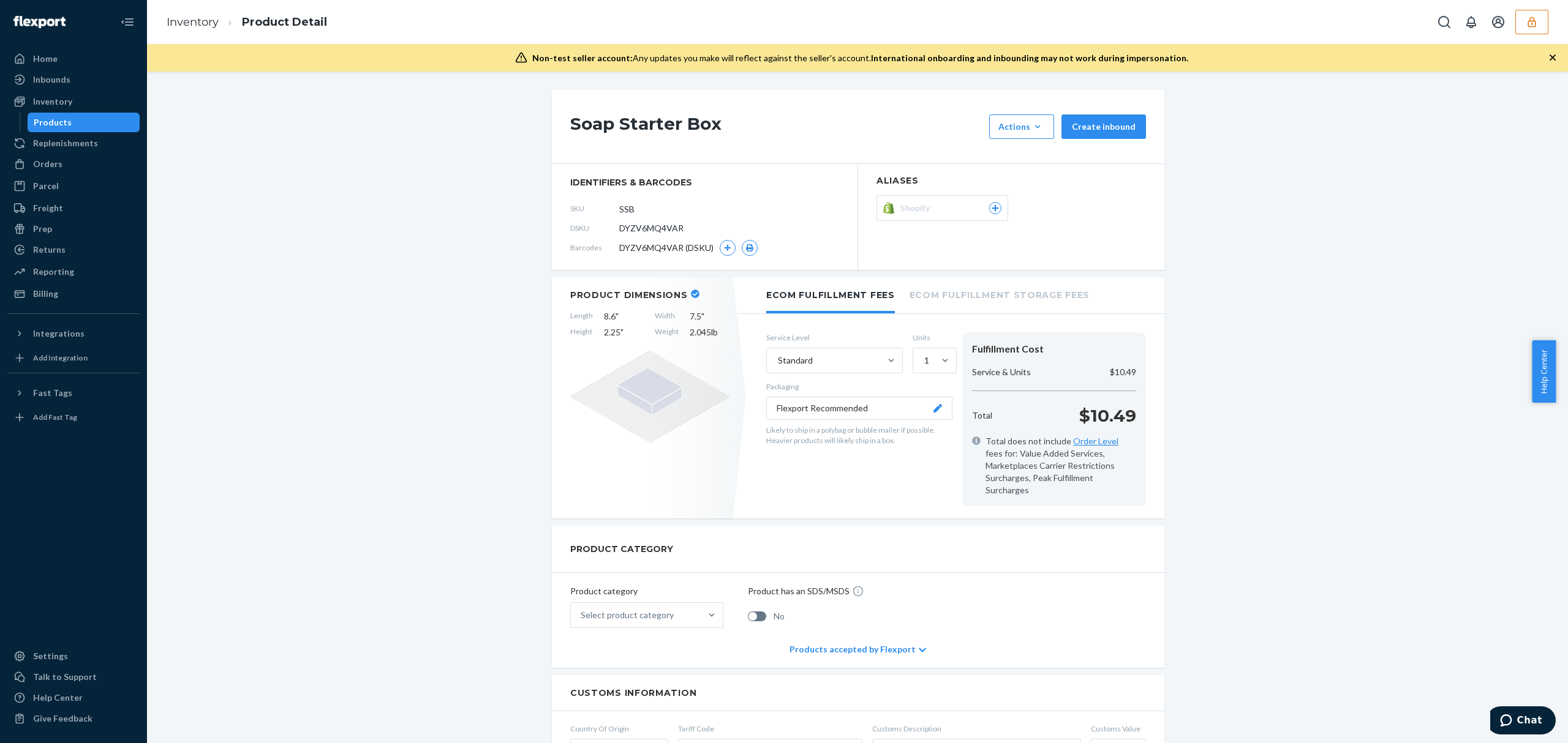
click at [650, 230] on span "DYZV6MQ4VAR" at bounding box center [651, 228] width 64 height 12
copy span "DYZV6MQ4VAR"
click at [1526, 22] on icon "button" at bounding box center [1532, 22] width 12 height 12
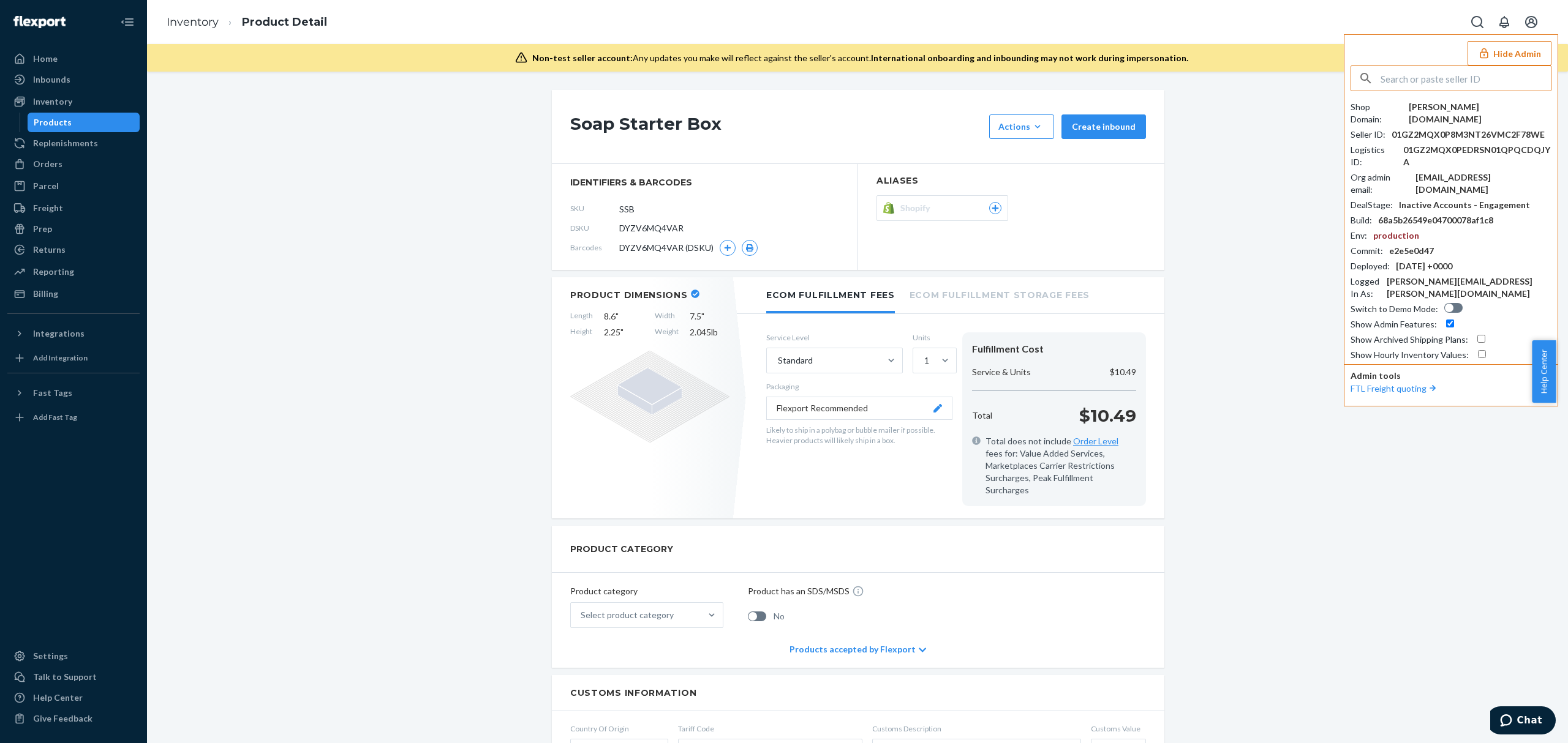
click at [1437, 129] on div "01GZ2MQX0P8M3NT26VMC2F78WE" at bounding box center [1468, 135] width 153 height 12
copy div "01GZ2MQX0P8M3NT26VMC2F78WE"
click at [214, 21] on link "Inventory" at bounding box center [193, 22] width 52 height 14
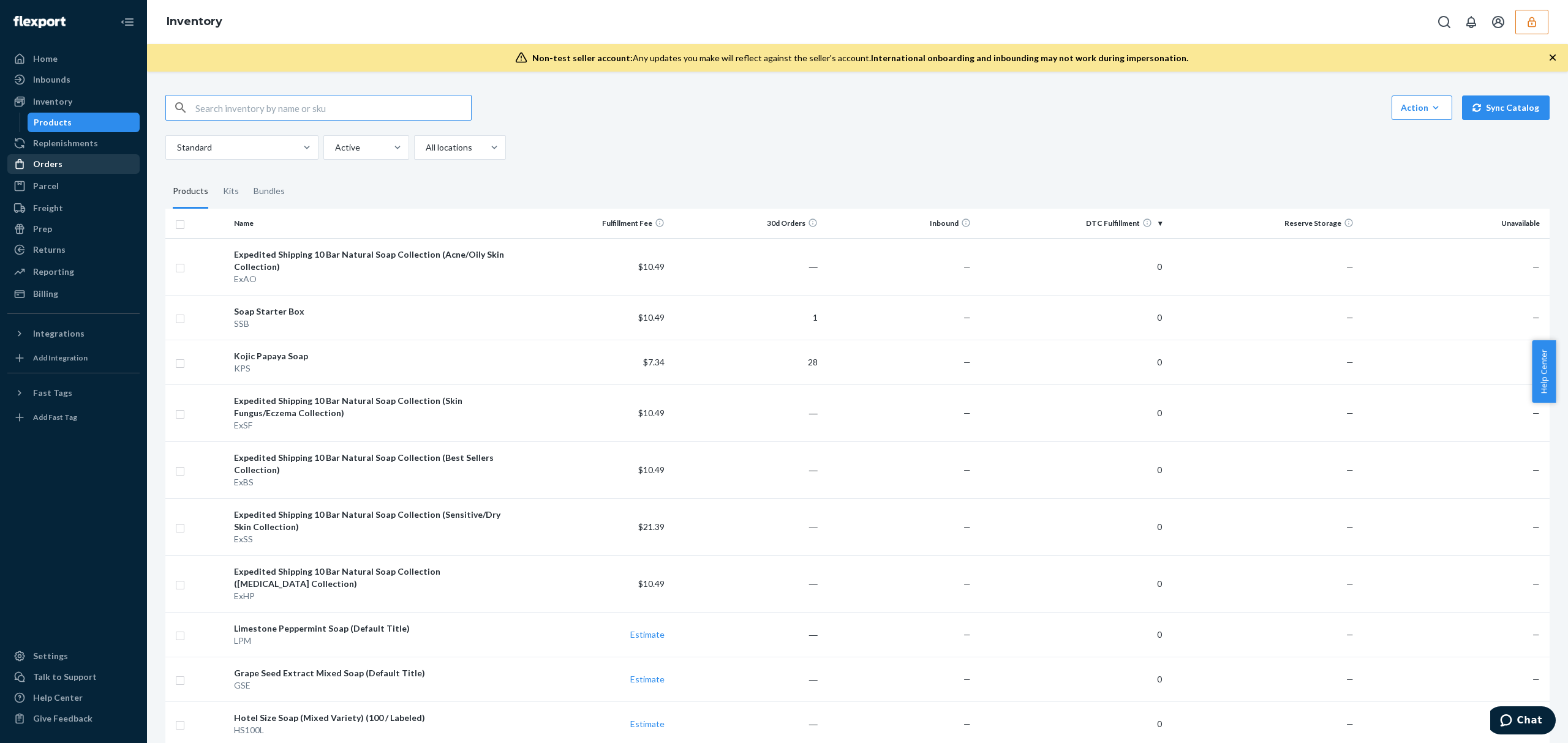
click at [52, 166] on div "Orders" at bounding box center [47, 164] width 29 height 12
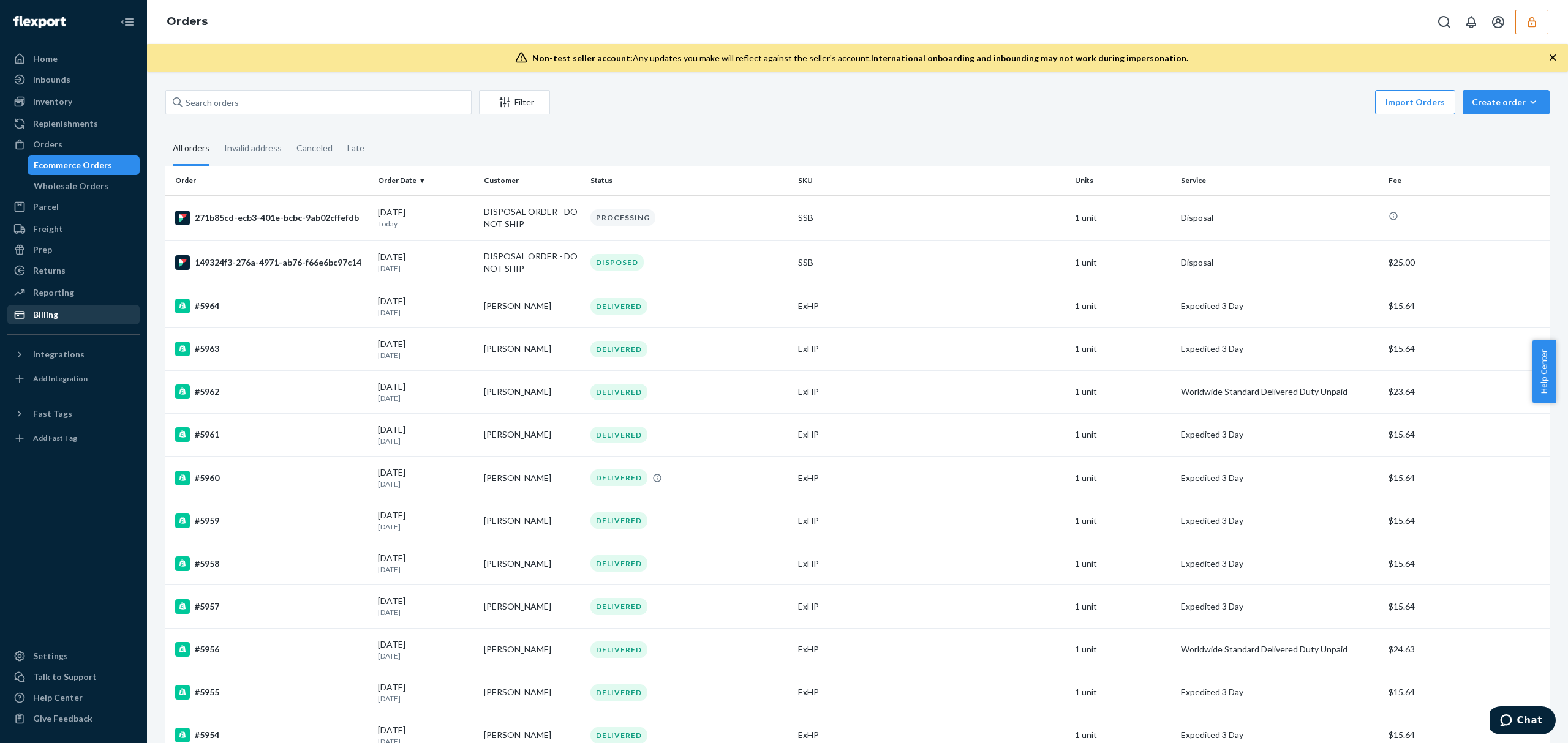
click at [62, 319] on div "Billing" at bounding box center [73, 315] width 130 height 17
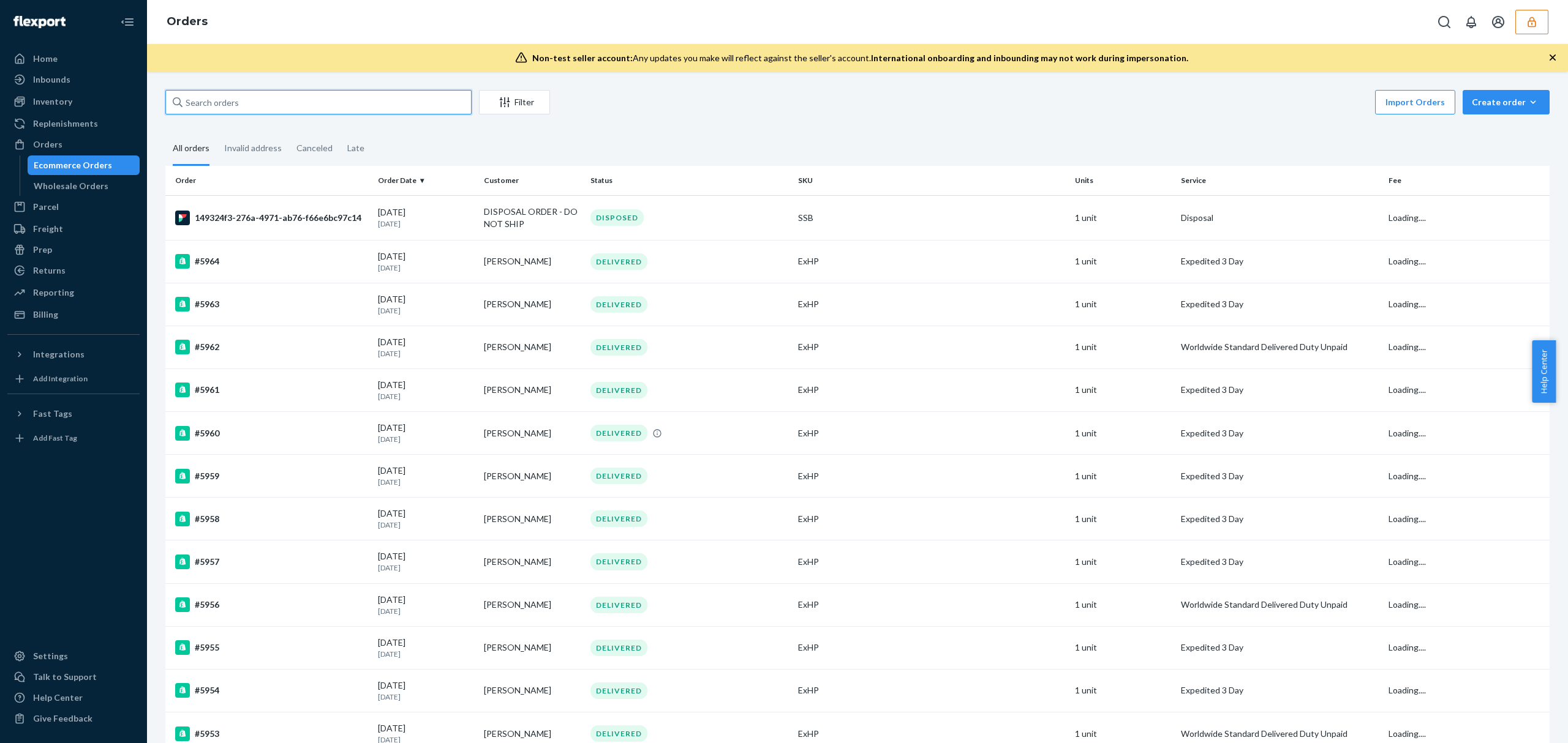
click at [256, 106] on input "text" at bounding box center [319, 102] width 307 height 24
click at [554, 217] on td "DISPOSAL ORDER - DO NOT SHIP" at bounding box center [532, 217] width 106 height 45
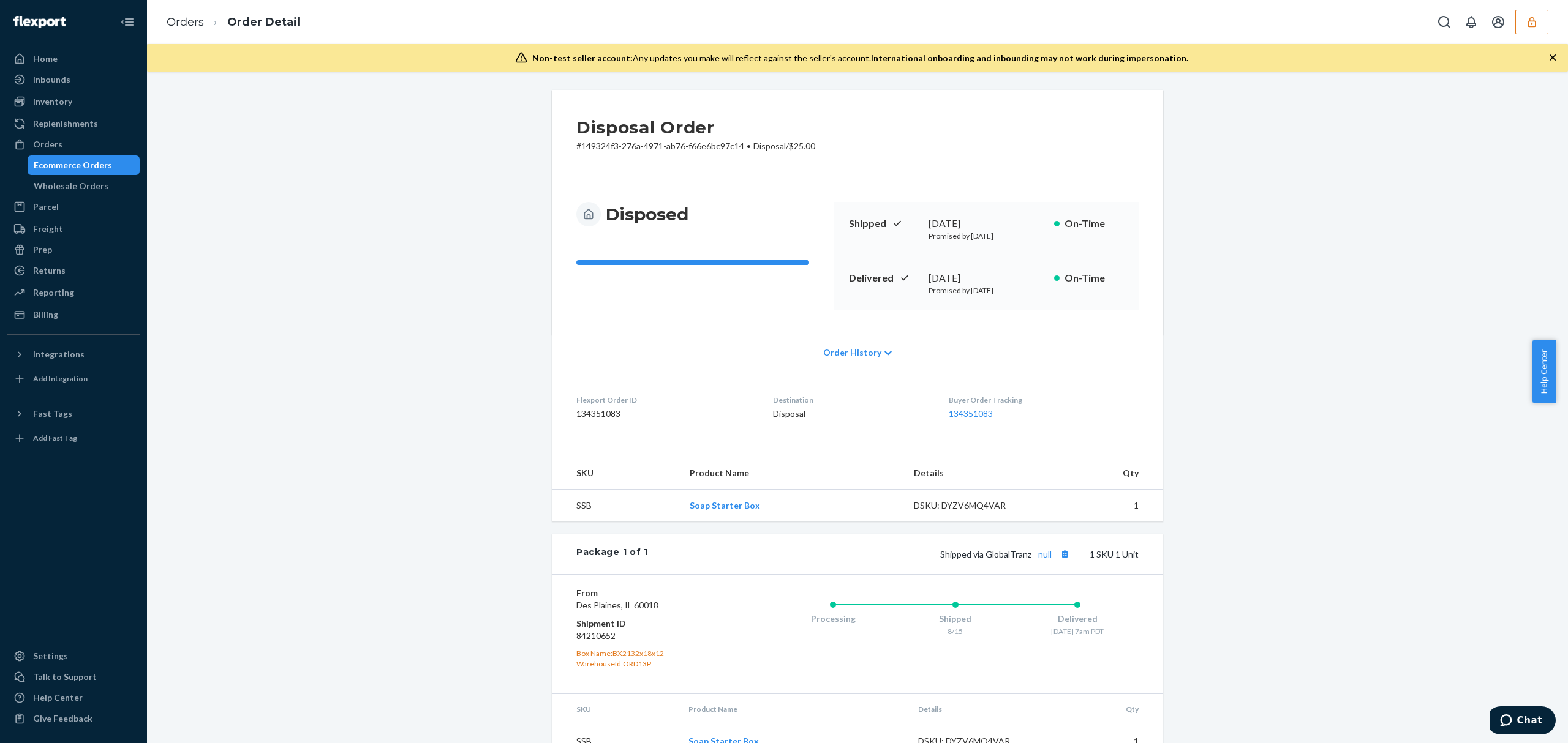
scroll to position [30, 0]
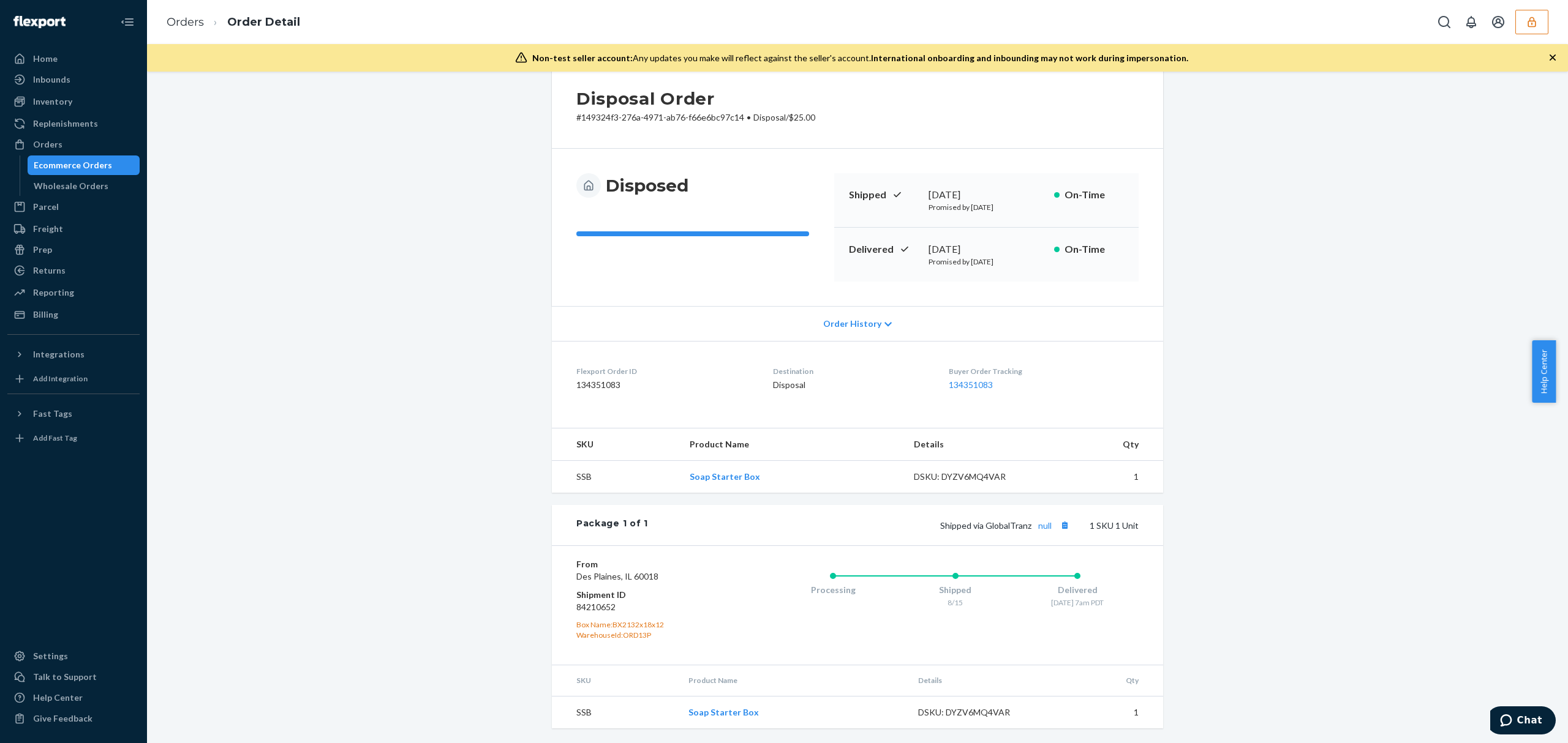
click at [1162, 242] on div "Disposal Order # 149324f3-276a-4971-ab76-f66e6bc97c14 • Disposal / $25.00 Dispo…" at bounding box center [857, 394] width 629 height 667
drag, startPoint x: 47, startPoint y: 311, endPoint x: 128, endPoint y: 302, distance: 81.5
click at [49, 311] on div "Billing" at bounding box center [45, 315] width 25 height 12
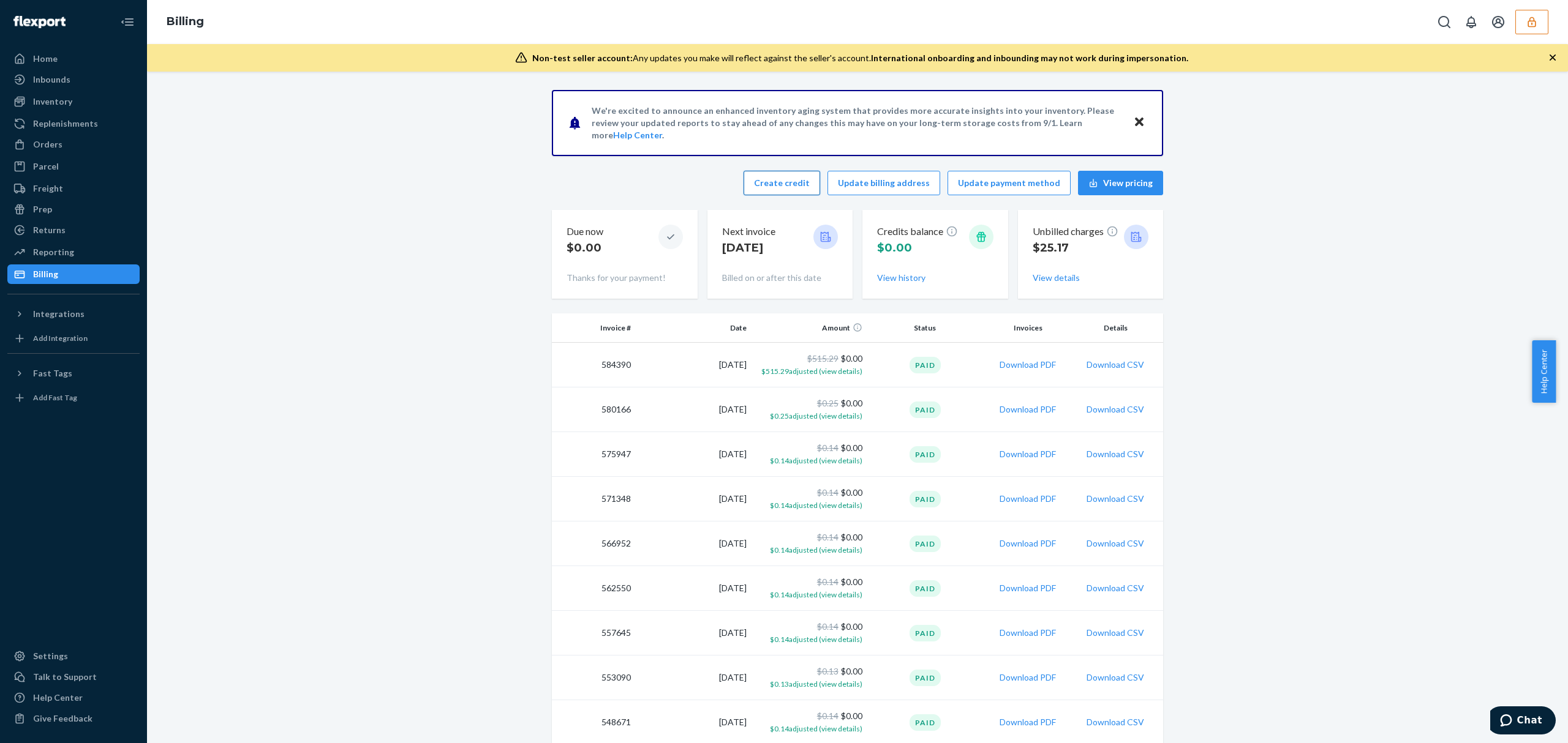
click at [766, 189] on button "Create credit" at bounding box center [781, 183] width 77 height 24
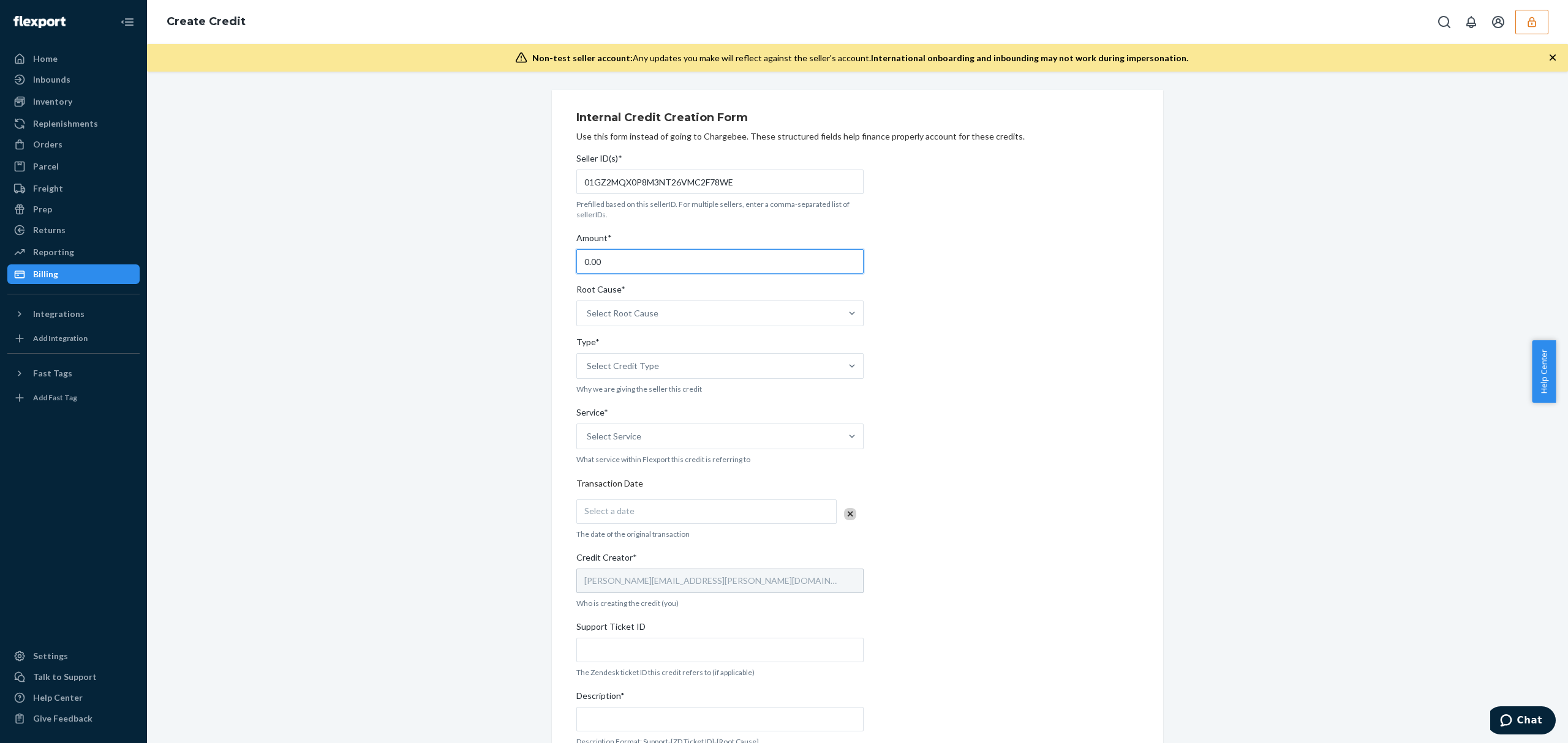
click at [625, 256] on input "0.00" at bounding box center [720, 261] width 288 height 24
type input "25.00"
click at [750, 312] on div "Select Root Cause" at bounding box center [709, 313] width 264 height 24
click at [588, 312] on input "Root Cause* Select Root Cause" at bounding box center [587, 313] width 1 height 12
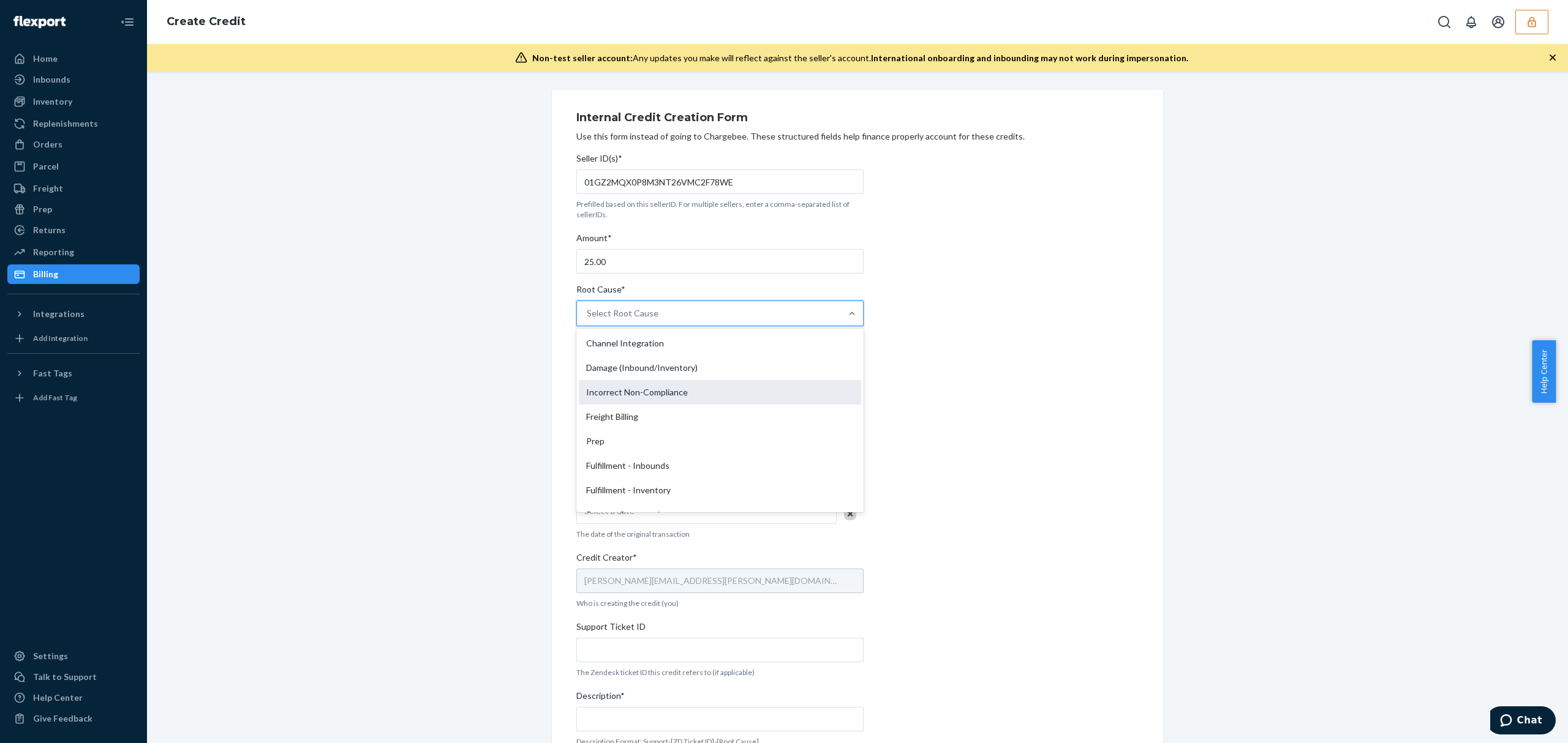
click at [640, 397] on div "Incorrect Non-Compliance" at bounding box center [719, 393] width 282 height 24
click at [588, 319] on input "Root Cause* option Incorrect Non-Compliance focused, 3 of 29. 29 results availa…" at bounding box center [587, 313] width 1 height 12
click at [637, 316] on div "Incorrect Non-Compliance" at bounding box center [639, 313] width 102 height 12
click at [588, 316] on input "Root Cause* option Incorrect Non-Compliance, selected. 0 results available. Sel…" at bounding box center [587, 313] width 1 height 12
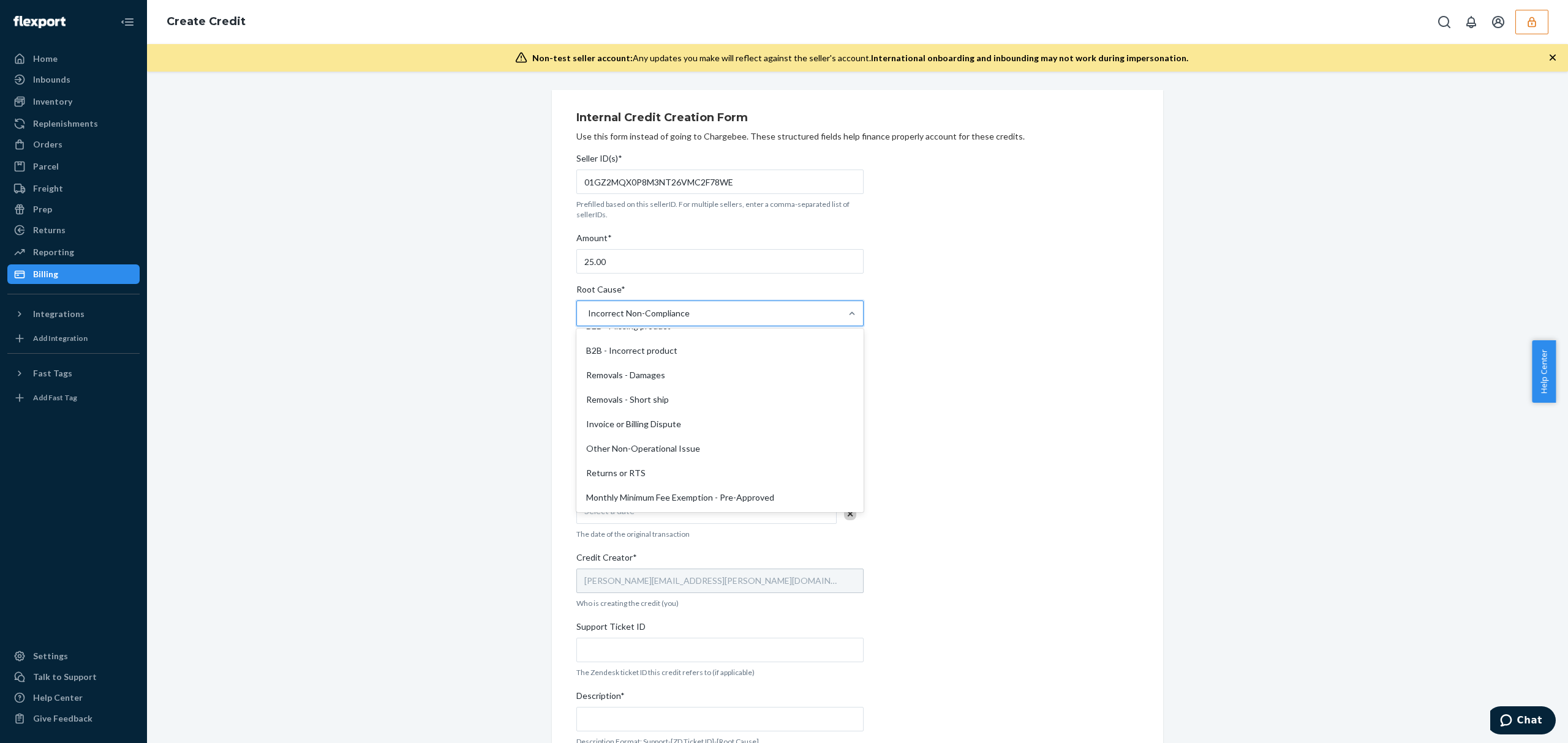
click at [641, 431] on div "Invoice or Billing Dispute" at bounding box center [719, 424] width 282 height 24
click at [588, 319] on input "Root Cause* option Incorrect Non-Compliance, selected. option Invoice or Billin…" at bounding box center [587, 313] width 1 height 12
click at [650, 368] on div "Select Credit Type" at bounding box center [709, 366] width 264 height 24
click at [588, 368] on input "Type* Select Credit Type" at bounding box center [587, 366] width 1 height 12
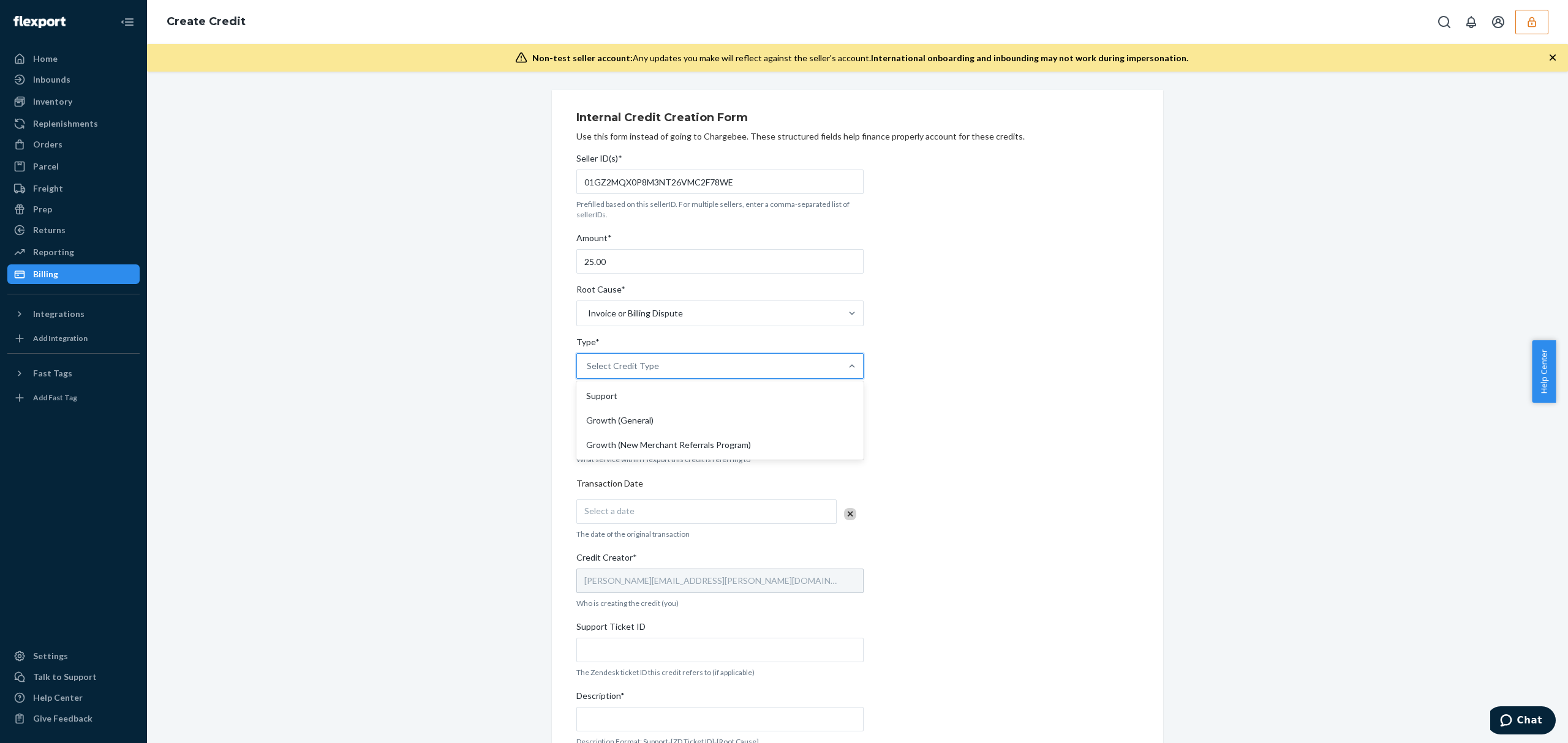
drag, startPoint x: 626, startPoint y: 395, endPoint x: 637, endPoint y: 406, distance: 15.6
click at [625, 397] on div "Support" at bounding box center [719, 396] width 282 height 24
click at [588, 372] on input "Type* option Support focused, 1 of 3. 3 results available. Use Up and Down to c…" at bounding box center [587, 366] width 1 height 12
click at [635, 424] on div "Service*" at bounding box center [720, 415] width 288 height 17
click at [588, 431] on input "Service* Select Service" at bounding box center [587, 437] width 1 height 12
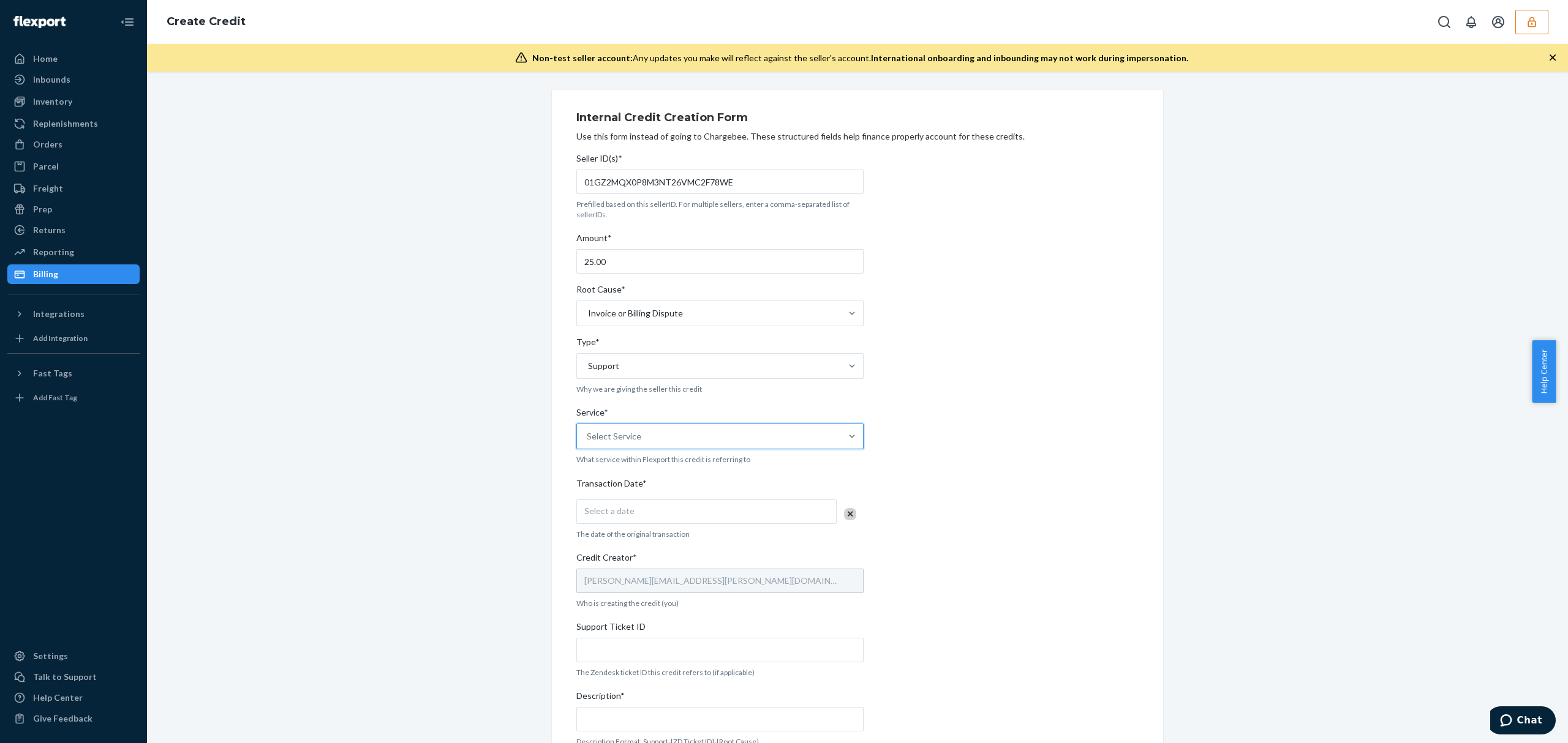
click at [633, 445] on div "Select Service" at bounding box center [709, 437] width 264 height 24
click at [588, 443] on input "Service* 0 results available. Select is focused ,type to refine list, press Dow…" at bounding box center [587, 437] width 1 height 12
click at [614, 532] on div "Fulfillment" at bounding box center [719, 539] width 282 height 24
click at [588, 443] on input "Service* option Fulfillment focused, 4 of 10. 10 results available. Use Up and …" at bounding box center [587, 437] width 1 height 12
drag, startPoint x: 652, startPoint y: 507, endPoint x: 705, endPoint y: 511, distance: 53.2
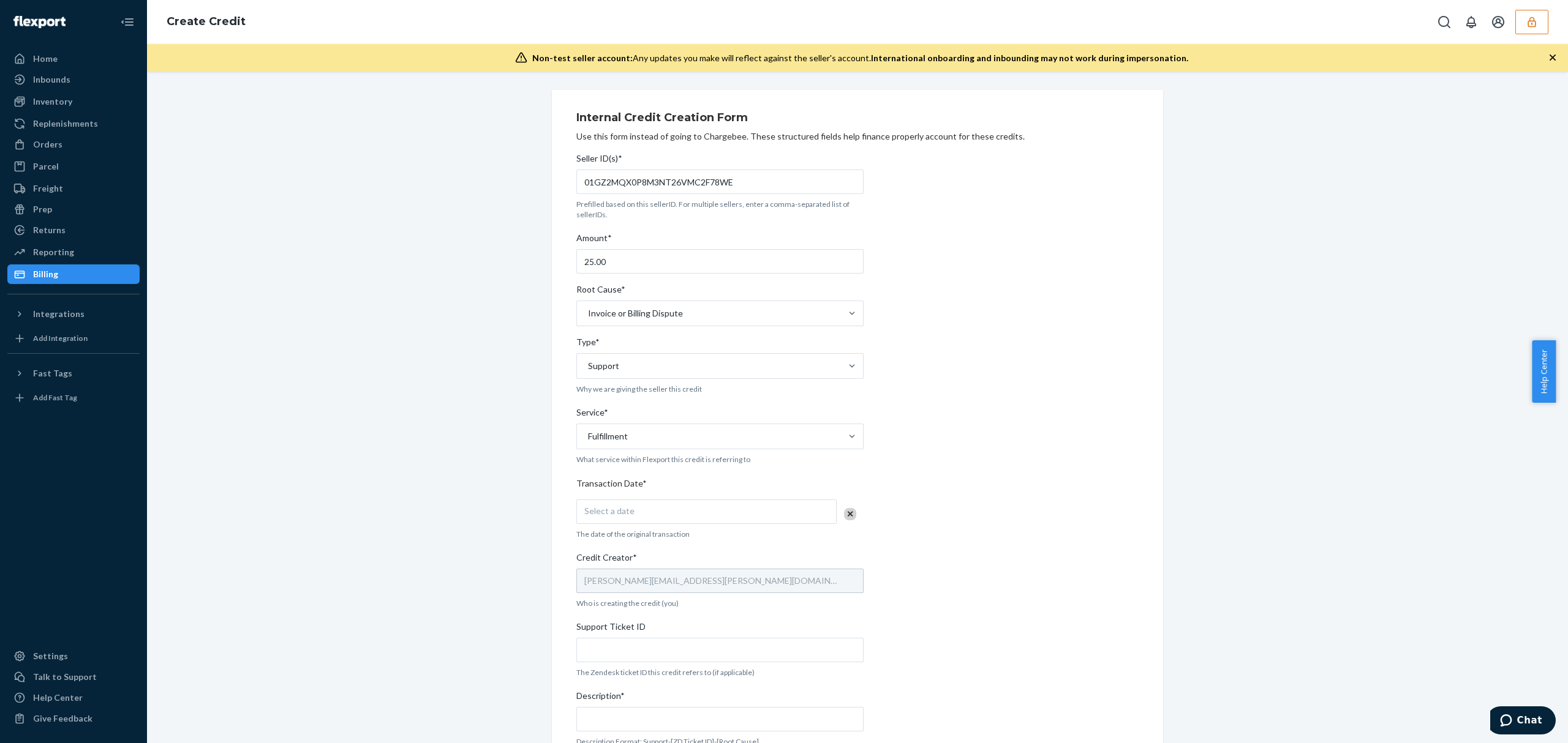
click at [652, 507] on div "Select a date" at bounding box center [706, 512] width 260 height 24
click at [726, 652] on abbr "21" at bounding box center [724, 653] width 9 height 9
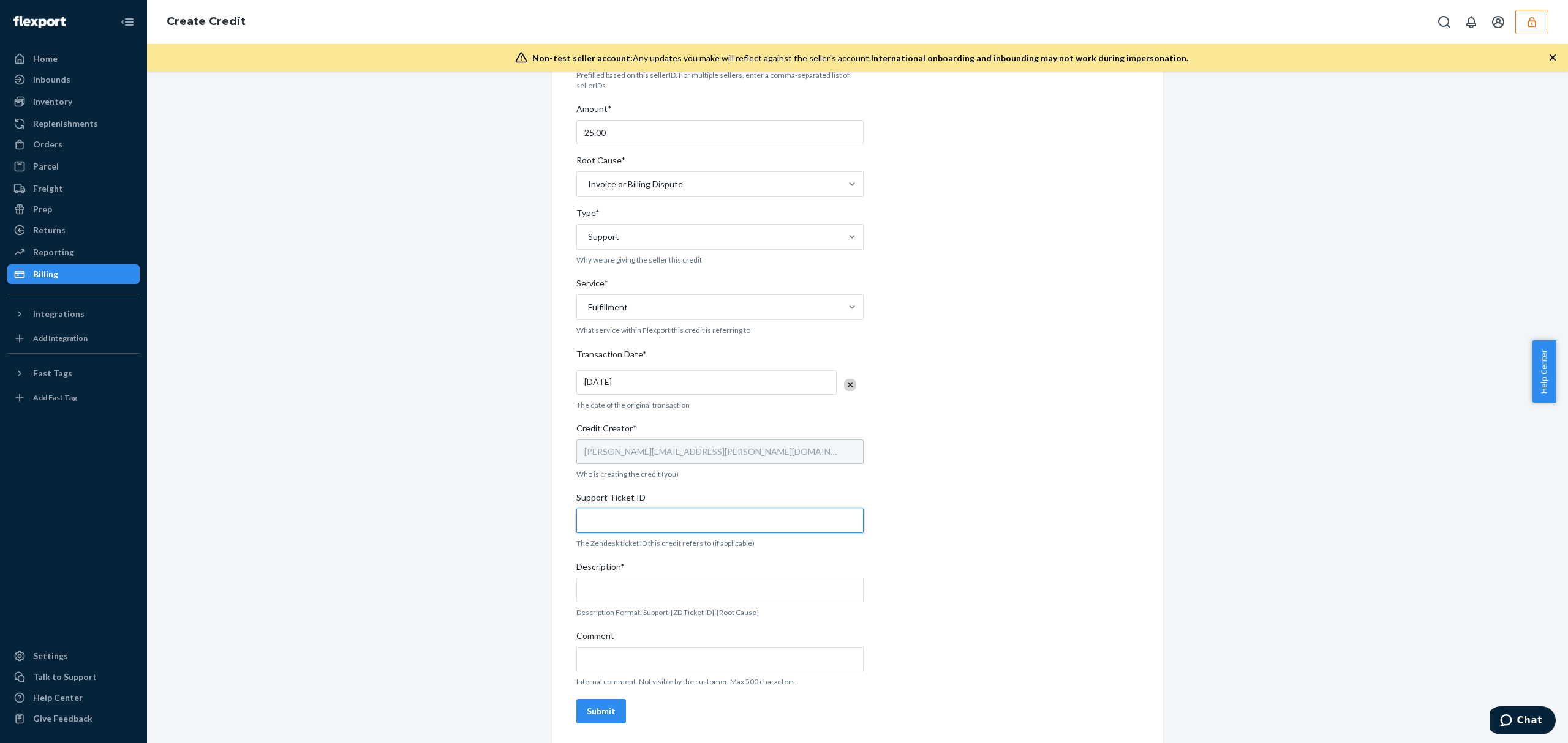
click at [618, 520] on input "Support Ticket ID" at bounding box center [720, 520] width 288 height 24
click at [596, 517] on input "Support Ticket ID" at bounding box center [720, 520] width 288 height 24
paste input "#796562"
type input "#796562"
click at [610, 587] on input "Description*" at bounding box center [720, 590] width 288 height 24
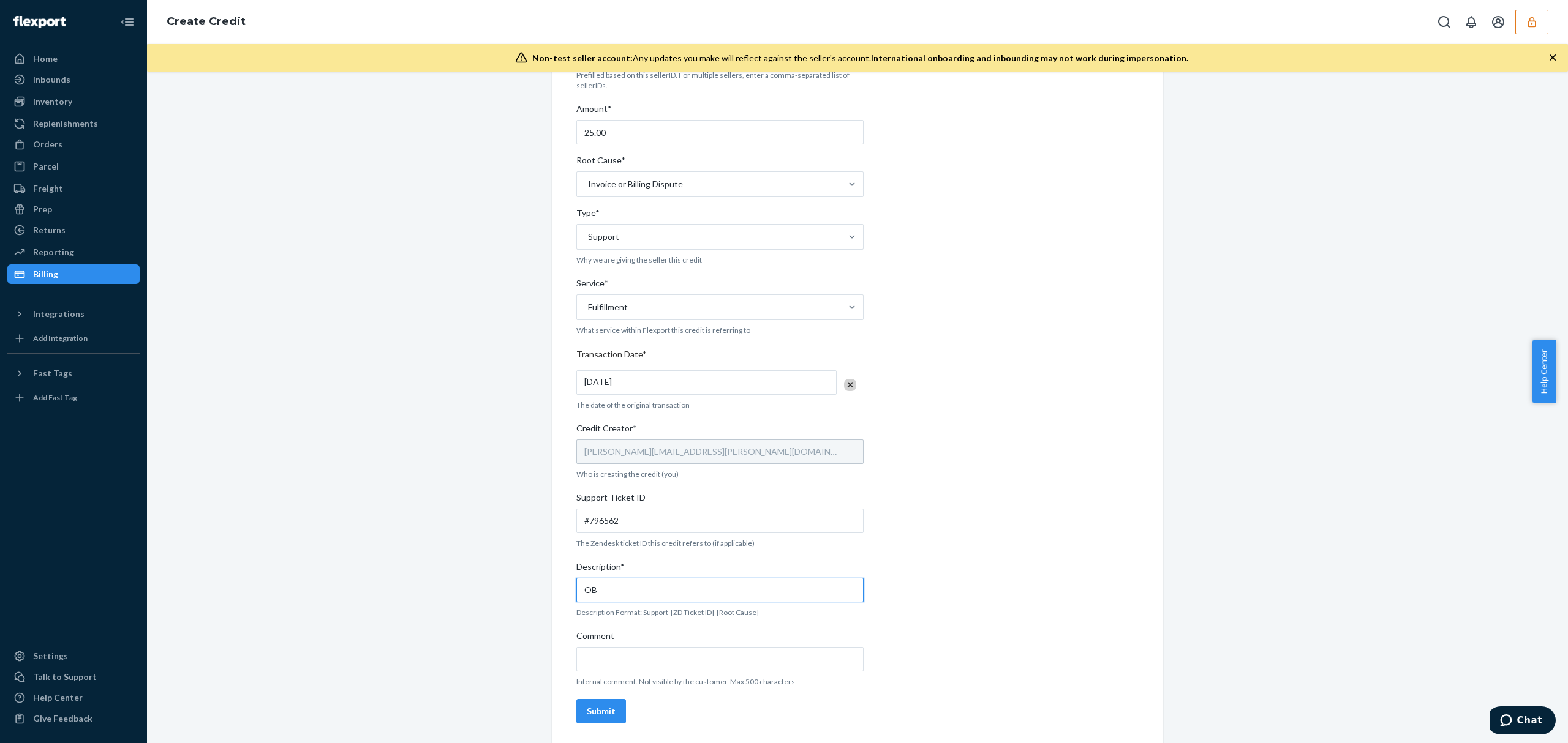
paste input "#796562"
type input "OB #796562 / Invoice billing dispute"
click at [606, 715] on div "Submit" at bounding box center [601, 711] width 28 height 12
